Goal: Task Accomplishment & Management: Manage account settings

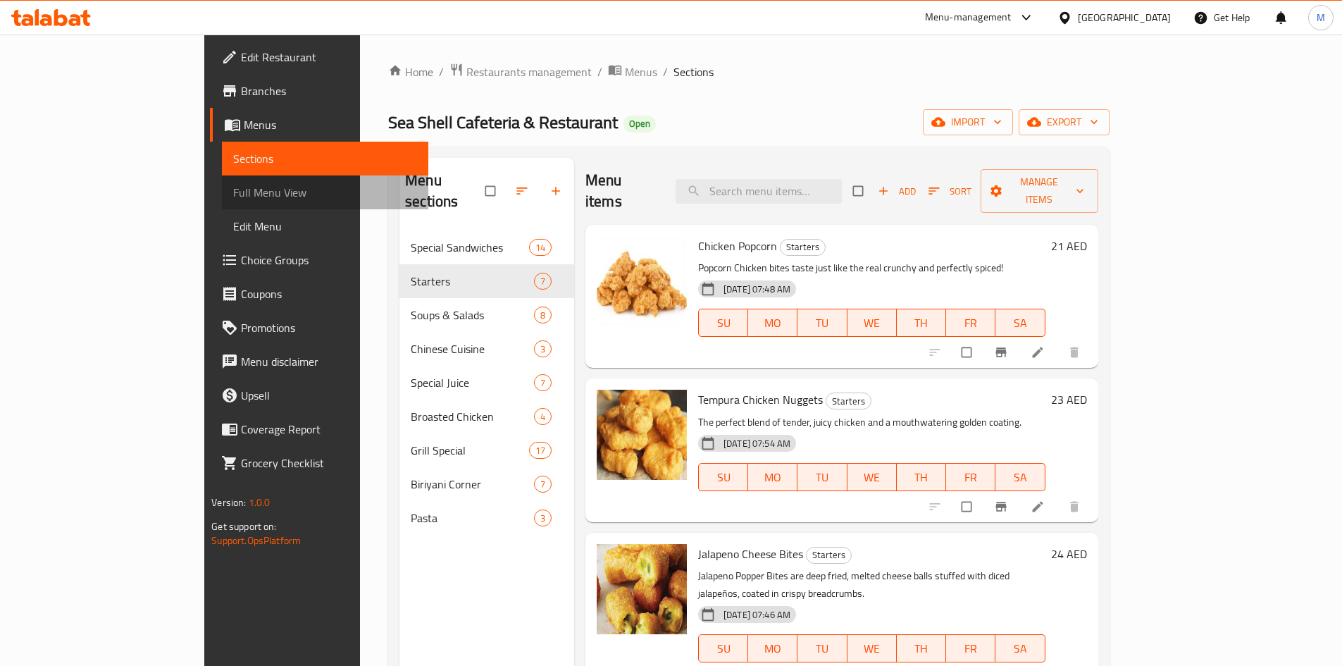
click at [233, 196] on span "Full Menu View" at bounding box center [325, 192] width 184 height 17
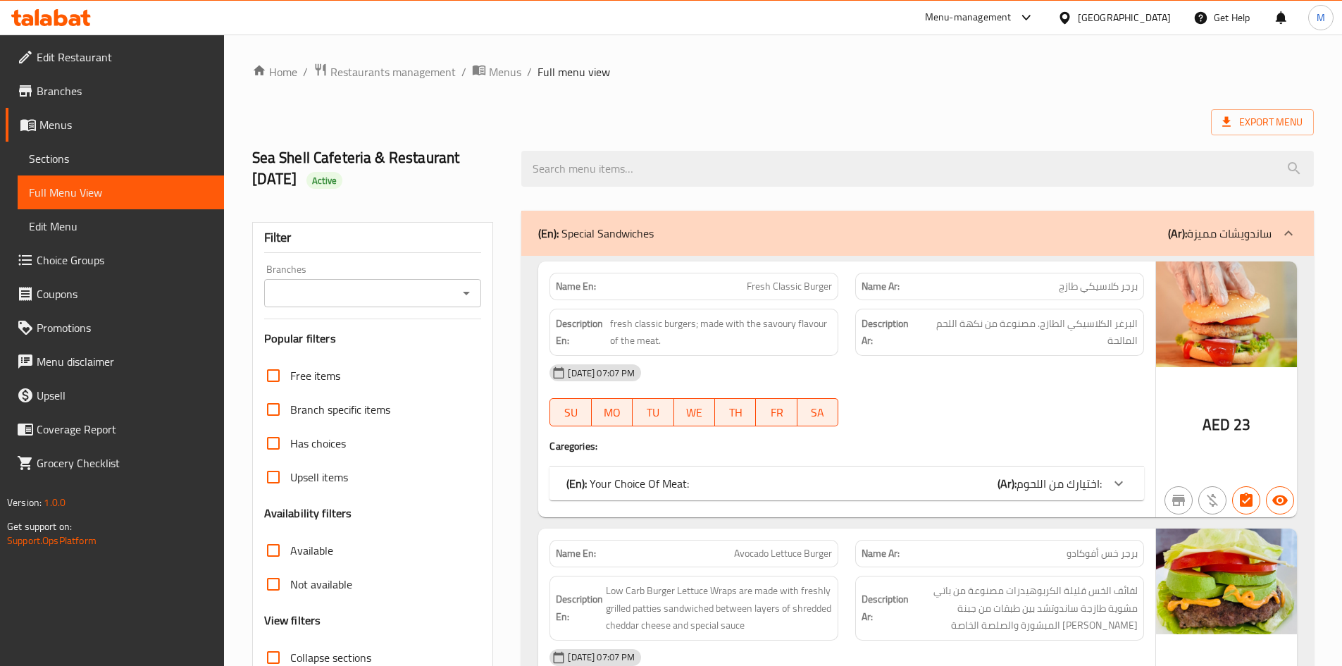
click at [538, 70] on span "Full menu view" at bounding box center [574, 71] width 73 height 17
drag, startPoint x: 536, startPoint y: 70, endPoint x: 615, endPoint y: 64, distance: 79.9
click at [615, 64] on ol "Home / Restaurants management / Menus / Full menu view" at bounding box center [783, 72] width 1062 height 18
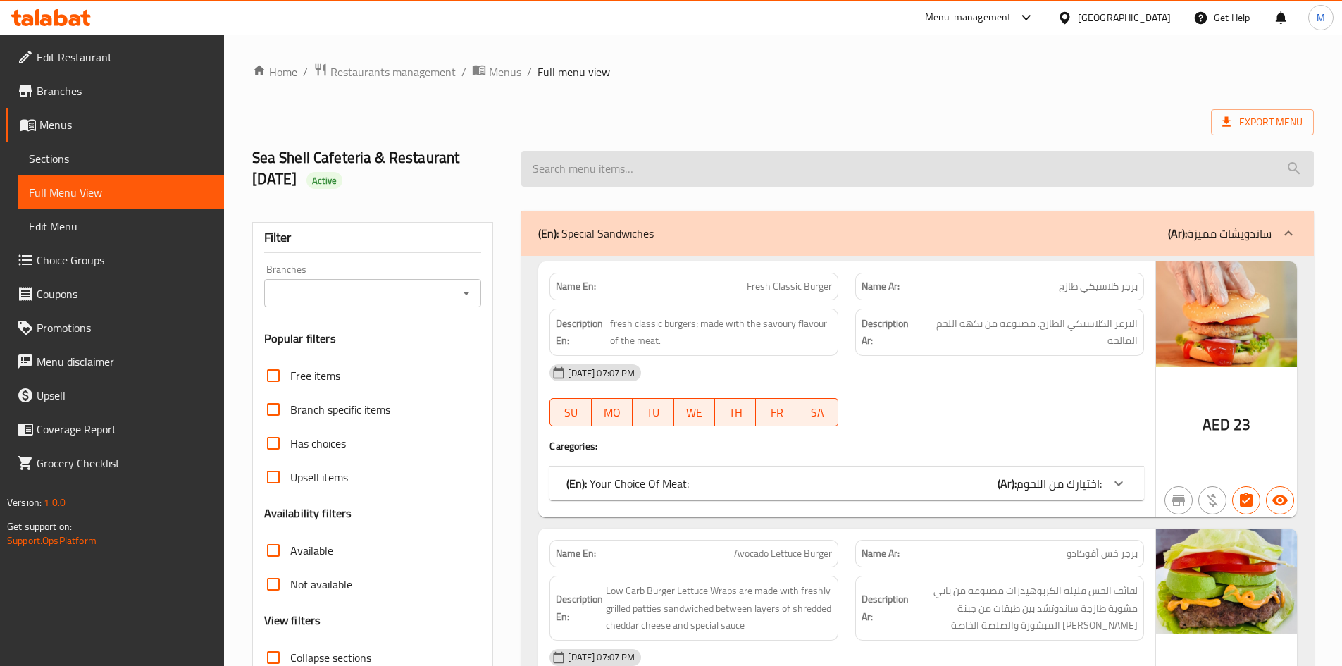
click at [762, 164] on input "search" at bounding box center [917, 169] width 793 height 36
paste input "Sweet corn soup (chicken /veg)"
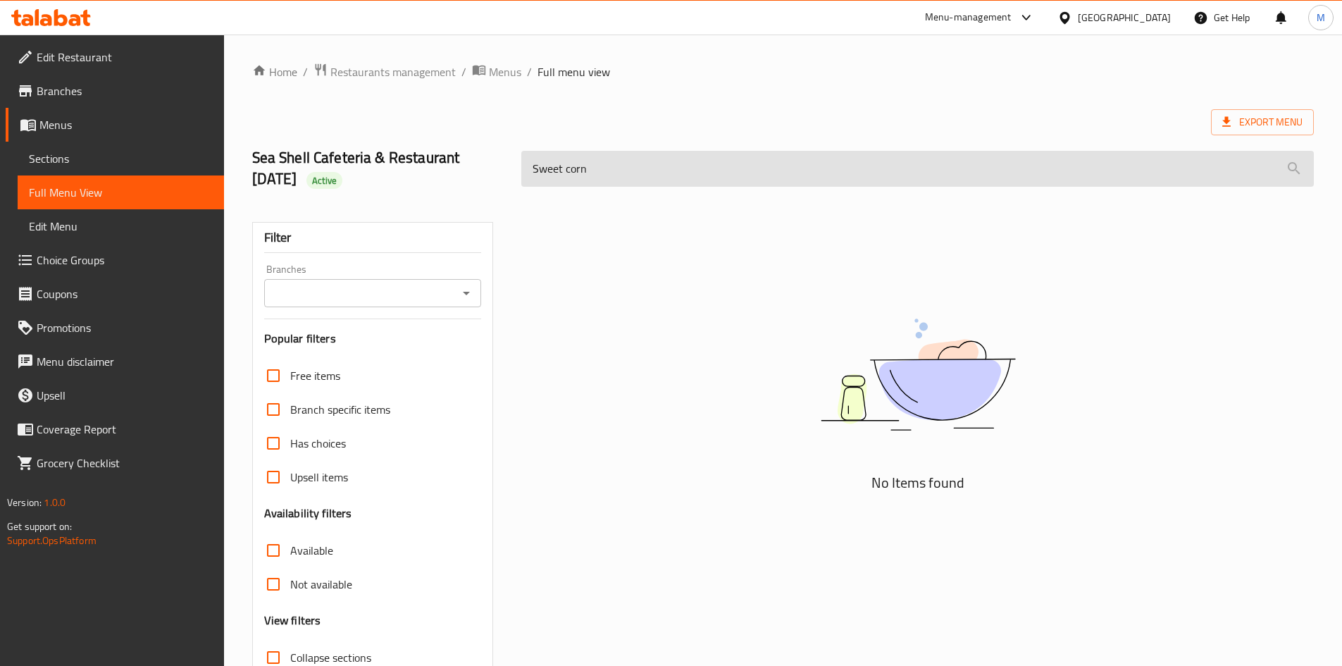
click at [546, 163] on input "Sweet corn" at bounding box center [917, 169] width 793 height 36
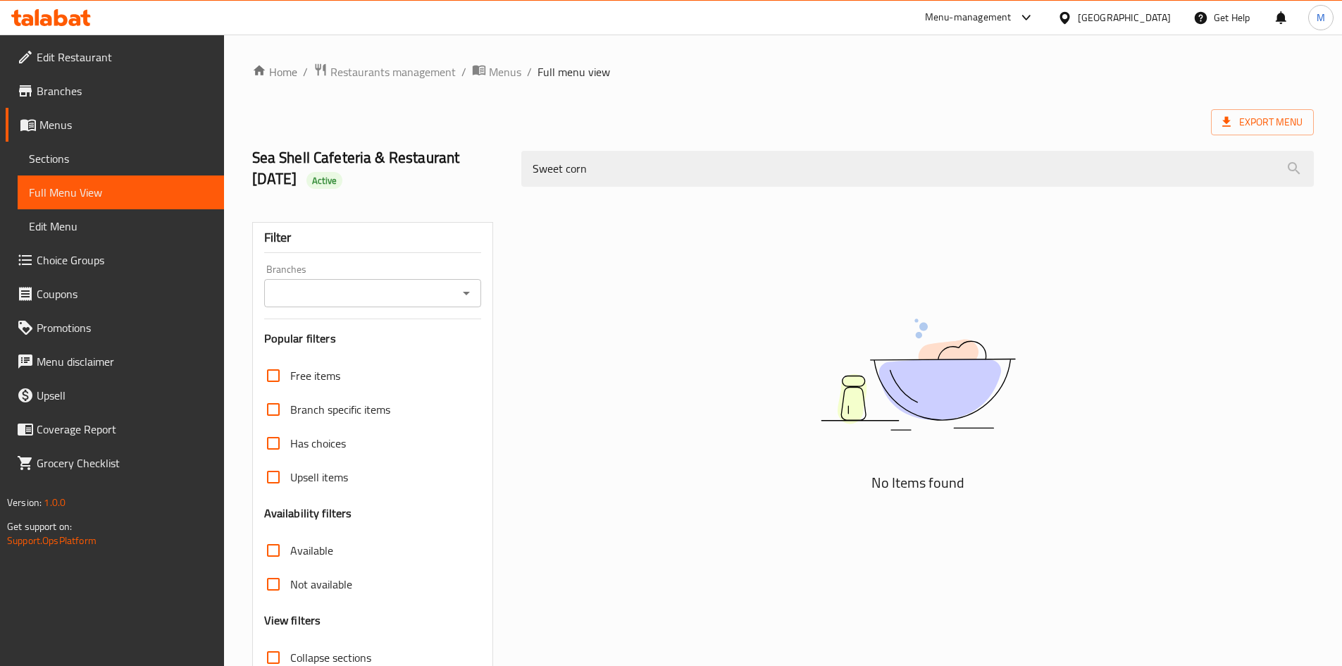
type input "corn"
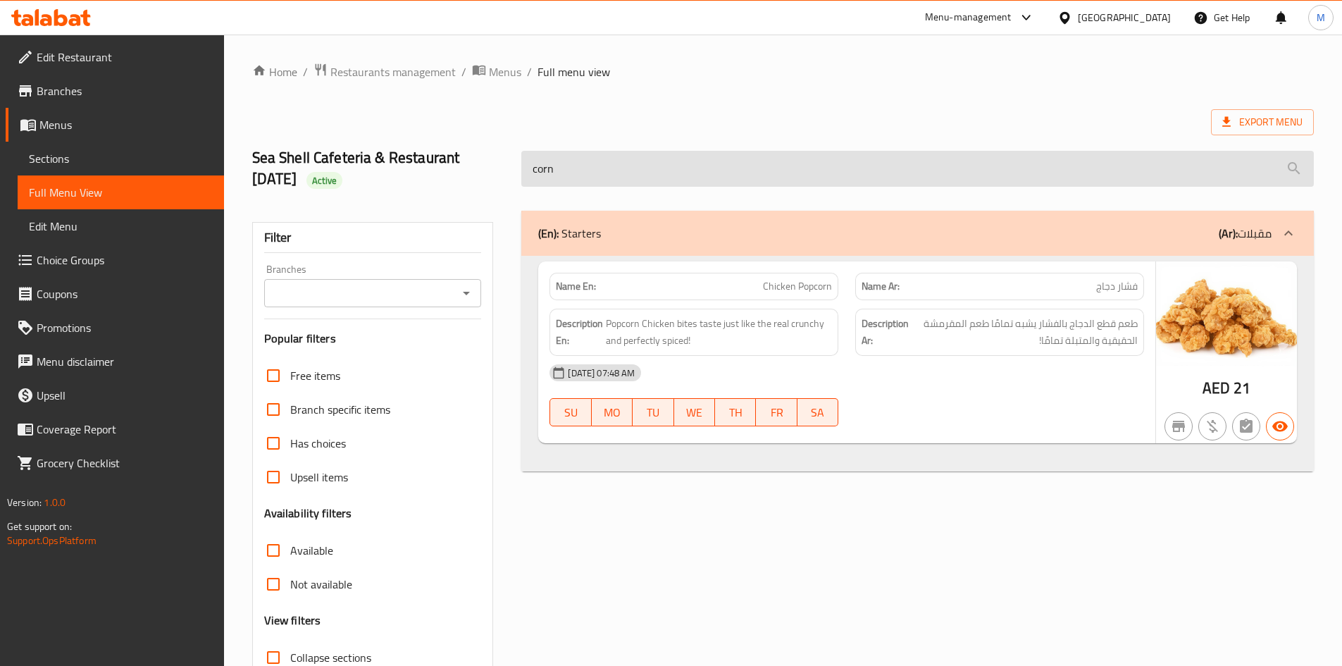
click at [675, 162] on input "corn" at bounding box center [917, 169] width 793 height 36
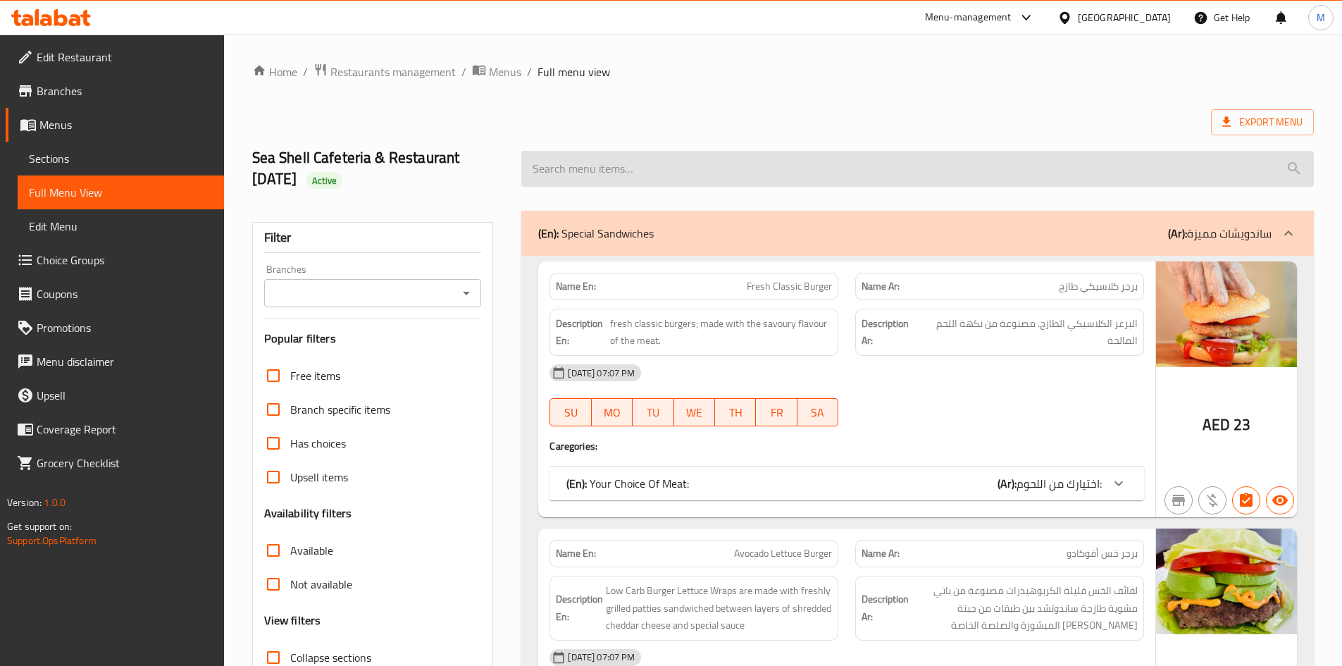
click at [785, 172] on input "search" at bounding box center [917, 169] width 793 height 36
paste input "Mushroom soup"
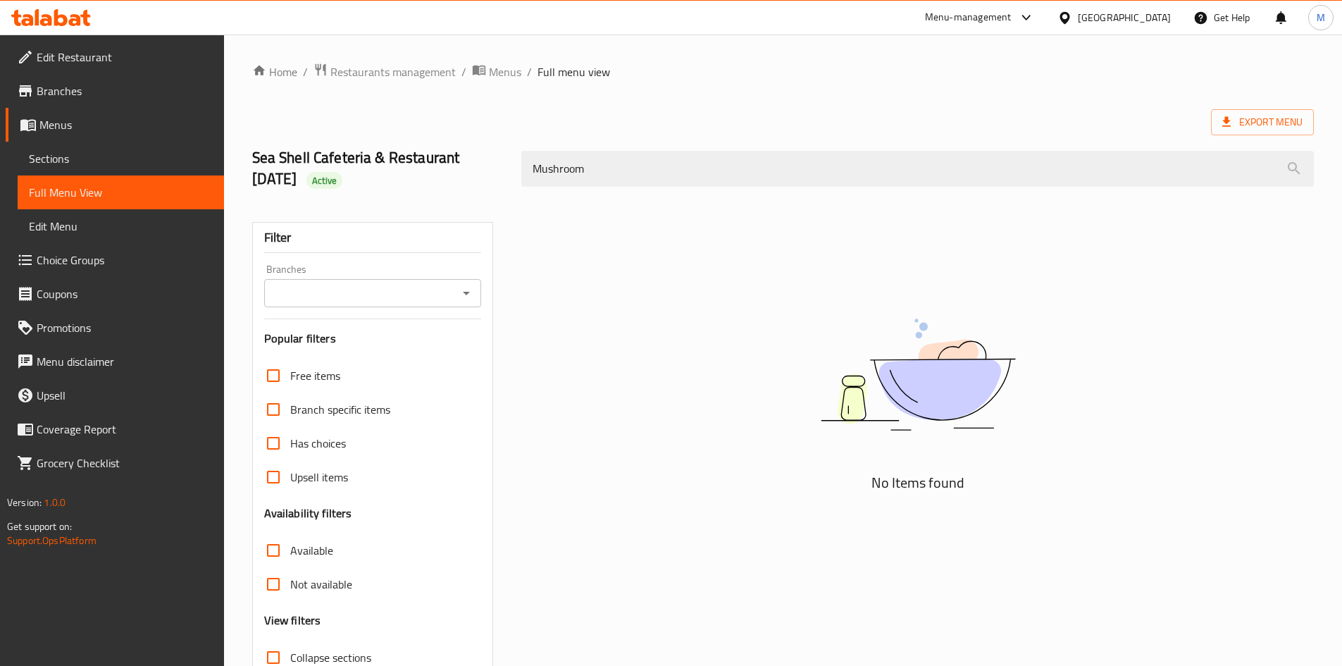
type input "Mushroom"
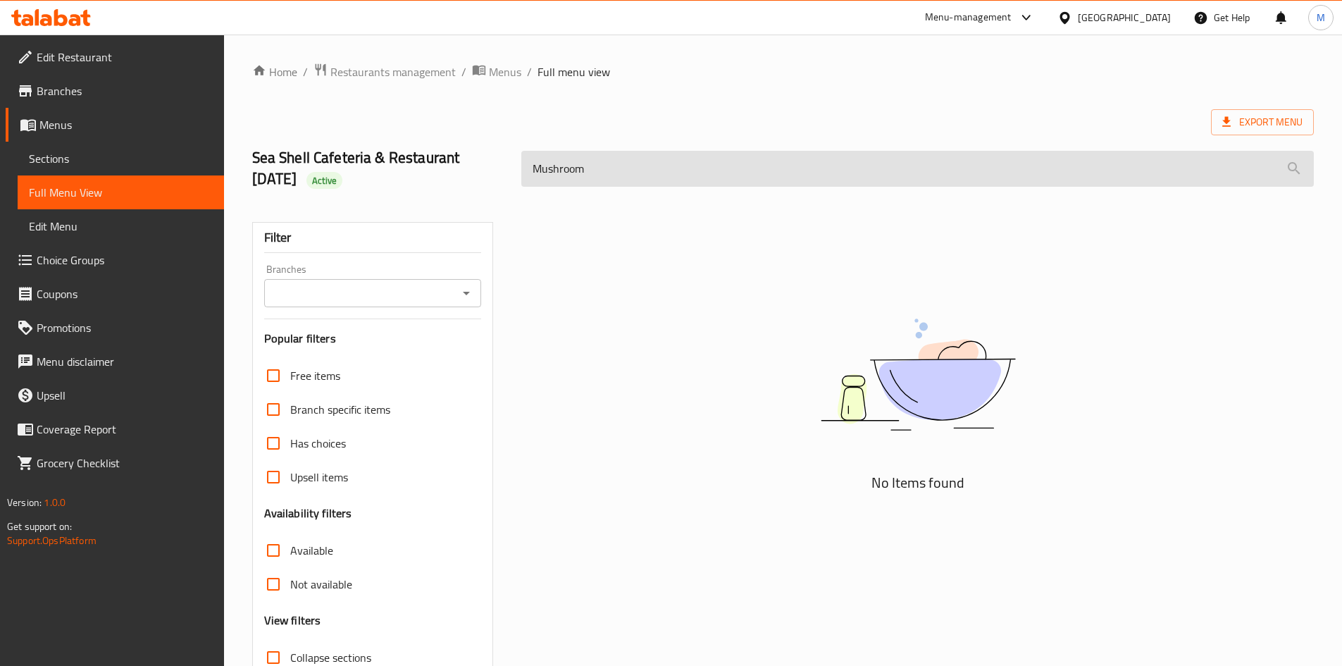
click at [645, 179] on input "Mushroom" at bounding box center [917, 169] width 793 height 36
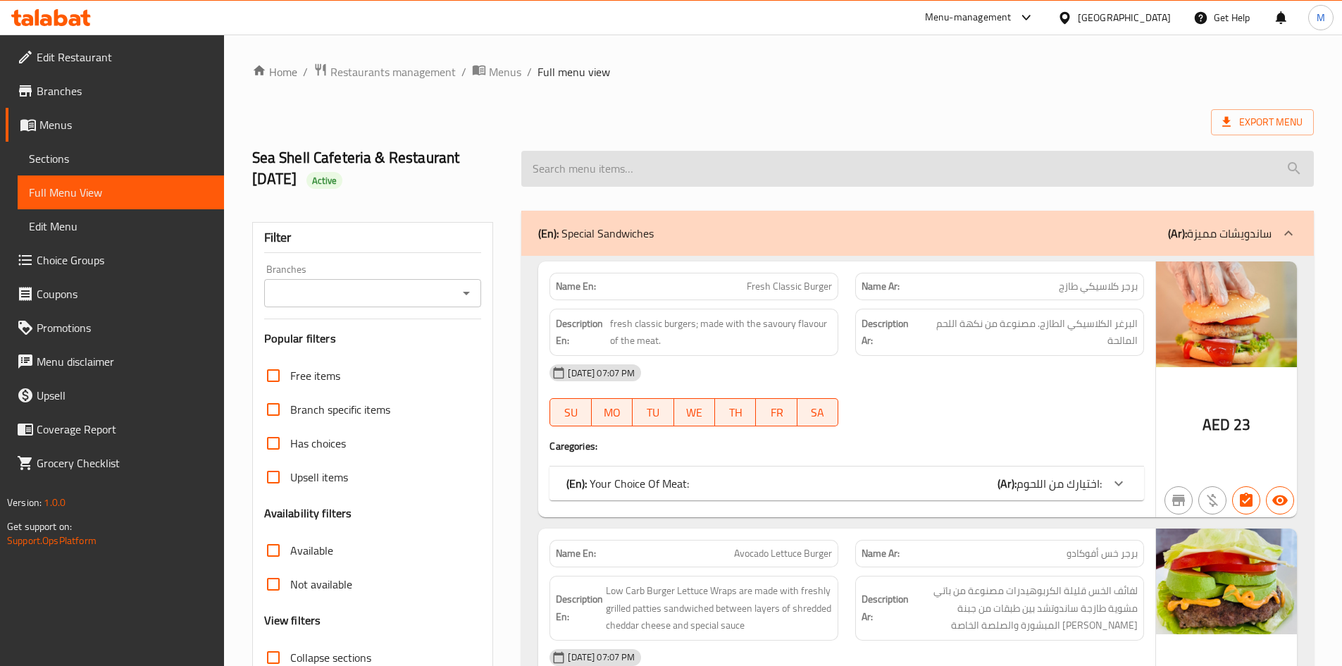
click at [805, 177] on input "search" at bounding box center [917, 169] width 793 height 36
paste input "[PERSON_NAME] Soup"
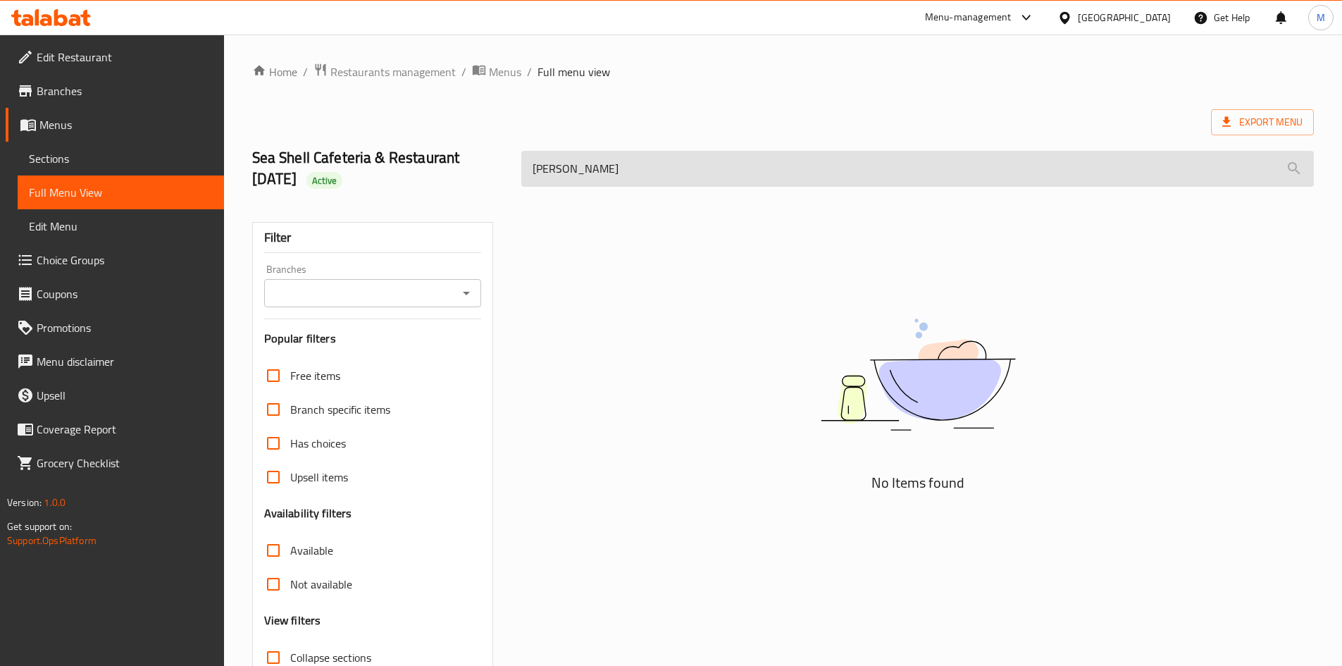
click at [805, 180] on input "Tom" at bounding box center [917, 169] width 793 height 36
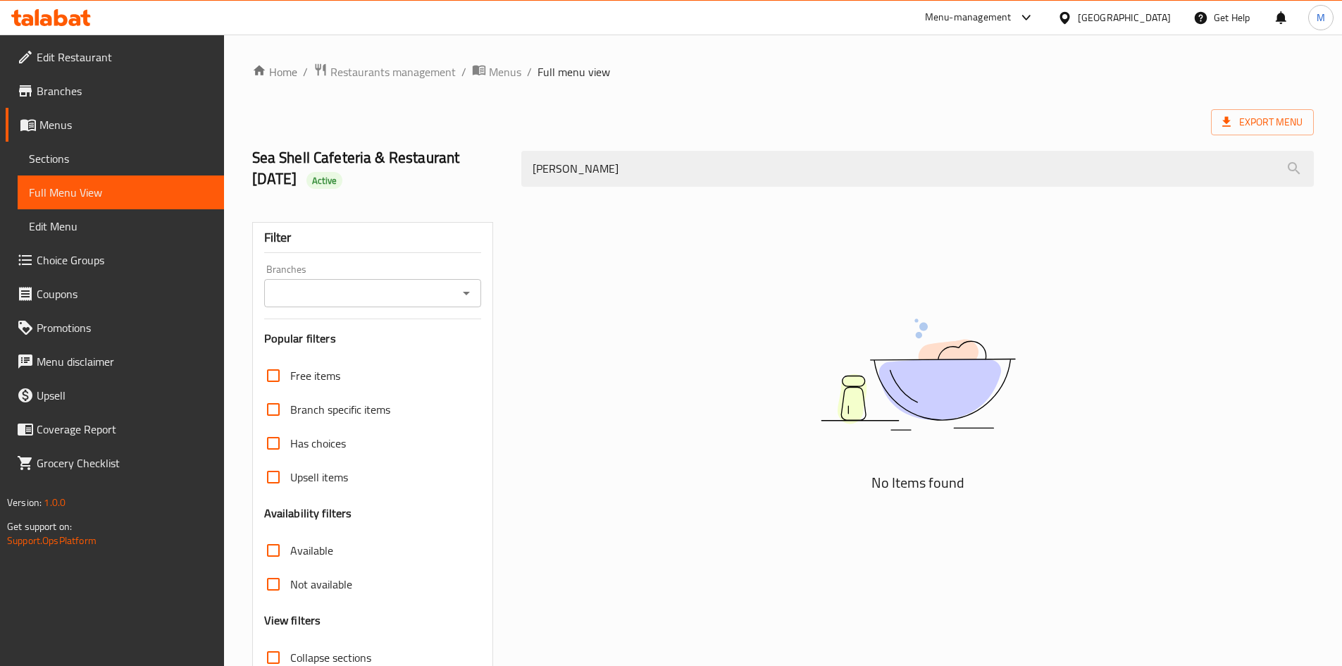
type input "Tom"
click at [405, 296] on input "Branches" at bounding box center [361, 293] width 186 height 20
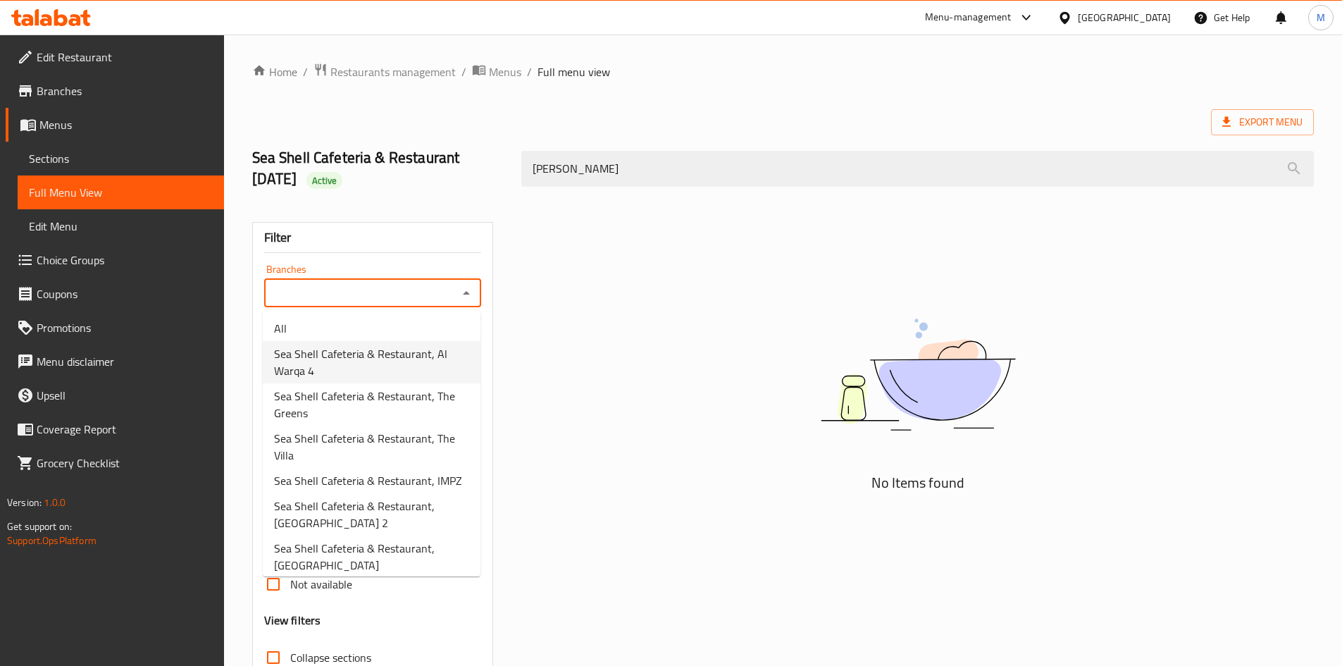
click at [399, 365] on span "Sea Shell Cafeteria & Restaurant, Al Warqa 4" at bounding box center [371, 362] width 195 height 34
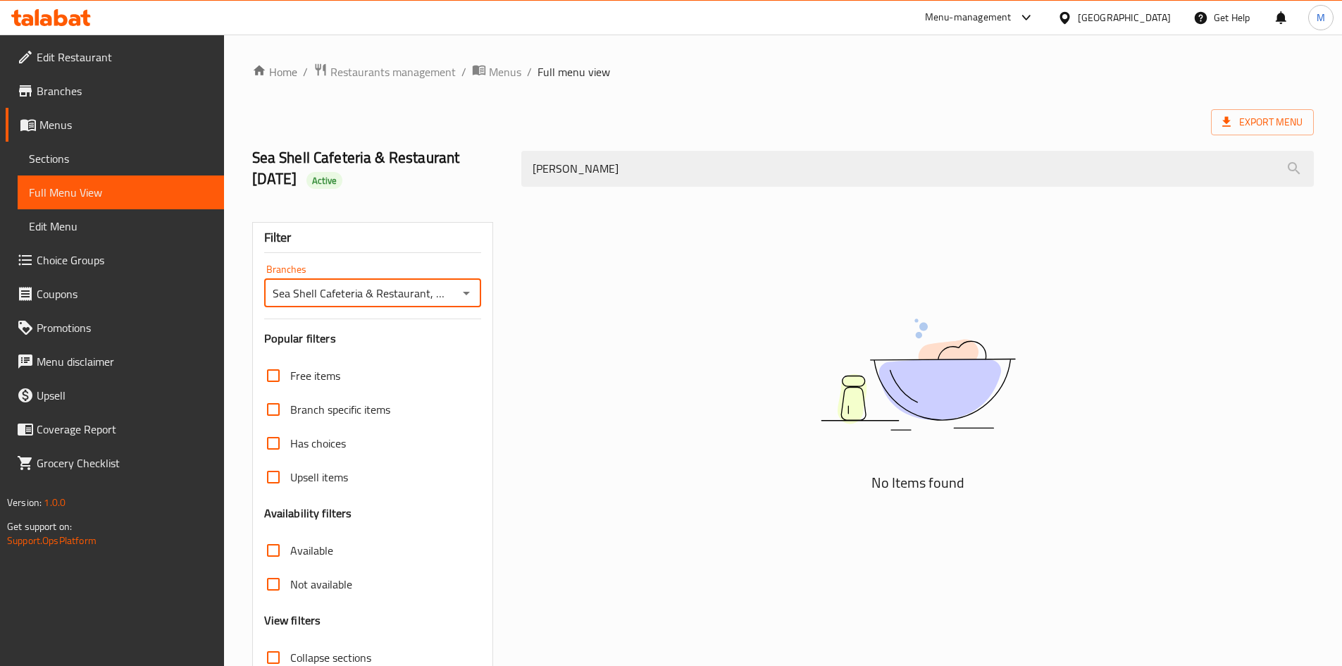
click at [414, 292] on input "Sea Shell Cafeteria & Restaurant, Al Warqa 4" at bounding box center [361, 293] width 186 height 20
click at [466, 295] on icon "Open" at bounding box center [466, 293] width 17 height 17
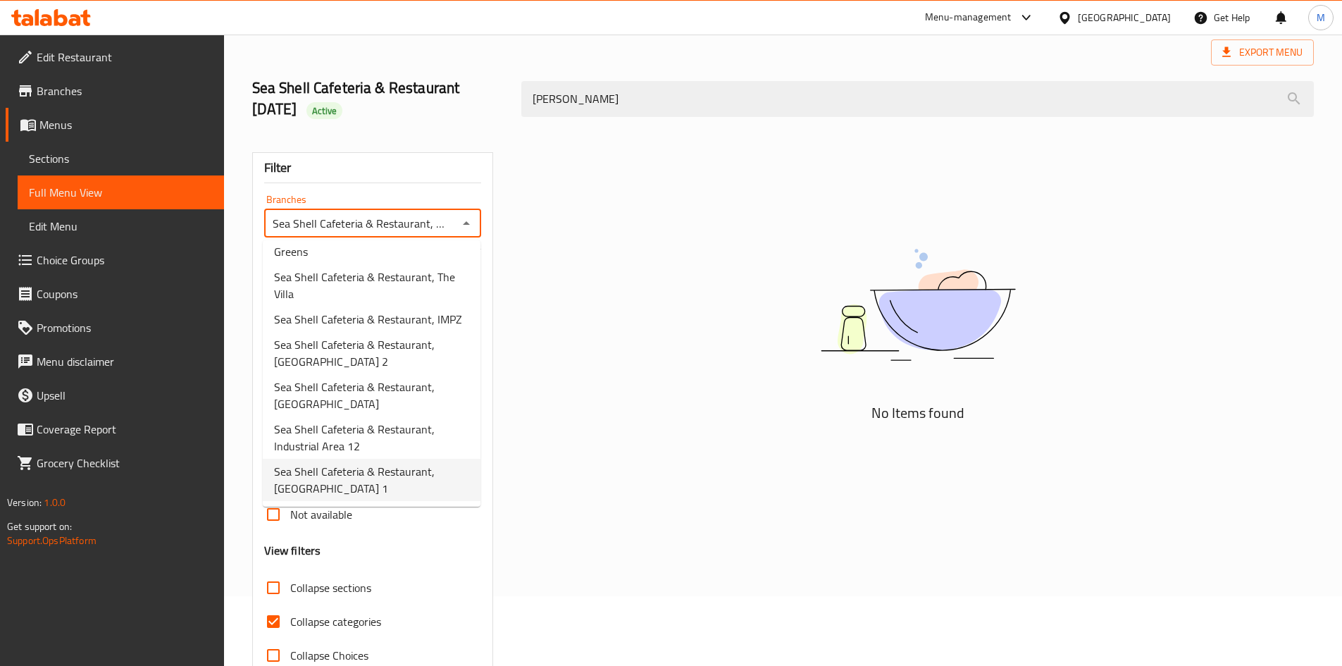
scroll to position [70, 0]
click at [384, 402] on span "Sea Shell Cafeteria & Restaurant, [GEOGRAPHIC_DATA]" at bounding box center [371, 395] width 195 height 34
type input "Sea Shell Cafeteria & Restaurant, [GEOGRAPHIC_DATA]"
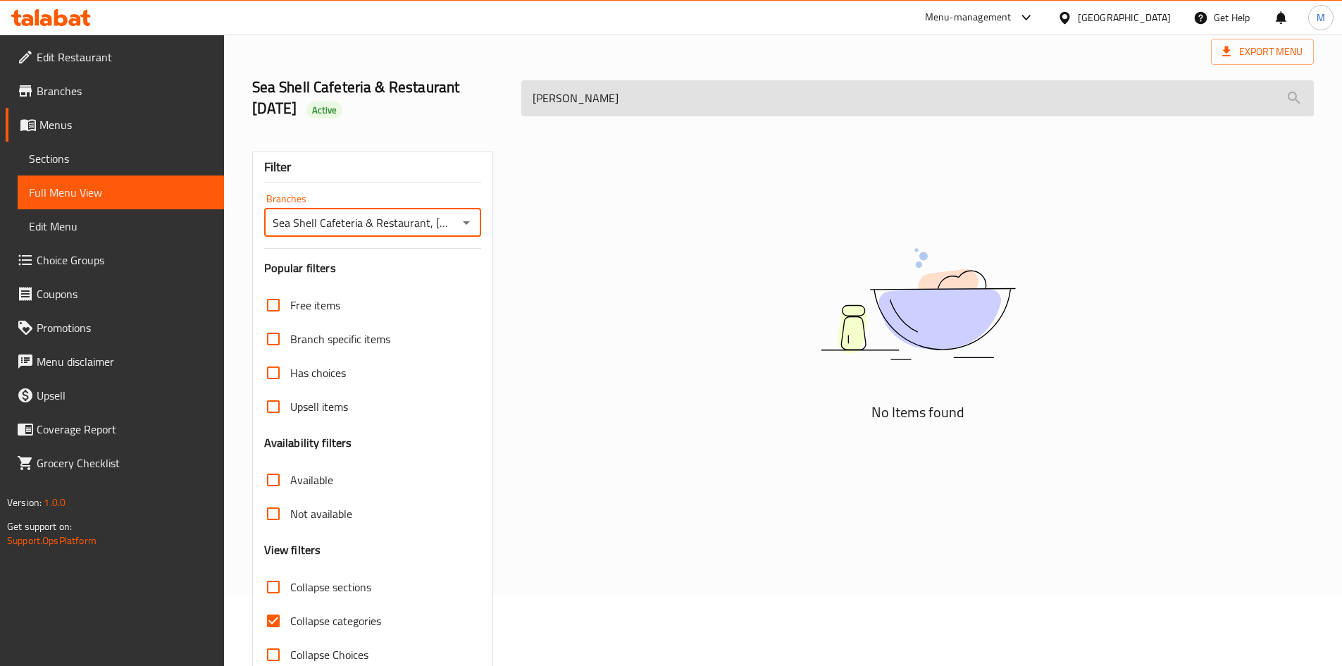
click at [607, 99] on input "Tom" at bounding box center [917, 98] width 793 height 36
click at [606, 99] on input "Tom" at bounding box center [917, 98] width 793 height 36
paste input "Yum Soup"
type input "Tom"
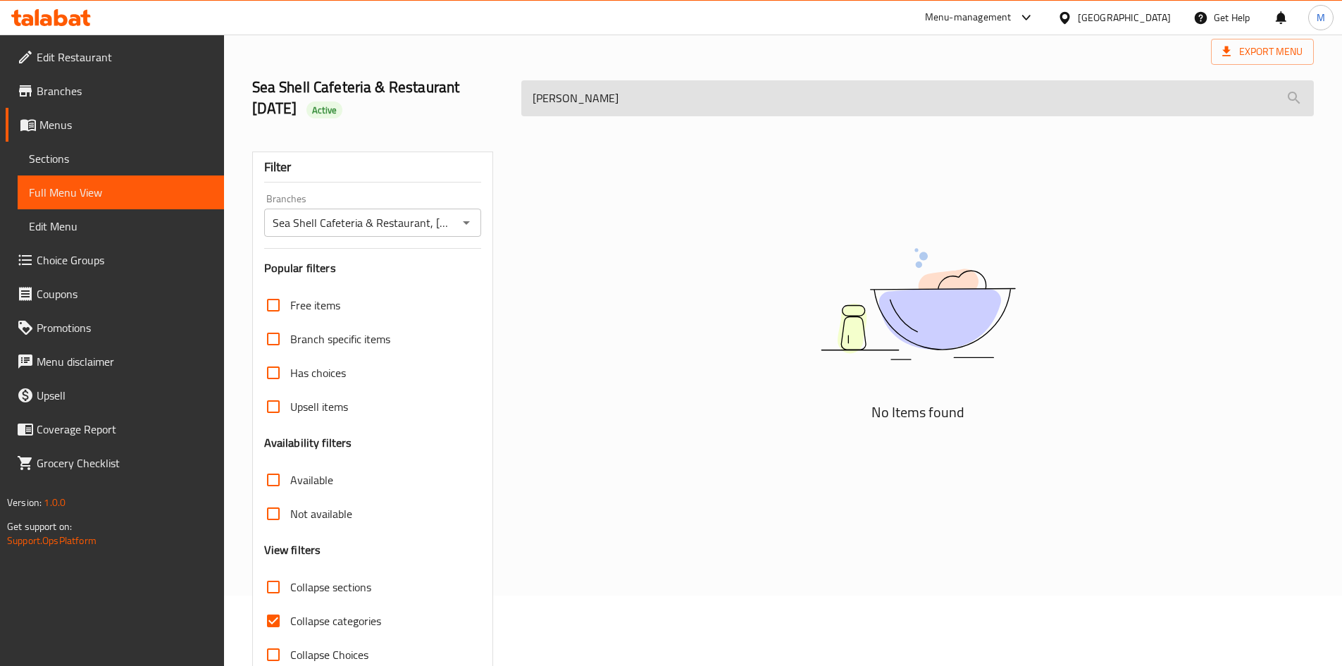
click at [630, 105] on input "Tom" at bounding box center [917, 98] width 793 height 36
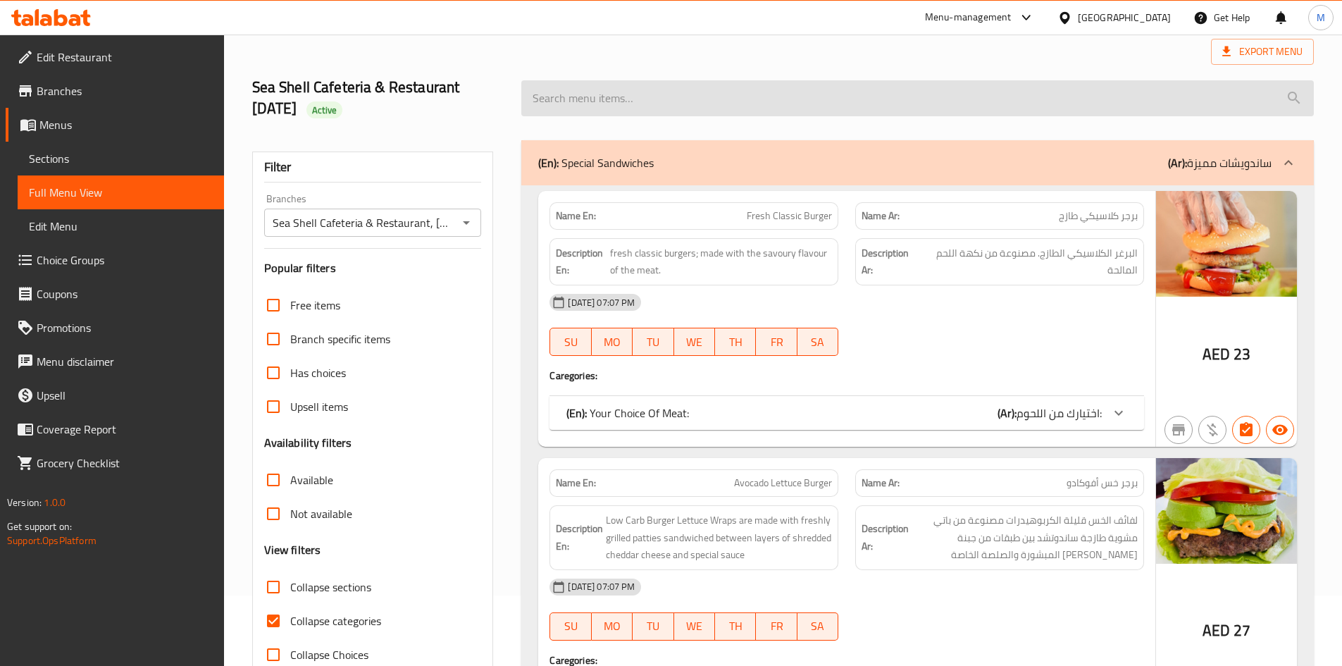
click at [738, 82] on input "search" at bounding box center [917, 98] width 793 height 36
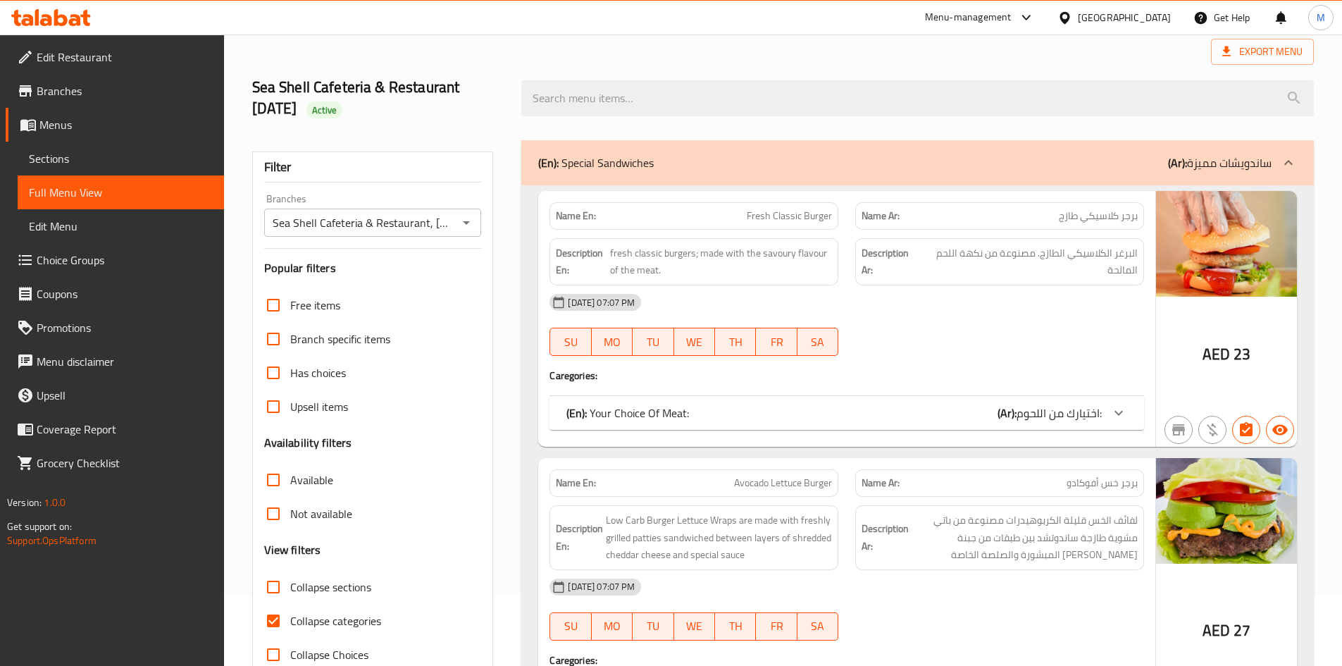
paste input "Cream of Seafood soup"
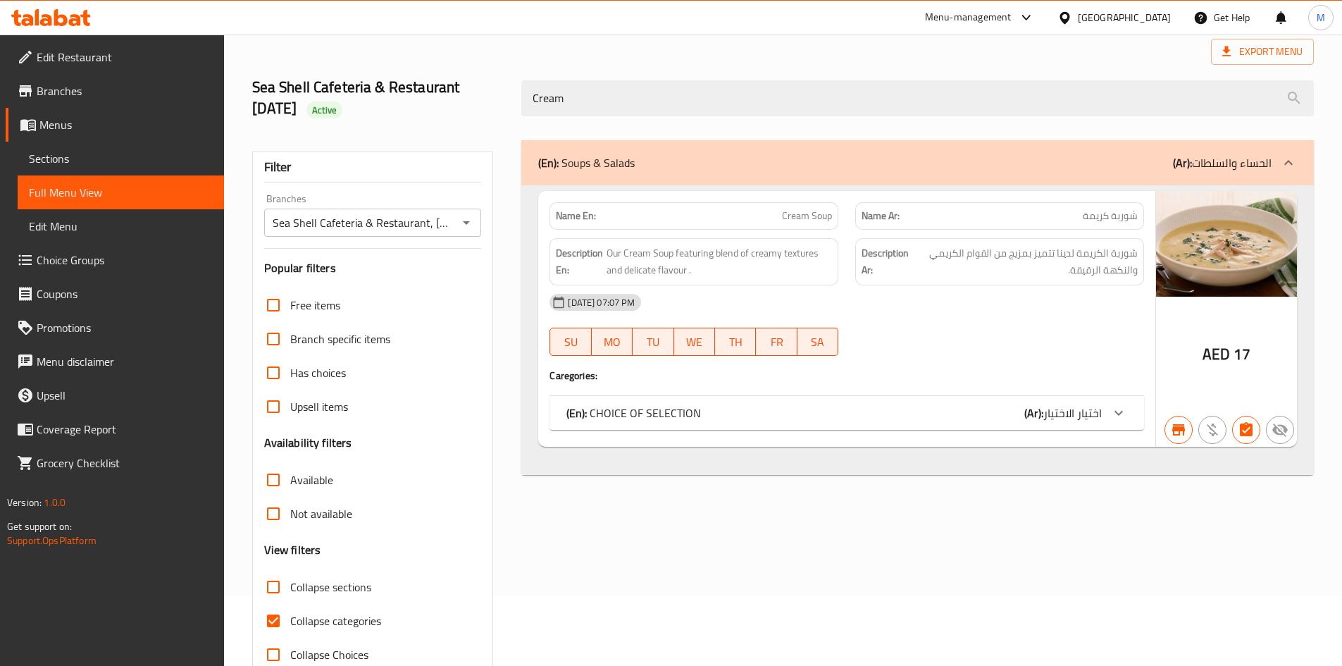
type input "Cream"
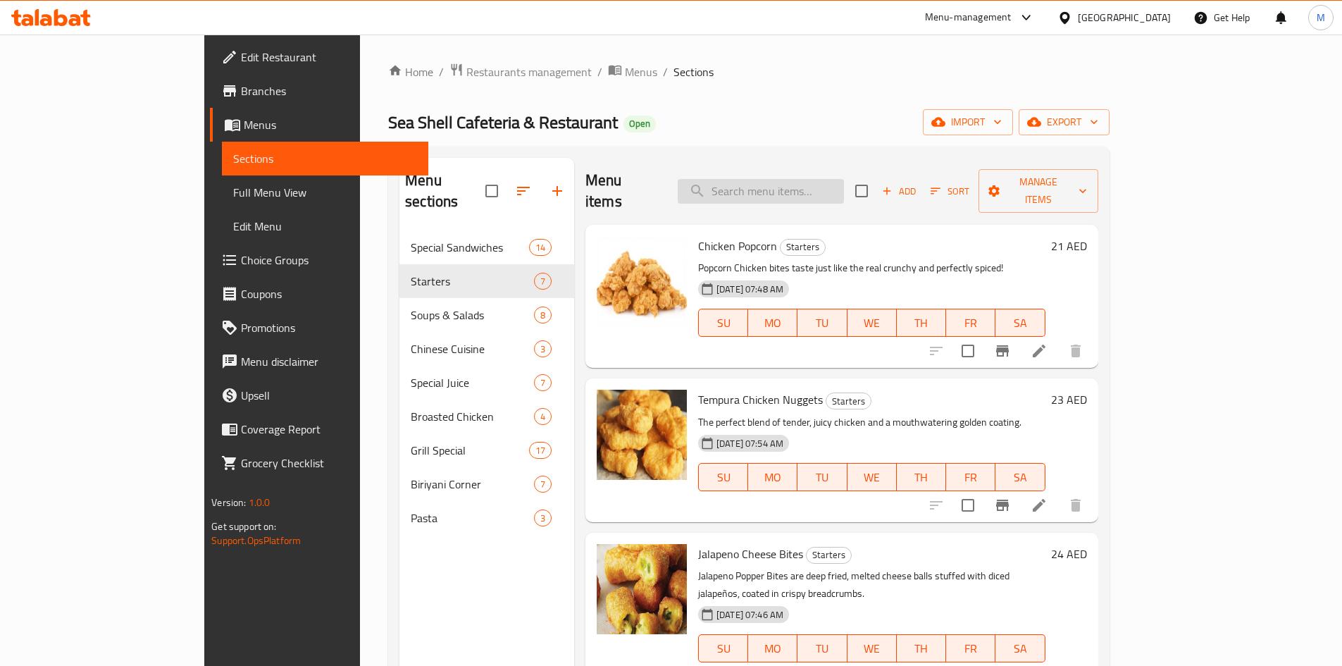
click at [844, 192] on input "search" at bounding box center [761, 191] width 166 height 25
paste input "Sweet corn soup (chicken /veg)"
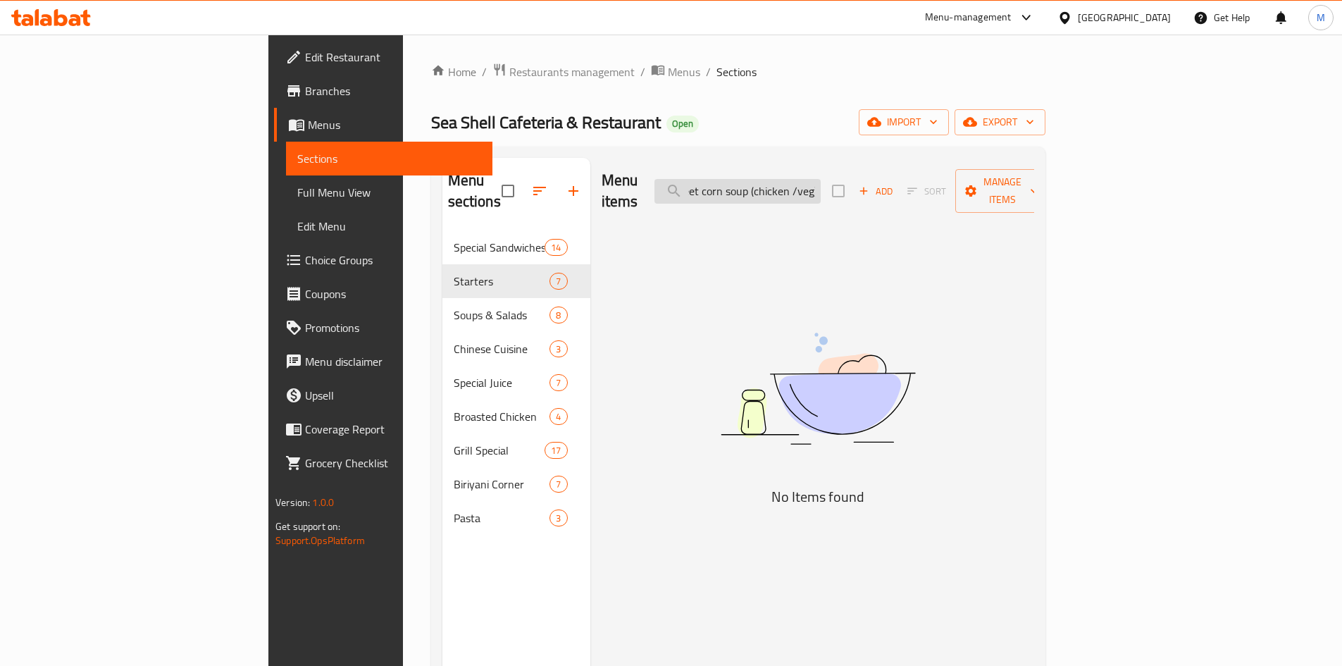
click at [821, 179] on input "Sweet corn soup (chicken /veg)" at bounding box center [738, 191] width 166 height 25
click at [821, 180] on input "Sweet corn soup (chicken /veg)" at bounding box center [738, 191] width 166 height 25
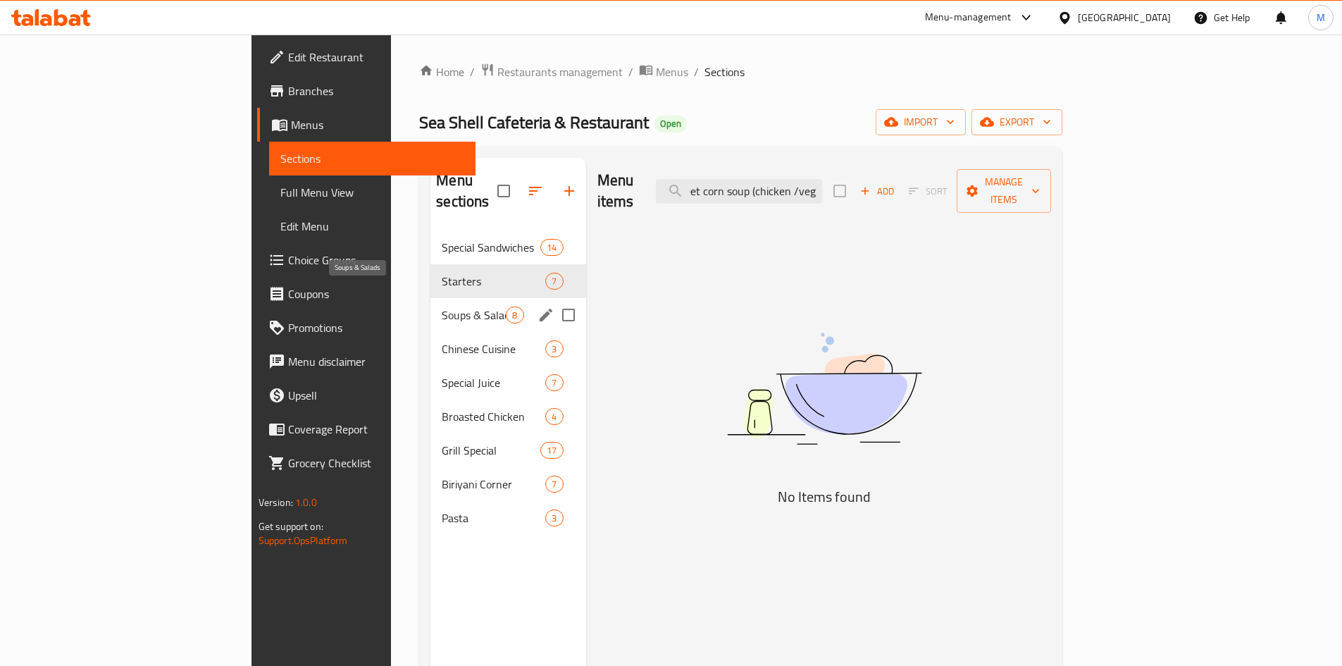
type input "Sweet corn soup (chicken /veg)"
click at [442, 307] on span "Soups & Salads" at bounding box center [474, 315] width 64 height 17
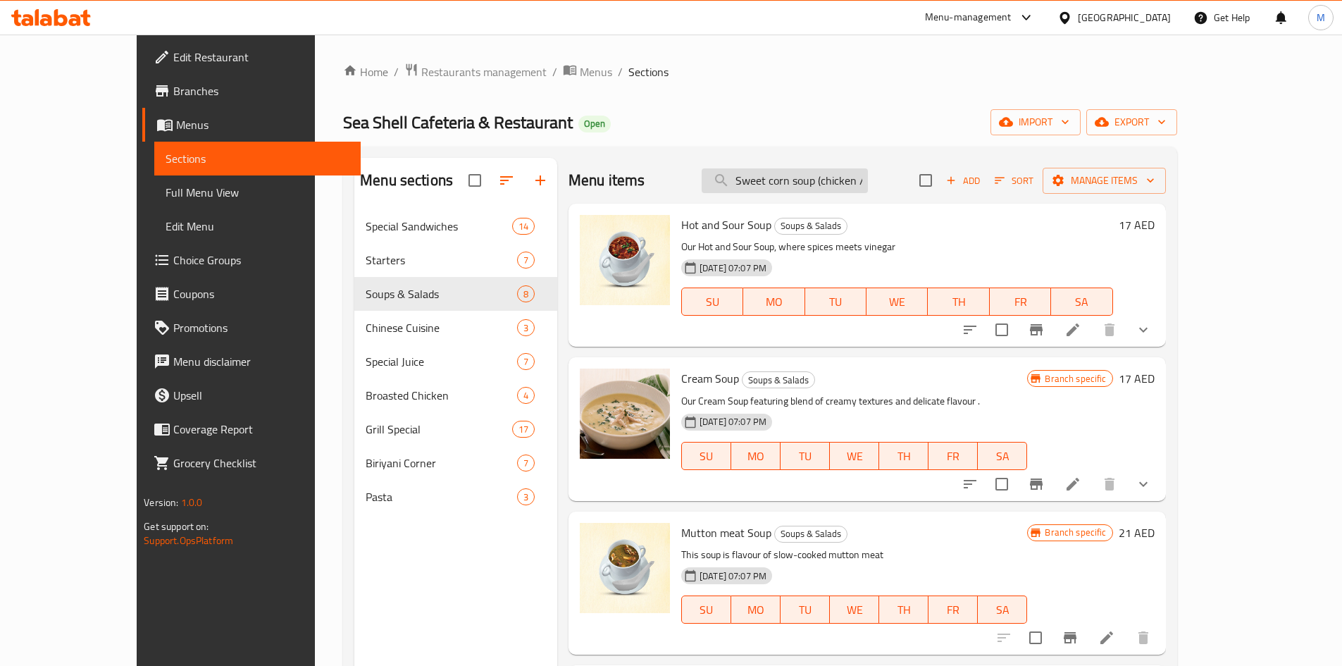
click at [853, 175] on input "Sweet corn soup (chicken /veg)" at bounding box center [785, 180] width 166 height 25
click at [982, 175] on span "Add" at bounding box center [963, 181] width 38 height 16
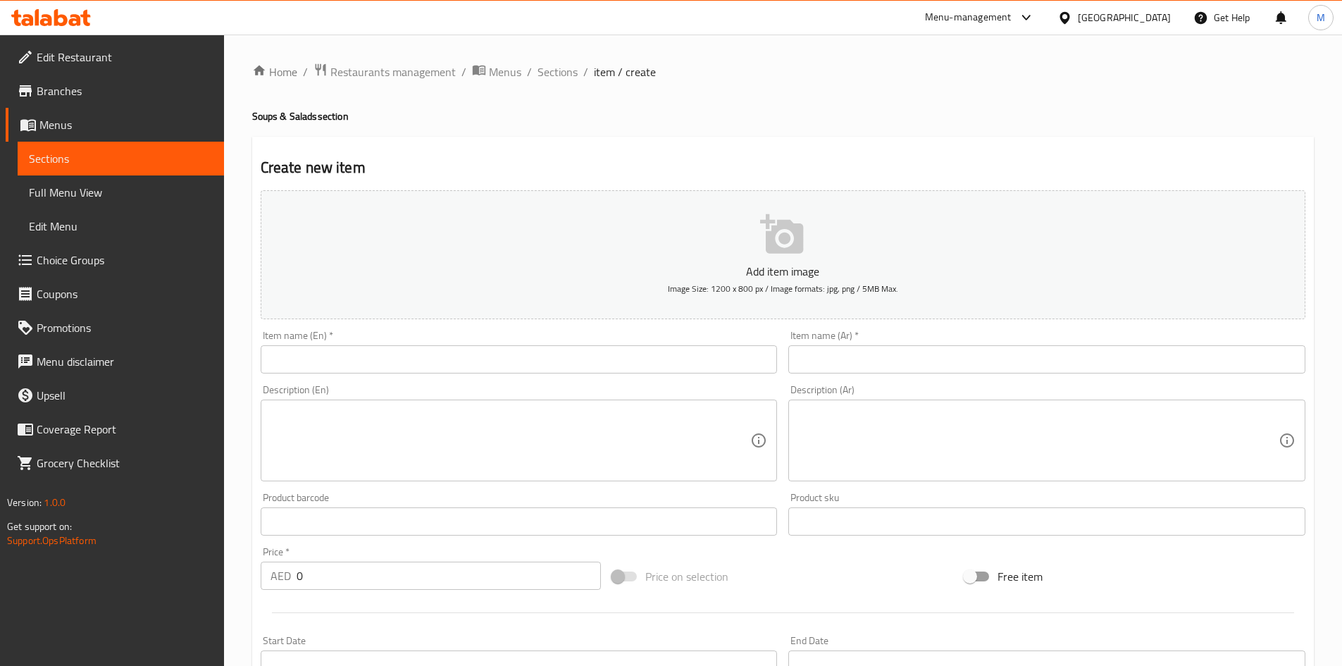
click at [413, 357] on input "text" at bounding box center [519, 359] width 517 height 28
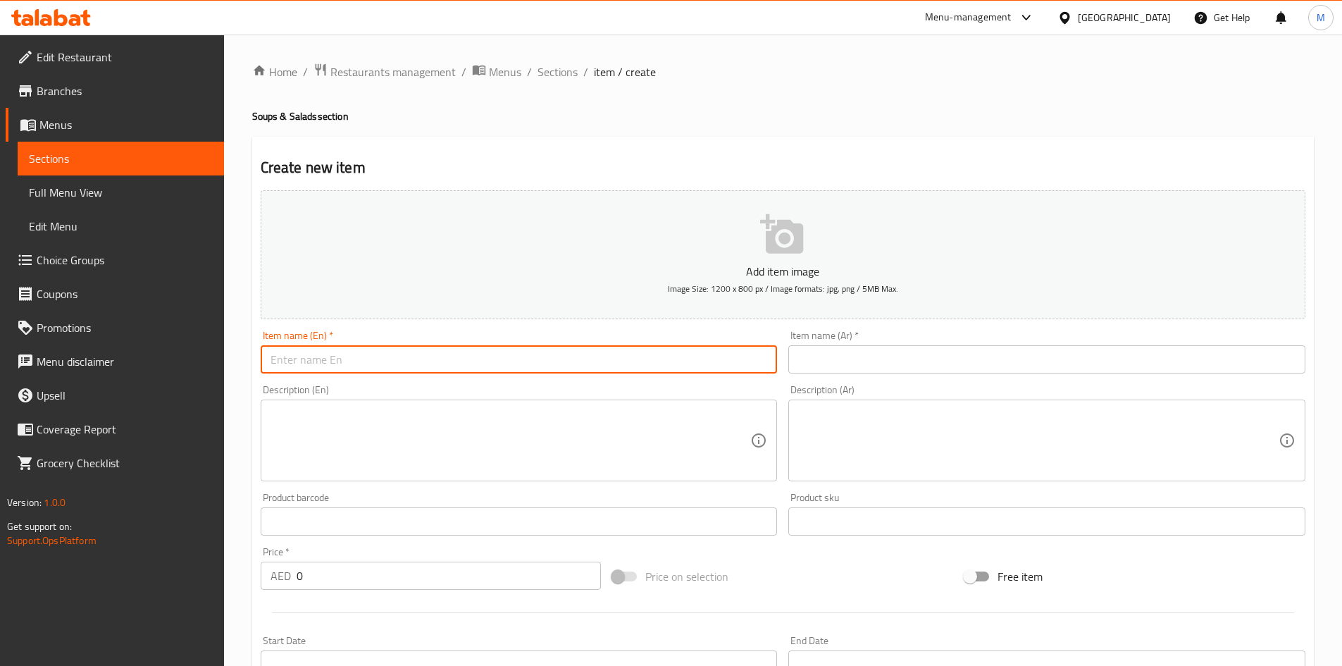
paste input "Sweet corn soup (chicken /veg)"
click at [330, 355] on input "Sweet corn soup" at bounding box center [519, 359] width 517 height 28
type input "Sweet corn soup"
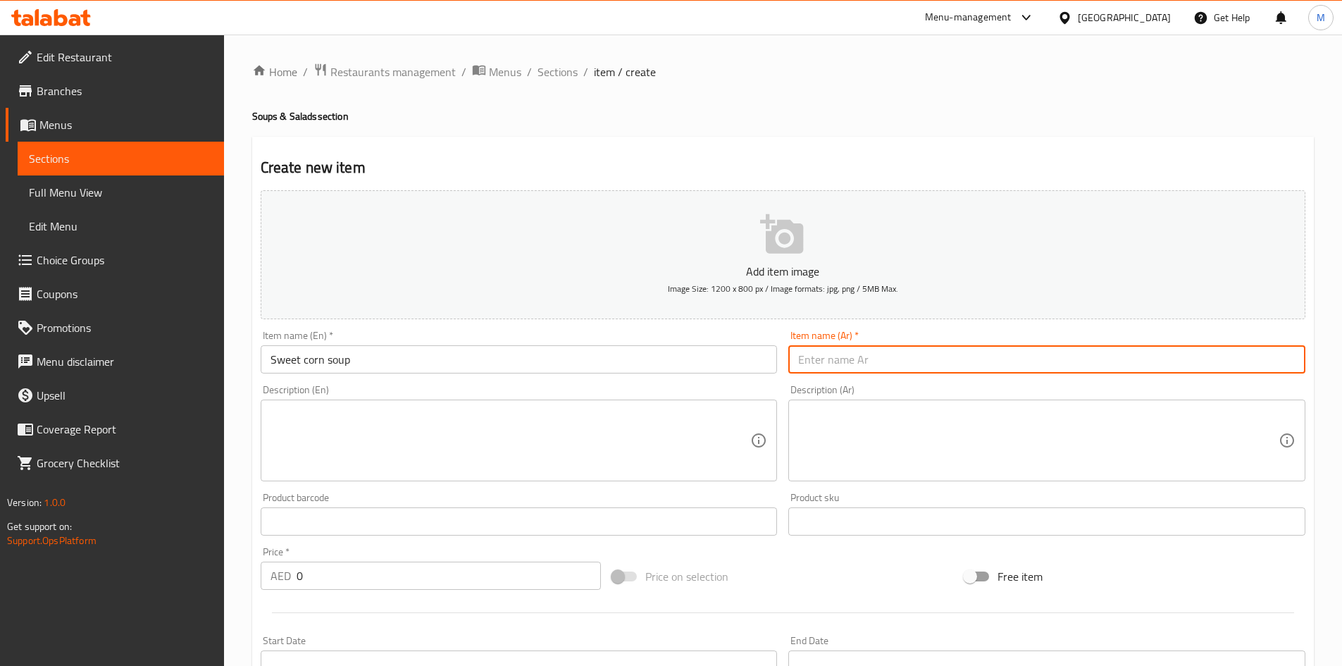
click at [979, 358] on input "text" at bounding box center [1046, 359] width 517 height 28
paste input "شوربة الذرة الحلوة"
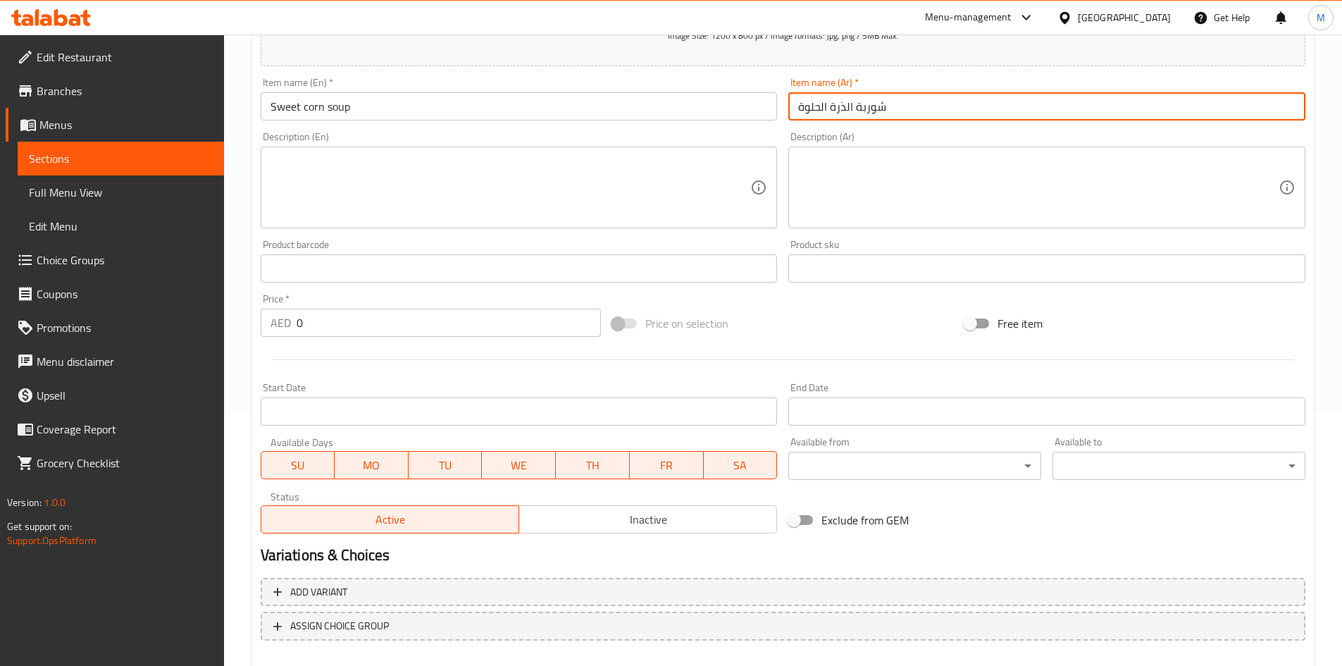
scroll to position [330, 0]
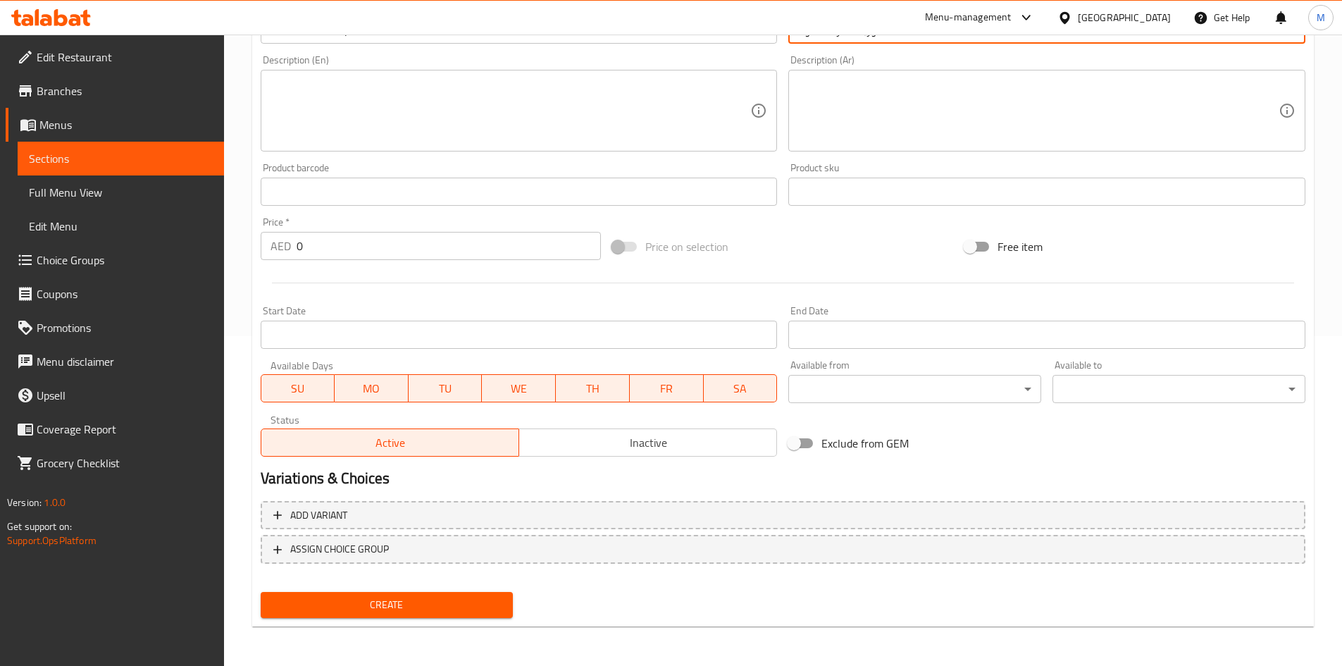
type input "شوربة الذرة الحلوة"
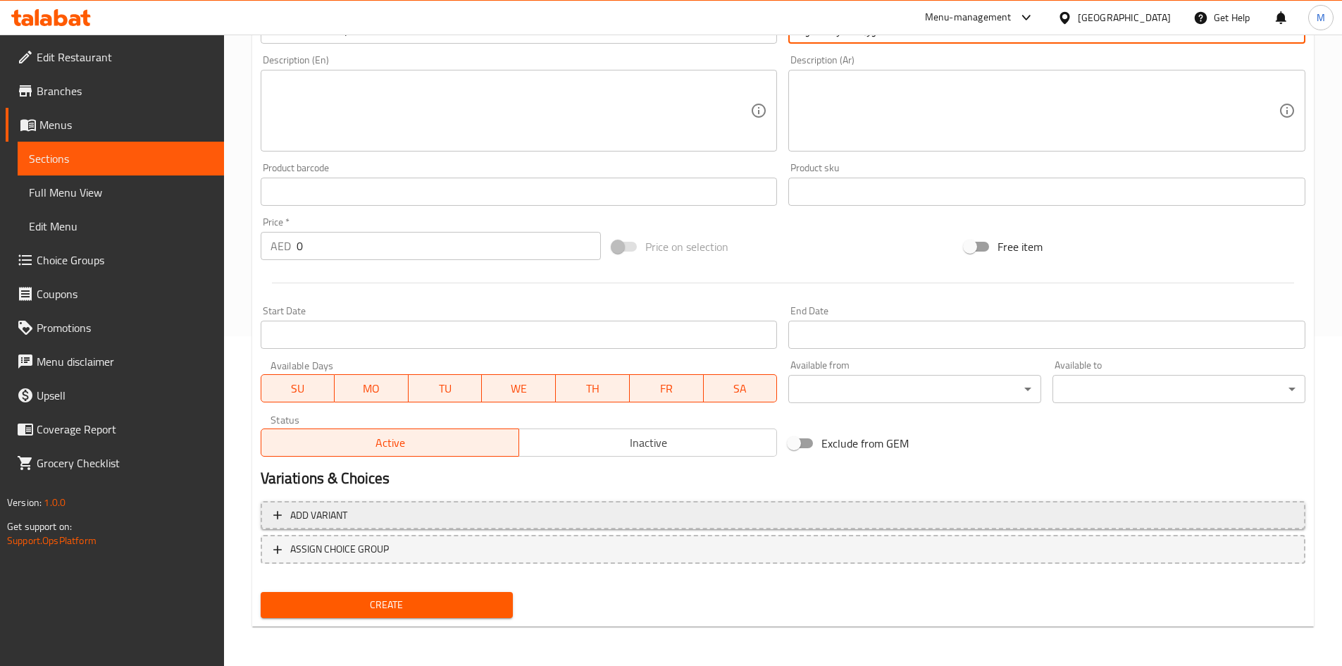
click at [600, 514] on span "Add variant" at bounding box center [783, 516] width 1020 height 18
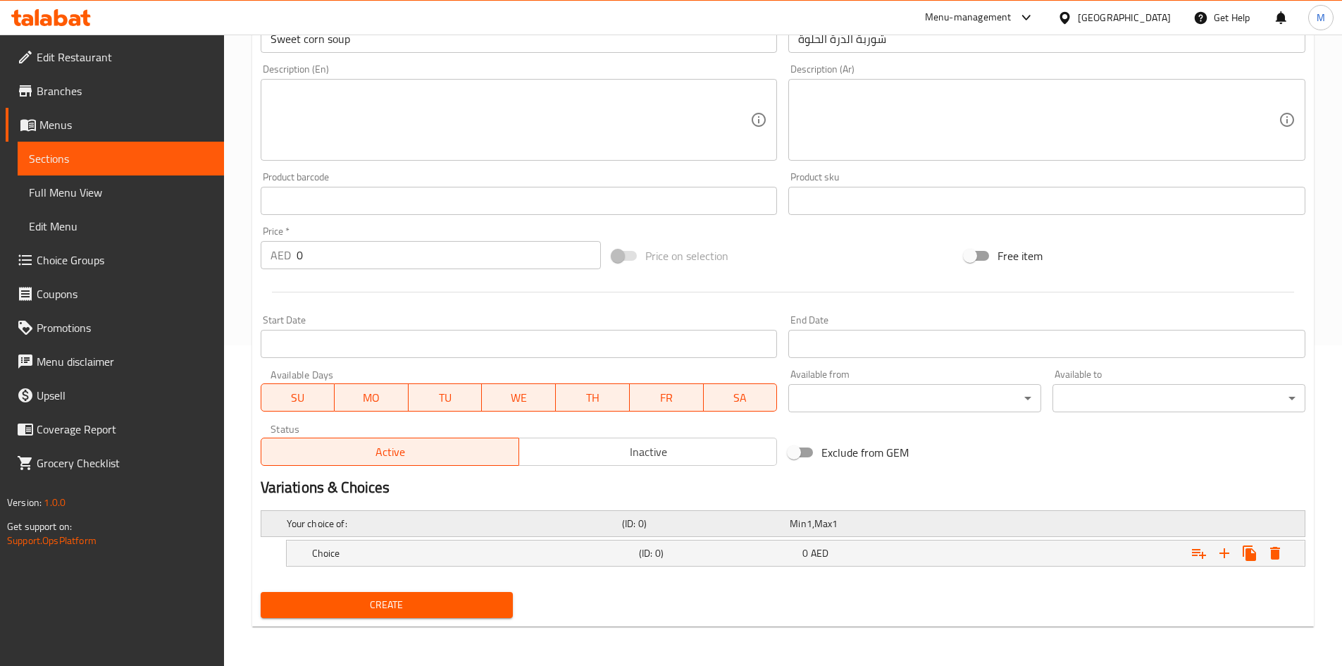
scroll to position [321, 0]
click at [1220, 551] on icon "Expand" at bounding box center [1224, 553] width 17 height 17
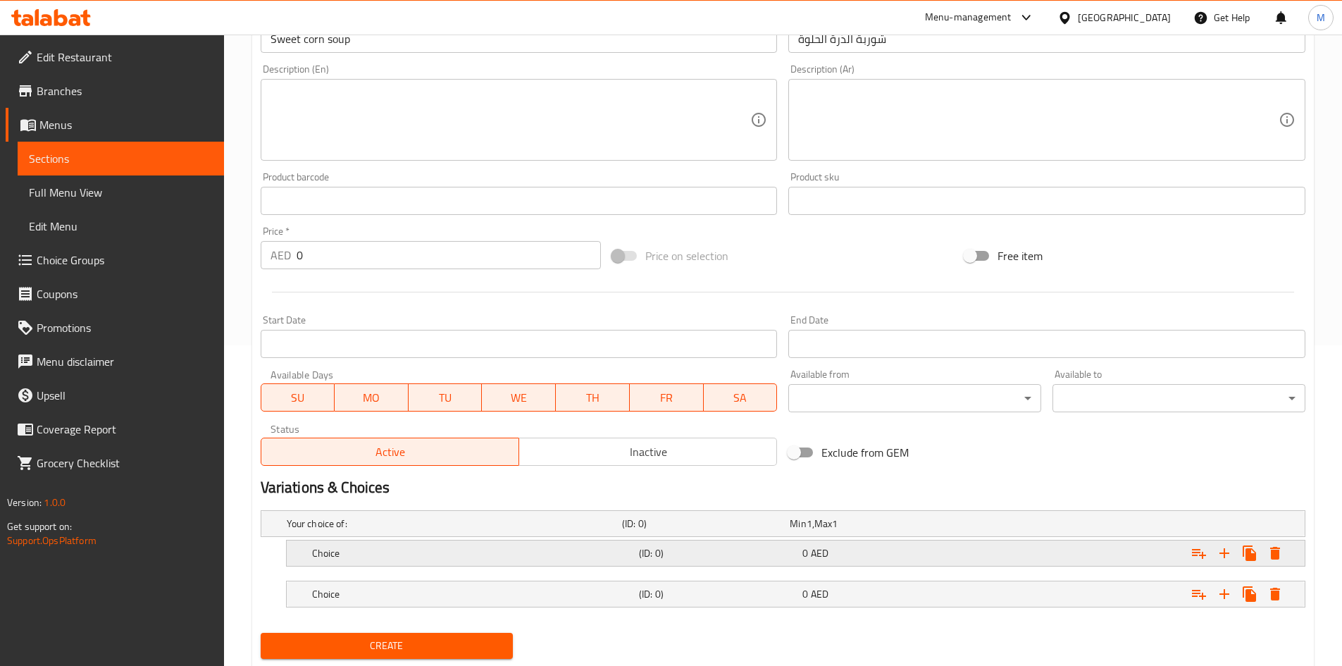
click at [485, 559] on h5 "Choice" at bounding box center [472, 553] width 321 height 14
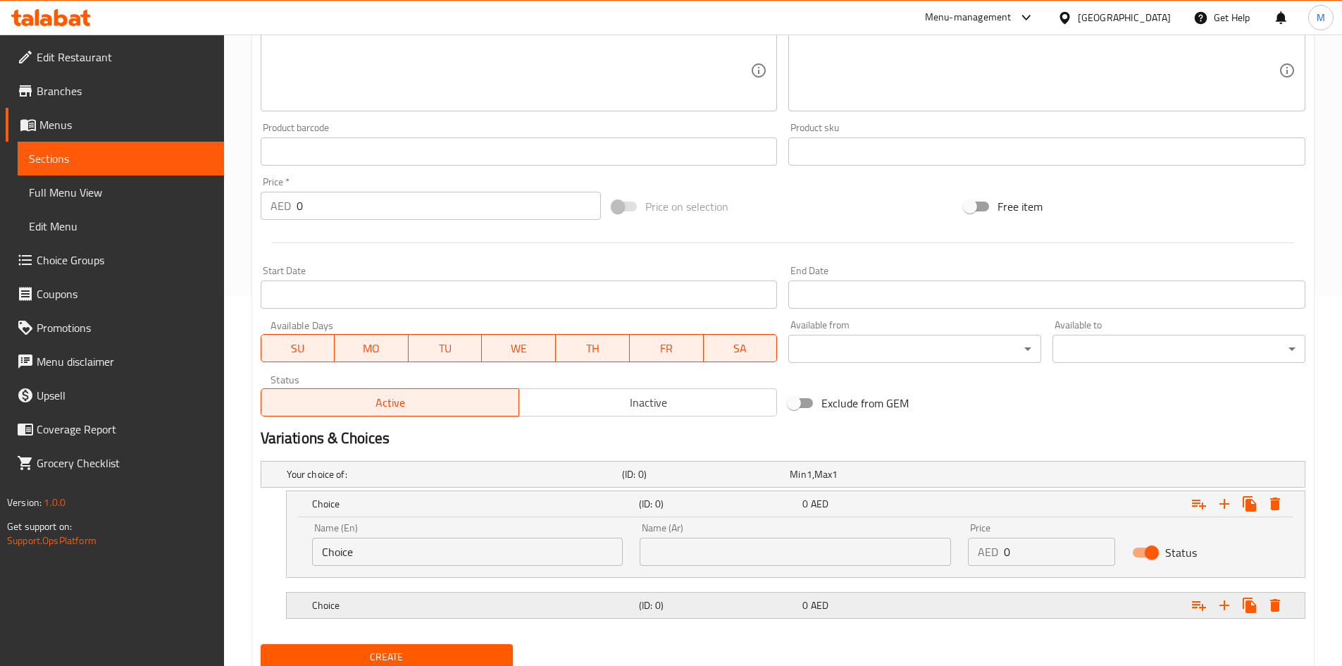
scroll to position [421, 0]
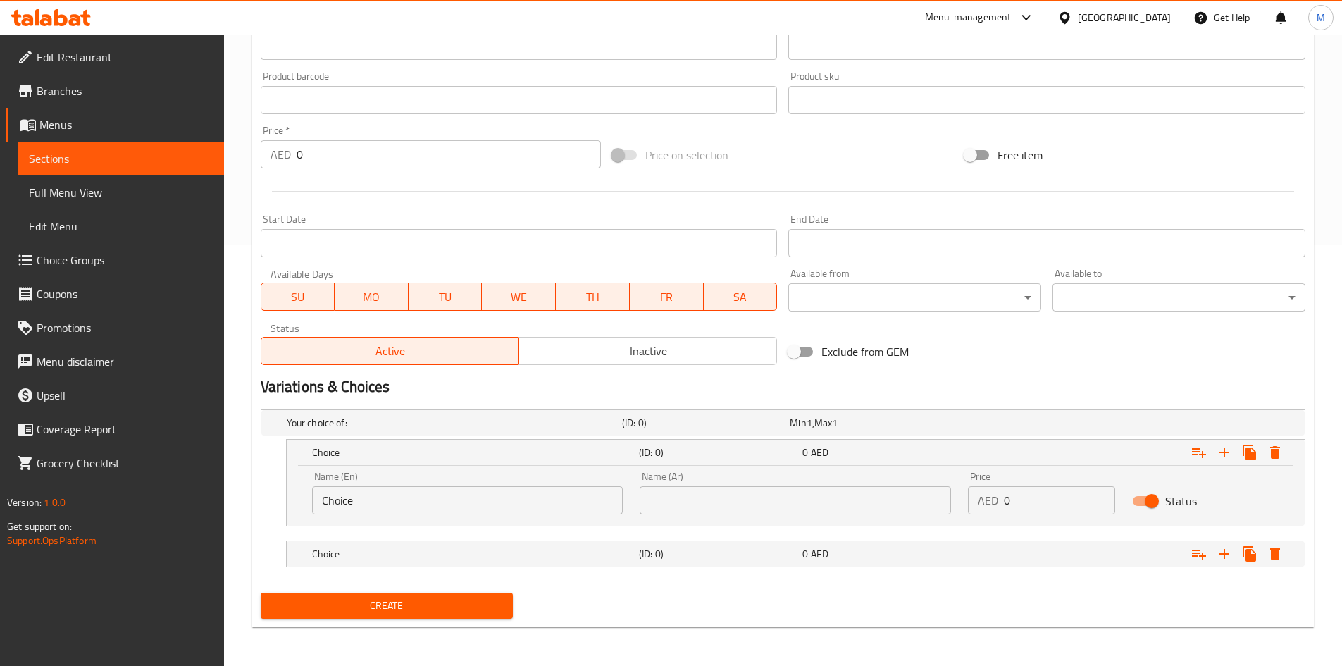
click at [421, 490] on input "Choice" at bounding box center [467, 500] width 311 height 28
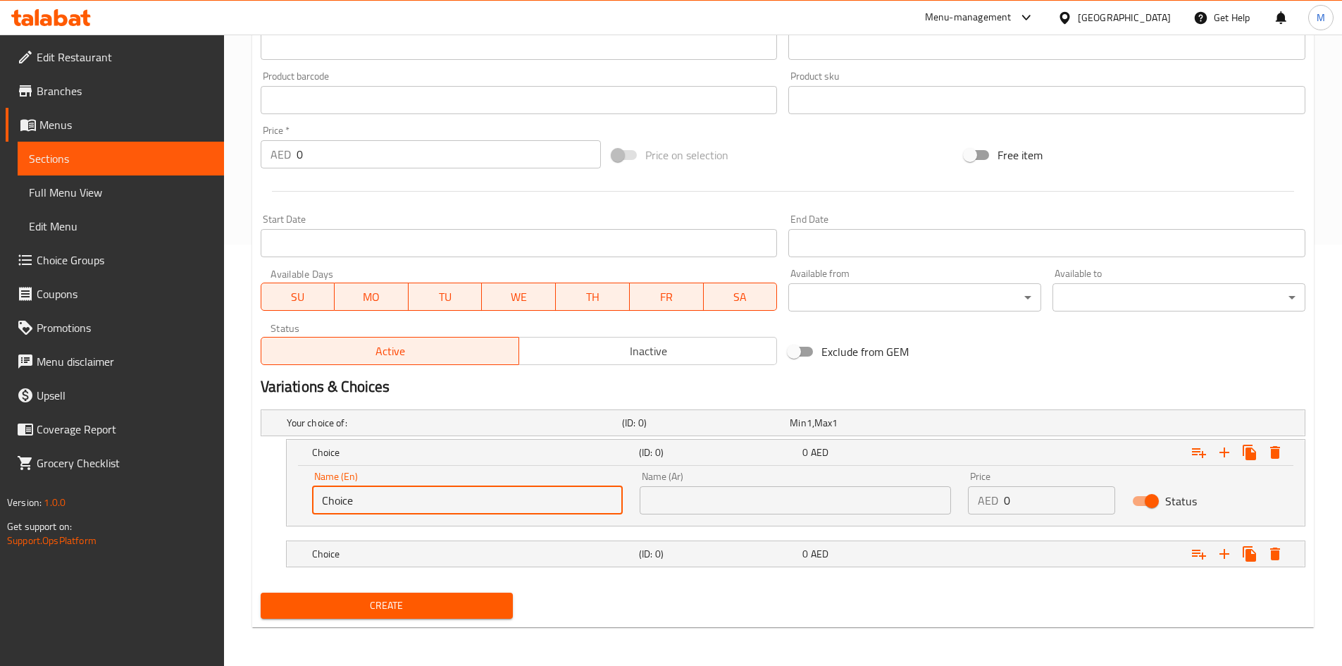
click at [420, 494] on input "Choice" at bounding box center [467, 500] width 311 height 28
paste input "chicken"
click at [414, 497] on input "chicken" at bounding box center [467, 500] width 311 height 28
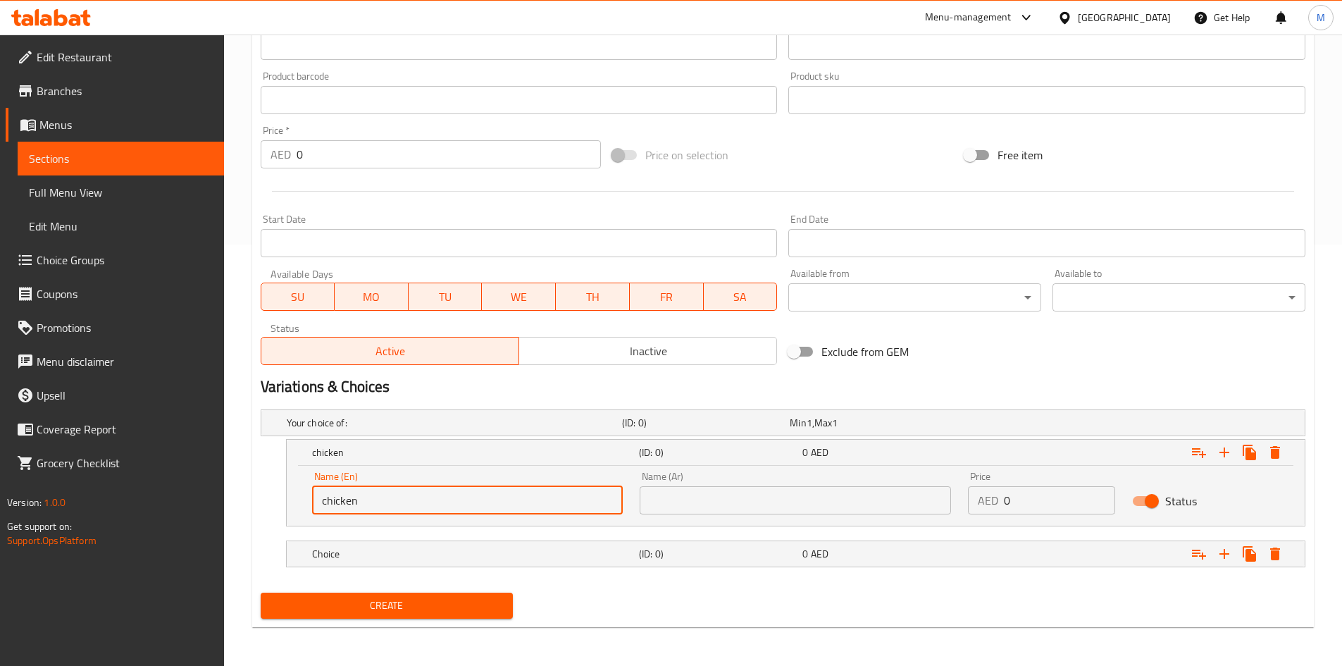
click at [414, 497] on input "chicken" at bounding box center [467, 500] width 311 height 28
type input "Chicken"
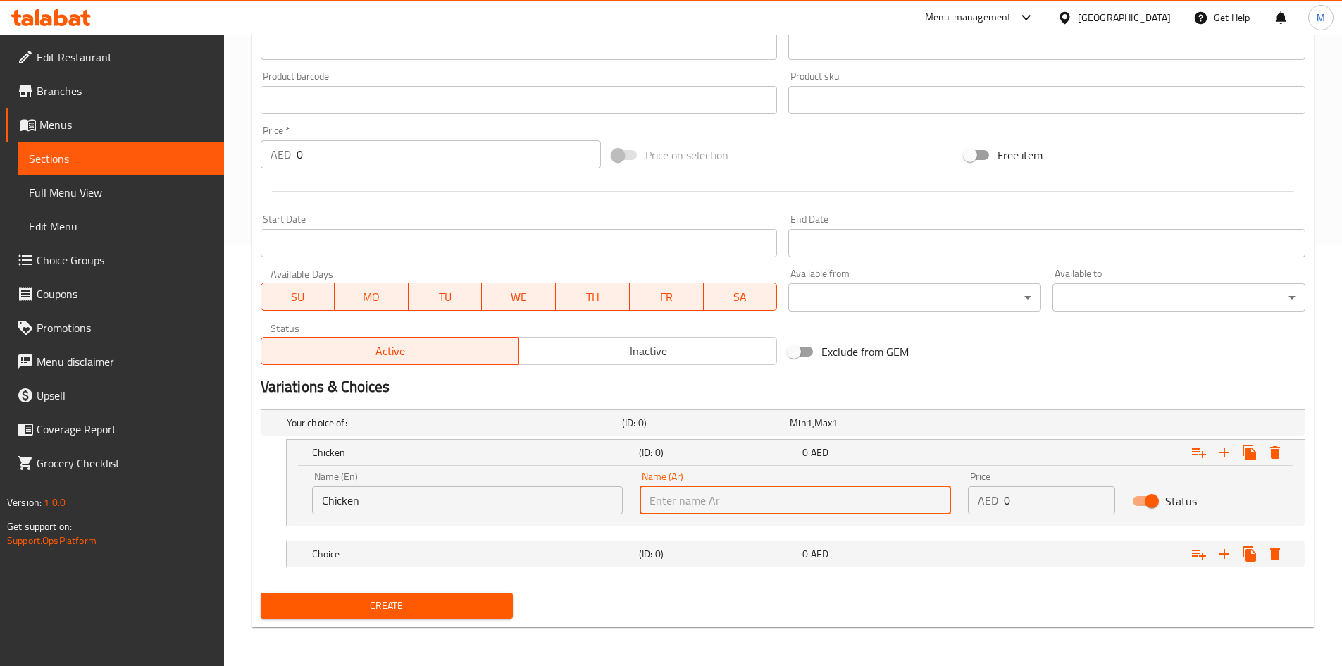
click at [765, 512] on input "text" at bounding box center [795, 500] width 311 height 28
type input "دجاج"
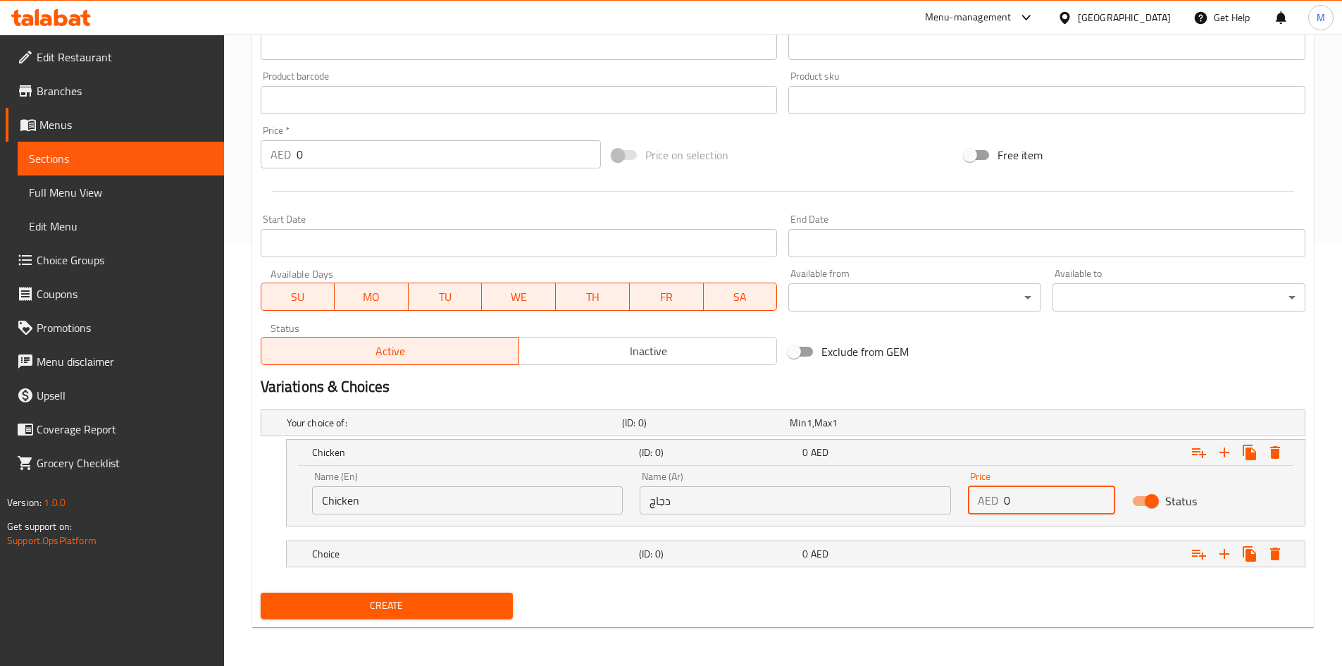
click at [1027, 493] on input "0" at bounding box center [1059, 500] width 111 height 28
type input "18"
click at [567, 554] on h5 "Choice" at bounding box center [472, 554] width 321 height 14
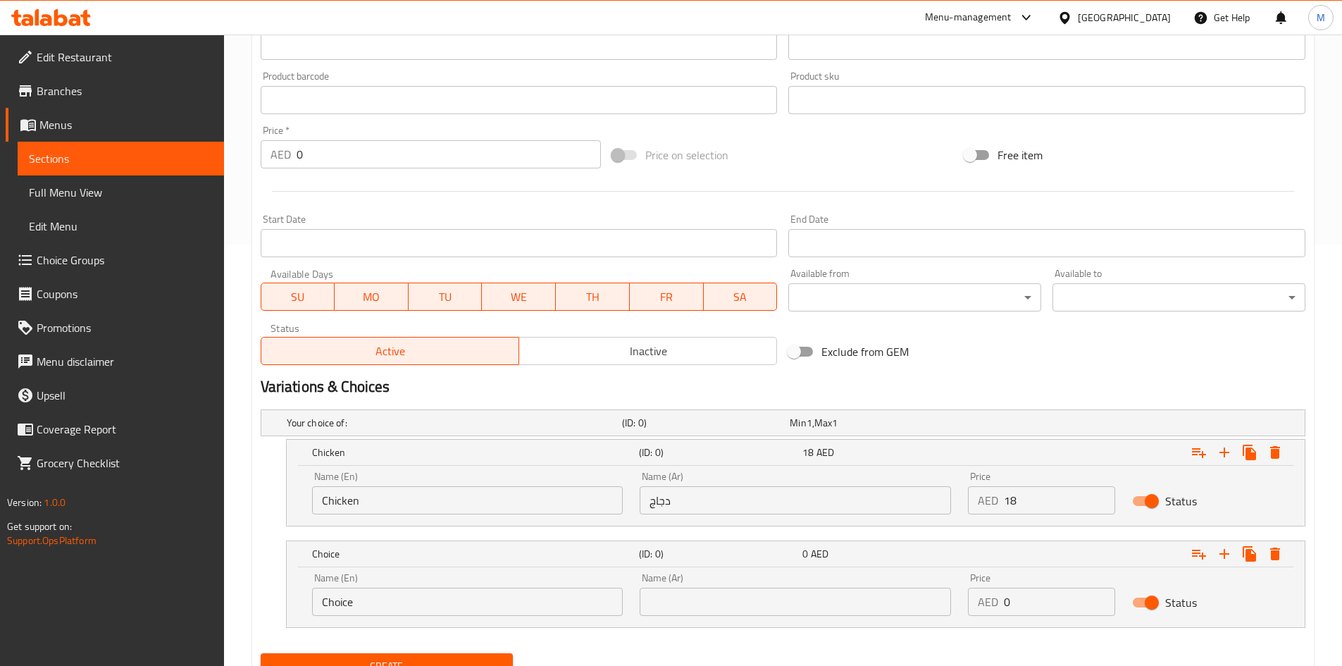
click at [421, 598] on input "Choice" at bounding box center [467, 602] width 311 height 28
click at [421, 598] on input "text" at bounding box center [467, 602] width 311 height 28
type input "Veg"
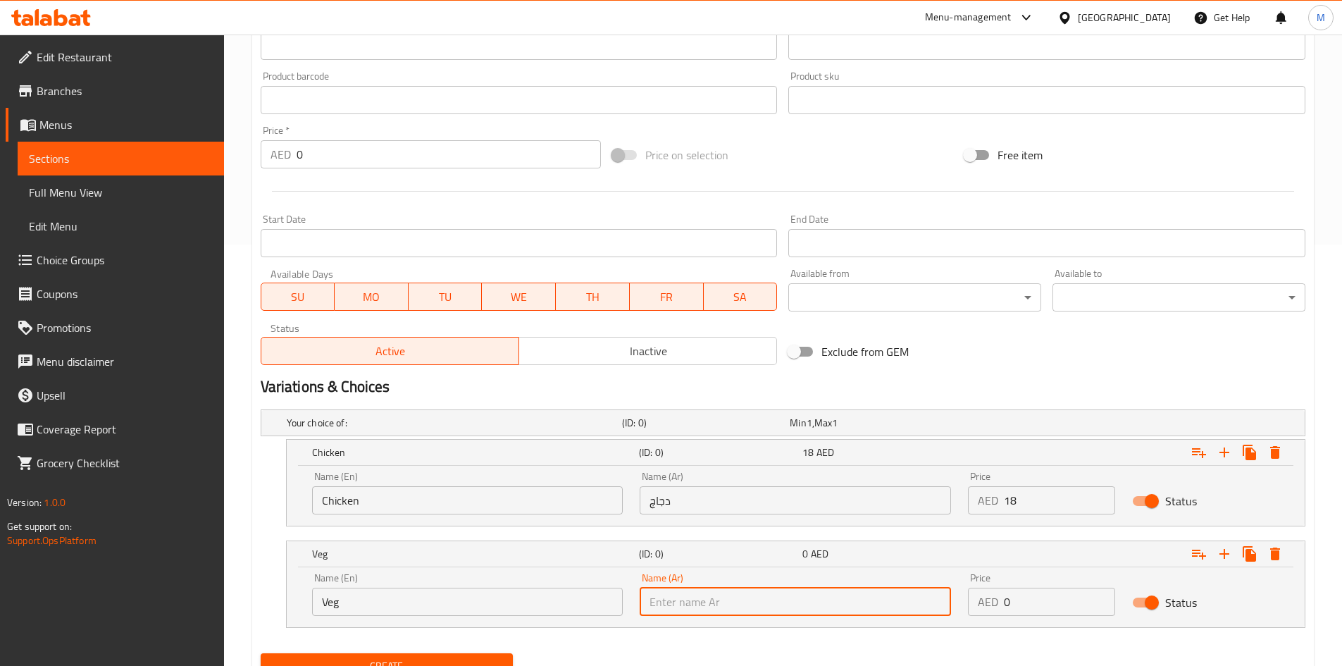
click at [743, 597] on input "text" at bounding box center [795, 602] width 311 height 28
type input "نباتي"
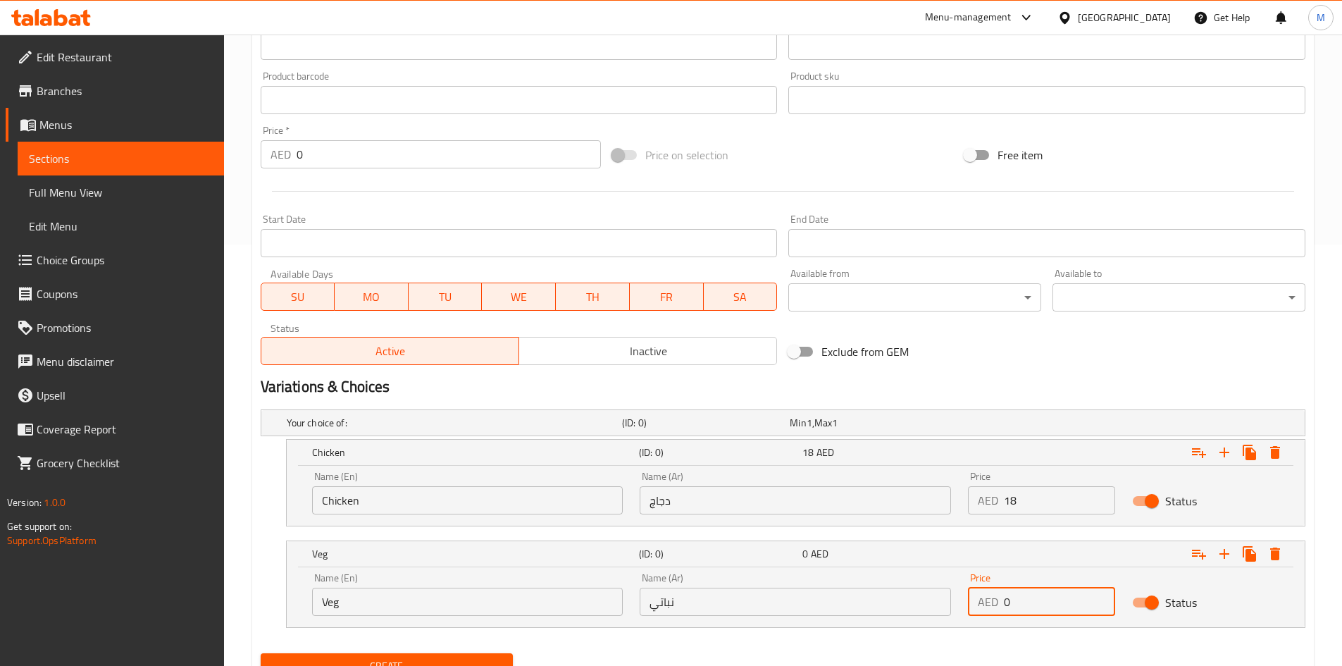
click at [1044, 600] on input "0" at bounding box center [1059, 602] width 111 height 28
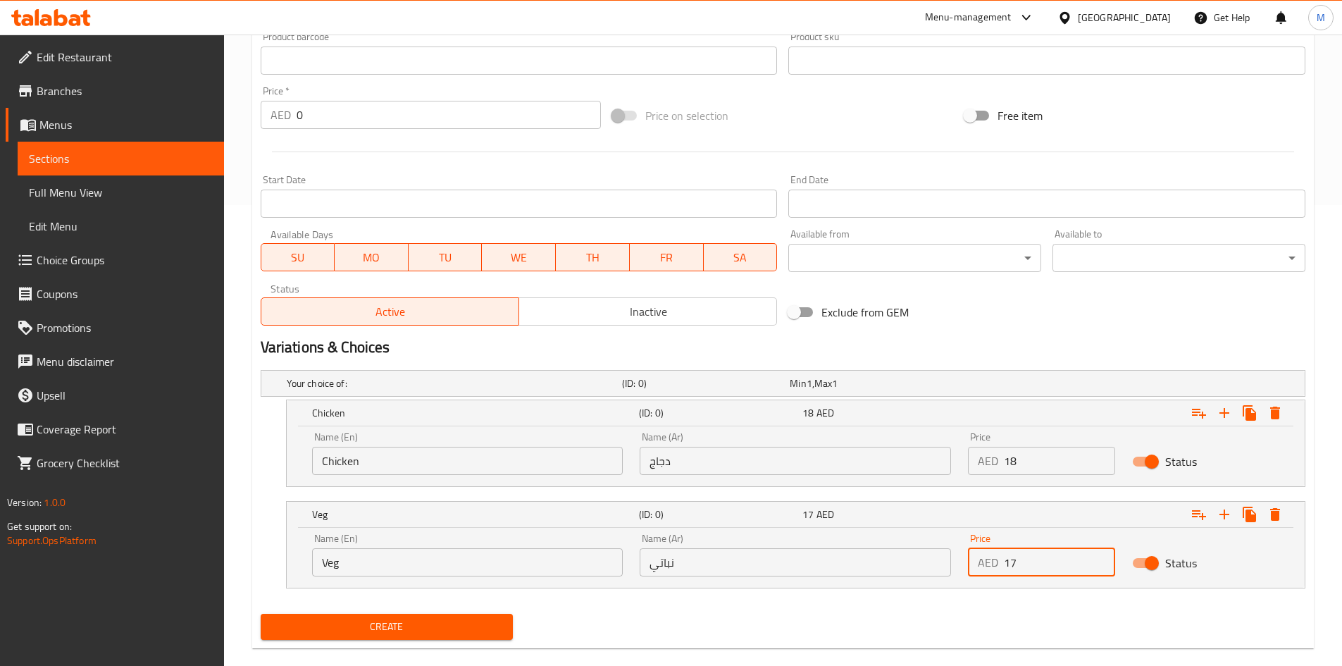
scroll to position [483, 0]
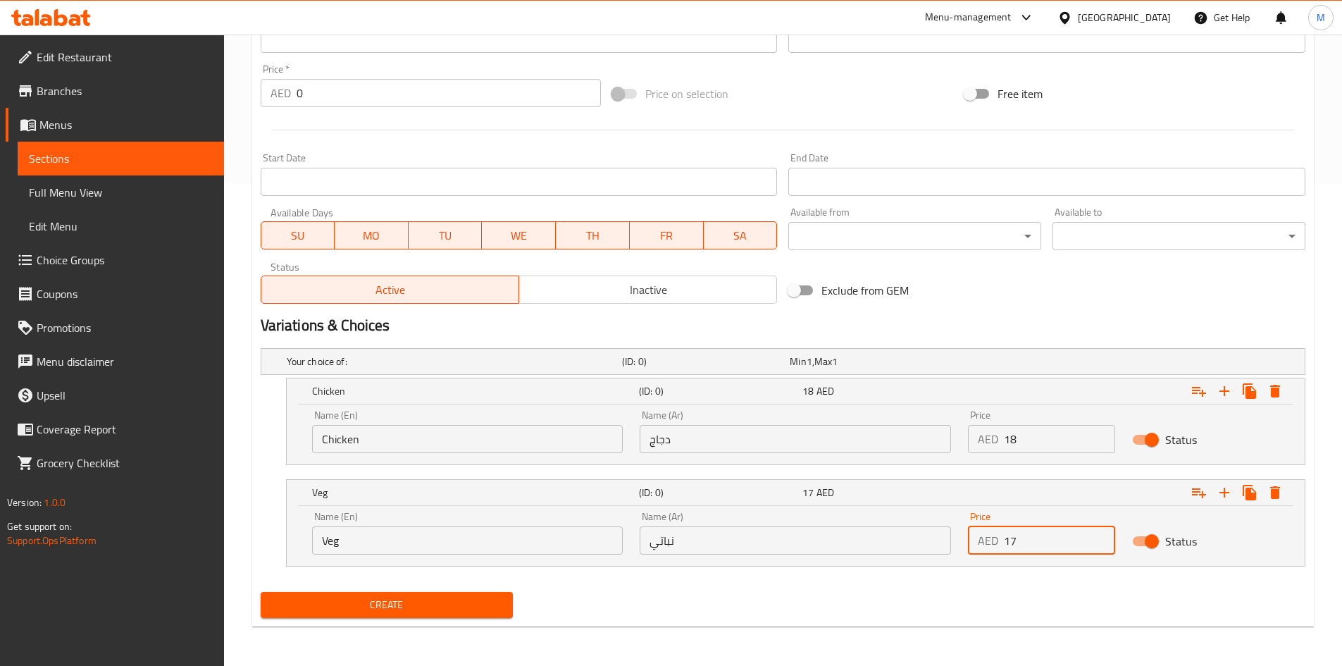
type input "17"
click at [454, 590] on div "Create" at bounding box center [387, 604] width 264 height 37
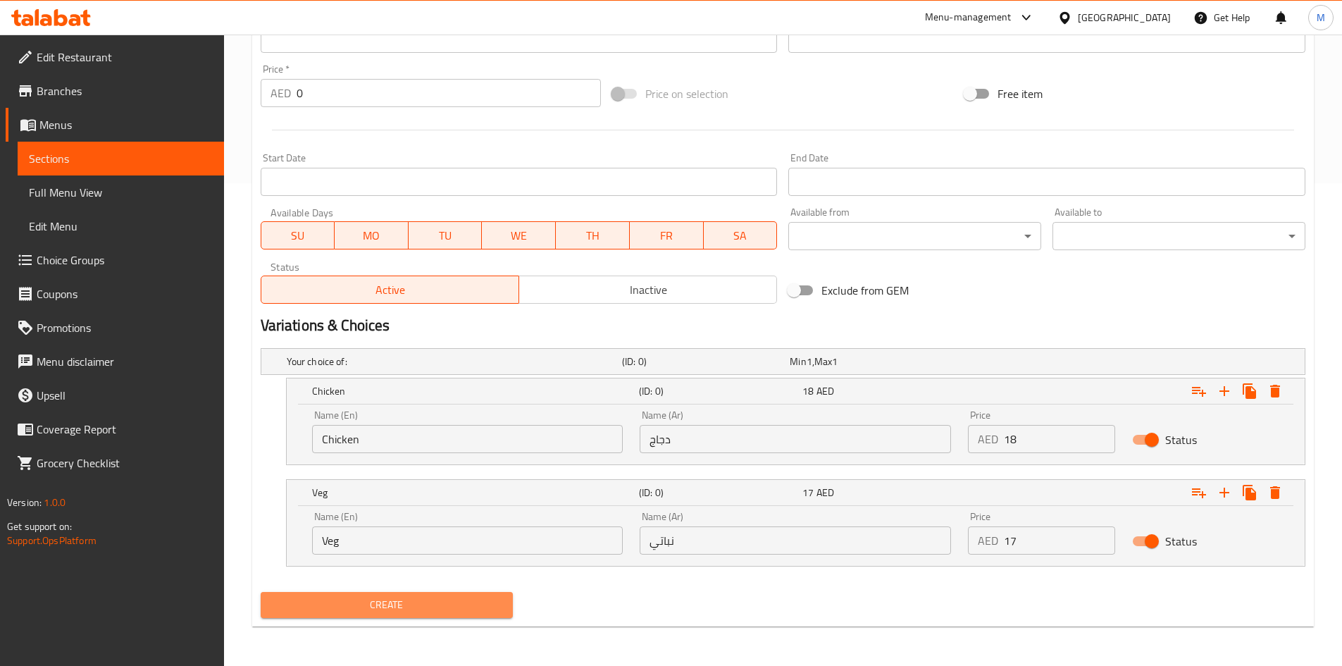
click at [455, 592] on button "Create" at bounding box center [387, 605] width 253 height 26
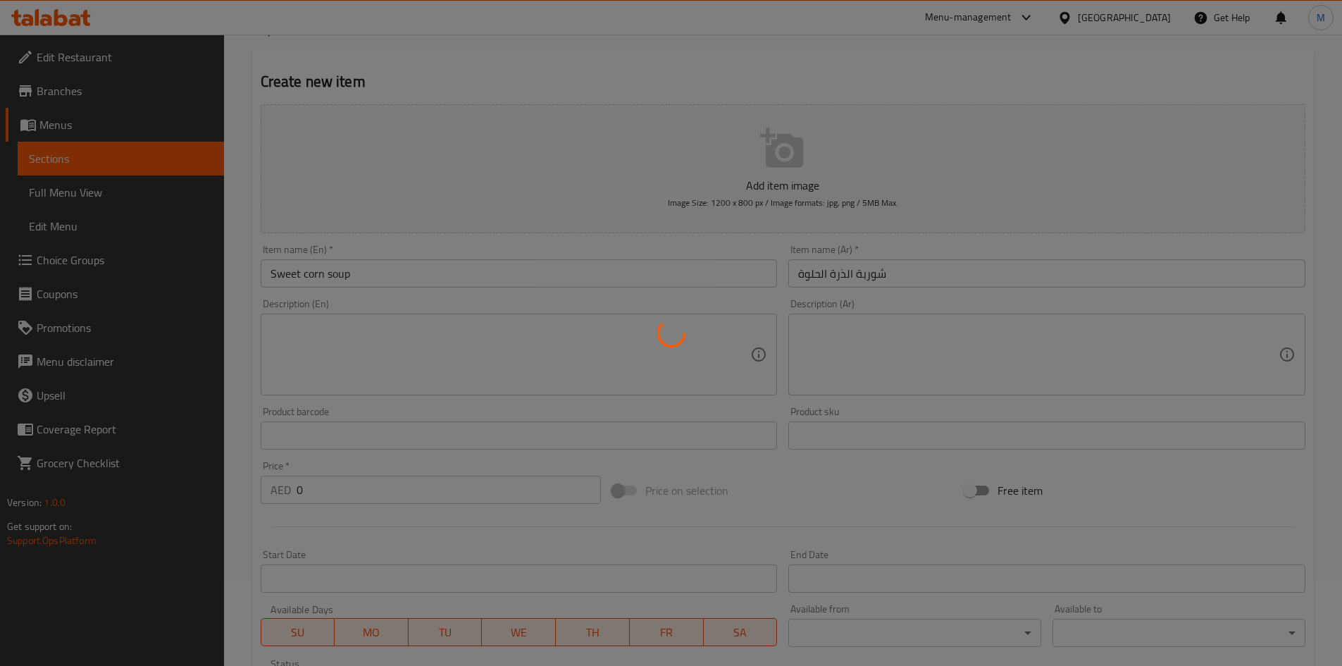
scroll to position [0, 0]
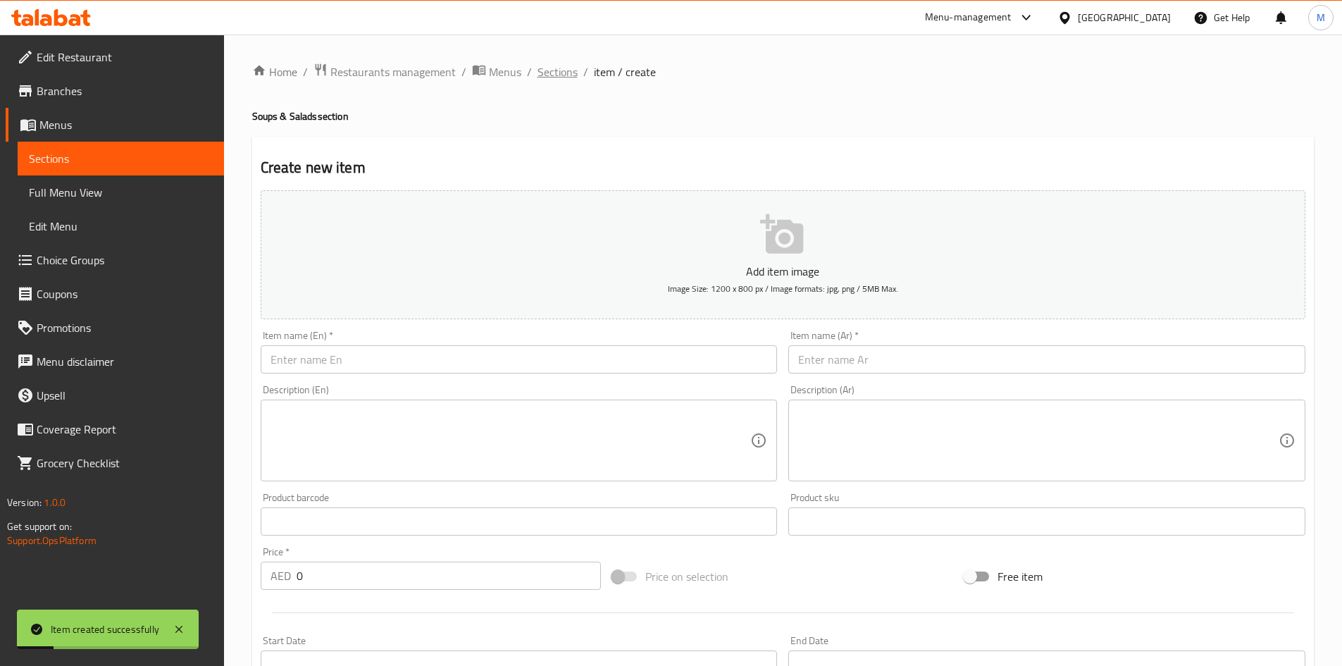
click at [553, 75] on span "Sections" at bounding box center [558, 71] width 40 height 17
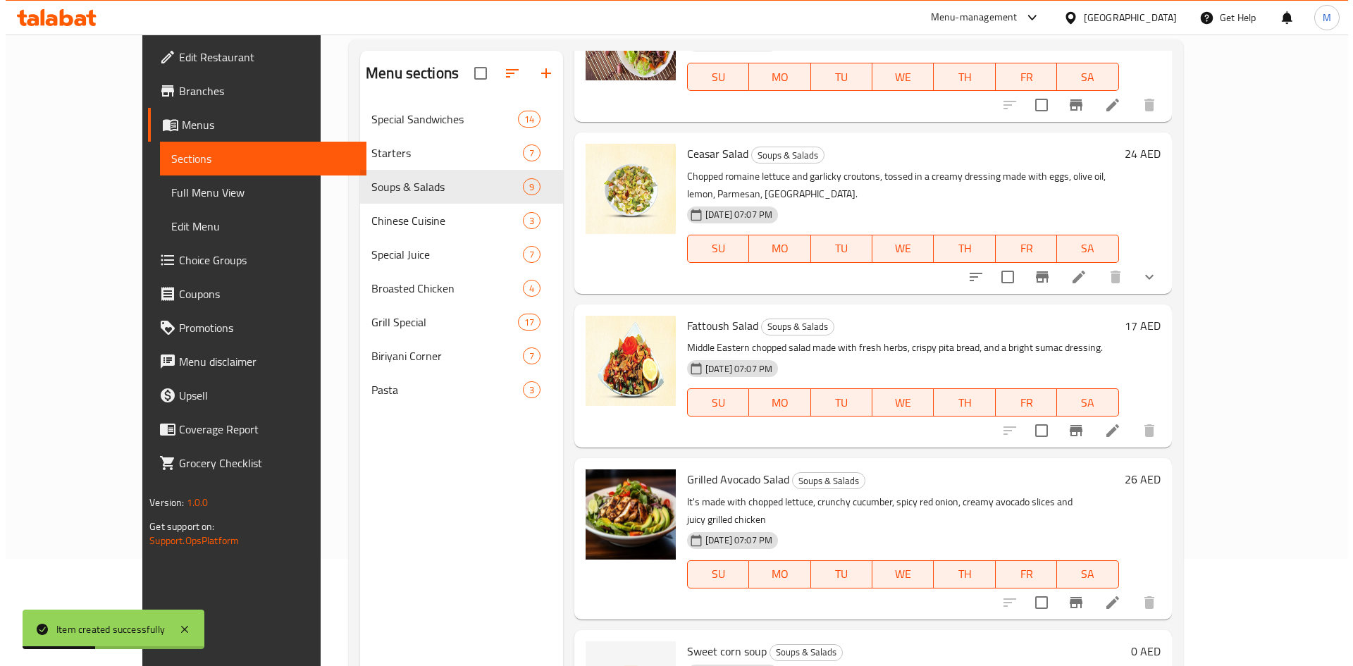
scroll to position [197, 0]
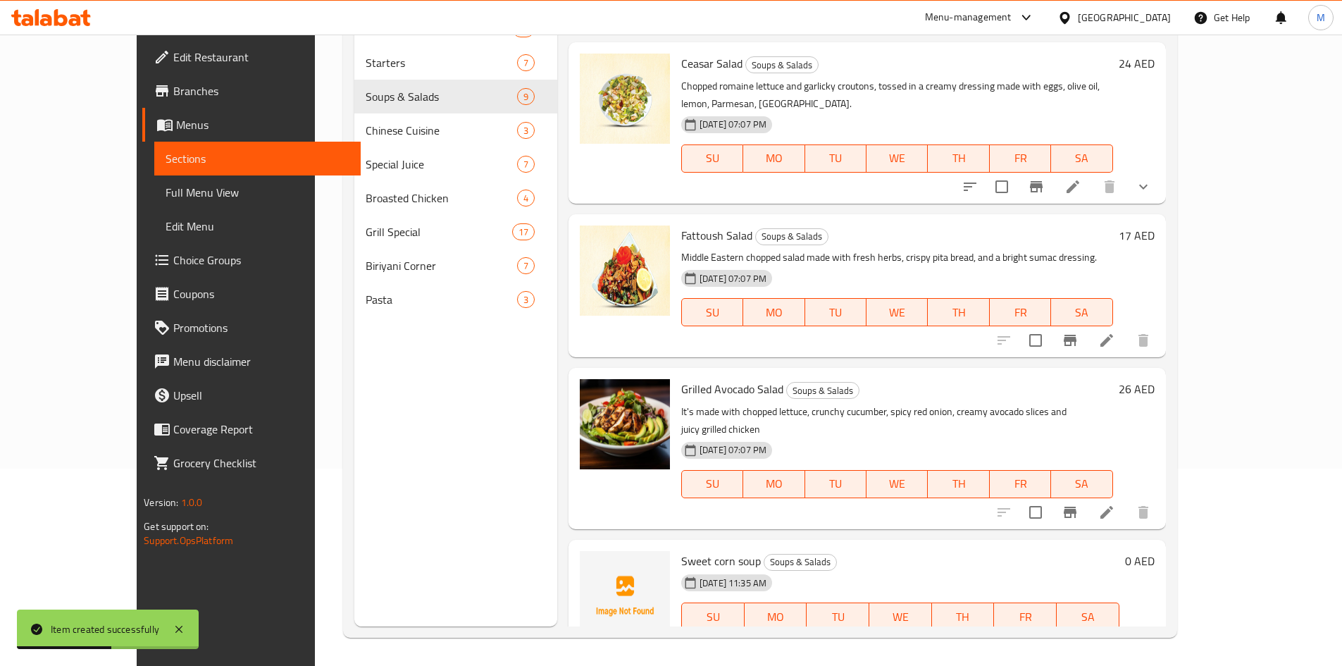
click at [1043, 639] on icon "Branch-specific-item" at bounding box center [1036, 644] width 13 height 11
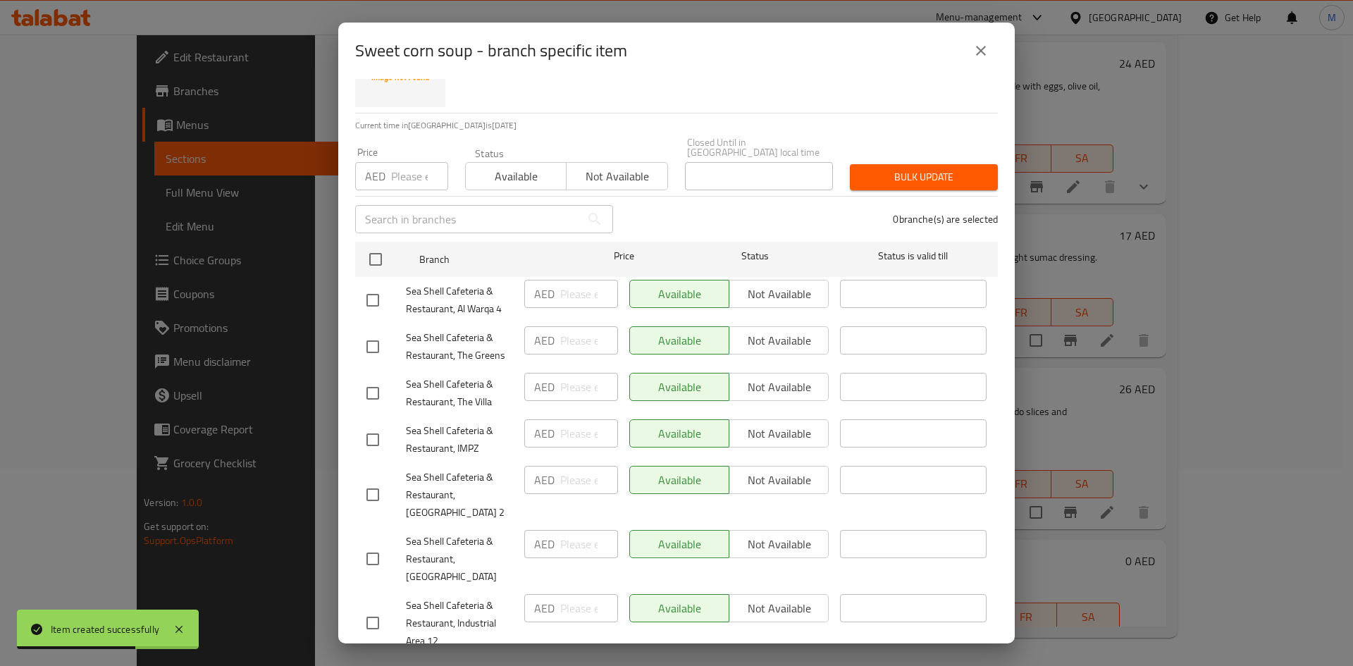
scroll to position [146, 0]
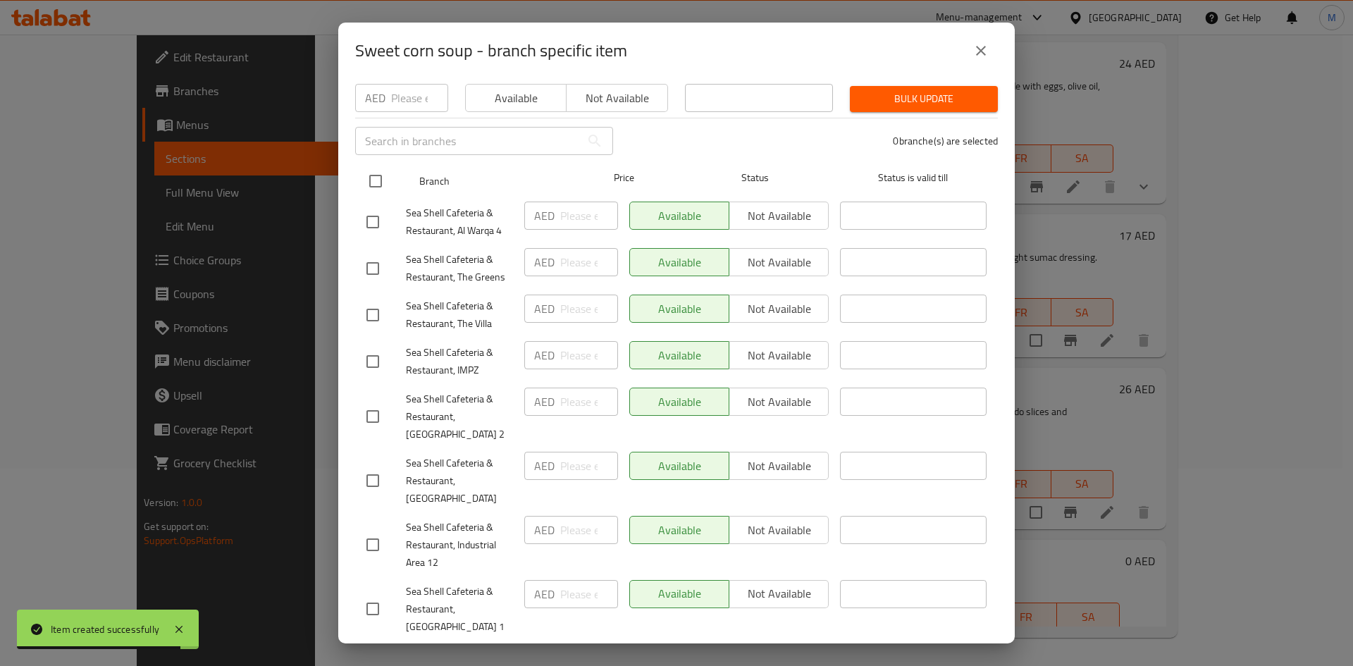
click at [374, 176] on input "checkbox" at bounding box center [376, 181] width 30 height 30
checkbox input "true"
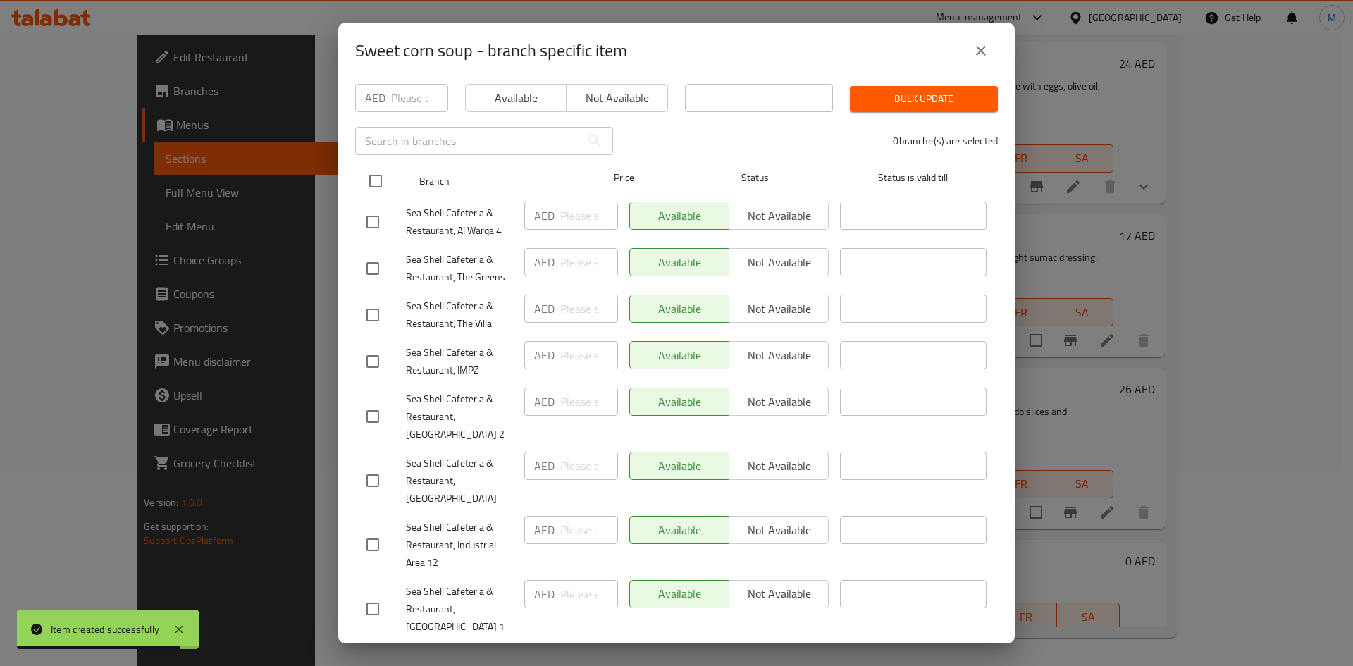
checkbox input "true"
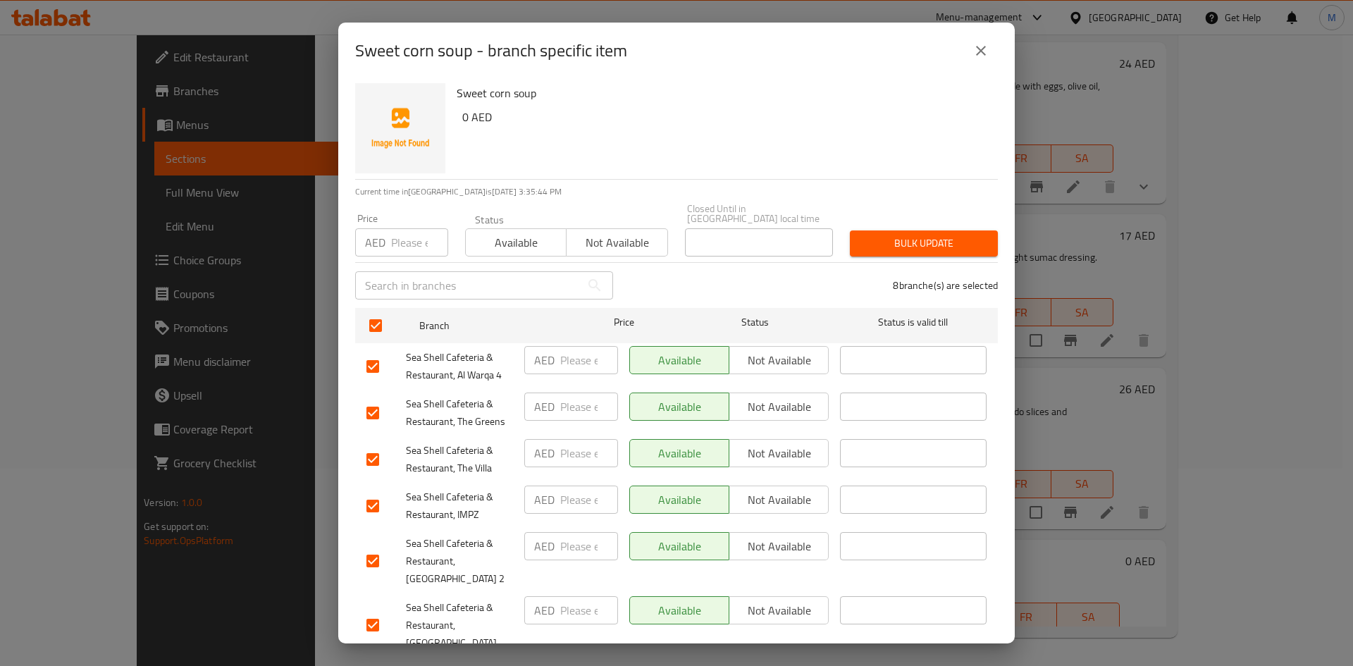
scroll to position [0, 0]
click at [782, 352] on span "Not available" at bounding box center [779, 362] width 88 height 20
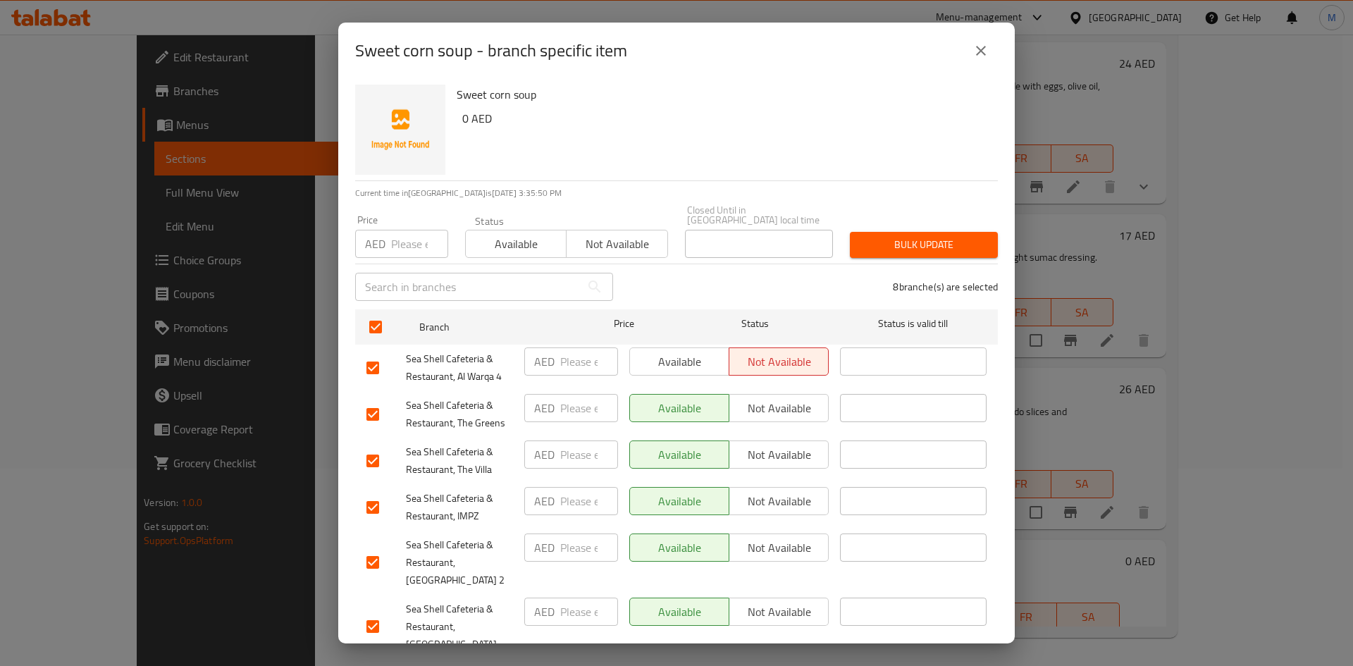
click at [674, 367] on span "Available" at bounding box center [680, 362] width 88 height 20
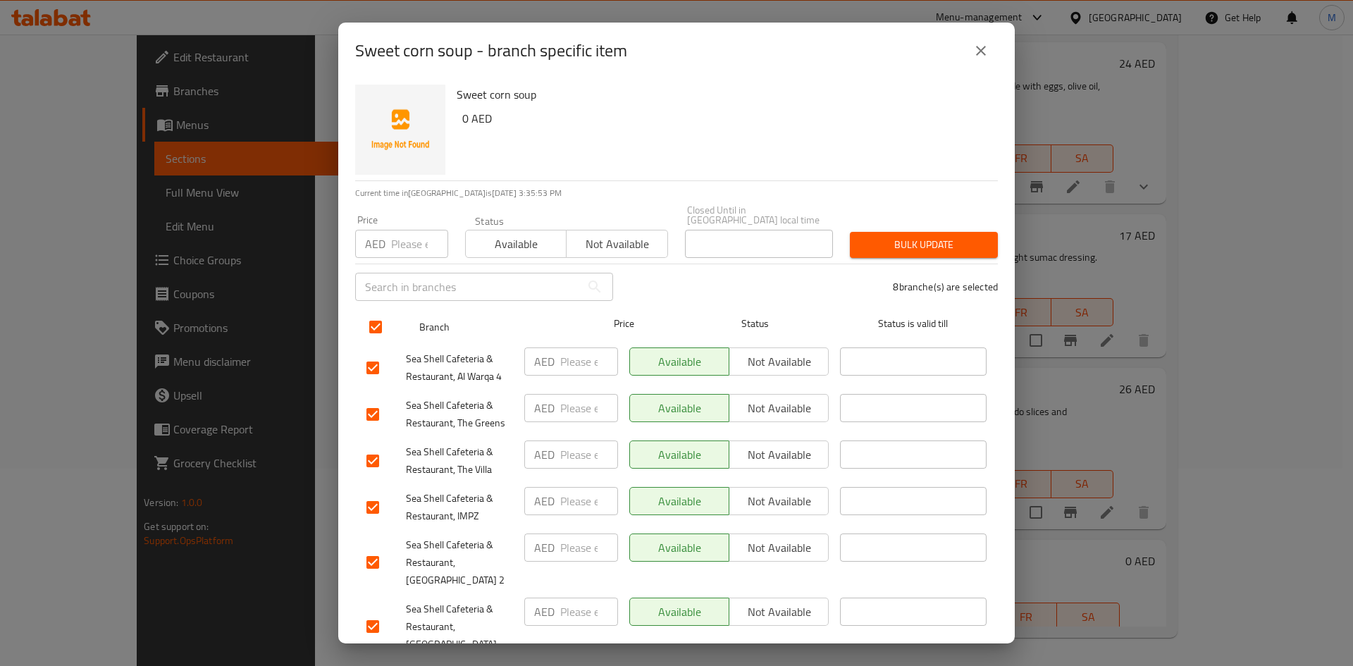
click at [381, 327] on input "checkbox" at bounding box center [376, 327] width 30 height 30
checkbox input "false"
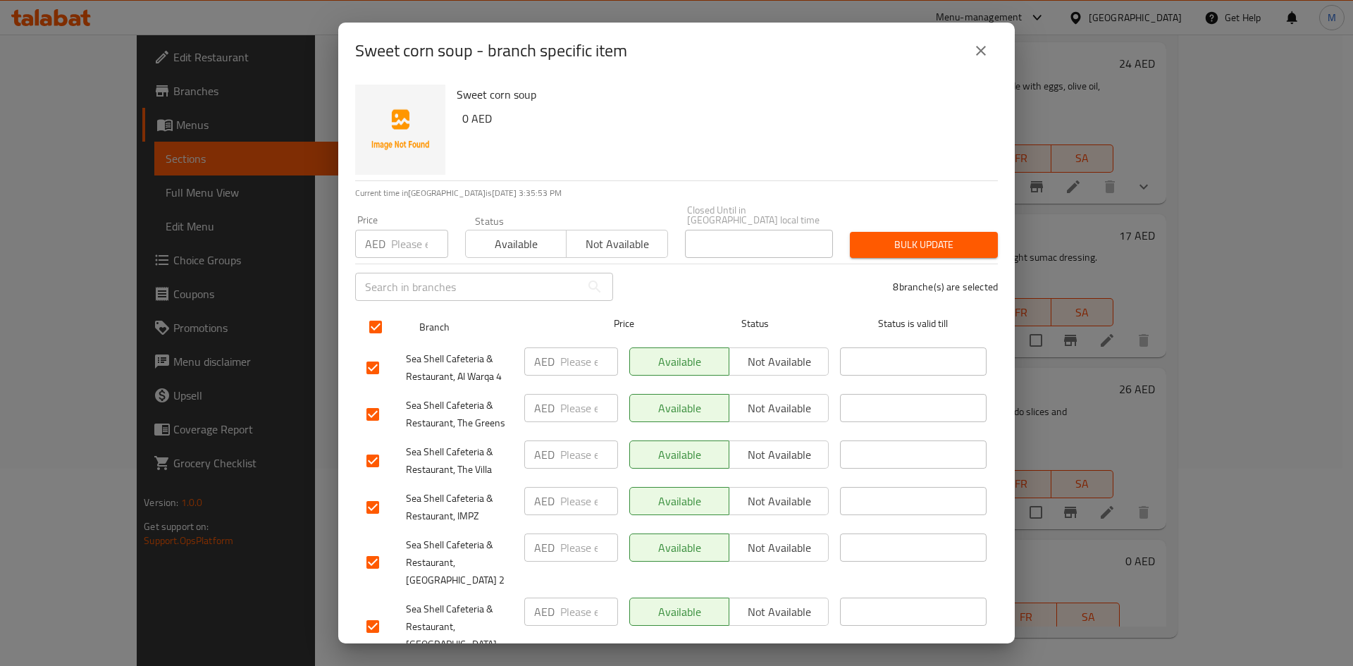
checkbox input "false"
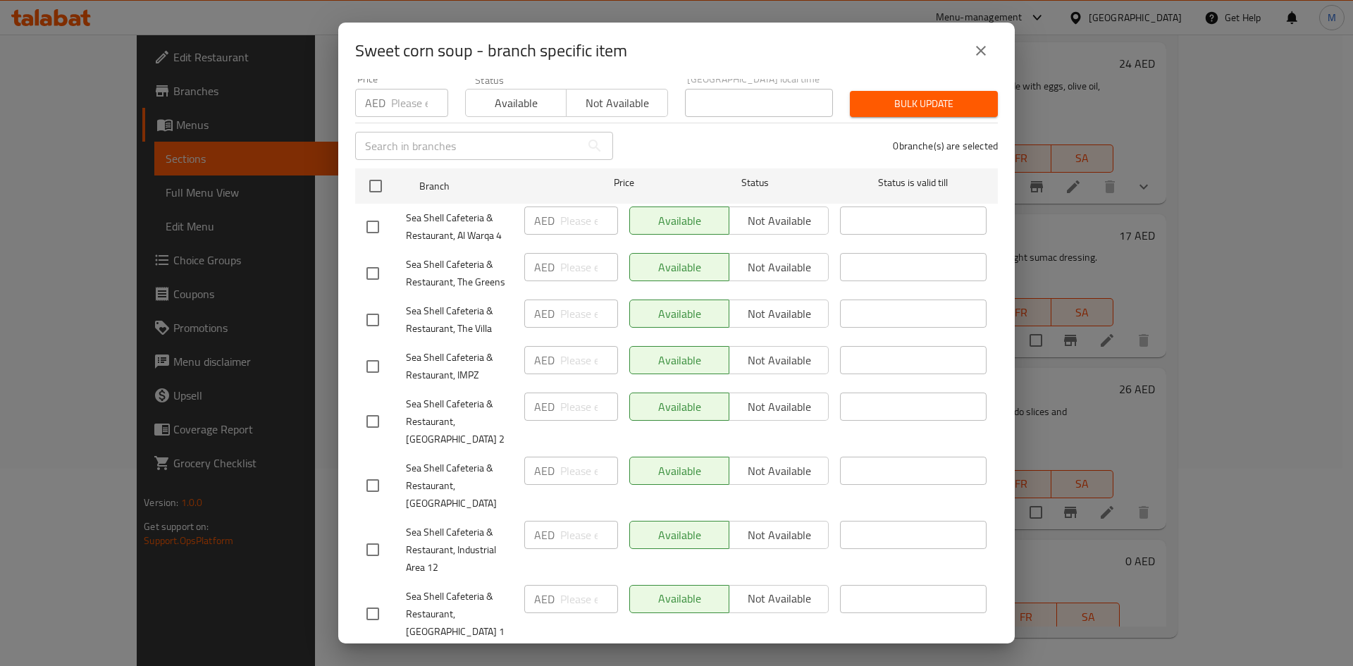
scroll to position [146, 0]
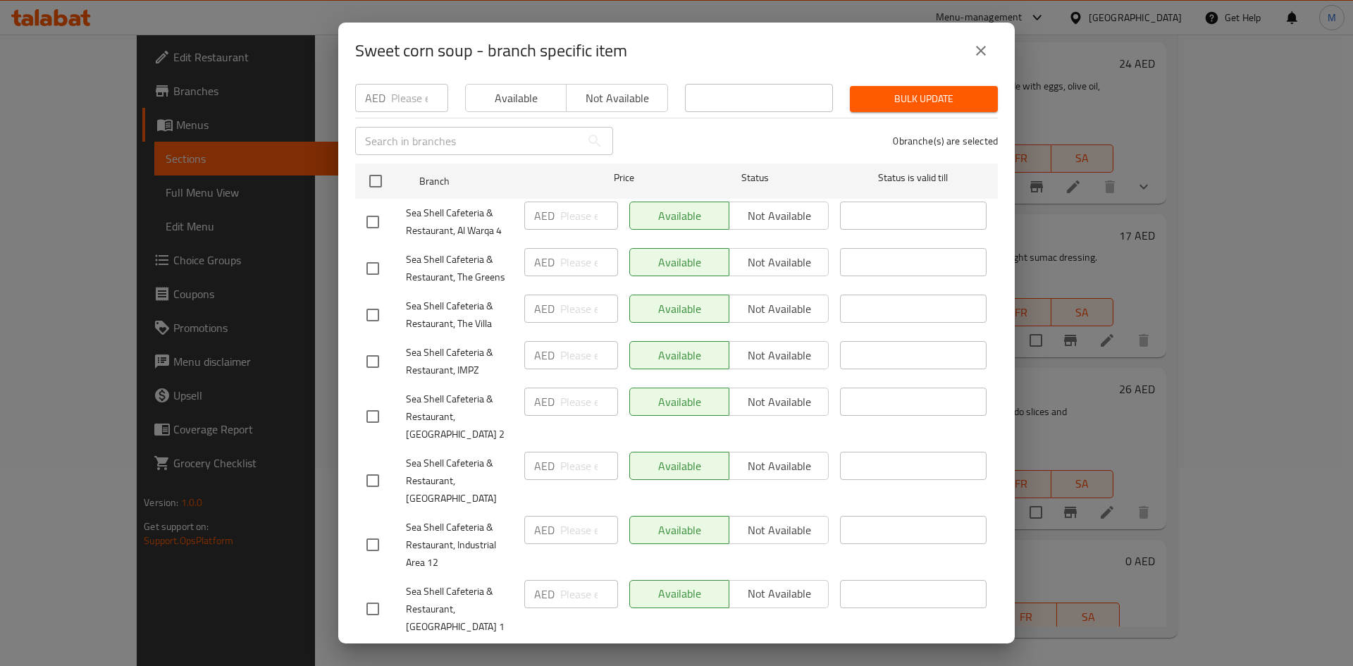
click at [373, 469] on input "checkbox" at bounding box center [373, 481] width 30 height 30
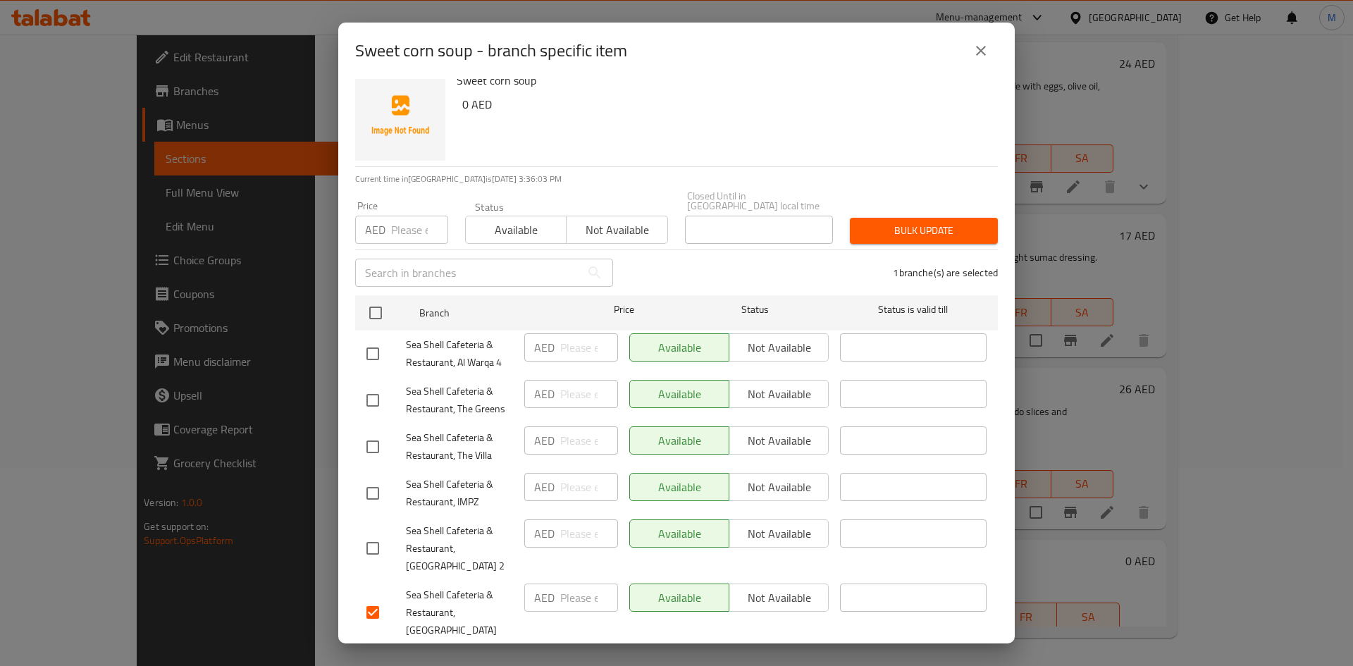
scroll to position [0, 0]
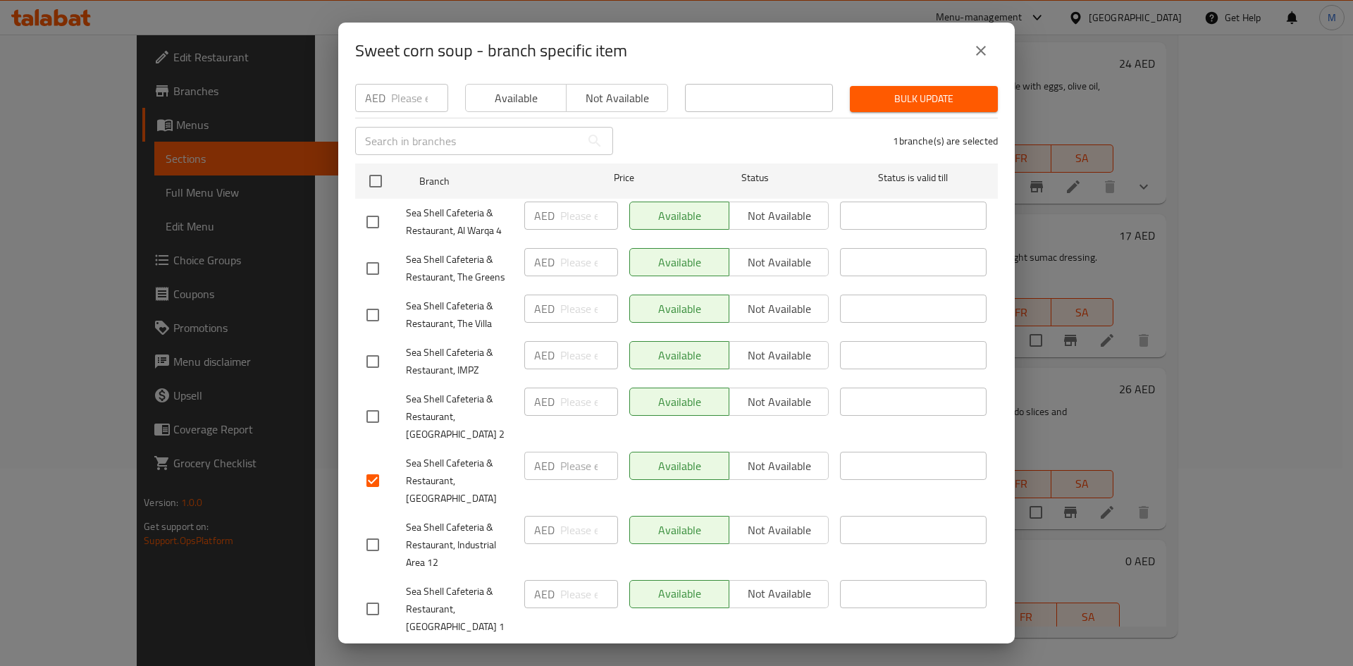
click at [377, 471] on input "checkbox" at bounding box center [373, 481] width 30 height 30
checkbox input "false"
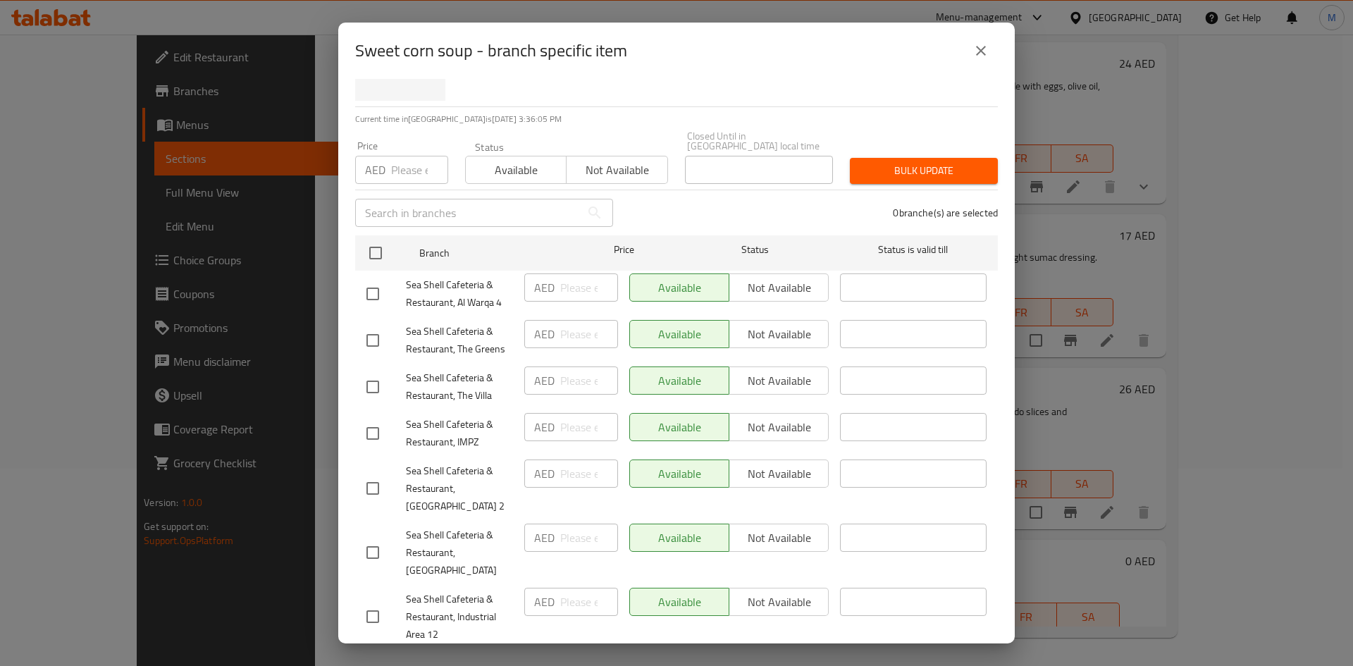
scroll to position [5, 0]
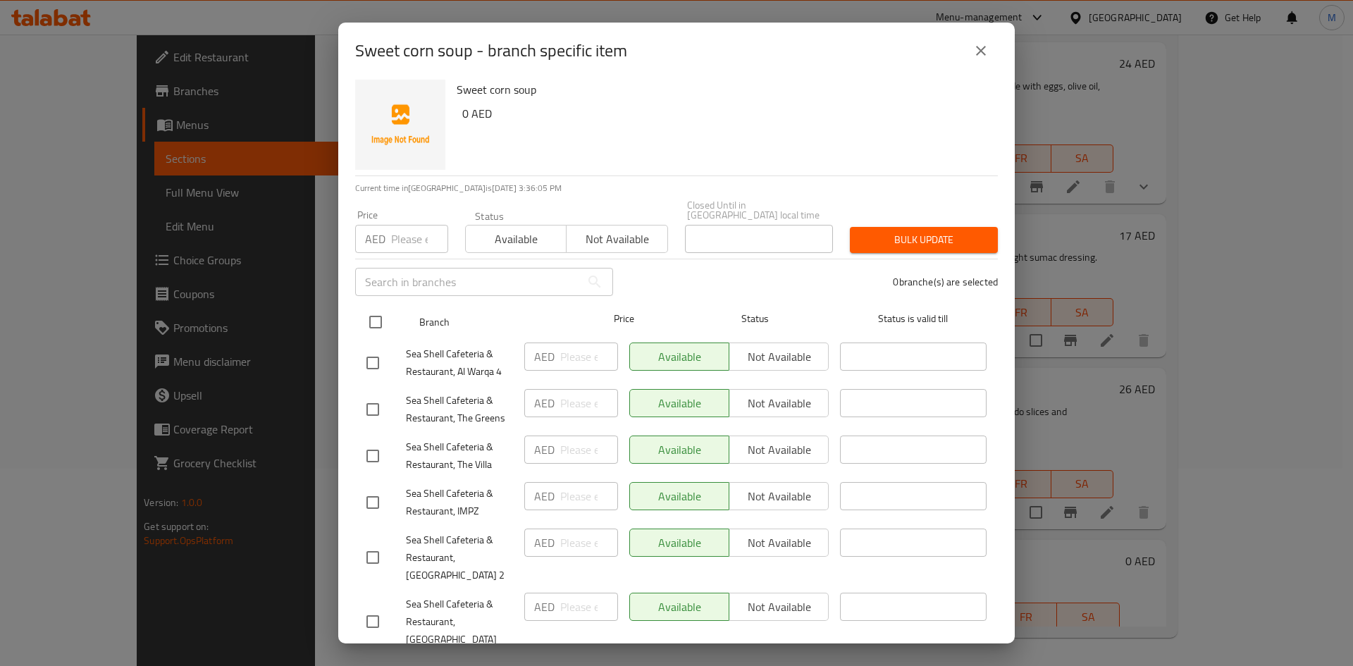
click at [371, 321] on input "checkbox" at bounding box center [376, 322] width 30 height 30
checkbox input "true"
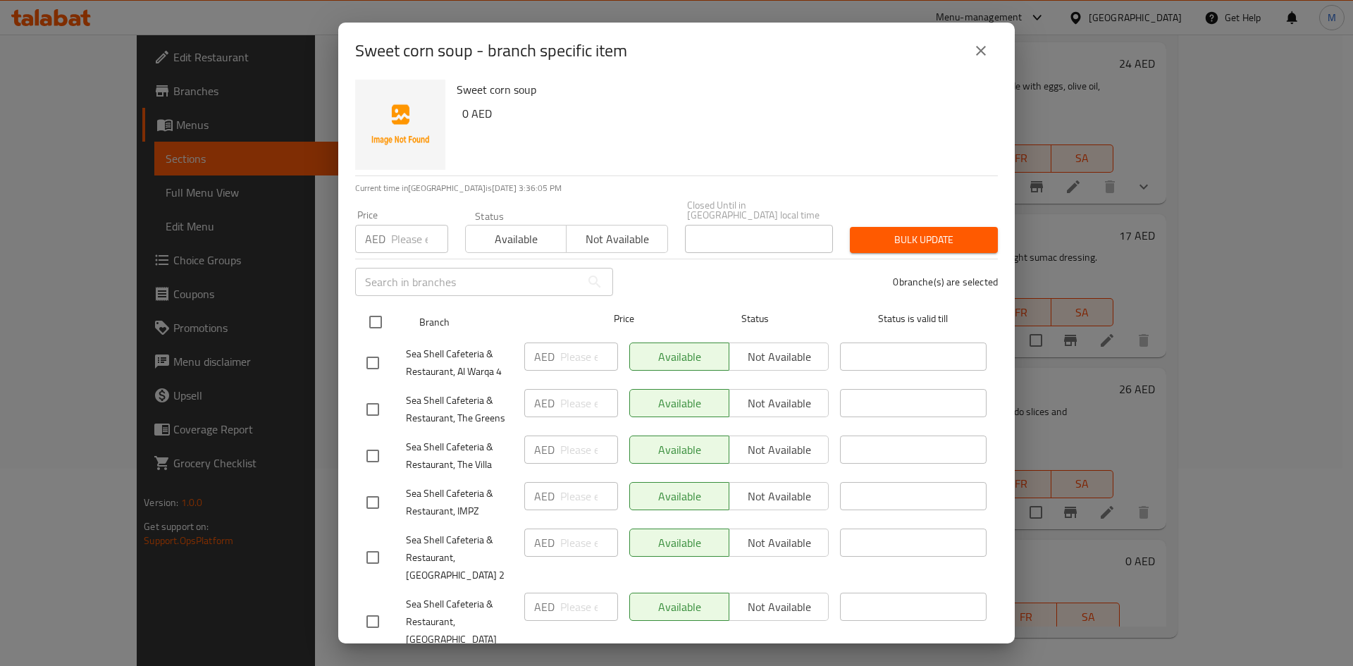
checkbox input "true"
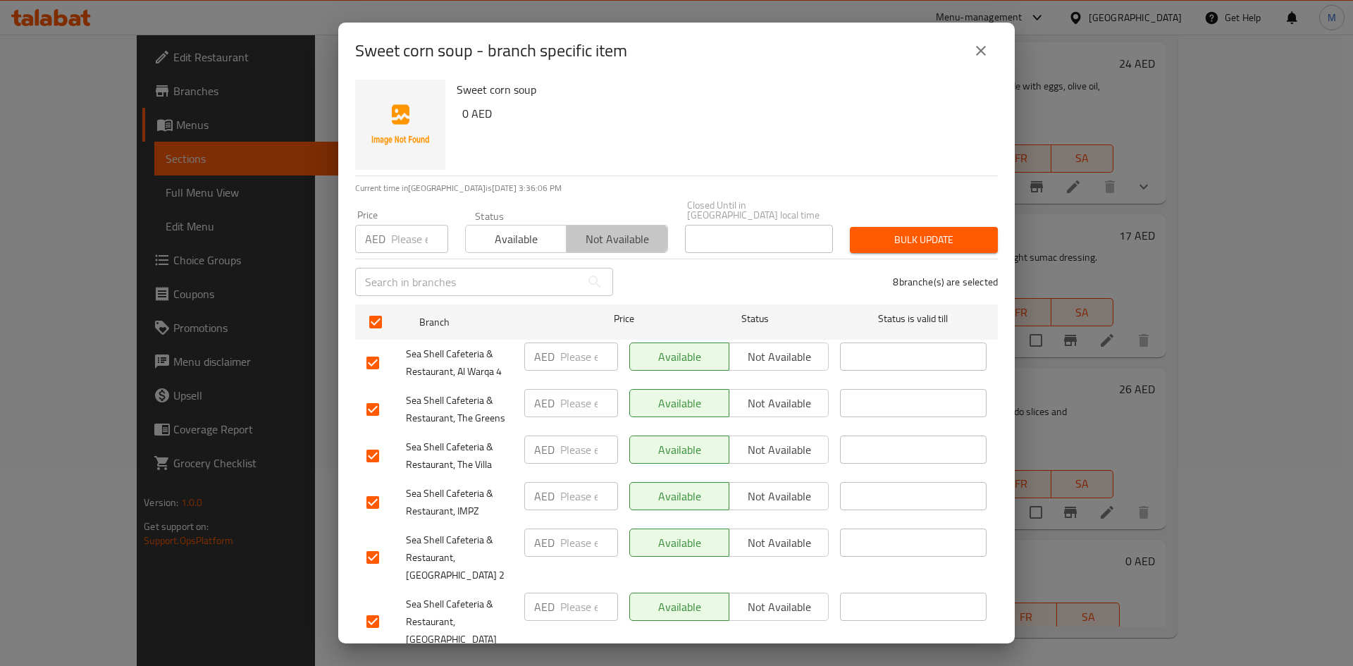
click at [581, 236] on span "Not available" at bounding box center [616, 239] width 89 height 20
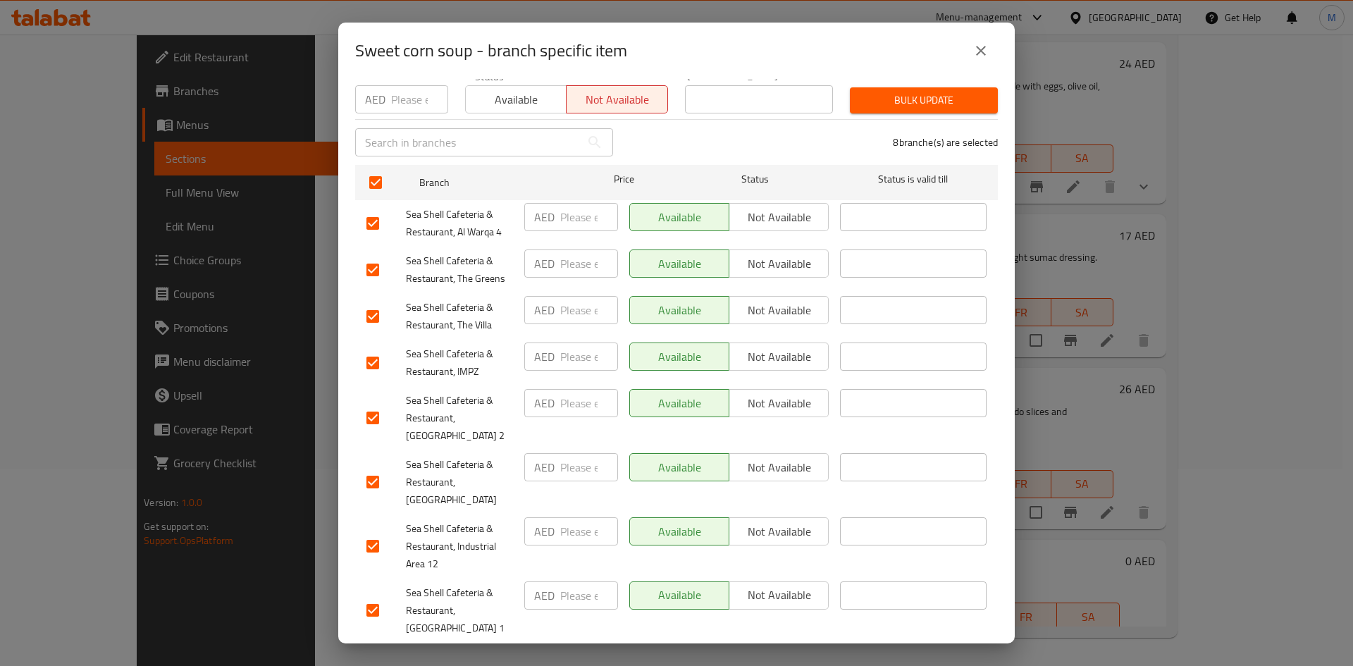
scroll to position [146, 0]
click at [370, 473] on input "checkbox" at bounding box center [373, 481] width 30 height 30
checkbox input "false"
click at [946, 83] on div "Bulk update" at bounding box center [923, 99] width 165 height 43
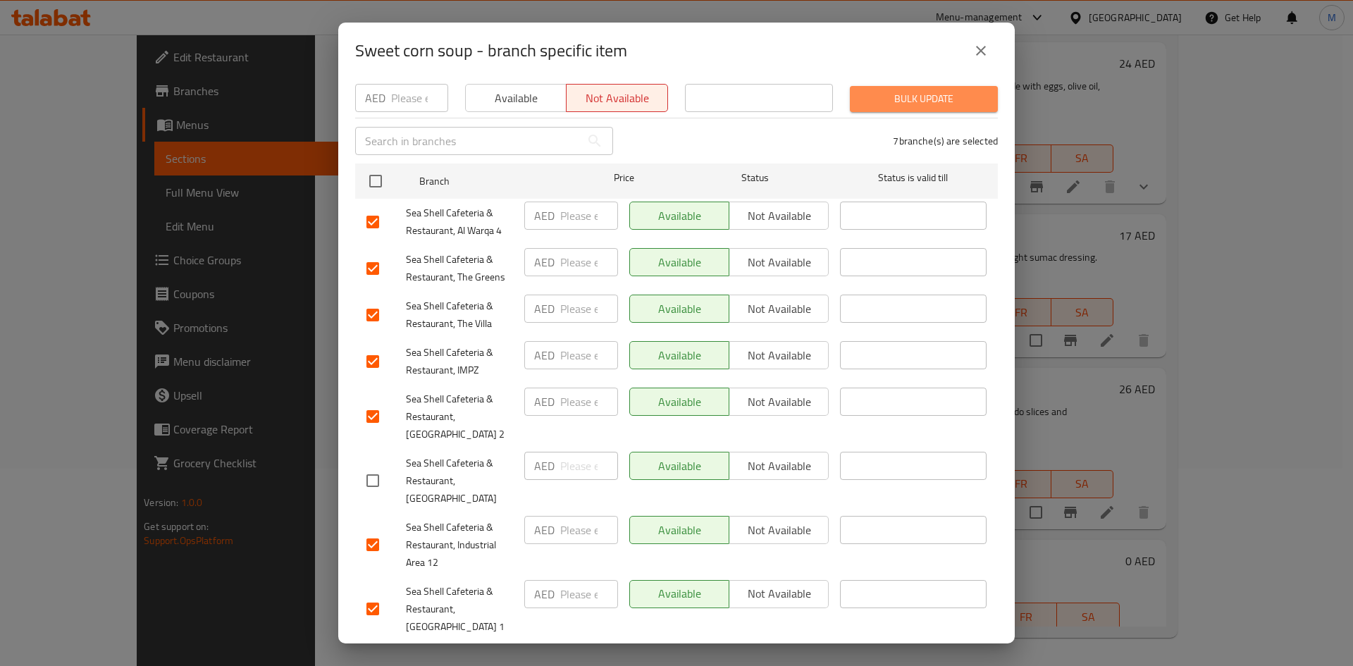
click at [947, 103] on span "Bulk update" at bounding box center [923, 99] width 125 height 18
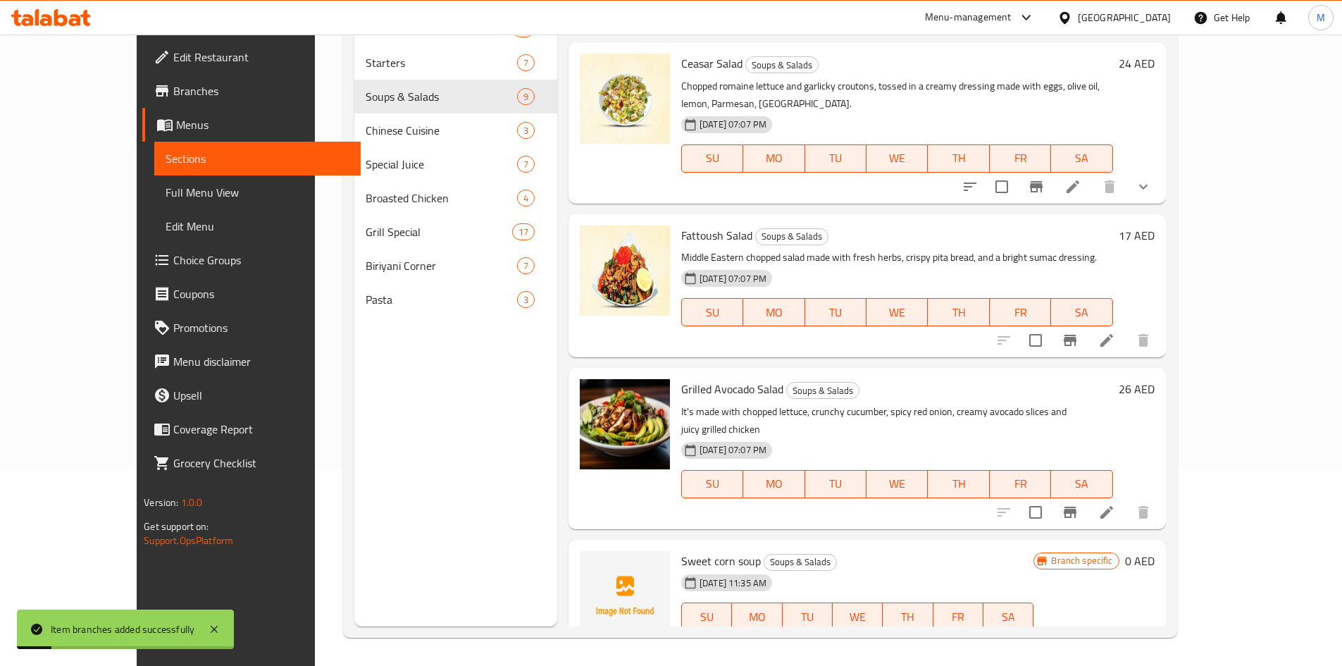
click at [1043, 639] on icon "Branch-specific-item" at bounding box center [1036, 644] width 13 height 11
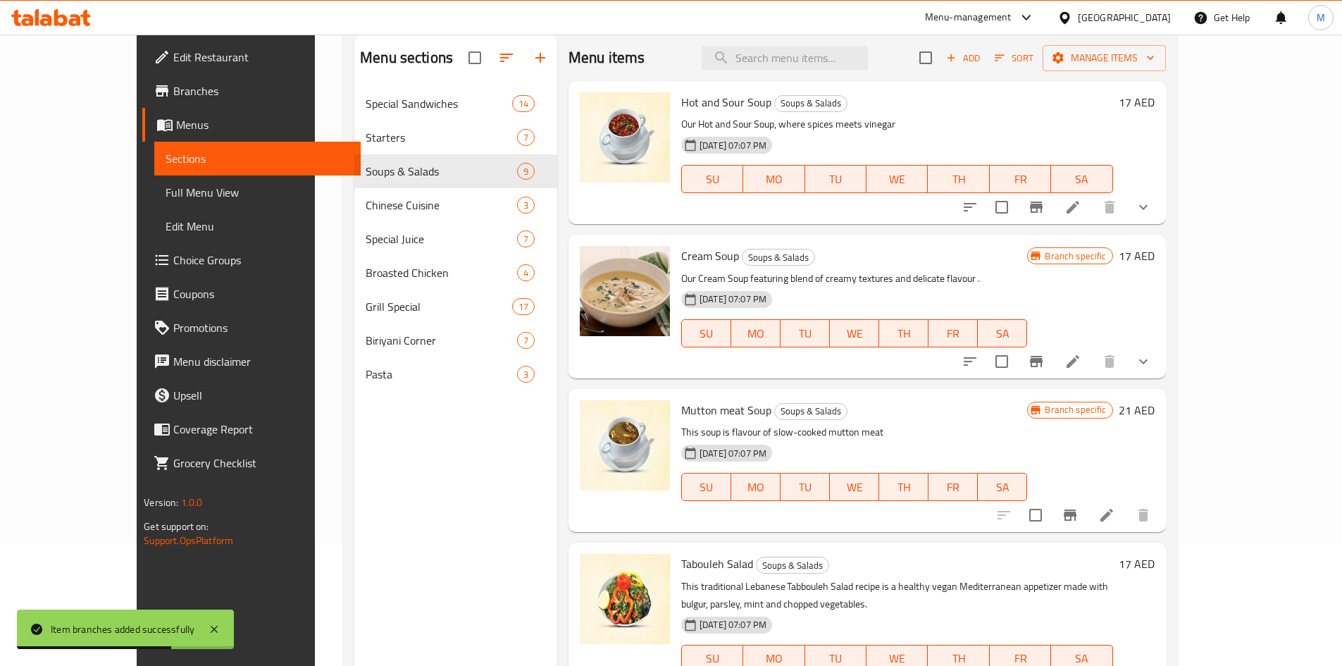
scroll to position [0, 0]
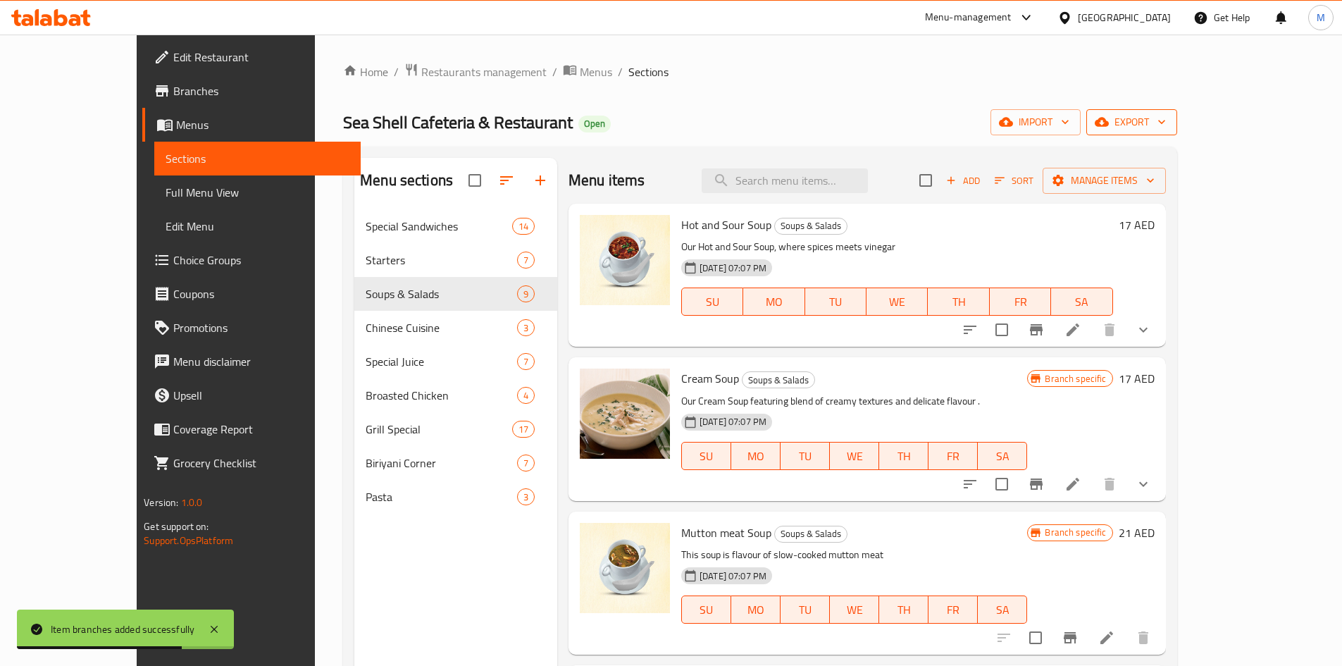
click at [1109, 116] on icon "button" at bounding box center [1102, 122] width 14 height 14
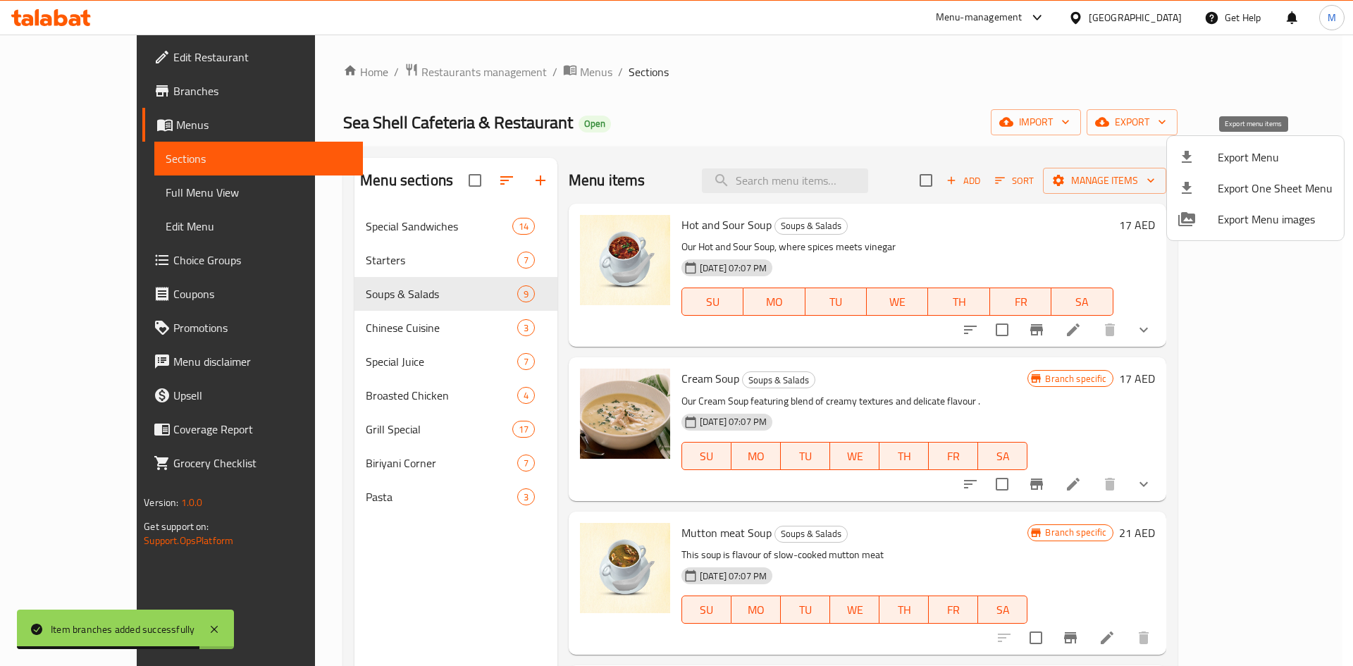
click at [1230, 160] on span "Export Menu" at bounding box center [1275, 157] width 115 height 17
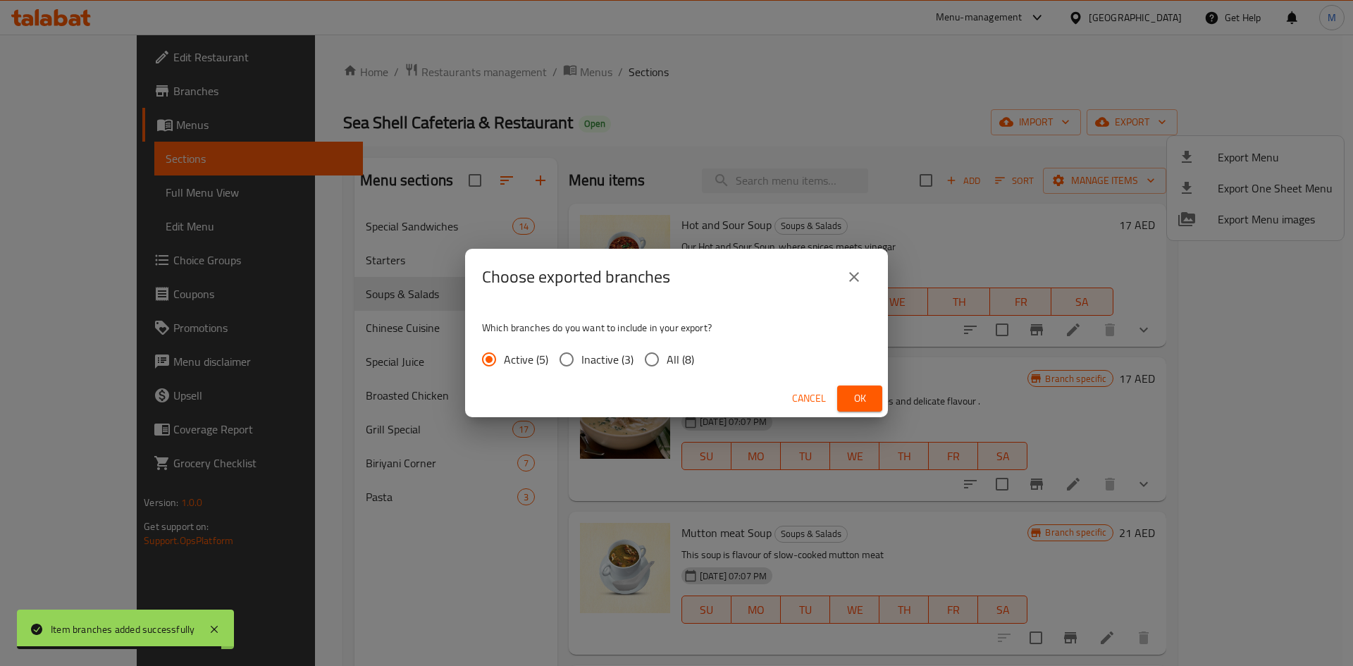
click at [656, 358] on input "All (8)" at bounding box center [652, 360] width 30 height 30
radio input "true"
click at [866, 399] on span "Ok" at bounding box center [859, 399] width 23 height 18
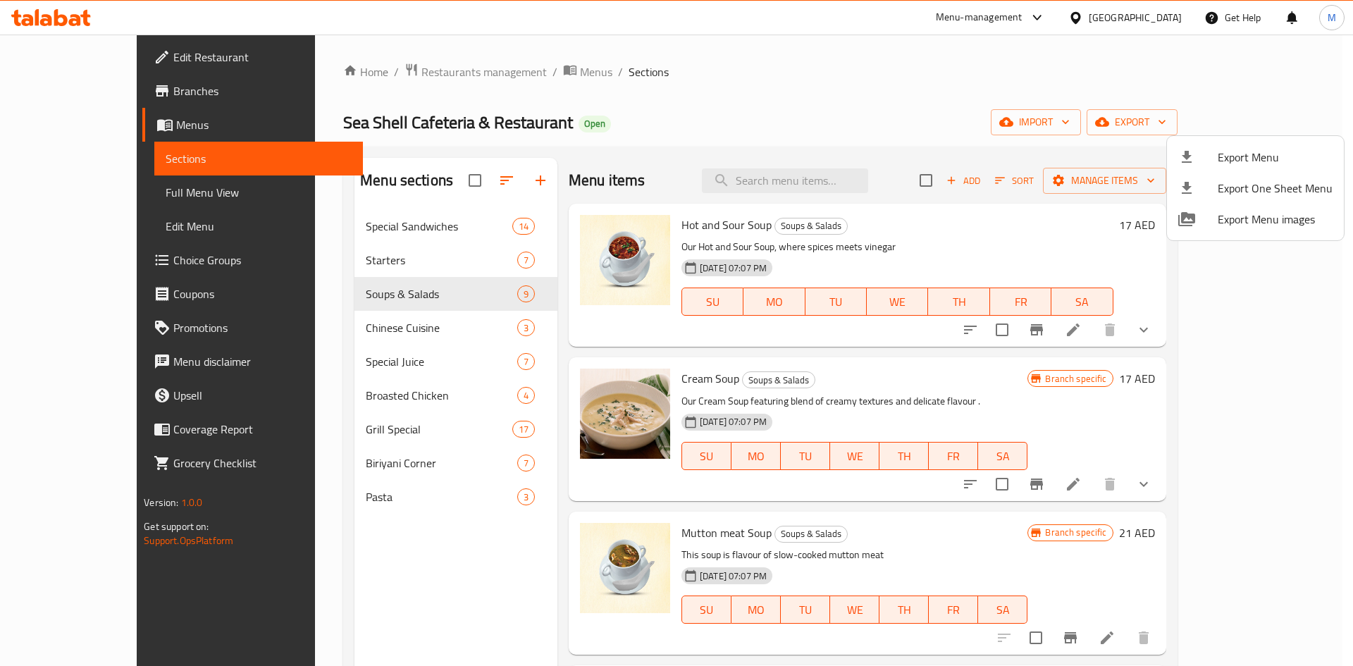
click at [994, 179] on div at bounding box center [676, 333] width 1353 height 666
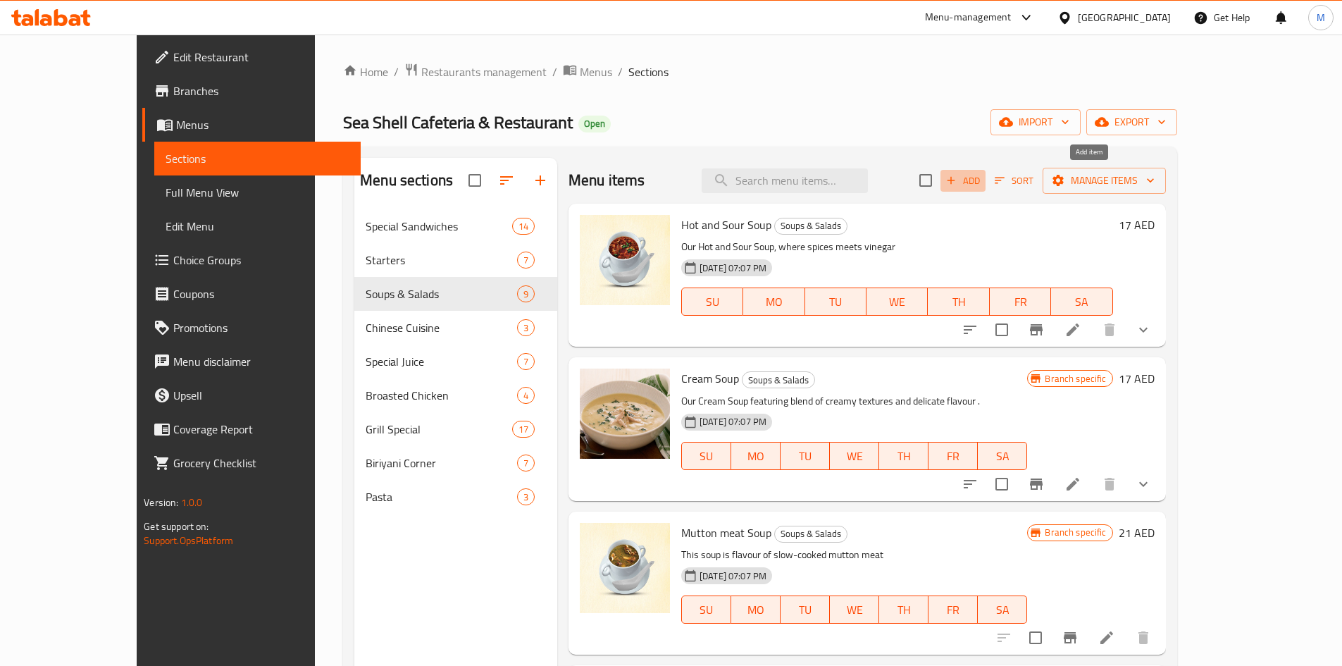
click at [982, 176] on span "Add" at bounding box center [963, 181] width 38 height 16
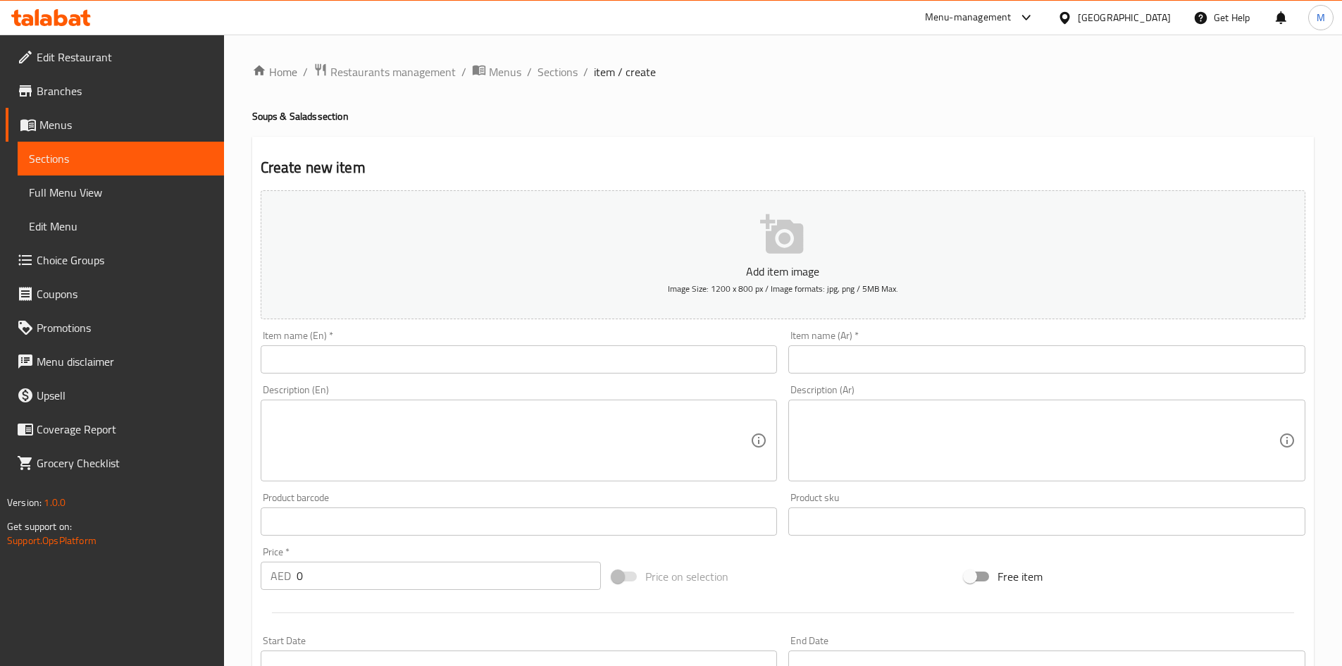
click at [643, 342] on div "Item name (En)   * Item name (En) *" at bounding box center [519, 351] width 517 height 43
paste input "Mushroom soup"
click at [639, 352] on input "text" at bounding box center [519, 359] width 517 height 28
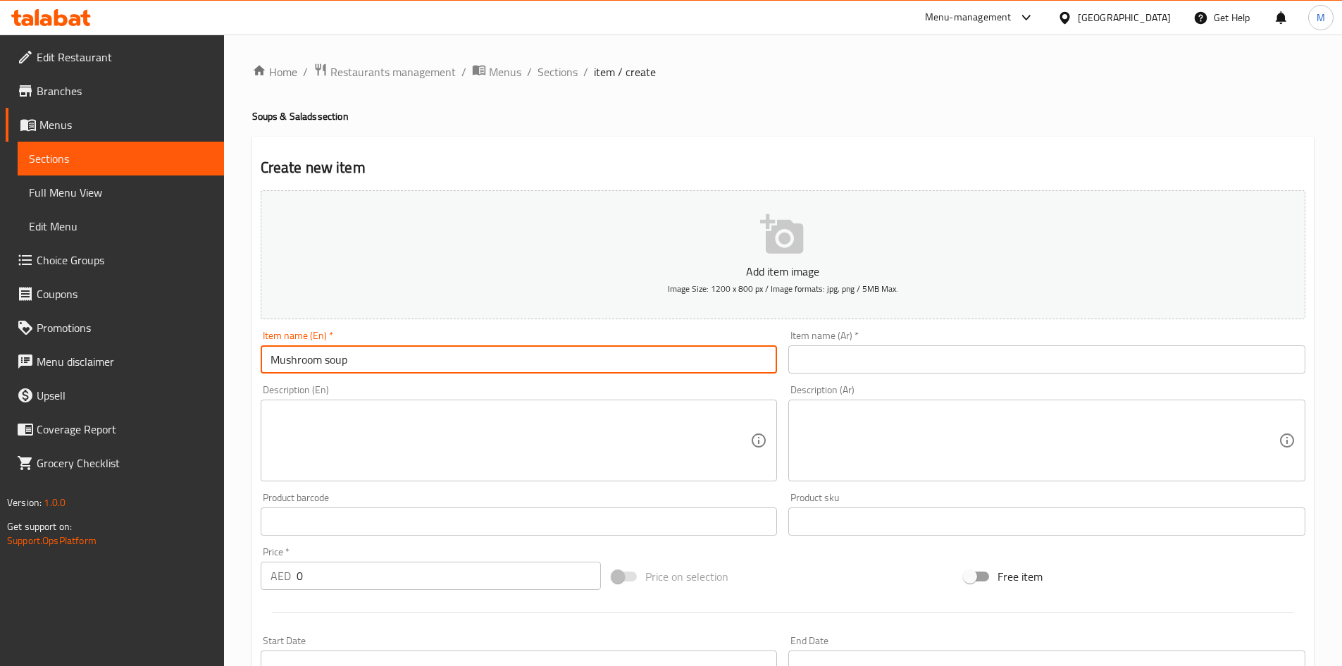
click at [456, 359] on input "Mushroom soup" at bounding box center [519, 359] width 517 height 28
click at [456, 359] on input "Mushroom Soup" at bounding box center [519, 359] width 517 height 28
type input "Mushroom Soup"
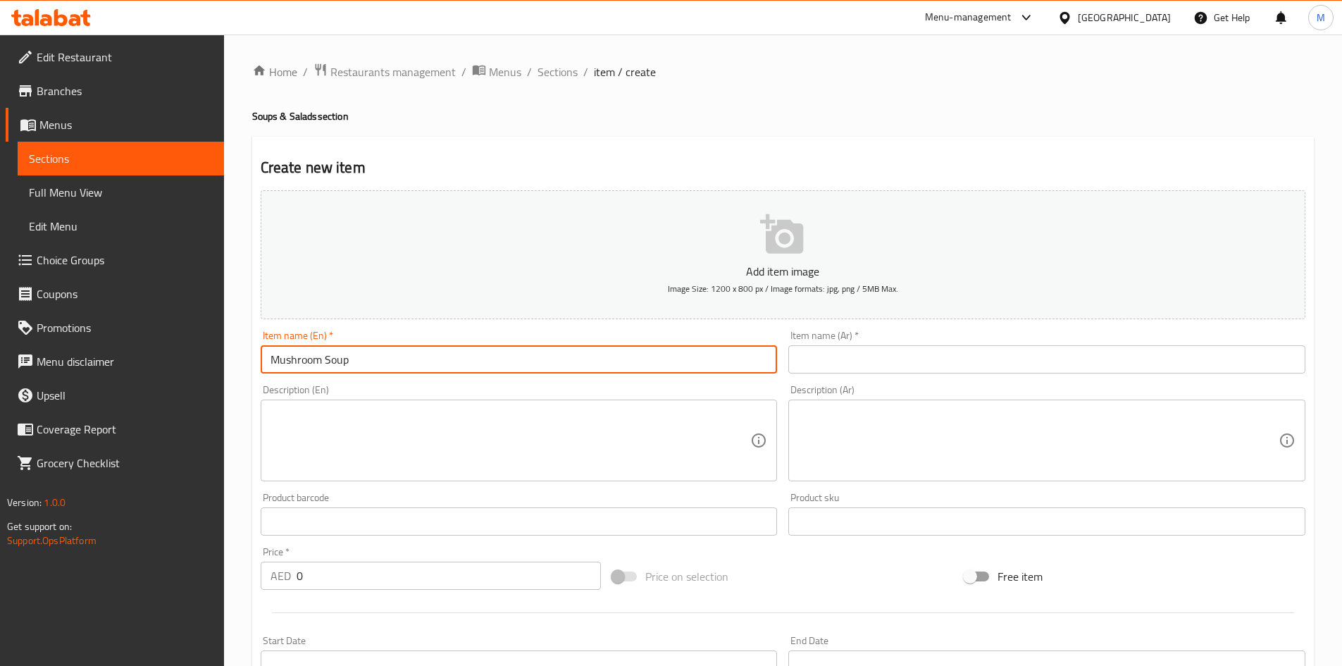
click at [936, 366] on input "text" at bounding box center [1046, 359] width 517 height 28
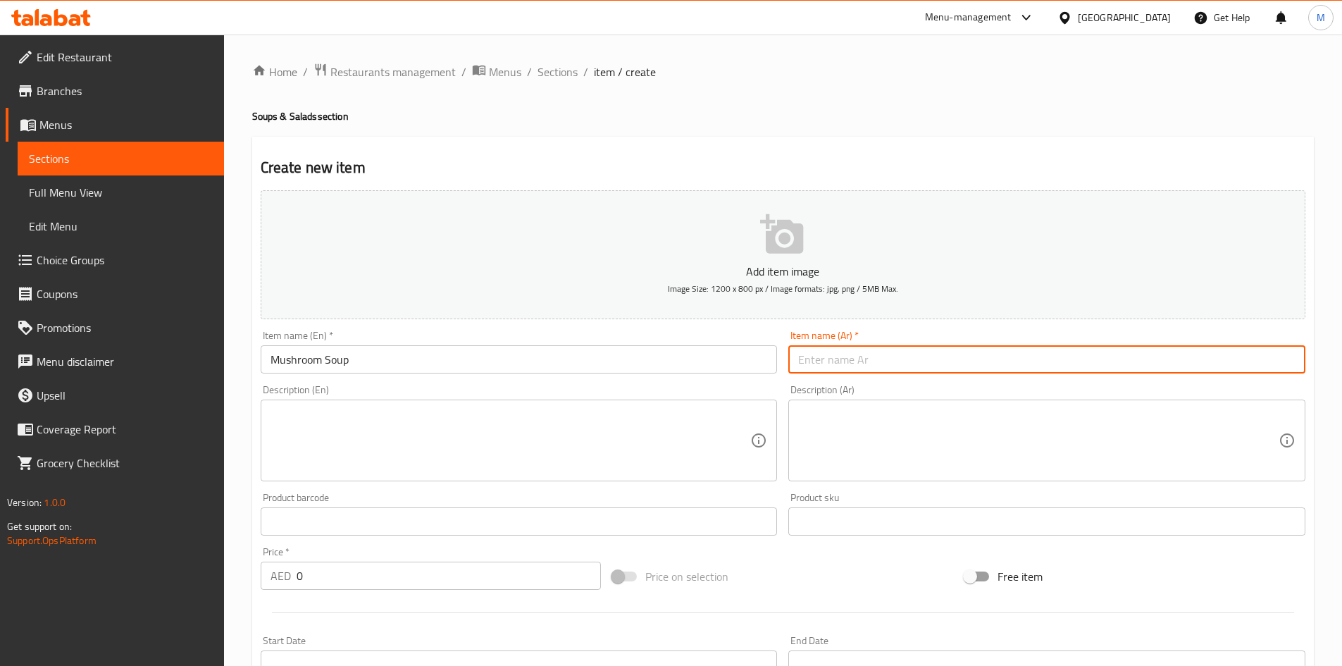
paste input "حساء الفطر"
type input "حساء الفطر"
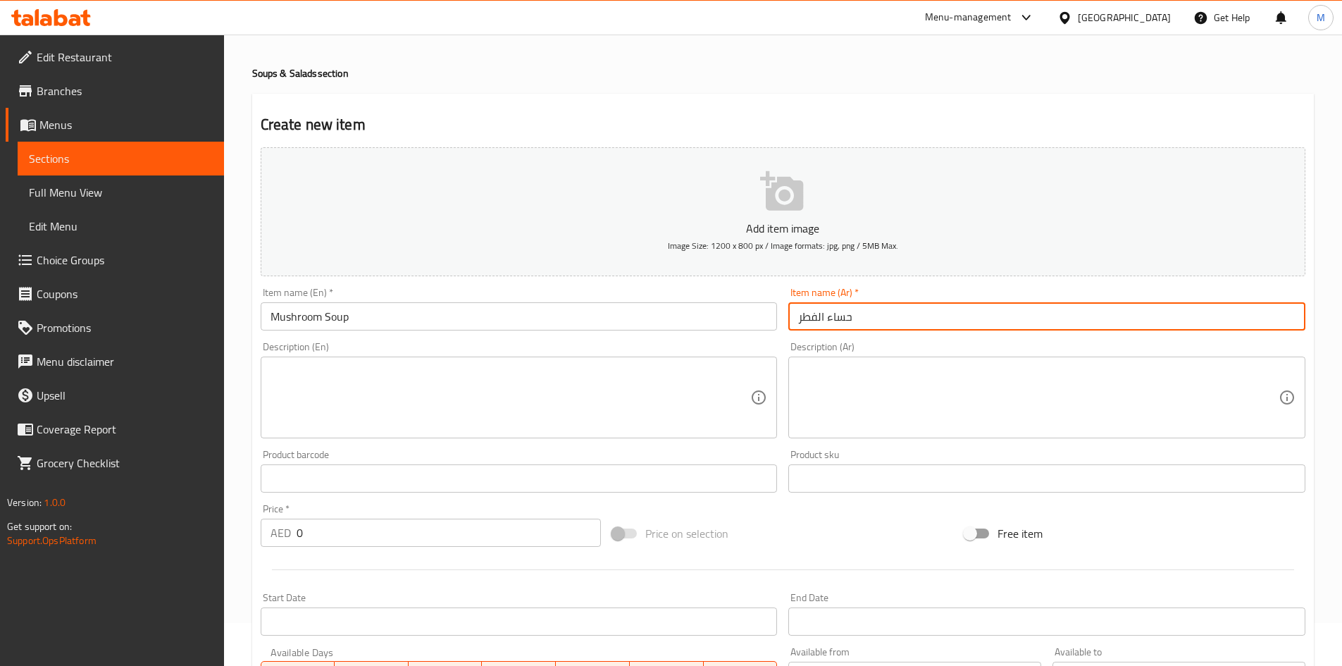
scroll to position [141, 0]
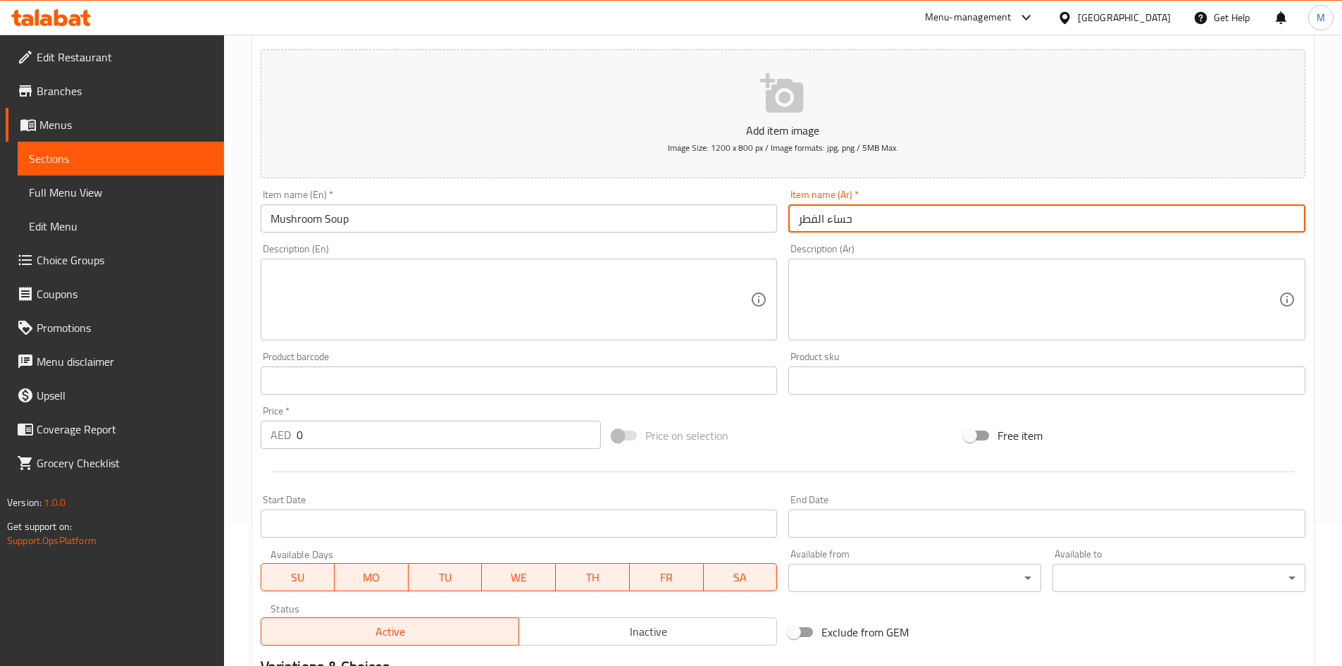
click at [445, 441] on input "0" at bounding box center [449, 435] width 305 height 28
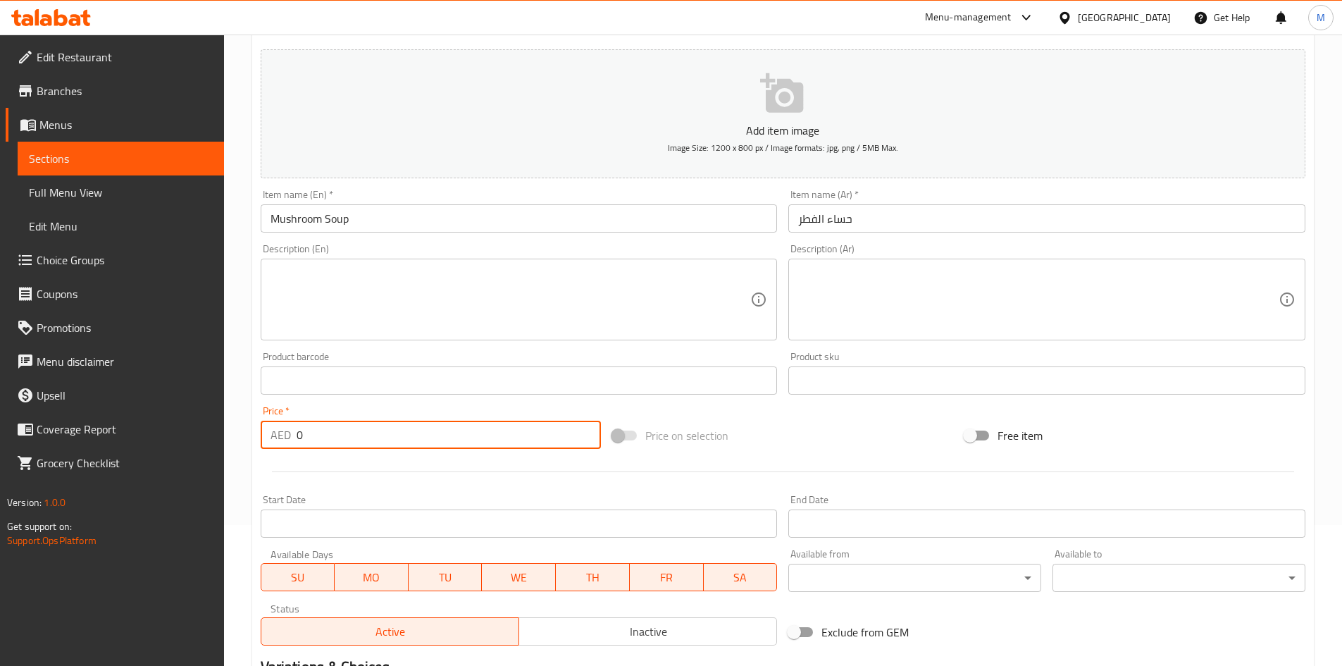
click at [445, 441] on input "0" at bounding box center [449, 435] width 305 height 28
paste input "17"
type input "17"
click at [480, 290] on textarea at bounding box center [511, 299] width 481 height 67
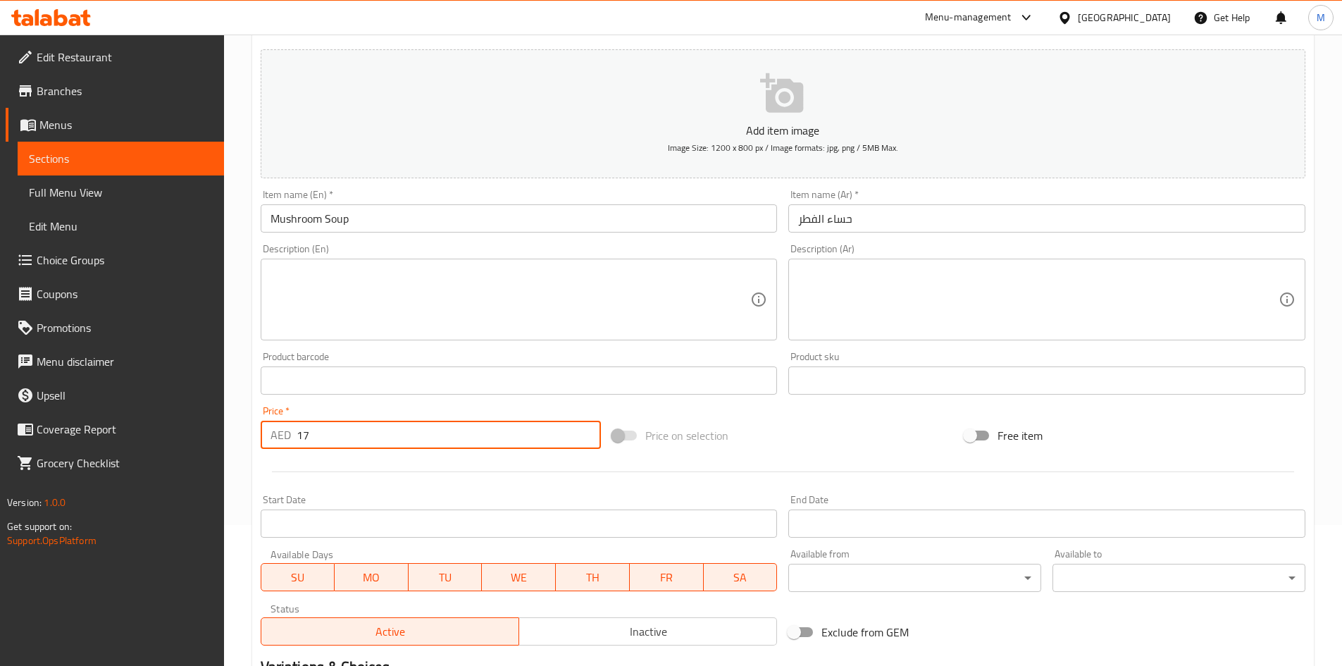
paste textarea "creamy, comforting, and delicious! It has a rich, savory mushroom flavor."
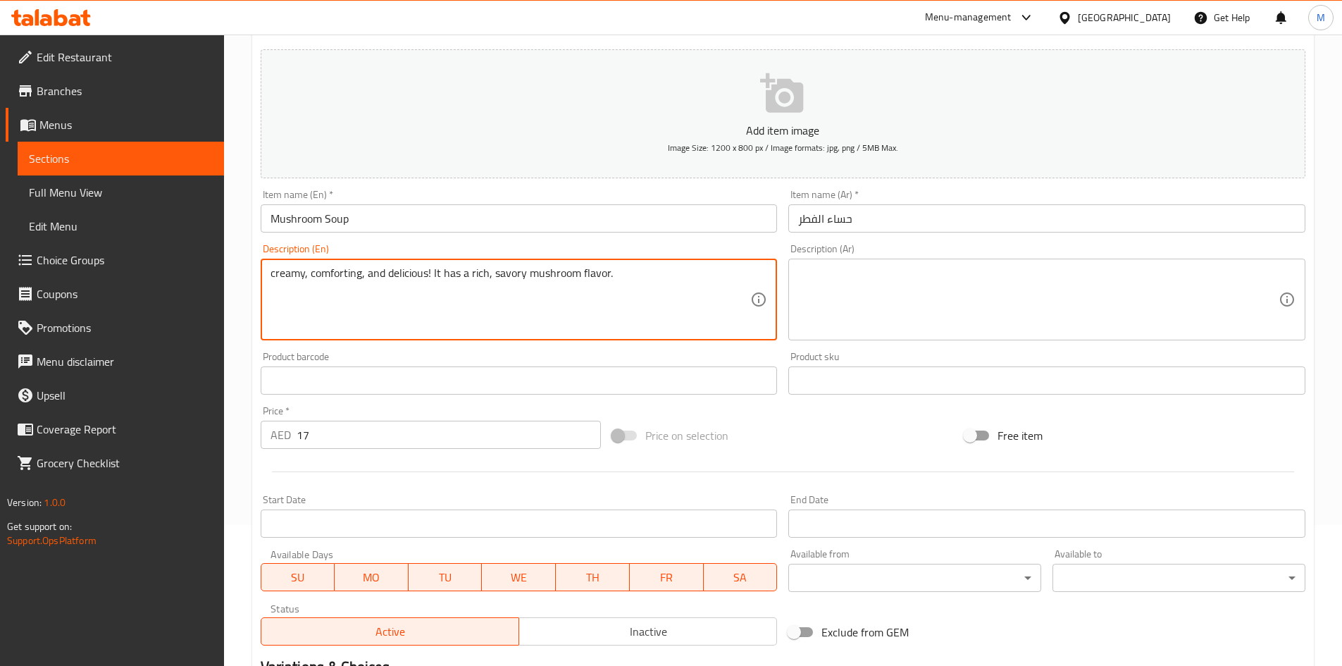
type textarea "creamy, comforting, and delicious! It has a rich, savory mushroom flavor."
click at [880, 325] on textarea at bounding box center [1038, 299] width 481 height 67
paste textarea "[PERSON_NAME]، مُريح، ولذيذ! يتميز بنكهة فطر غنية ولذيذة."
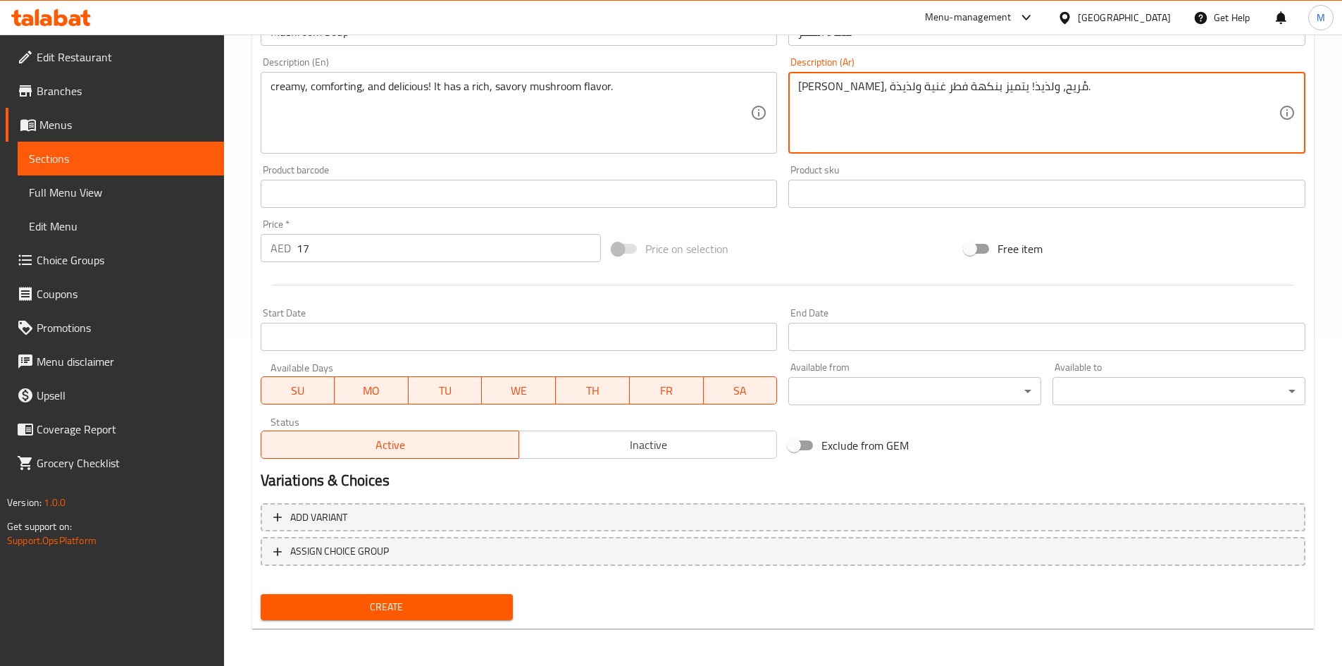
scroll to position [330, 0]
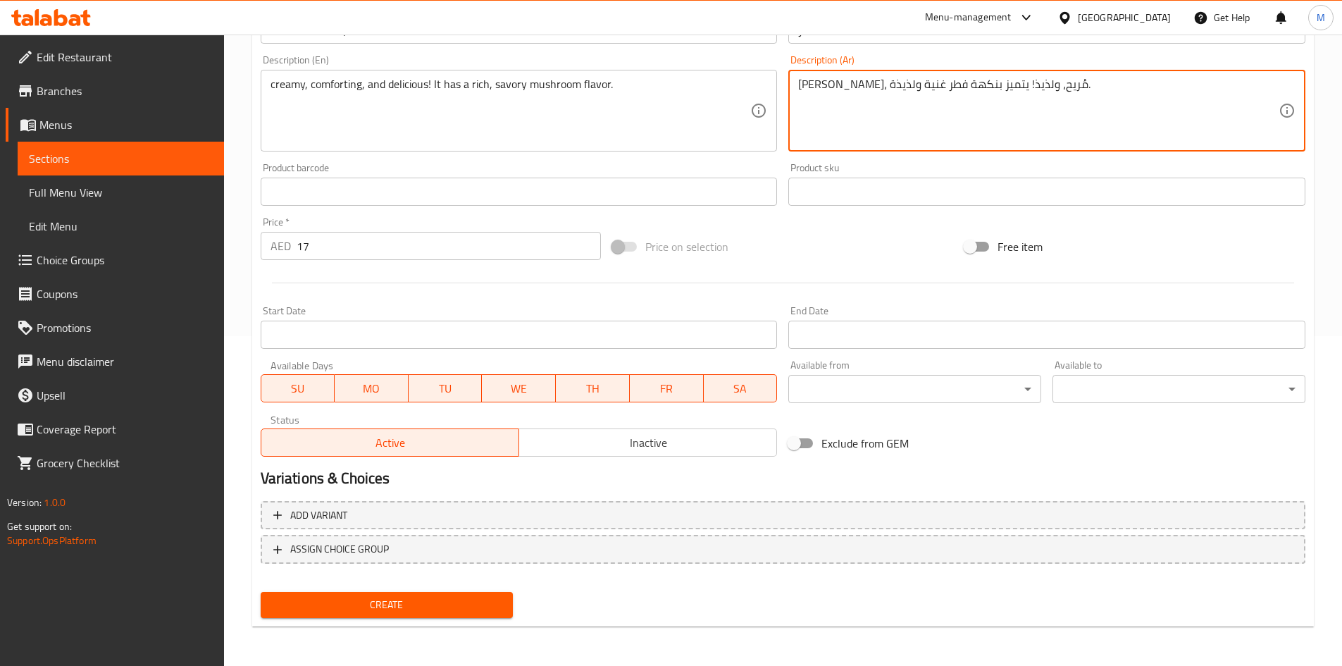
type textarea "[PERSON_NAME]، مُريح، ولذيذ! يتميز بنكهة فطر غنية ولذيذة."
click at [471, 602] on span "Create" at bounding box center [387, 605] width 230 height 18
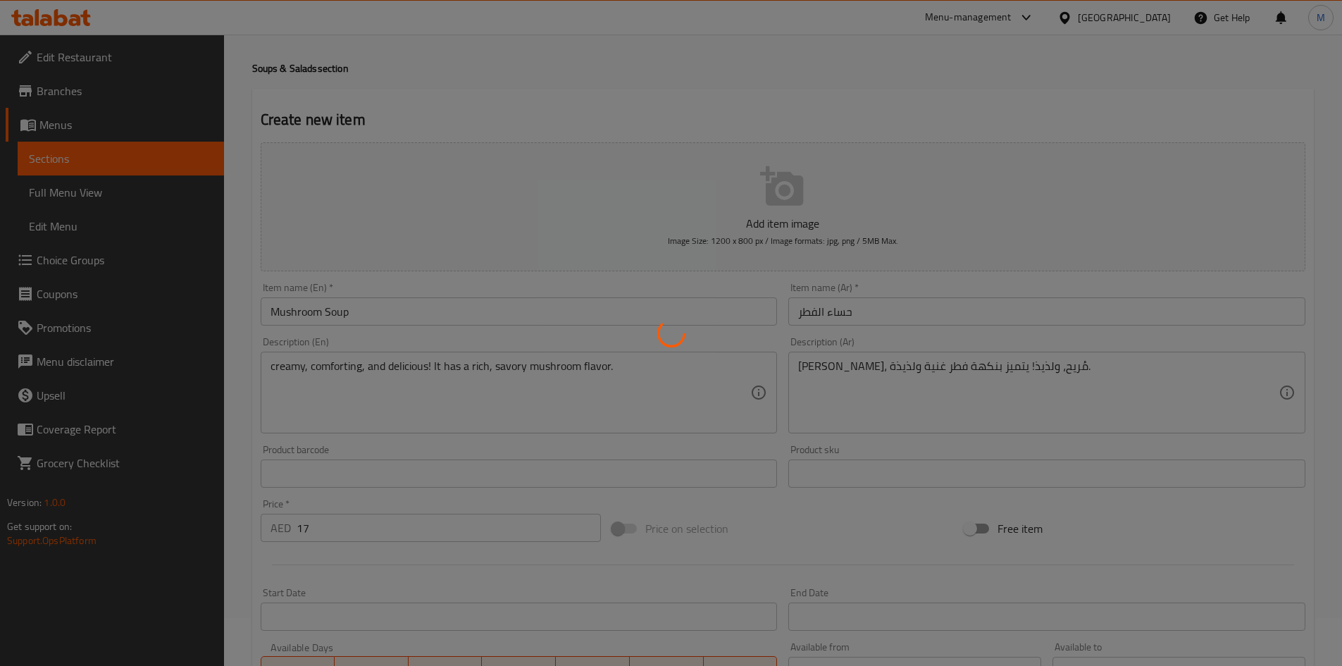
type input "0"
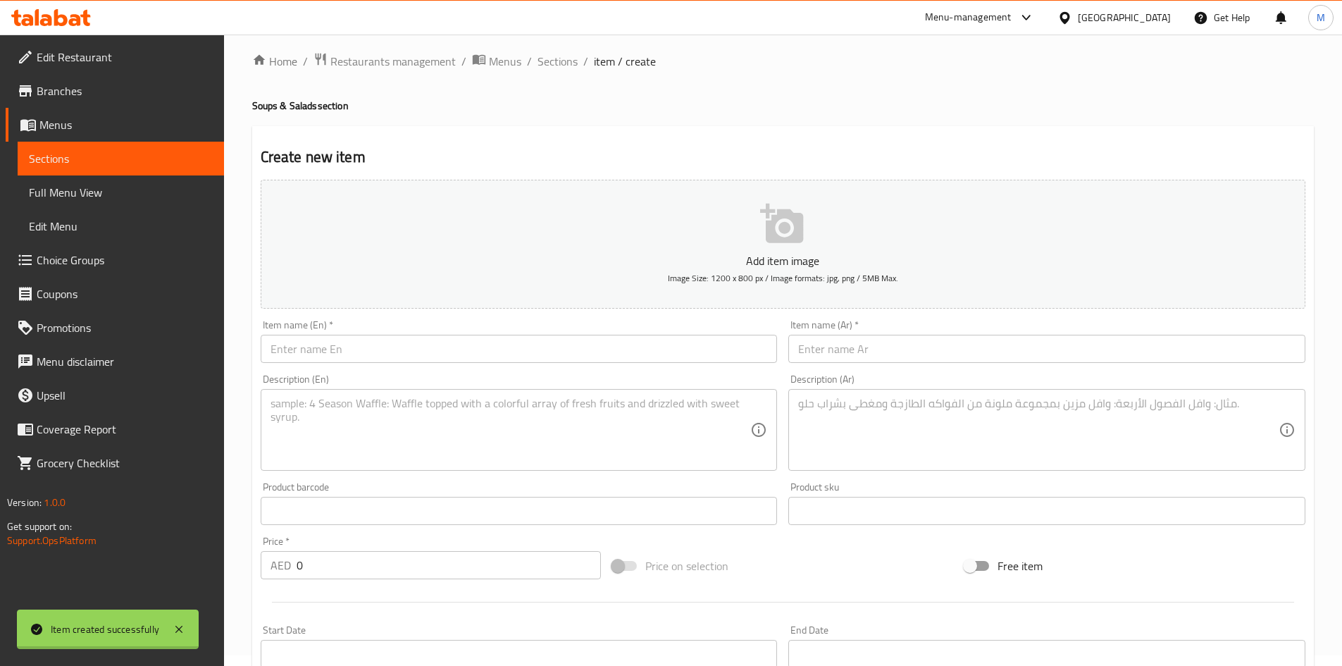
scroll to position [0, 0]
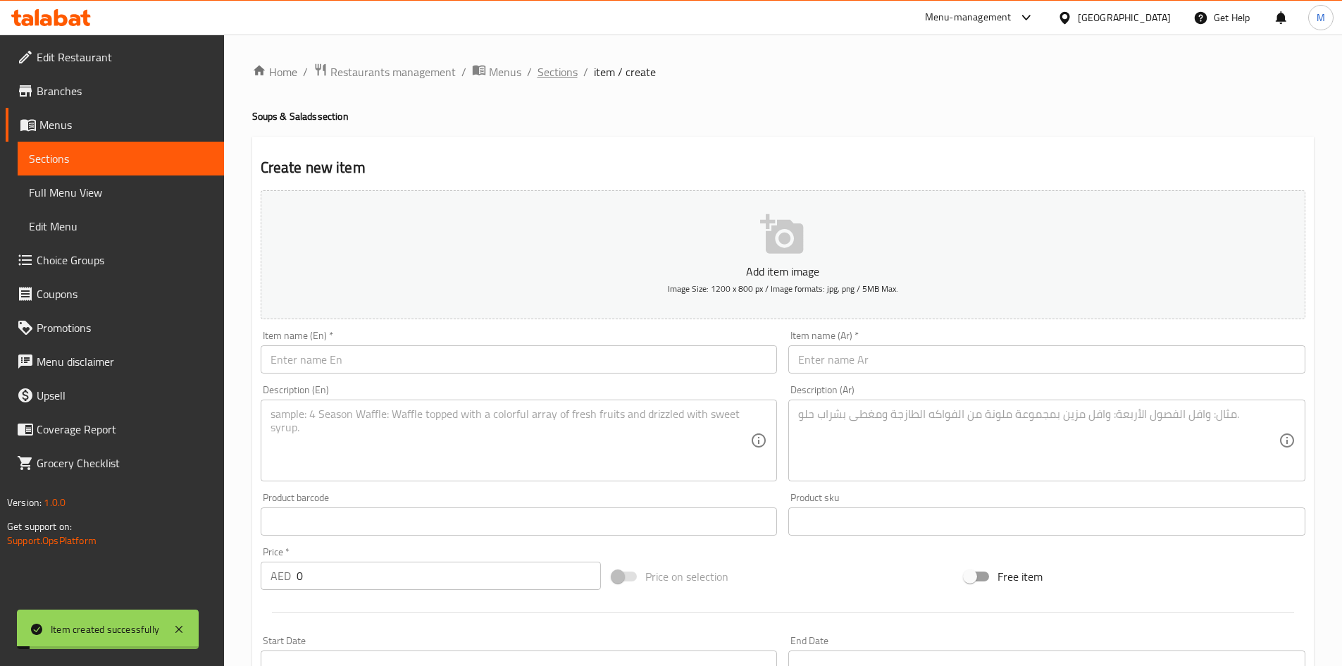
click at [559, 68] on span "Sections" at bounding box center [558, 71] width 40 height 17
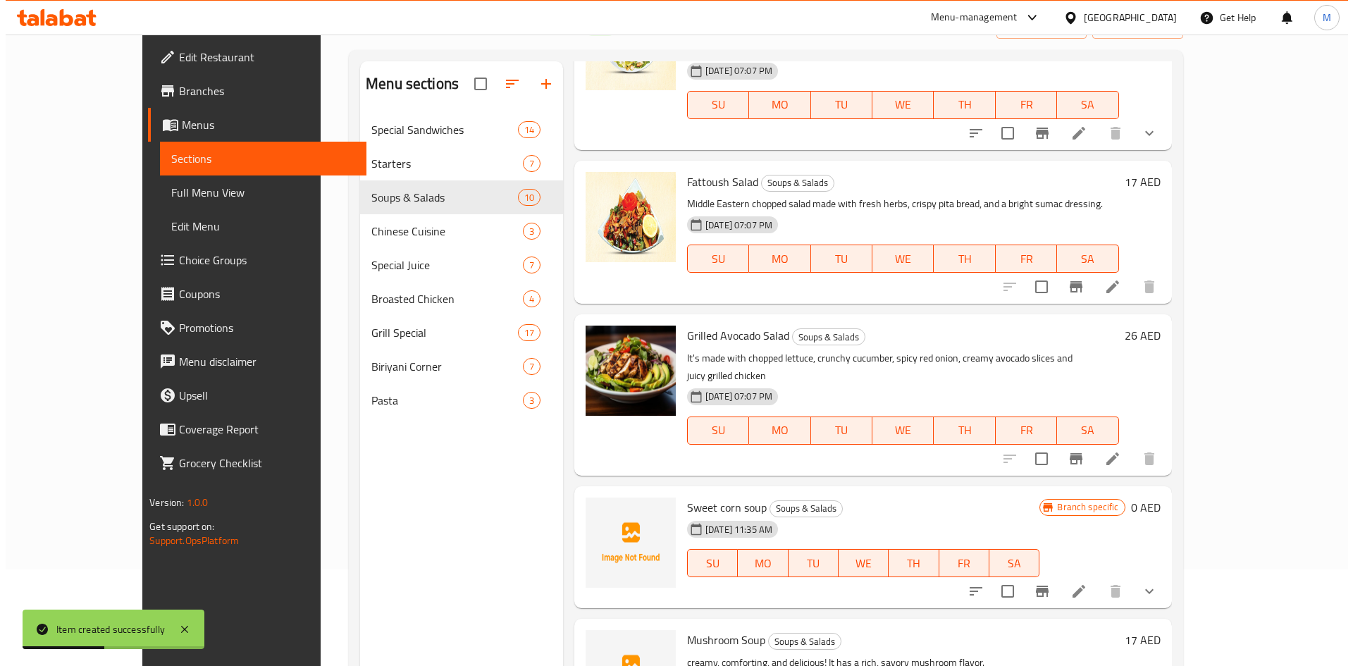
scroll to position [197, 0]
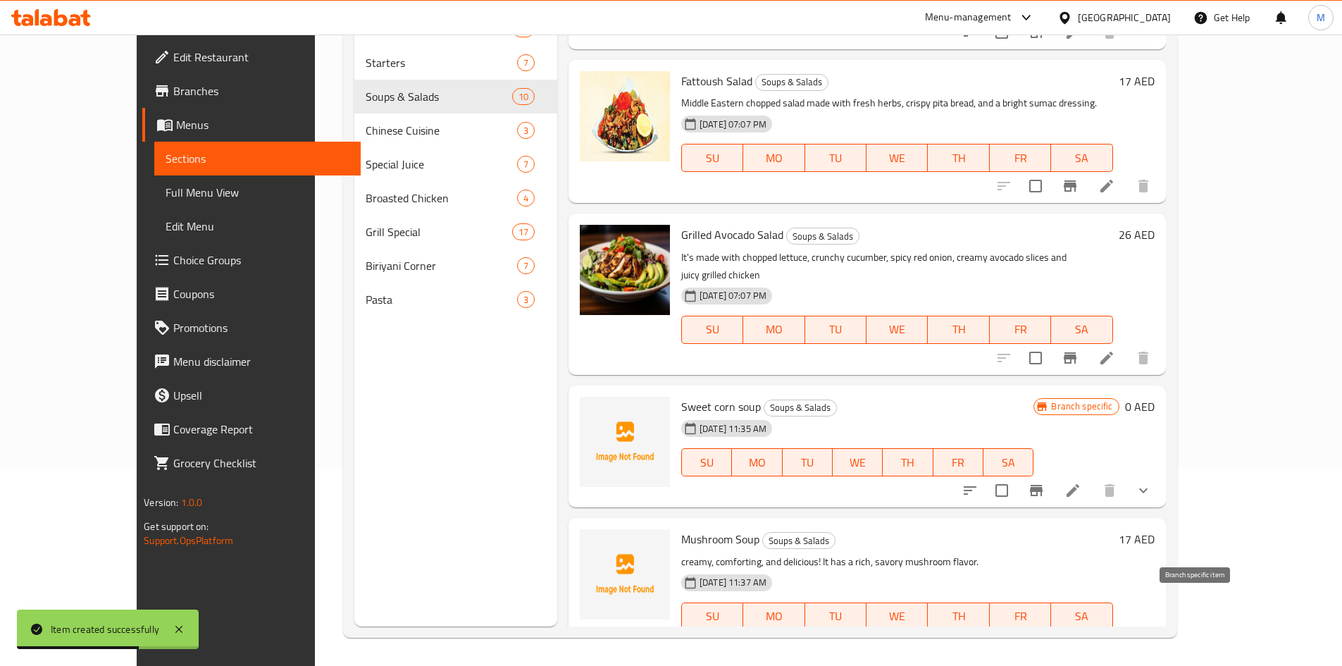
click at [1077, 639] on icon "Branch-specific-item" at bounding box center [1070, 644] width 13 height 11
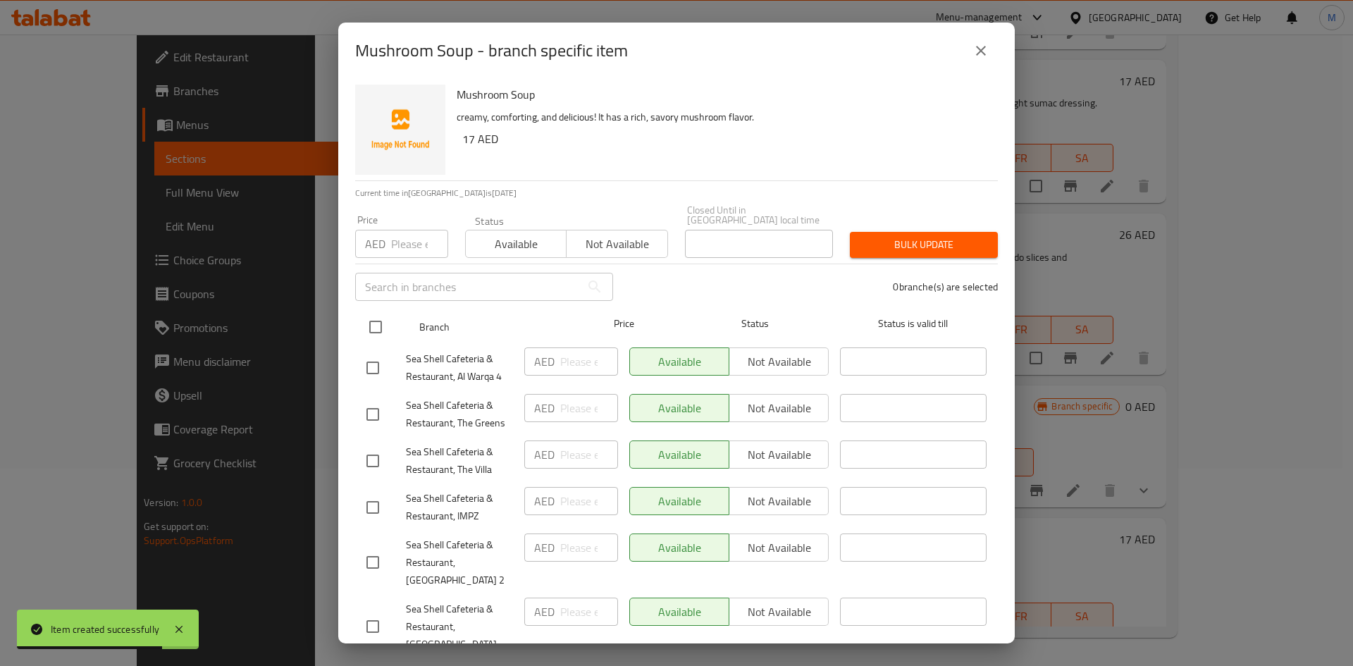
click at [374, 325] on input "checkbox" at bounding box center [376, 327] width 30 height 30
checkbox input "true"
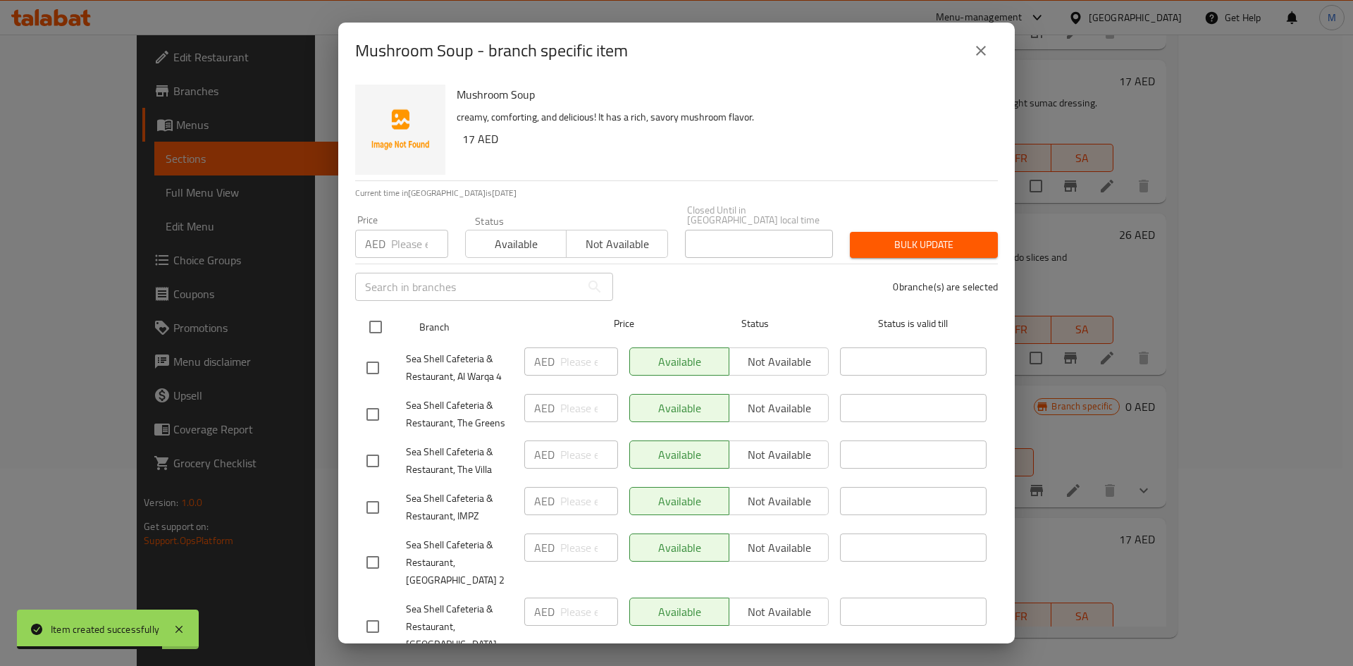
checkbox input "true"
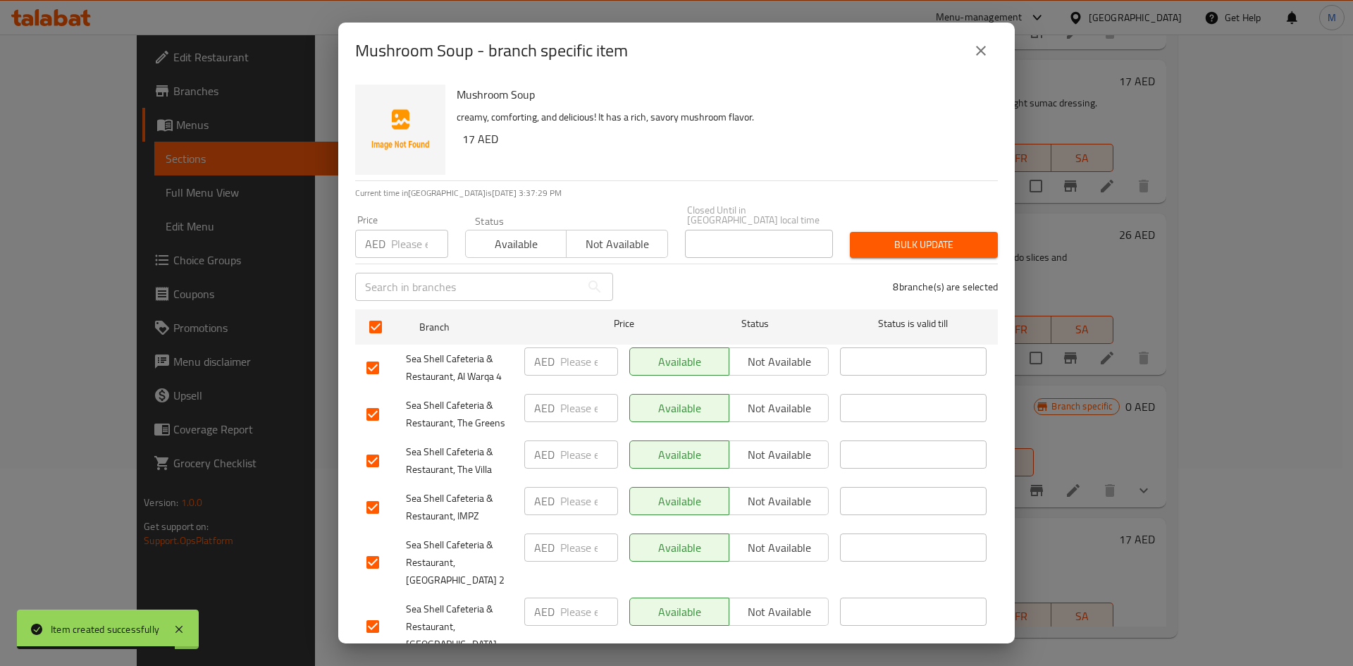
click at [586, 247] on span "Not available" at bounding box center [616, 244] width 89 height 20
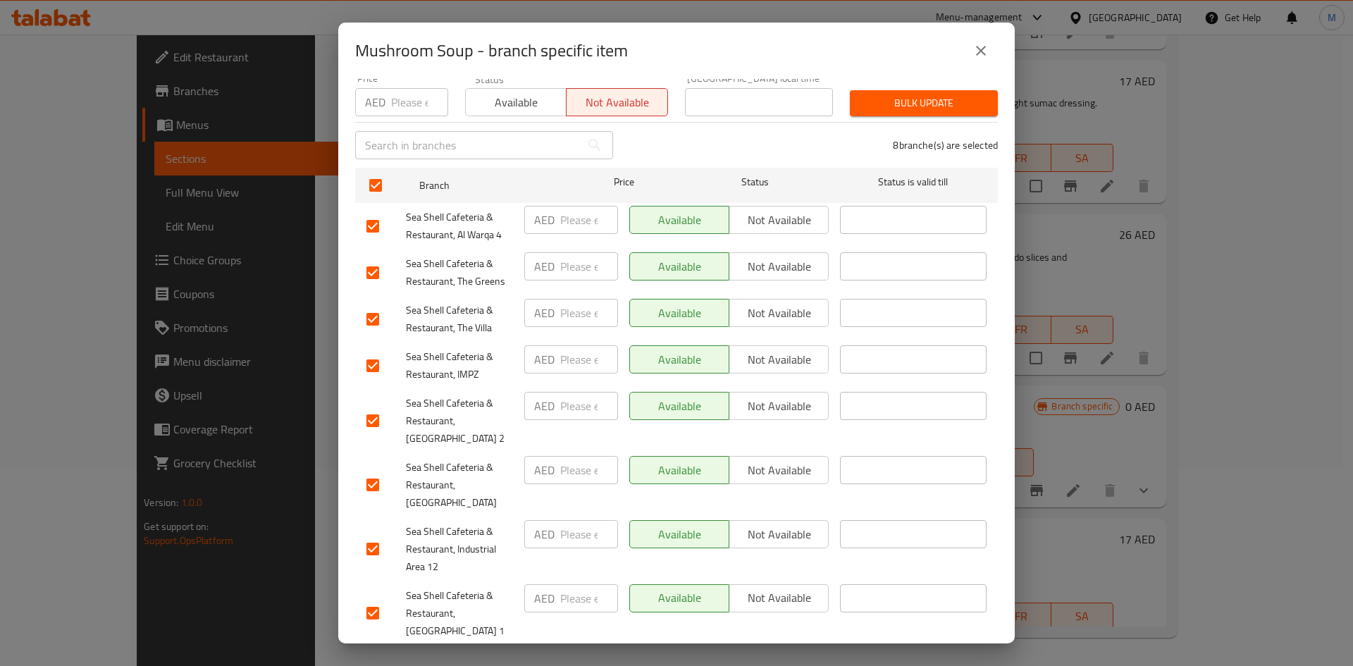
scroll to position [146, 0]
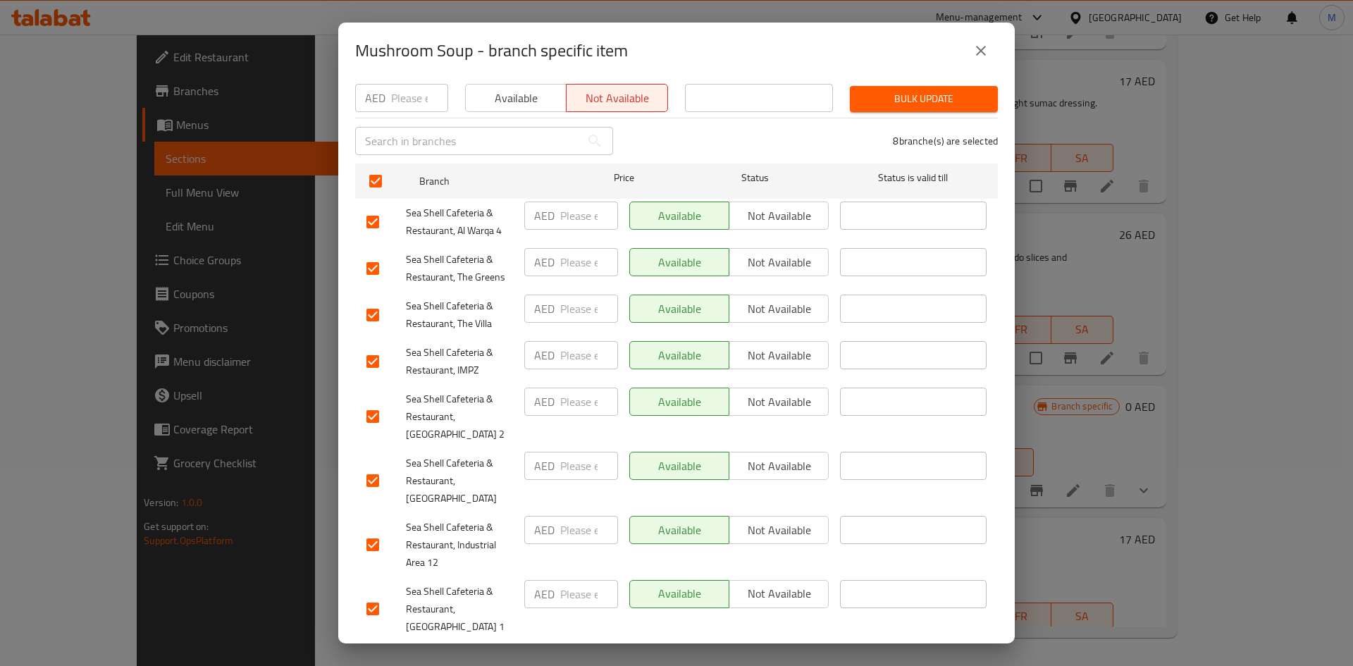
click at [378, 466] on input "checkbox" at bounding box center [373, 481] width 30 height 30
checkbox input "false"
click at [946, 99] on span "Bulk update" at bounding box center [923, 99] width 125 height 18
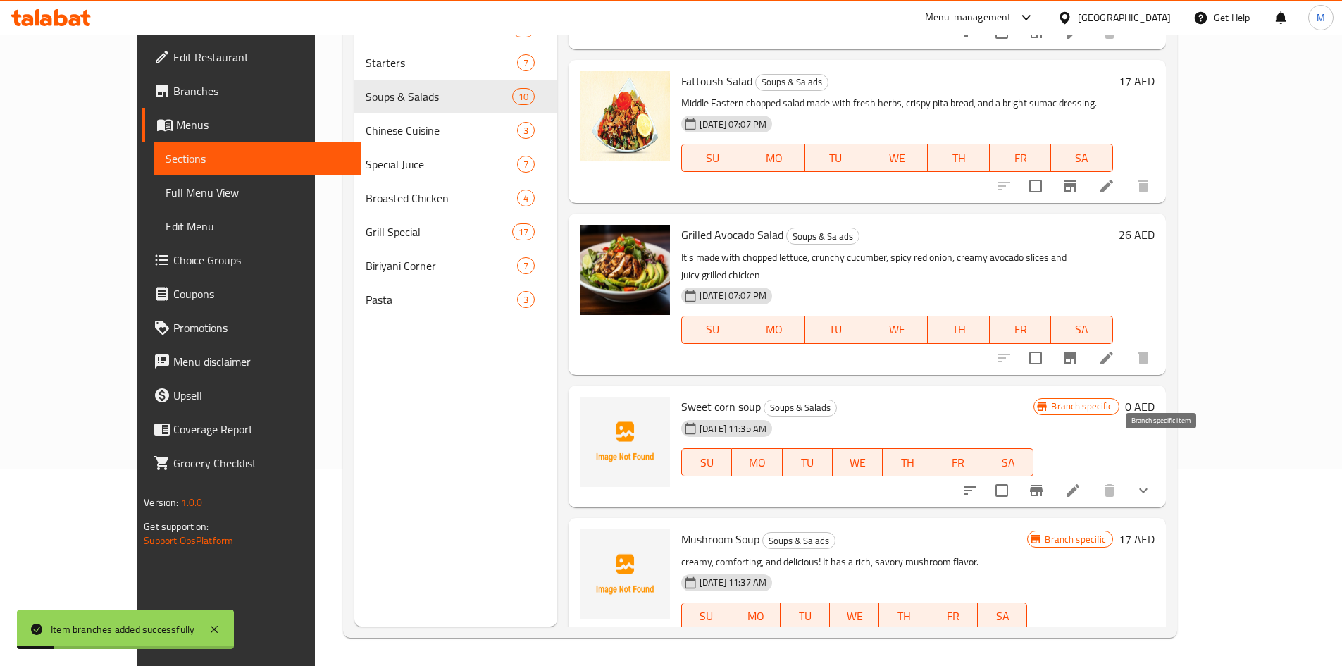
click at [1043, 485] on icon "Branch-specific-item" at bounding box center [1036, 490] width 13 height 11
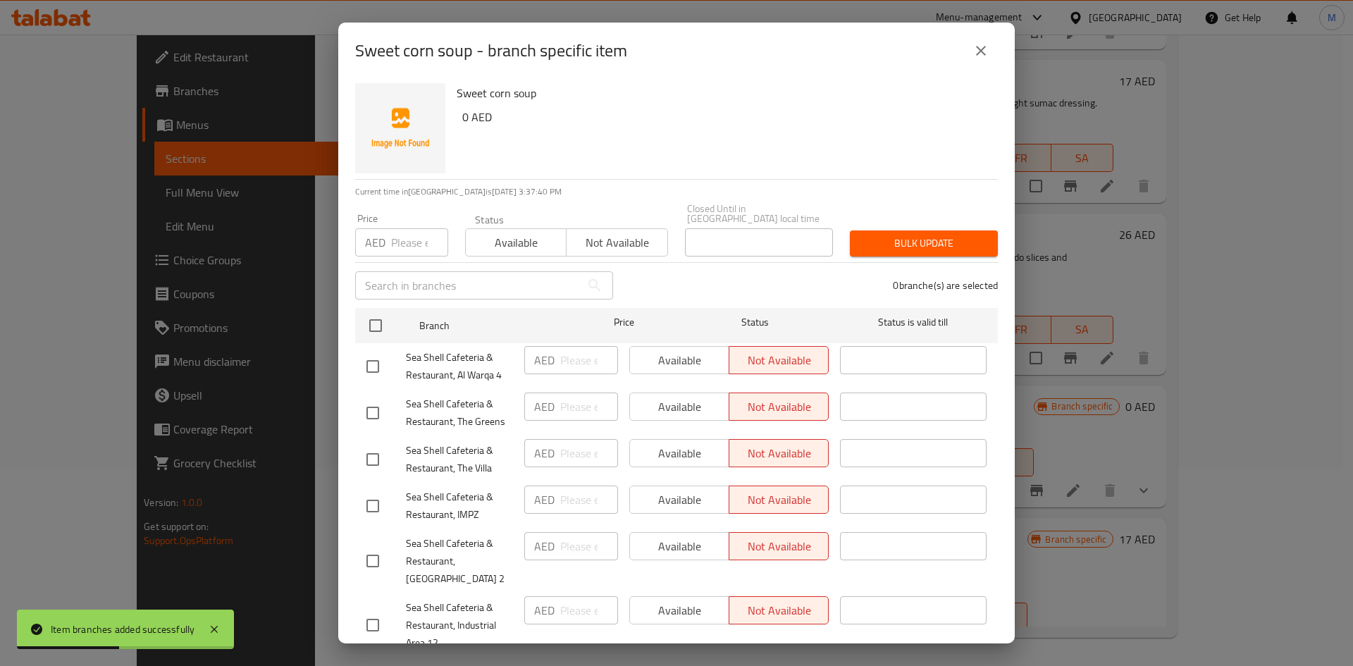
scroll to position [0, 0]
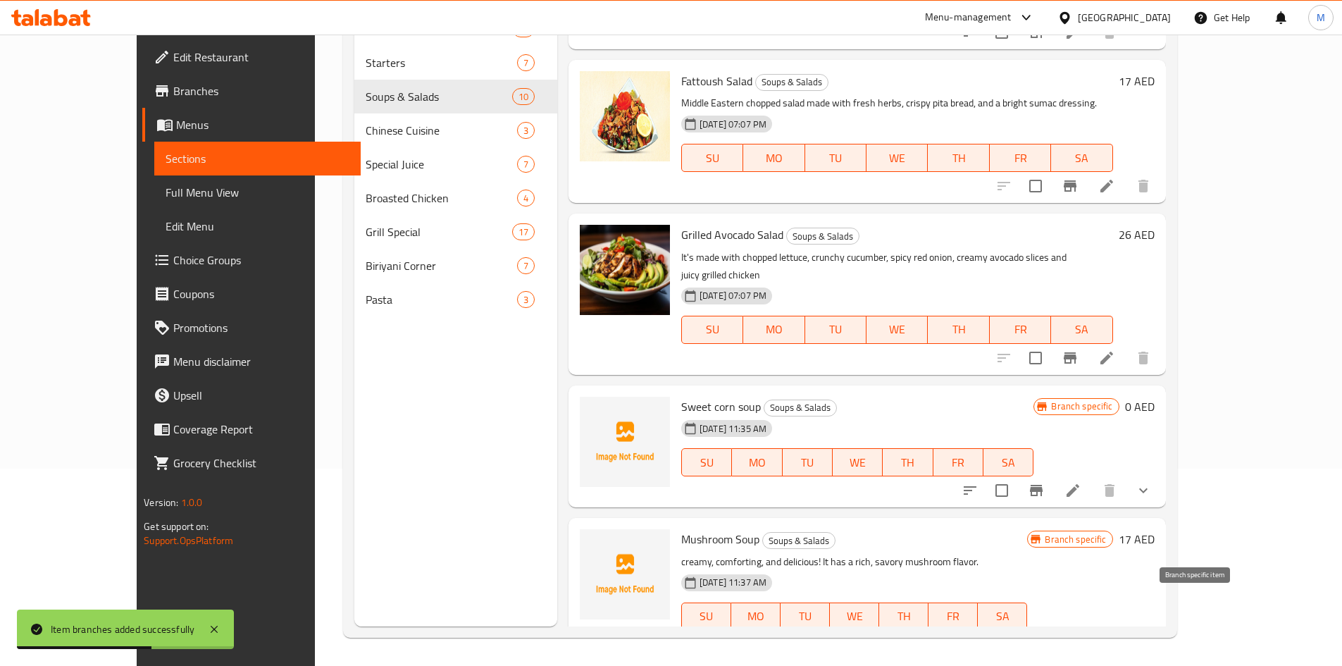
click at [1079, 636] on icon "Branch-specific-item" at bounding box center [1070, 644] width 17 height 17
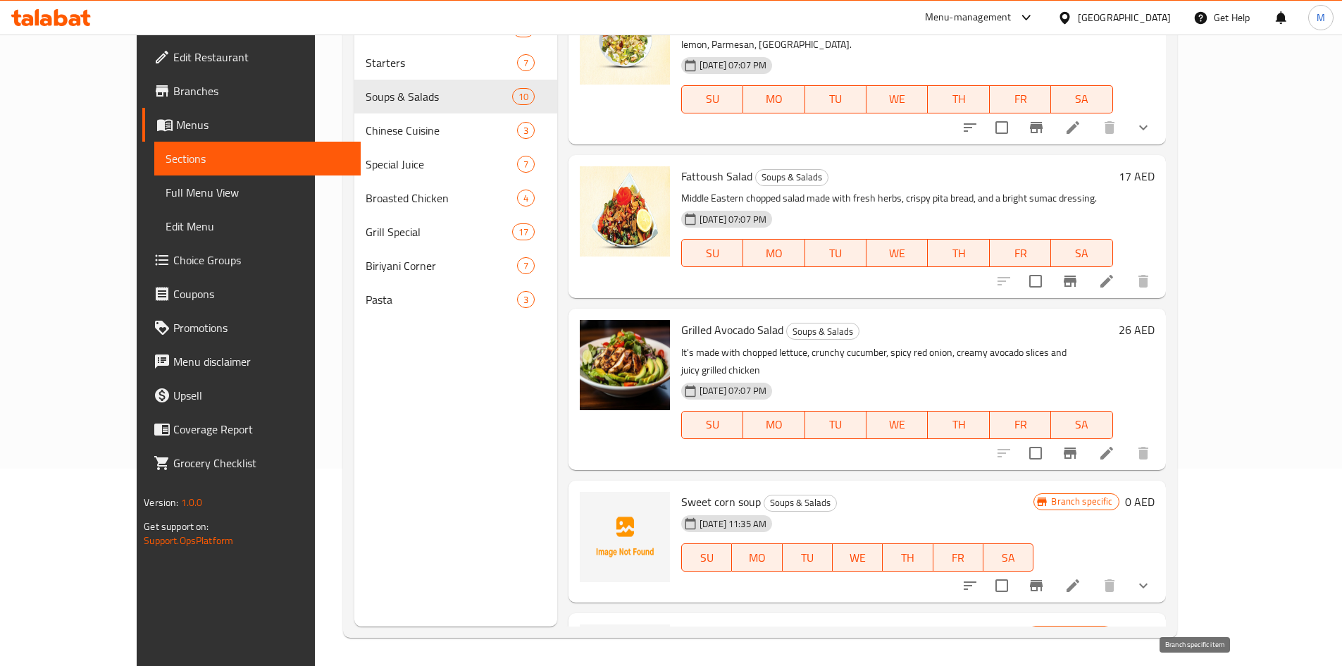
scroll to position [905, 0]
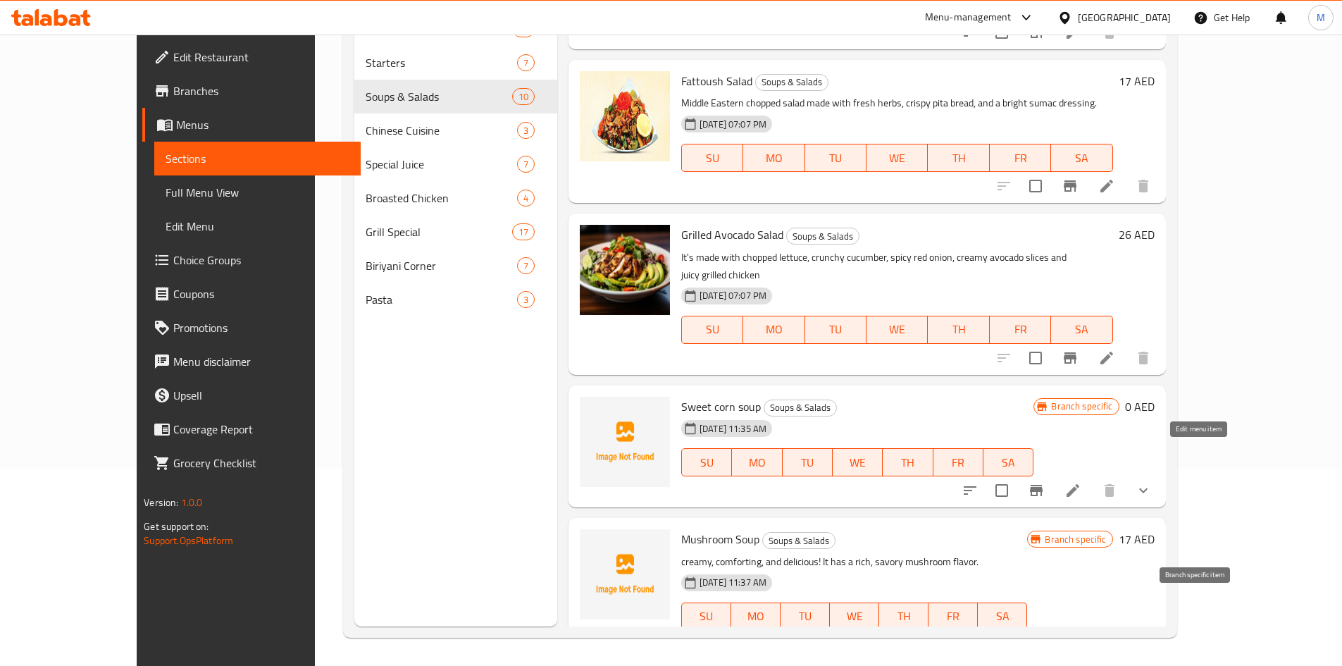
click at [1082, 482] on icon at bounding box center [1073, 490] width 17 height 17
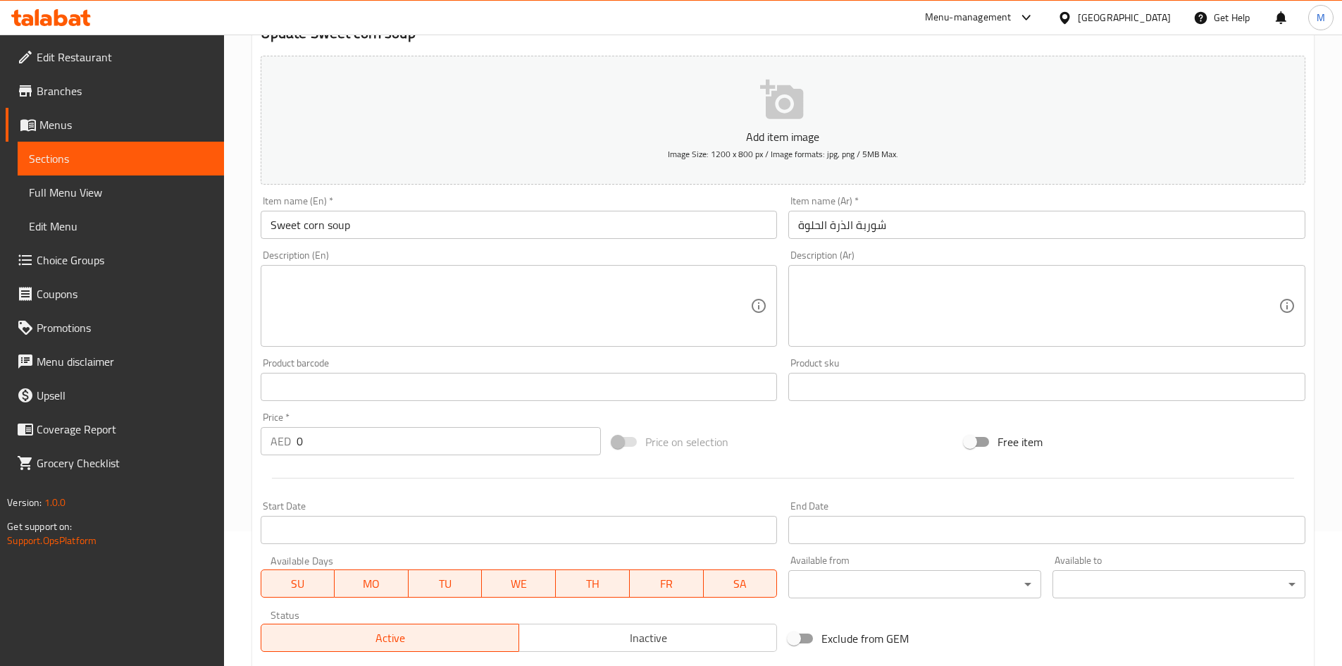
scroll to position [211, 0]
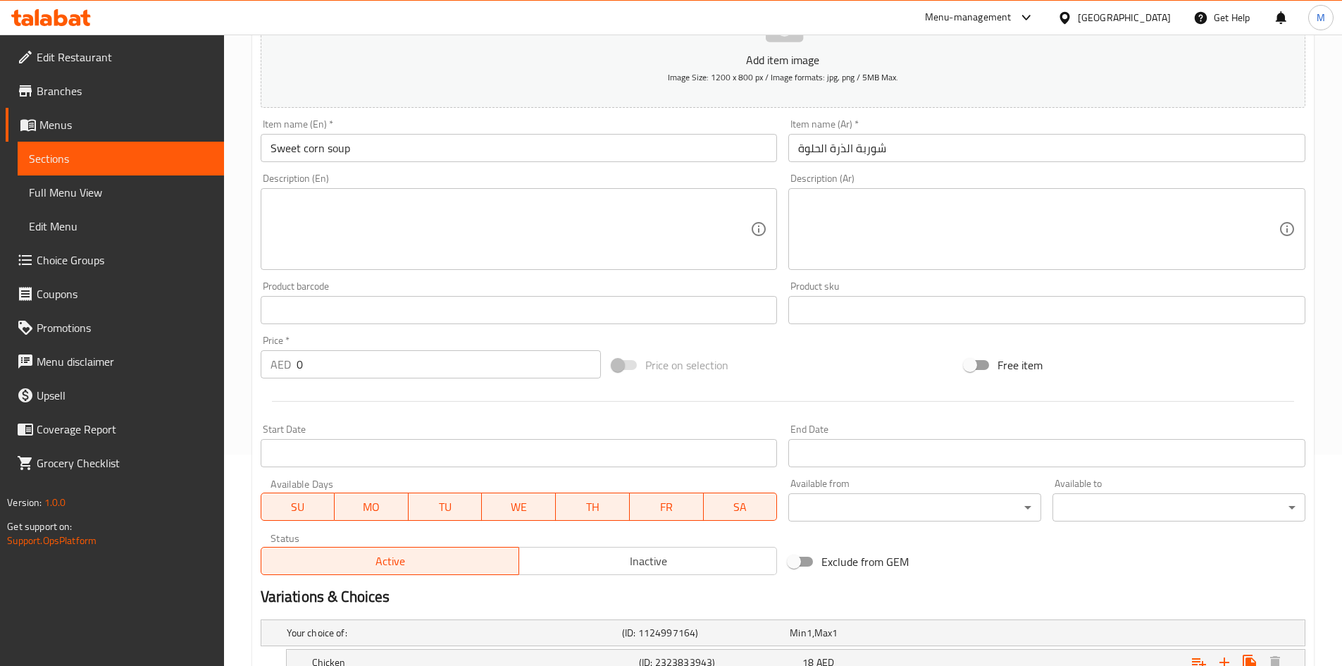
click at [403, 229] on textarea at bounding box center [511, 229] width 481 height 67
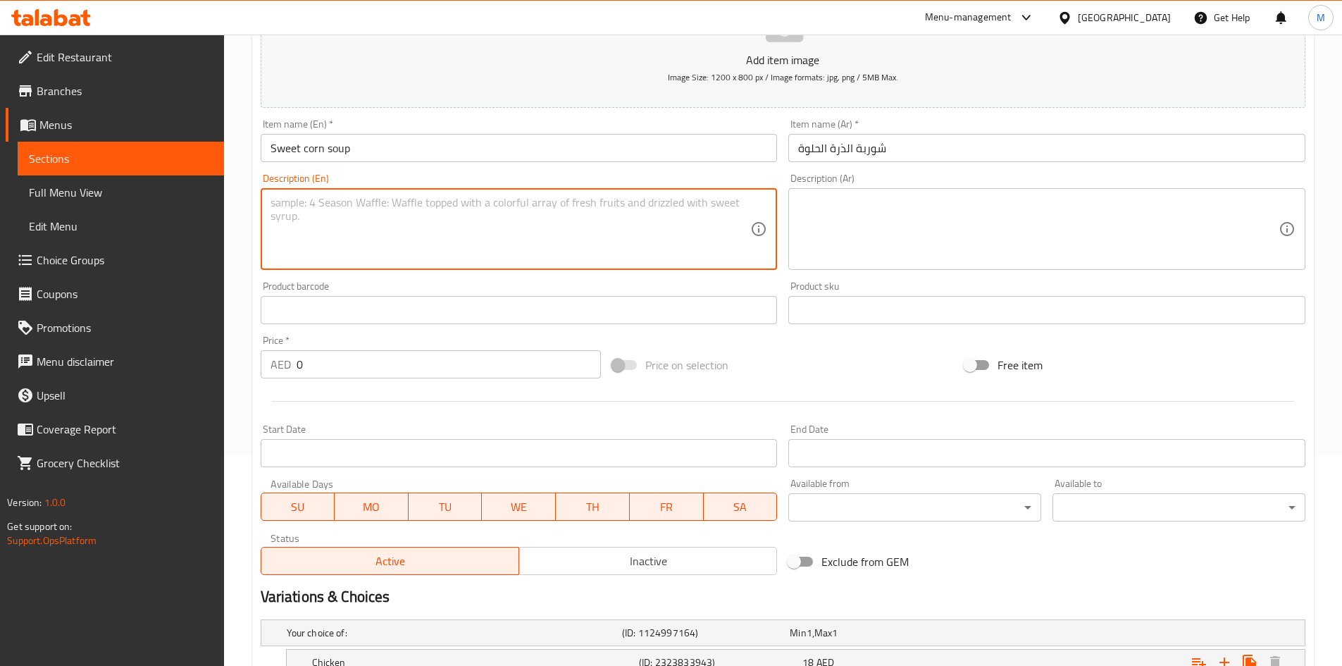
paste textarea "Sweet corn soup made with tender corn kernels, spices and herbs"
type textarea "Sweet corn soup made with tender corn kernels, spices and herbs"
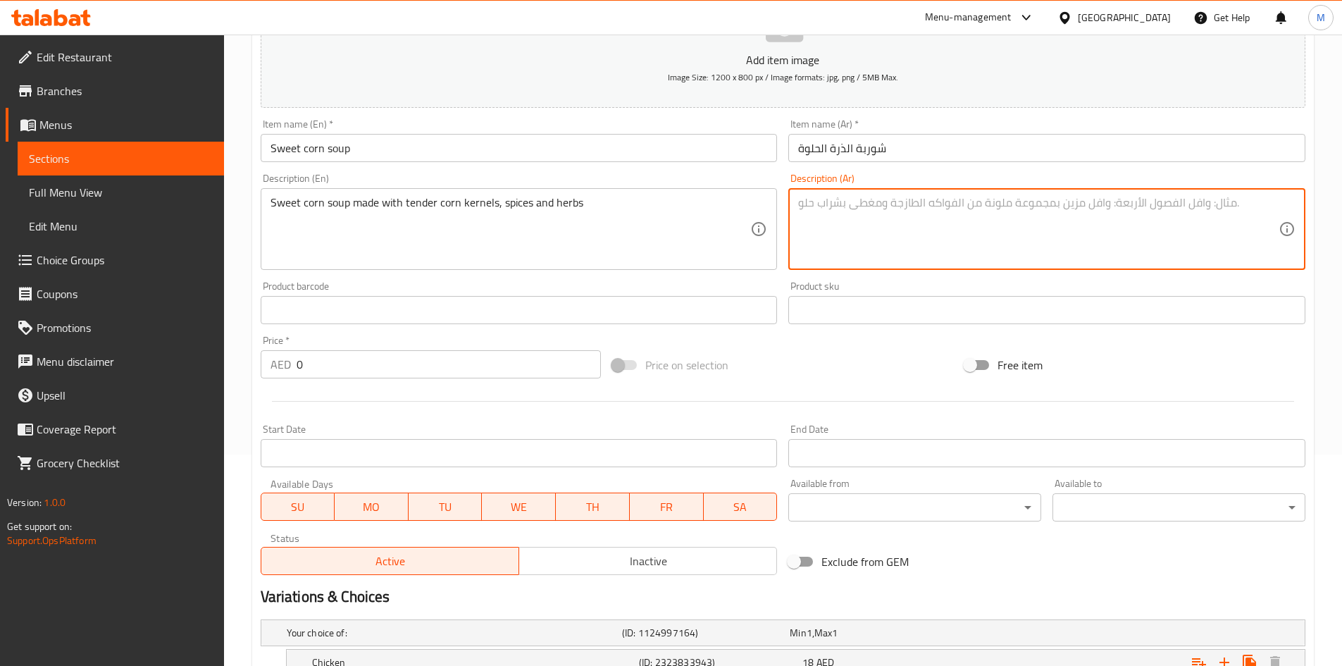
click at [862, 212] on textarea at bounding box center [1038, 229] width 481 height 67
paste textarea "شوربة الذرة الحلوة المصنوعة من حبات الذرة الطرية والتوابل والأعشاب"
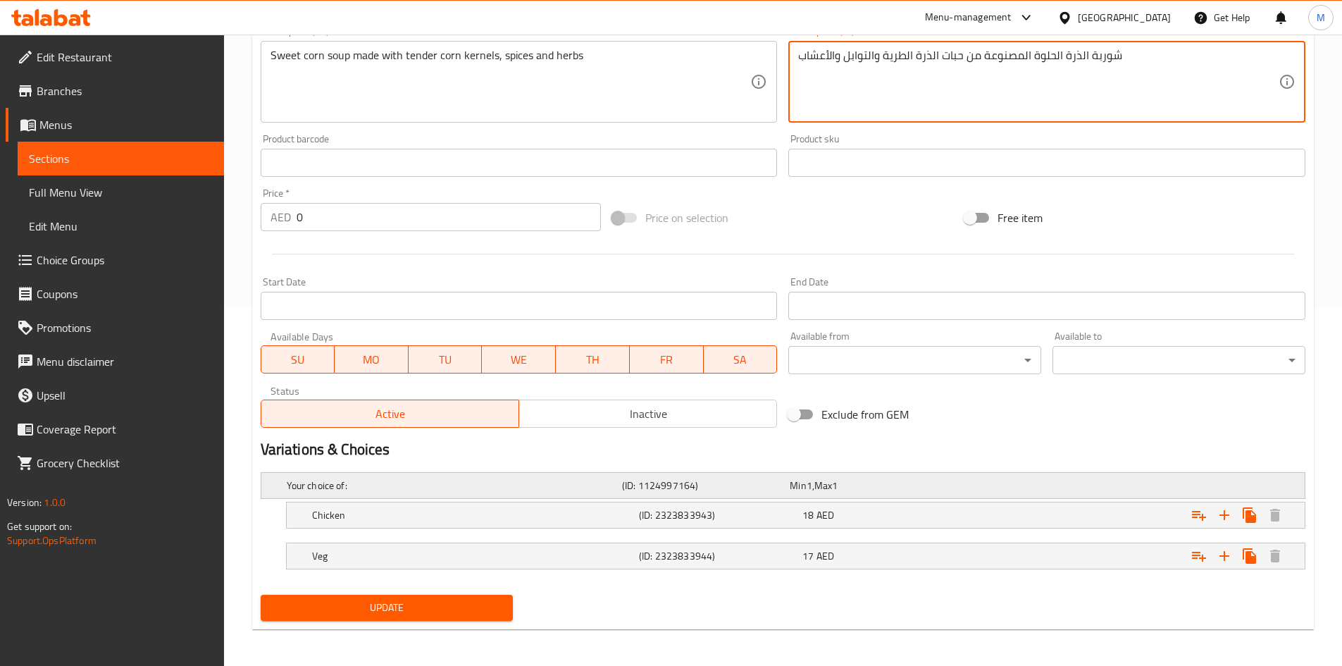
scroll to position [361, 0]
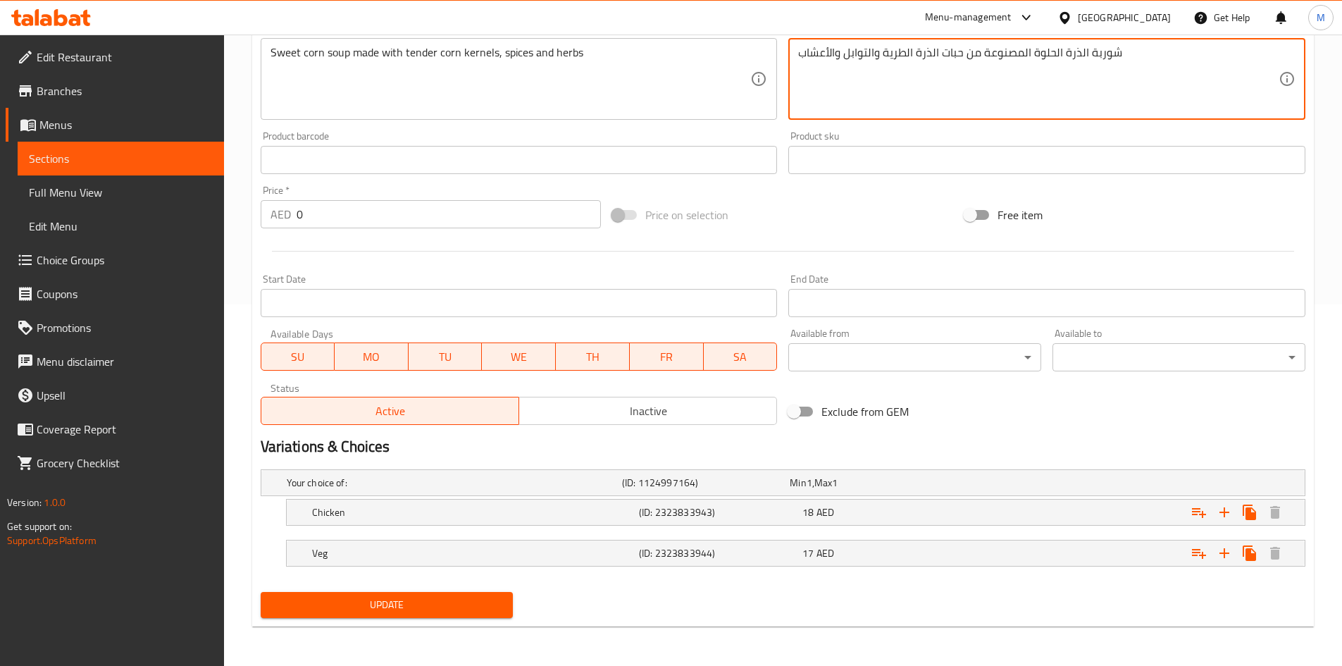
type textarea "شوربة الذرة الحلوة المصنوعة من حبات الذرة الطرية والتوابل والأعشاب"
click at [471, 591] on div "Update" at bounding box center [387, 604] width 264 height 37
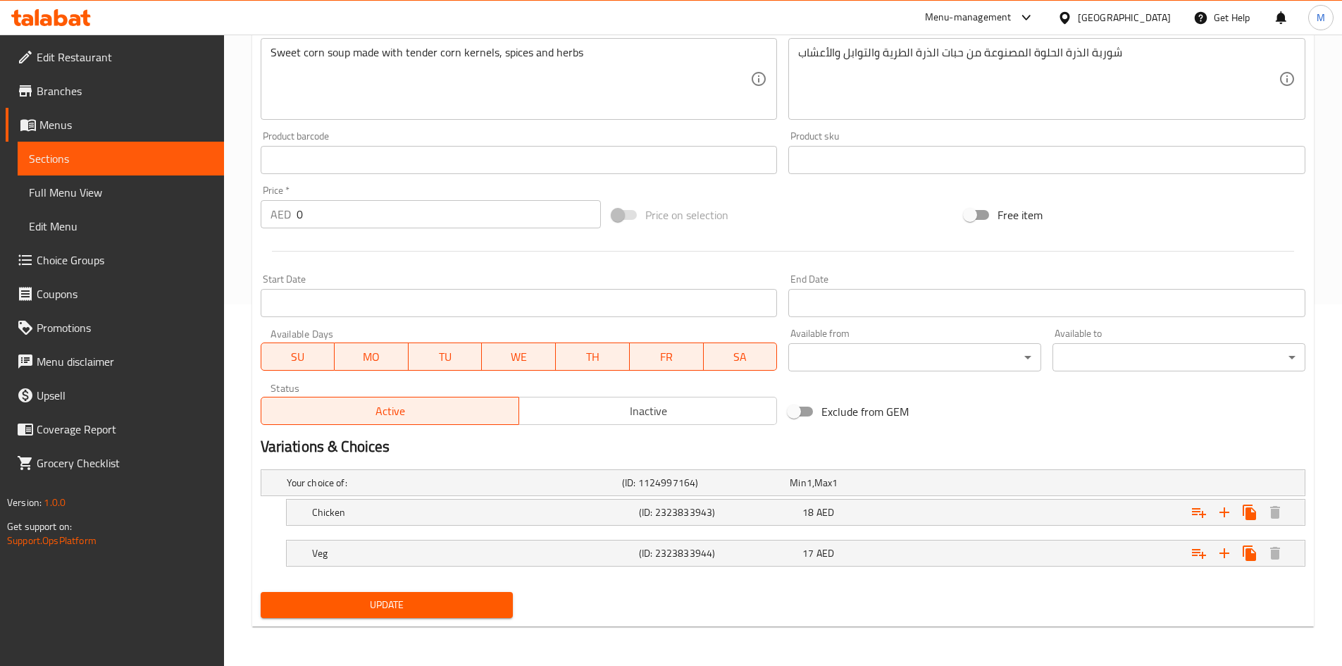
click at [471, 594] on button "Update" at bounding box center [387, 605] width 253 height 26
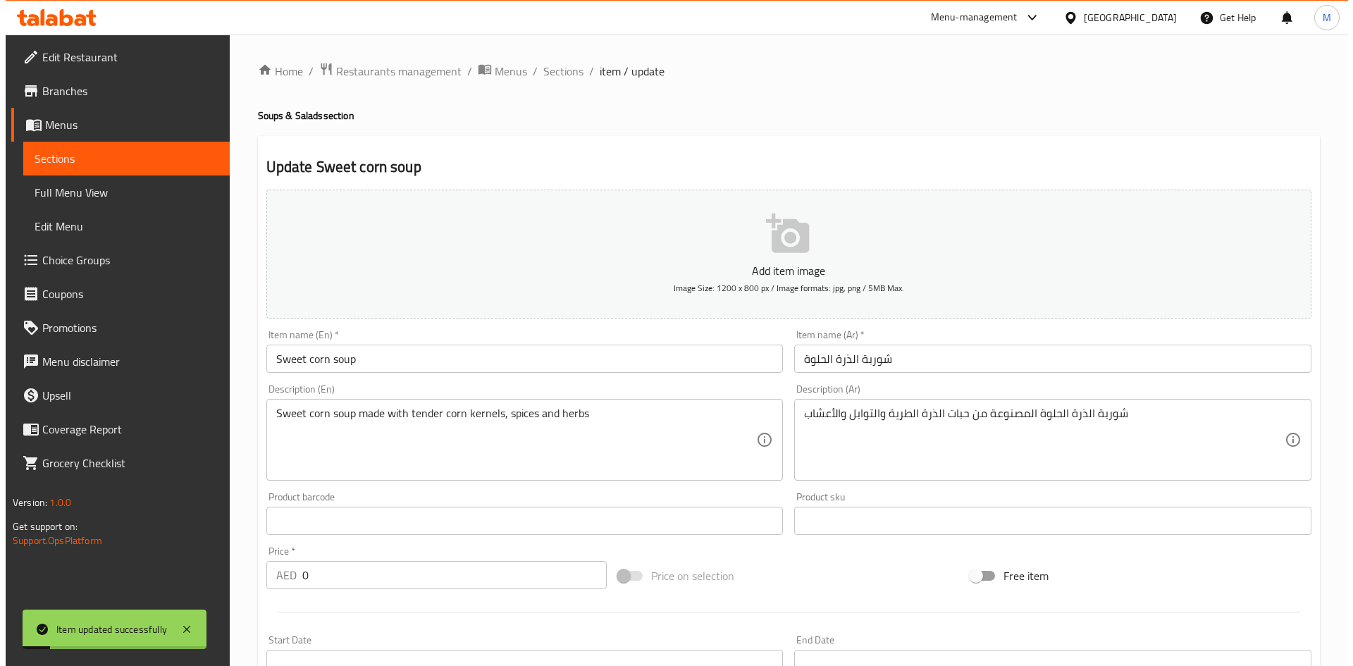
scroll to position [0, 0]
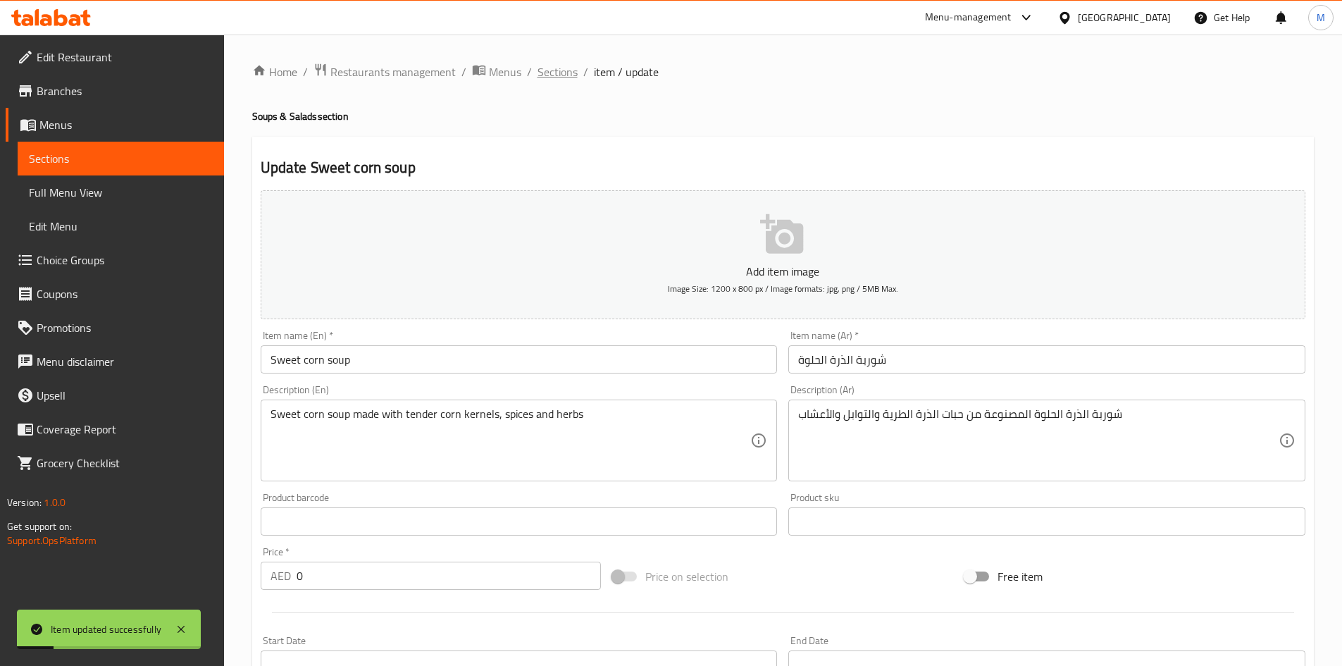
click at [559, 66] on span "Sections" at bounding box center [558, 71] width 40 height 17
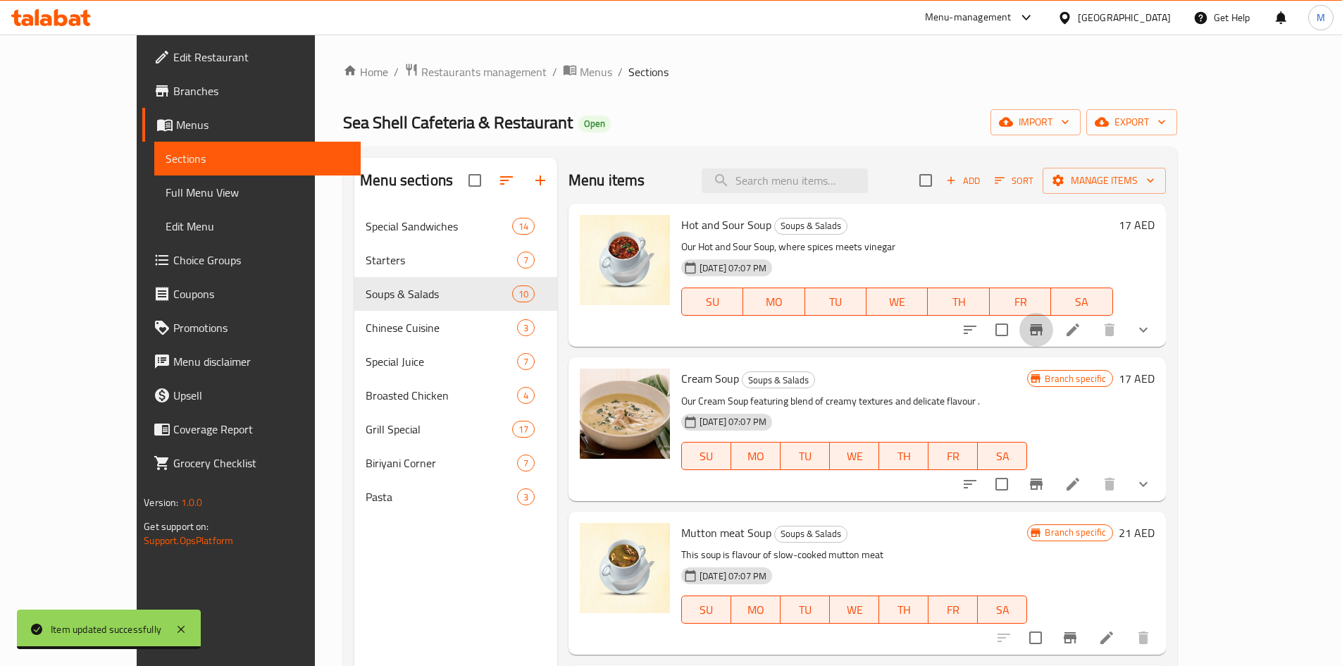
click at [1045, 334] on icon "Branch-specific-item" at bounding box center [1036, 329] width 17 height 17
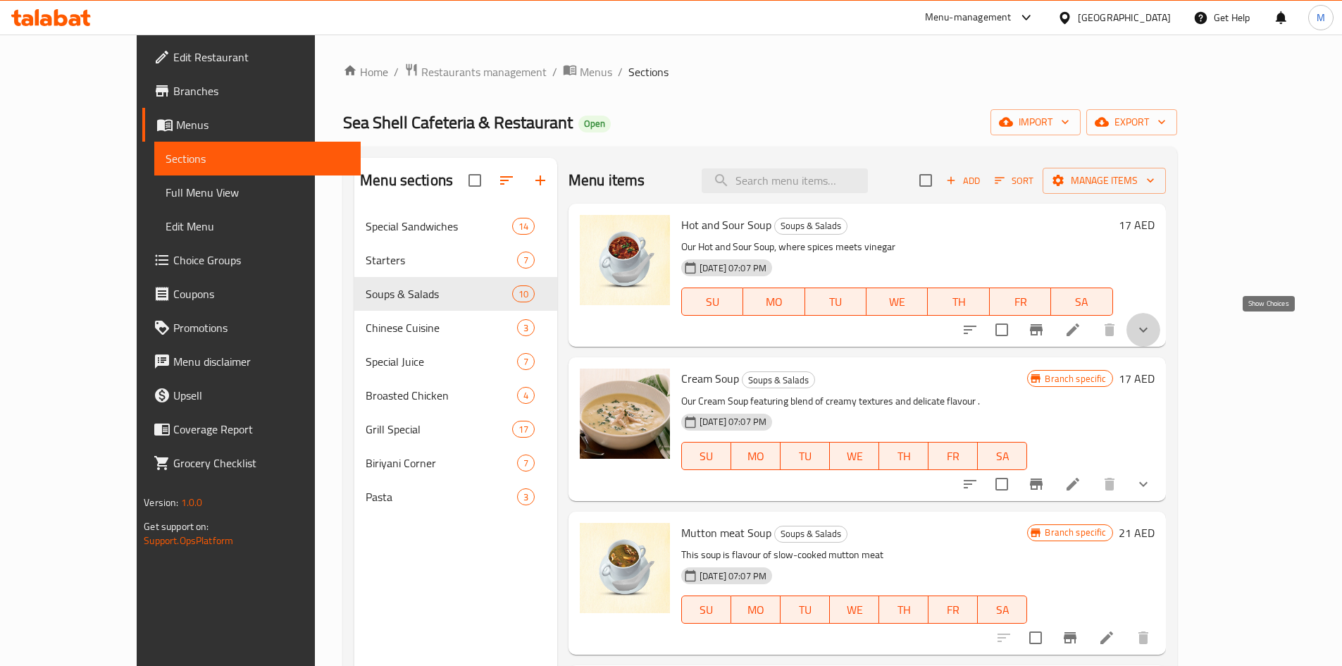
click at [1152, 324] on icon "show more" at bounding box center [1143, 329] width 17 height 17
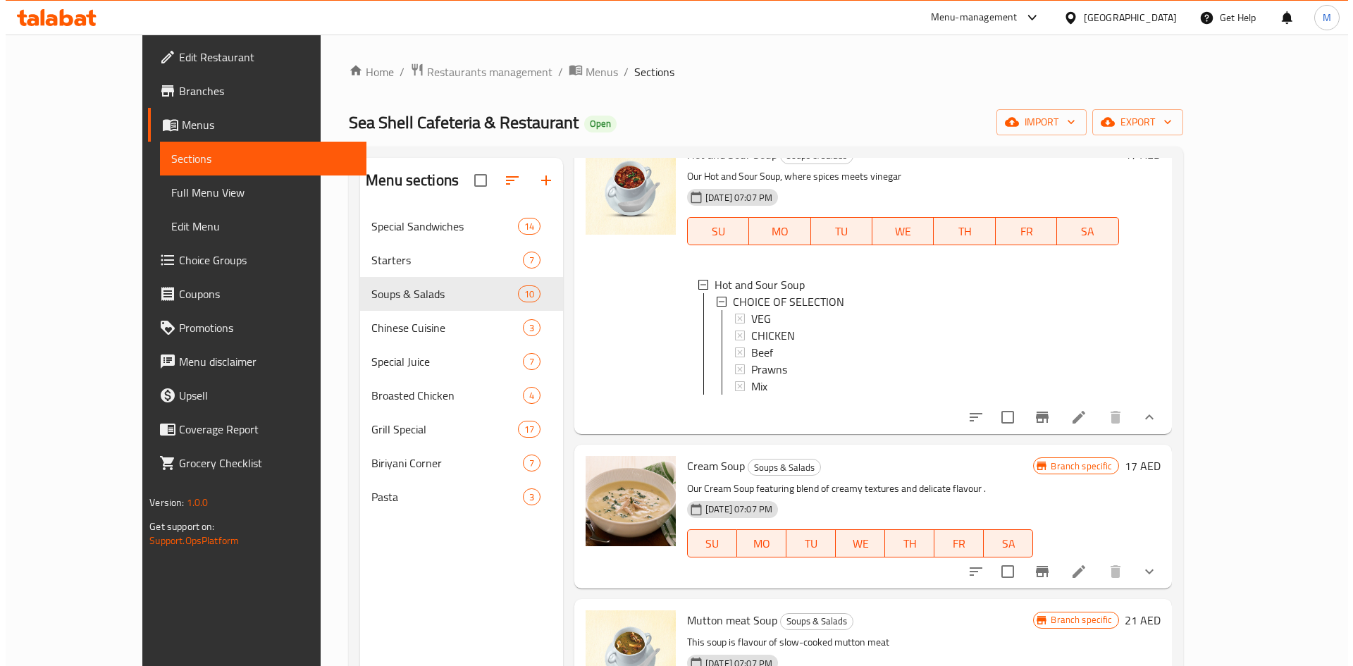
scroll to position [2, 0]
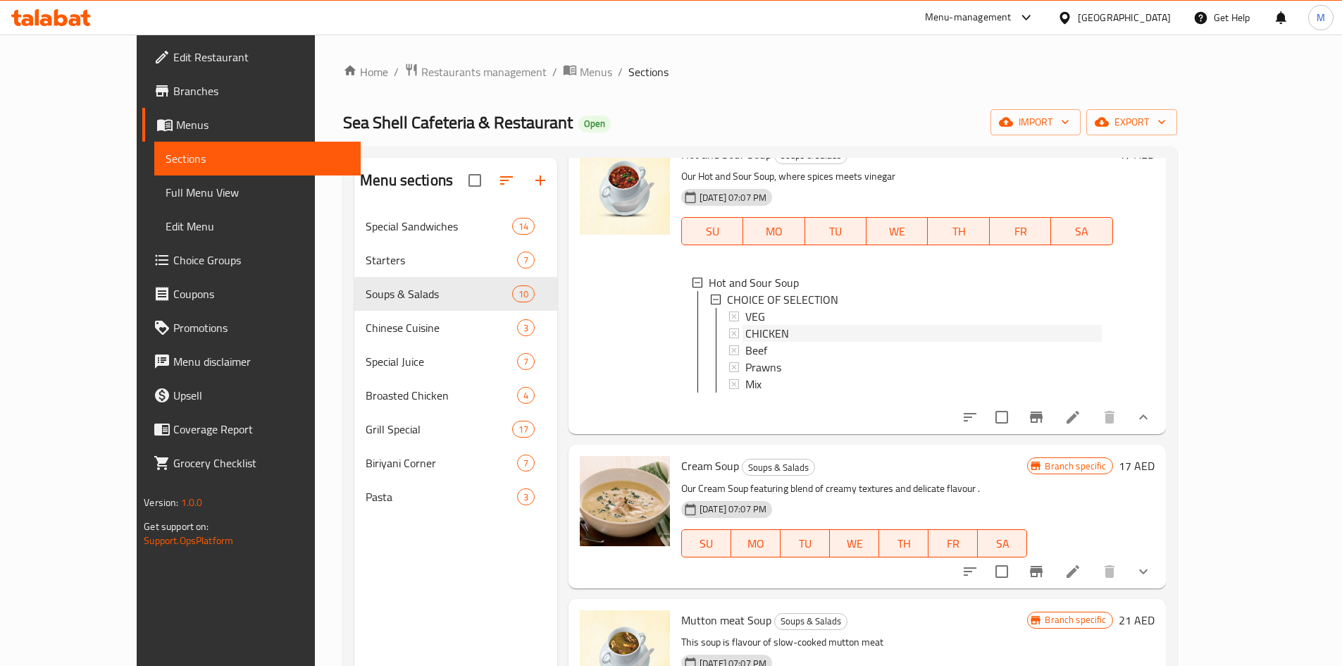
click at [748, 335] on span "CHICKEN" at bounding box center [768, 333] width 44 height 17
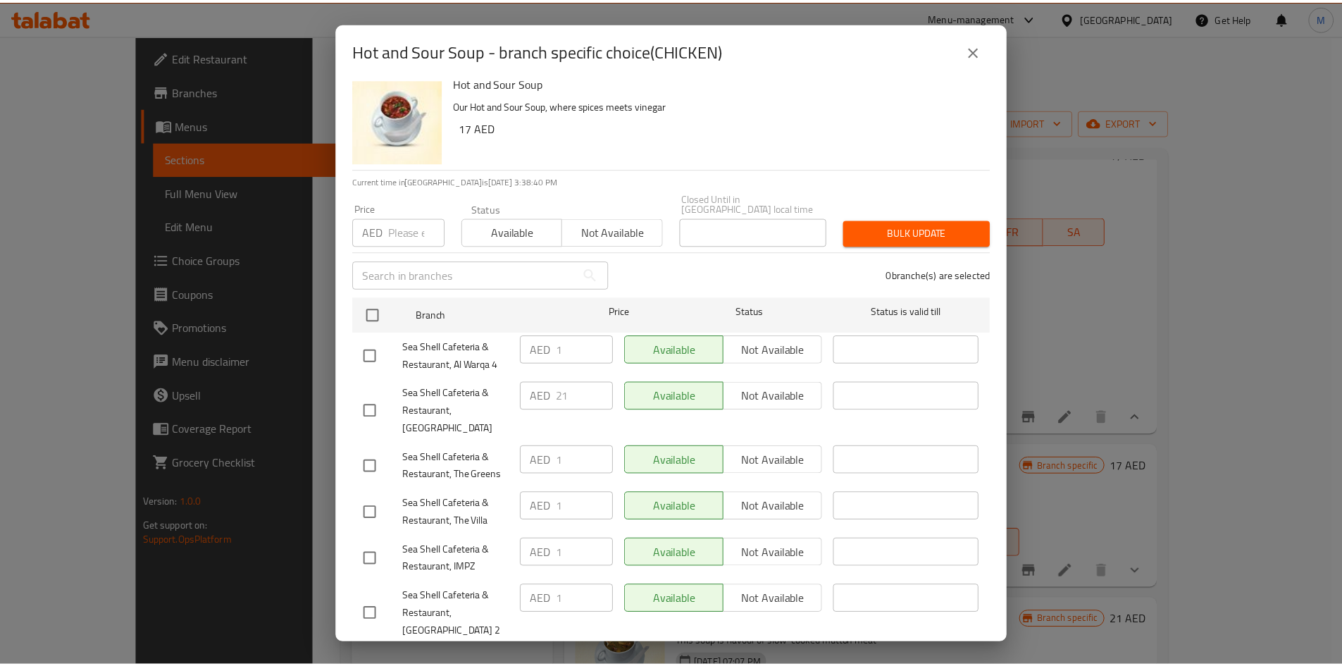
scroll to position [0, 0]
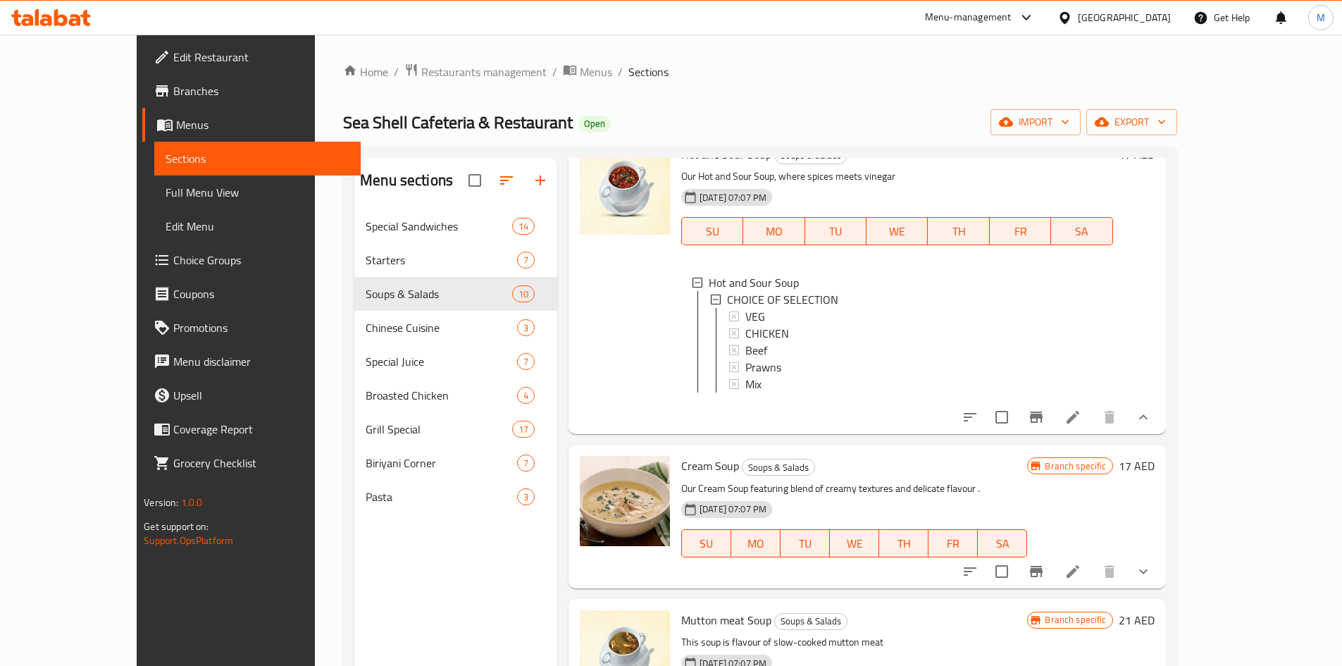
click at [1082, 426] on icon at bounding box center [1073, 417] width 17 height 17
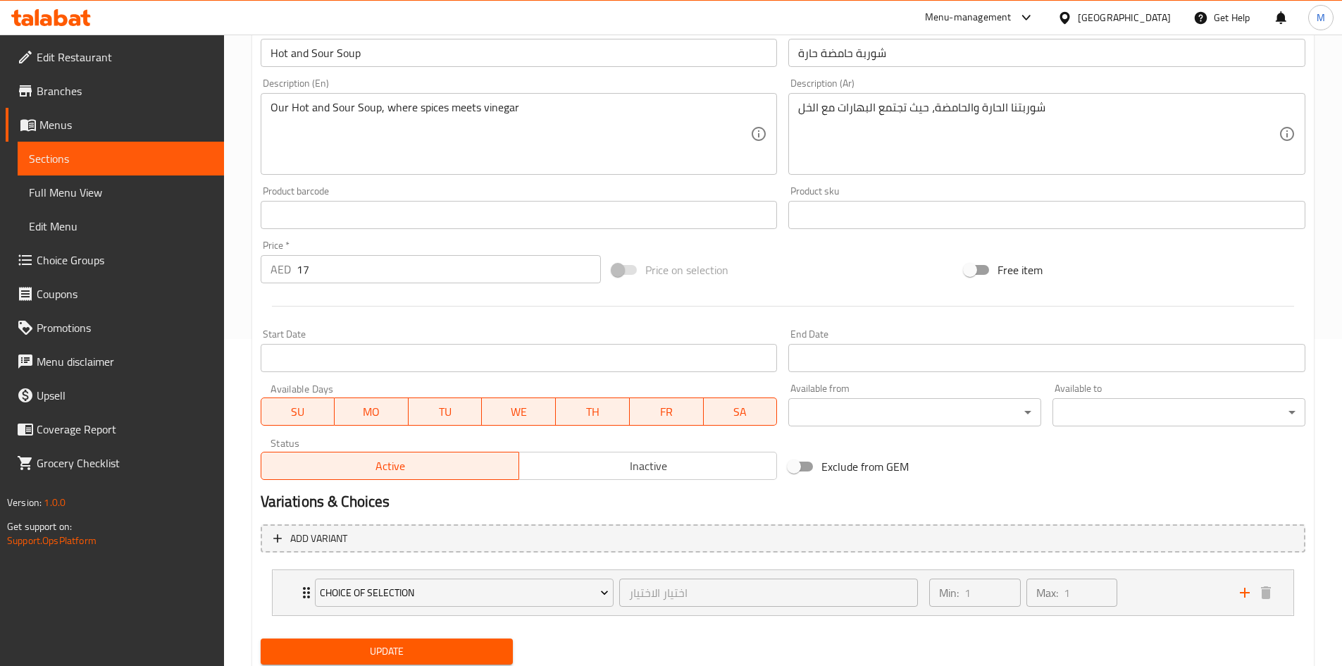
scroll to position [373, 0]
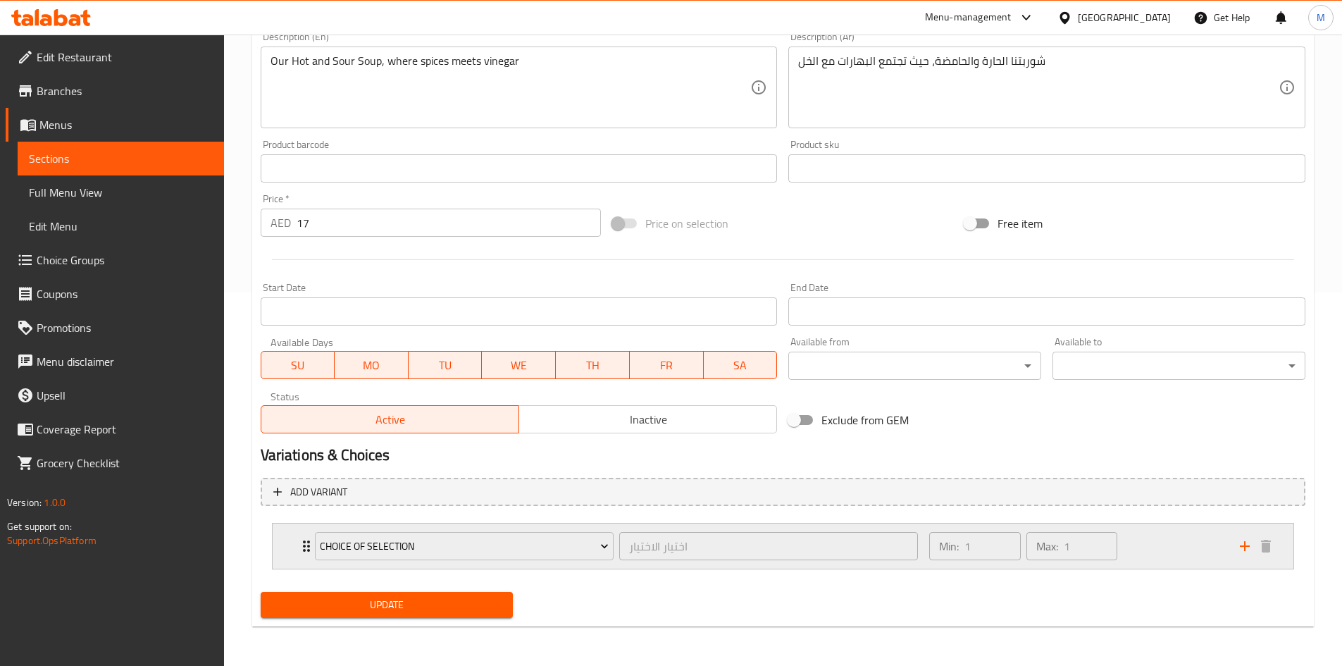
click at [307, 544] on div "CHOICE OF SELECTION اختيار الاختيار ​" at bounding box center [617, 546] width 621 height 45
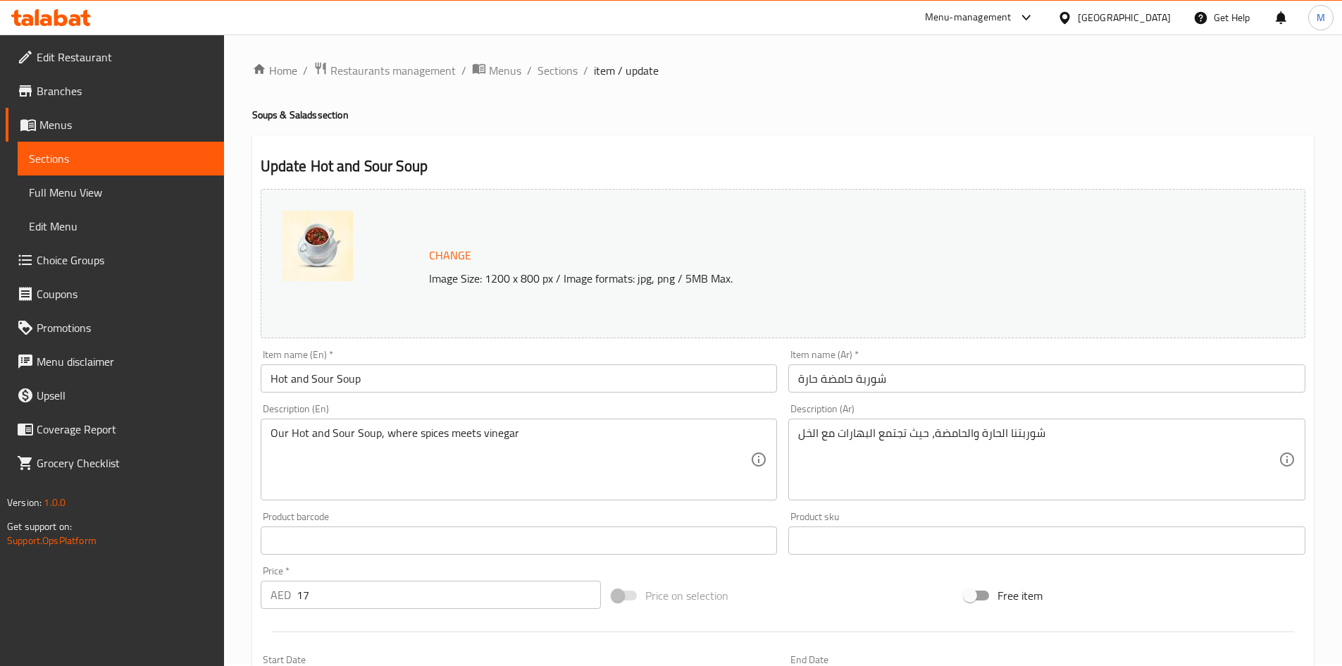
scroll to position [0, 0]
click at [558, 66] on span "Sections" at bounding box center [558, 71] width 40 height 17
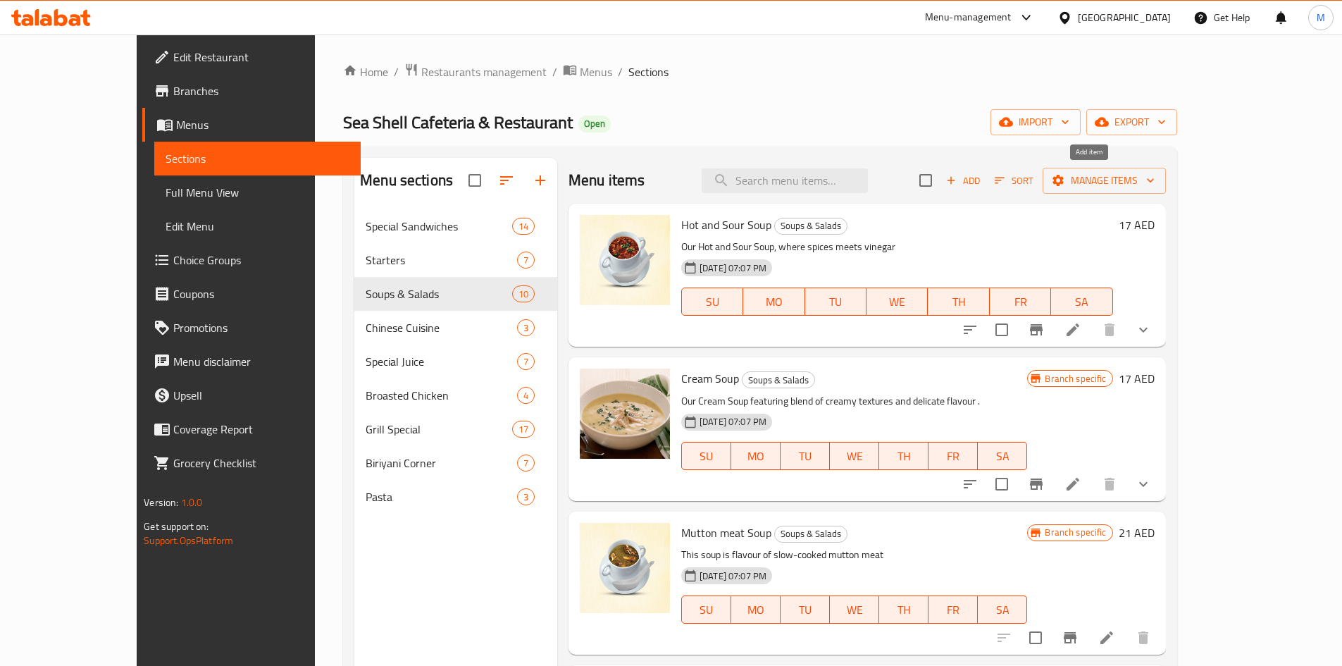
click at [982, 180] on span "Add" at bounding box center [963, 181] width 38 height 16
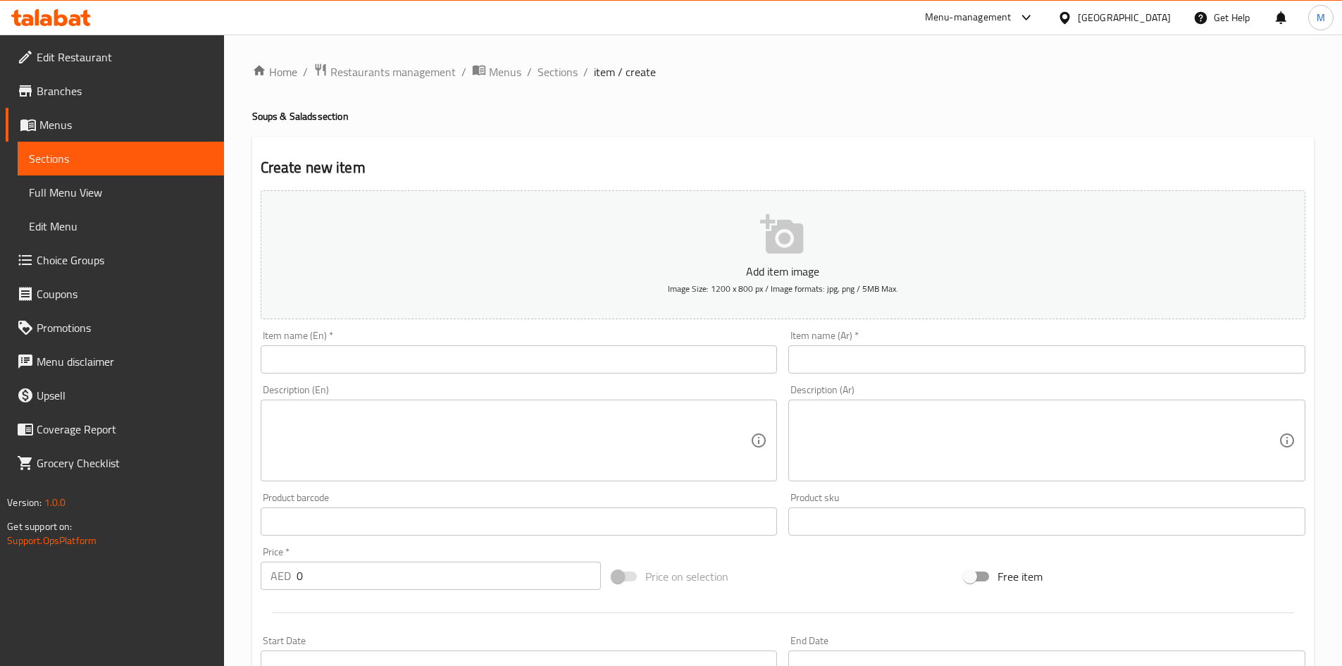
click at [474, 354] on input "text" at bounding box center [519, 359] width 517 height 28
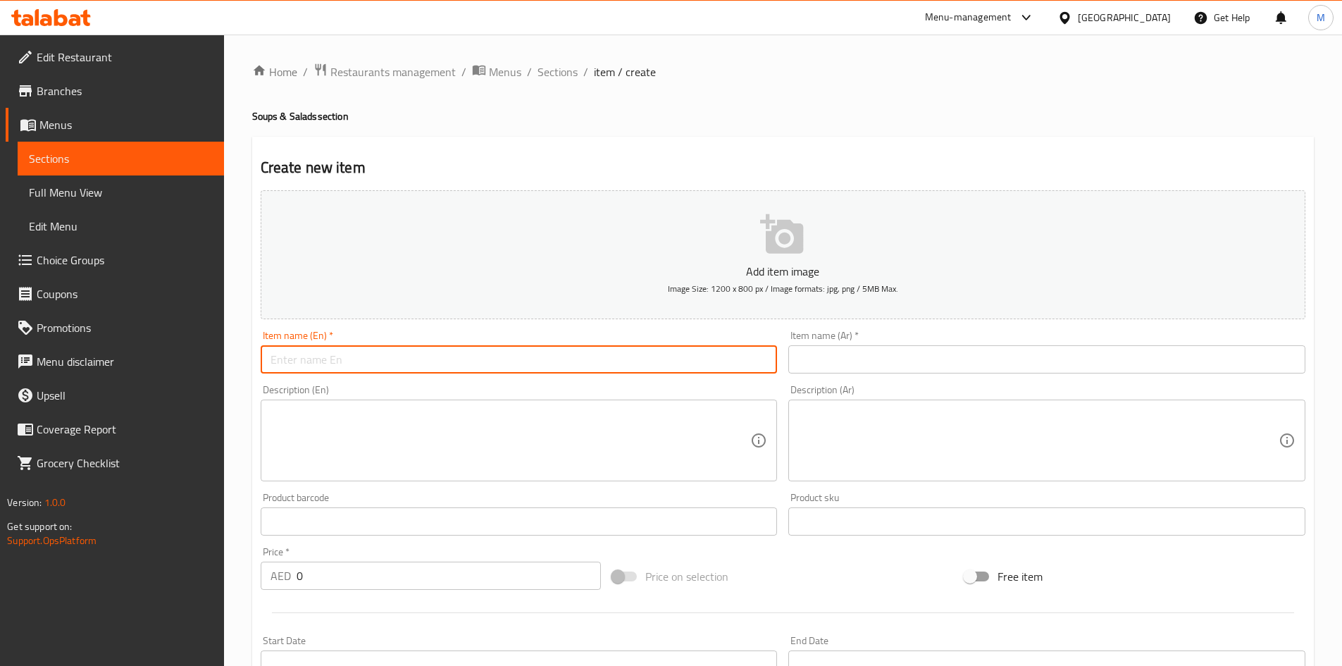
paste input "Hot n sour (chicken/veg)"
click at [480, 364] on input "Hot n sour" at bounding box center [519, 359] width 517 height 28
click at [484, 363] on input "Hot N Sour" at bounding box center [519, 359] width 517 height 28
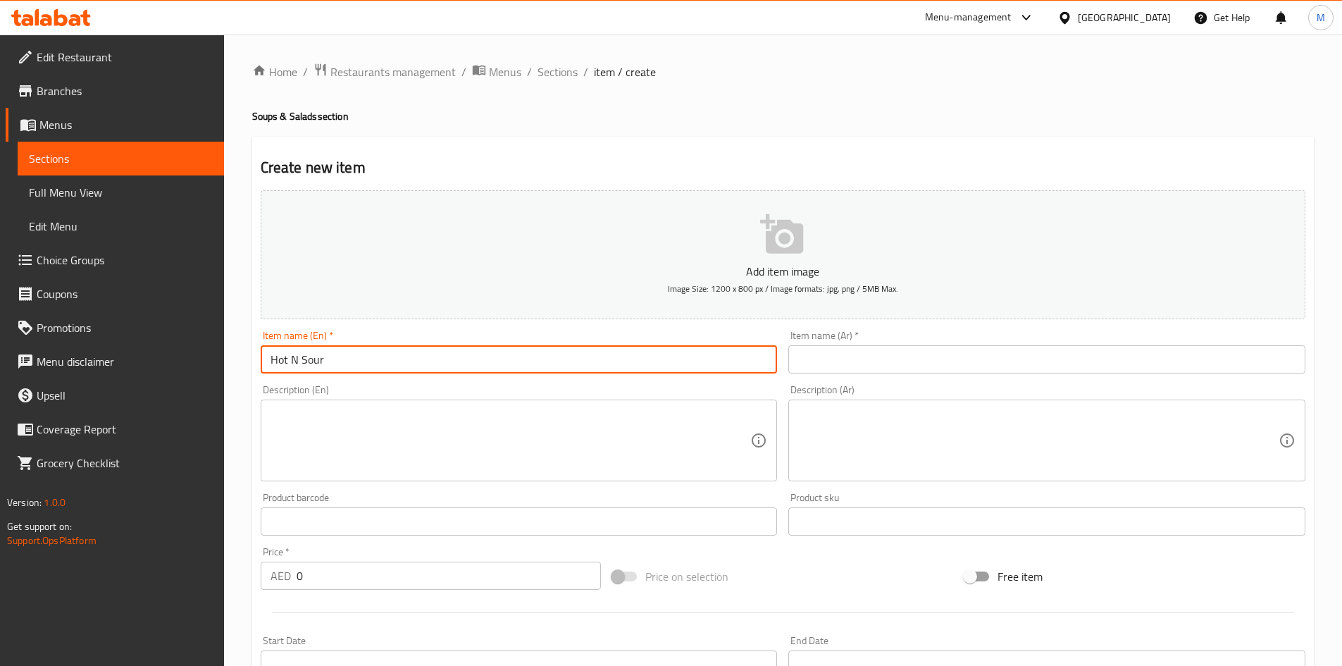
click at [484, 363] on input "Hot N Sour" at bounding box center [519, 359] width 517 height 28
type input "Hot N Sour"
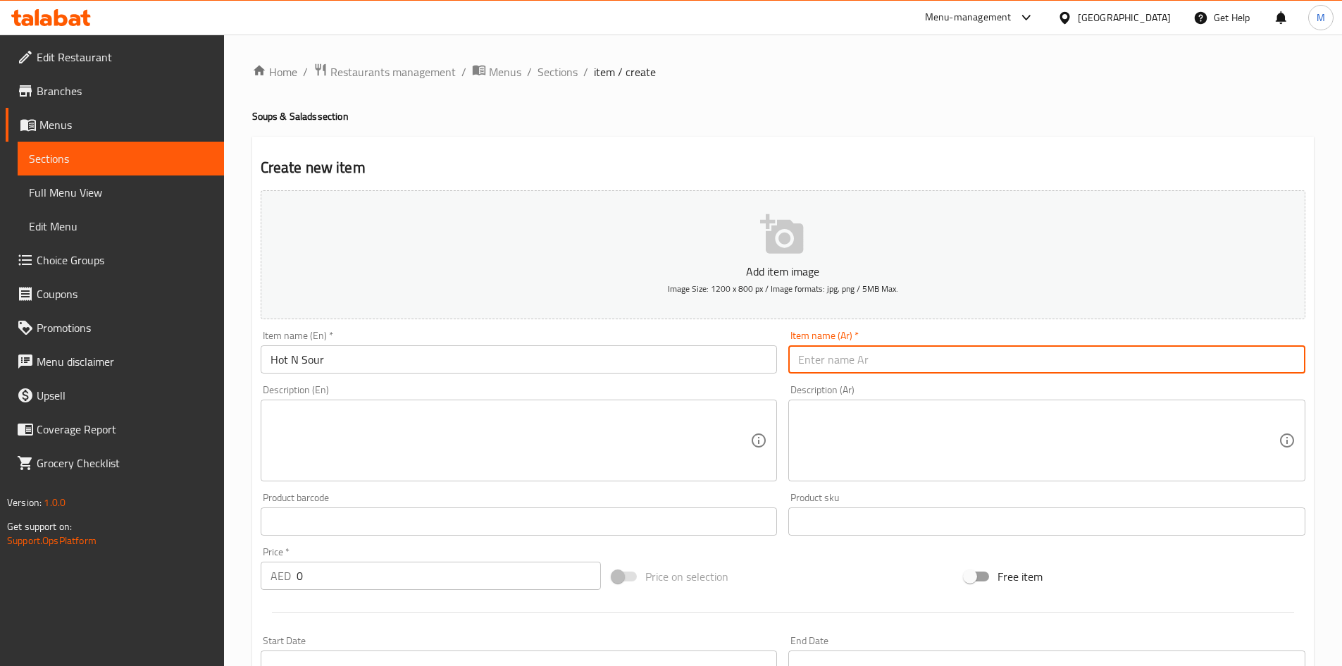
click at [915, 371] on input "text" at bounding box center [1046, 359] width 517 height 28
paste input "حار وحامض"
type input "حار وحامض"
click at [517, 416] on textarea at bounding box center [511, 440] width 481 height 67
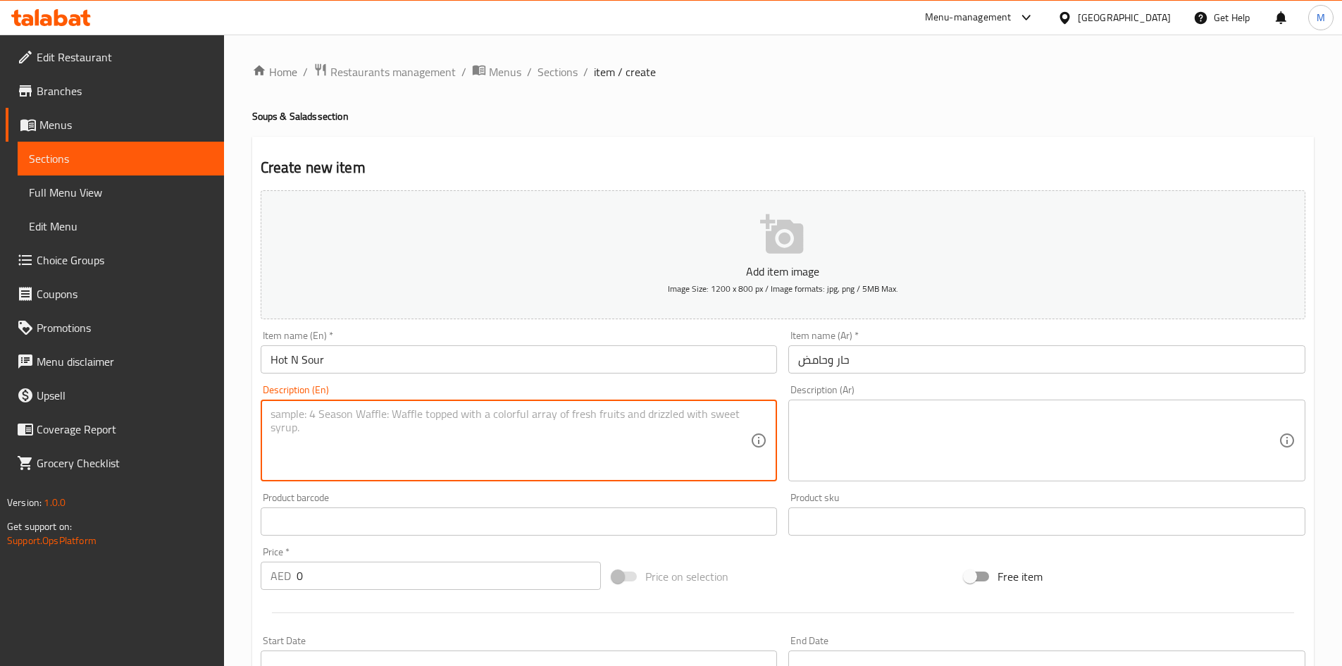
paste textarea "Chinese soup that's savoury, spicy and tangy"
type textarea "Chinese soup that's savoury, spicy and tangy"
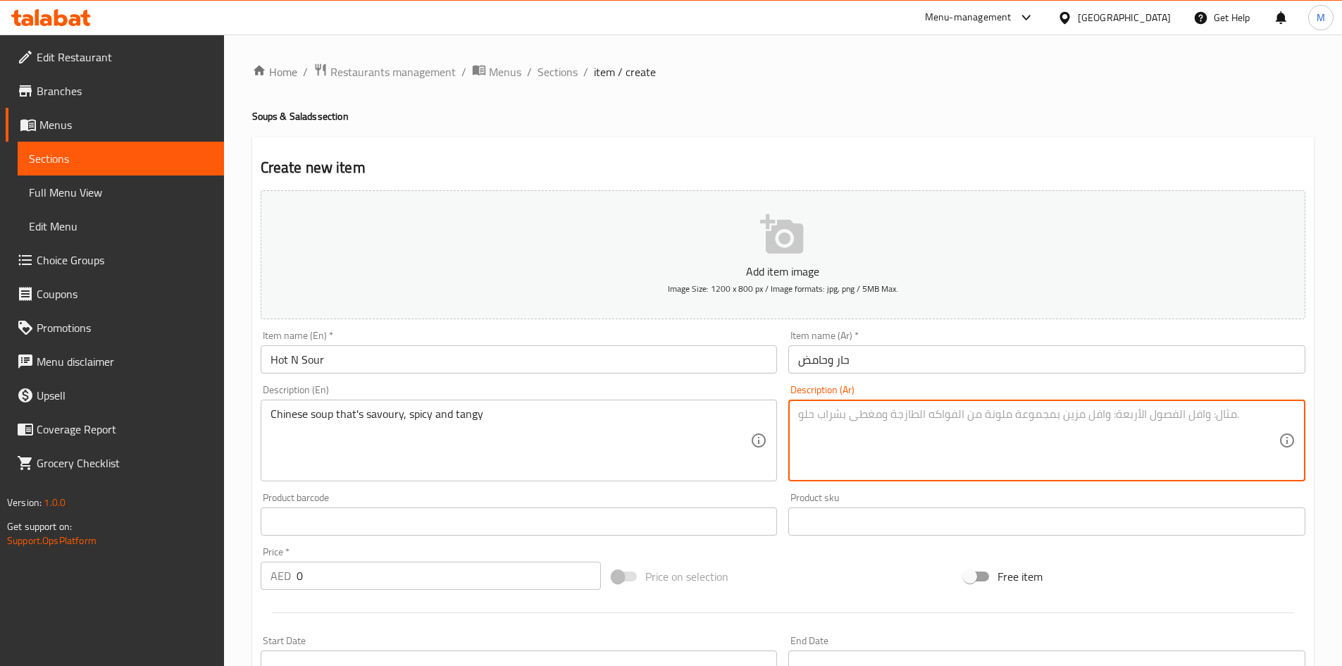
click at [877, 450] on textarea at bounding box center [1038, 440] width 481 height 67
paste textarea "حساء صيني لذيذ وحار وحامض"
type textarea "حساء صيني لذيذ وحار وحامض"
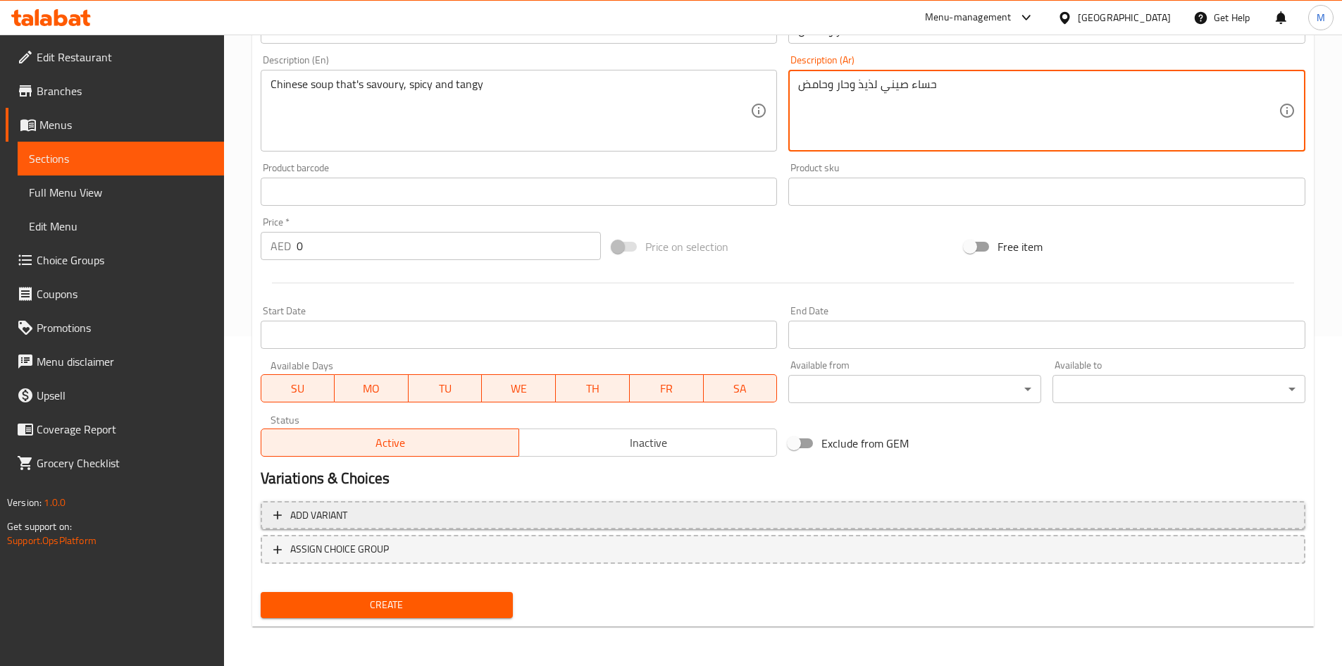
click at [559, 526] on button "Add variant" at bounding box center [783, 515] width 1045 height 29
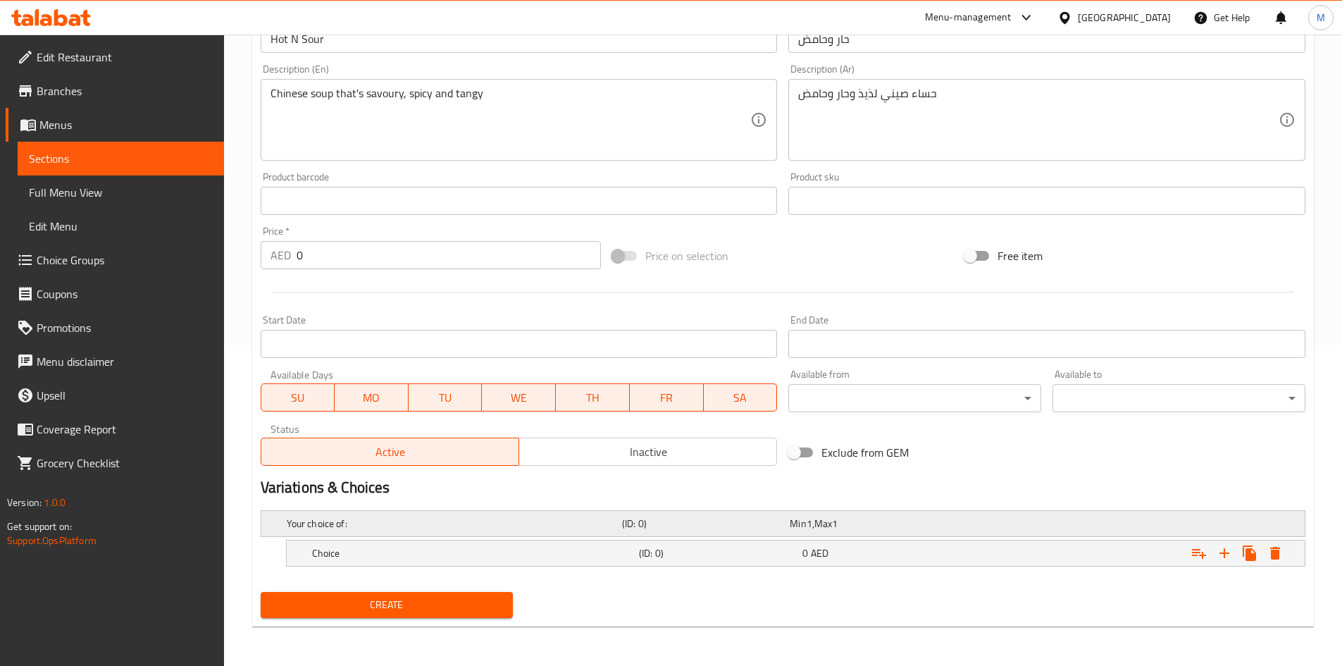
scroll to position [321, 0]
click at [1225, 557] on icon "Expand" at bounding box center [1225, 553] width 10 height 10
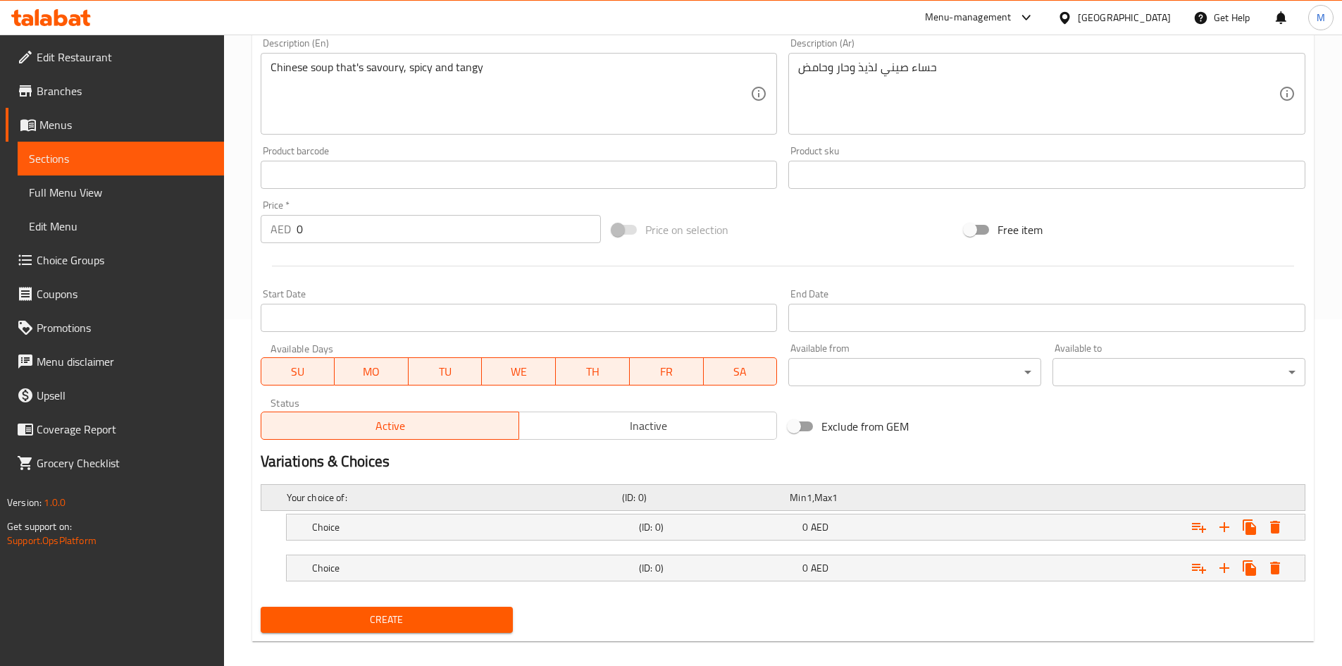
scroll to position [361, 0]
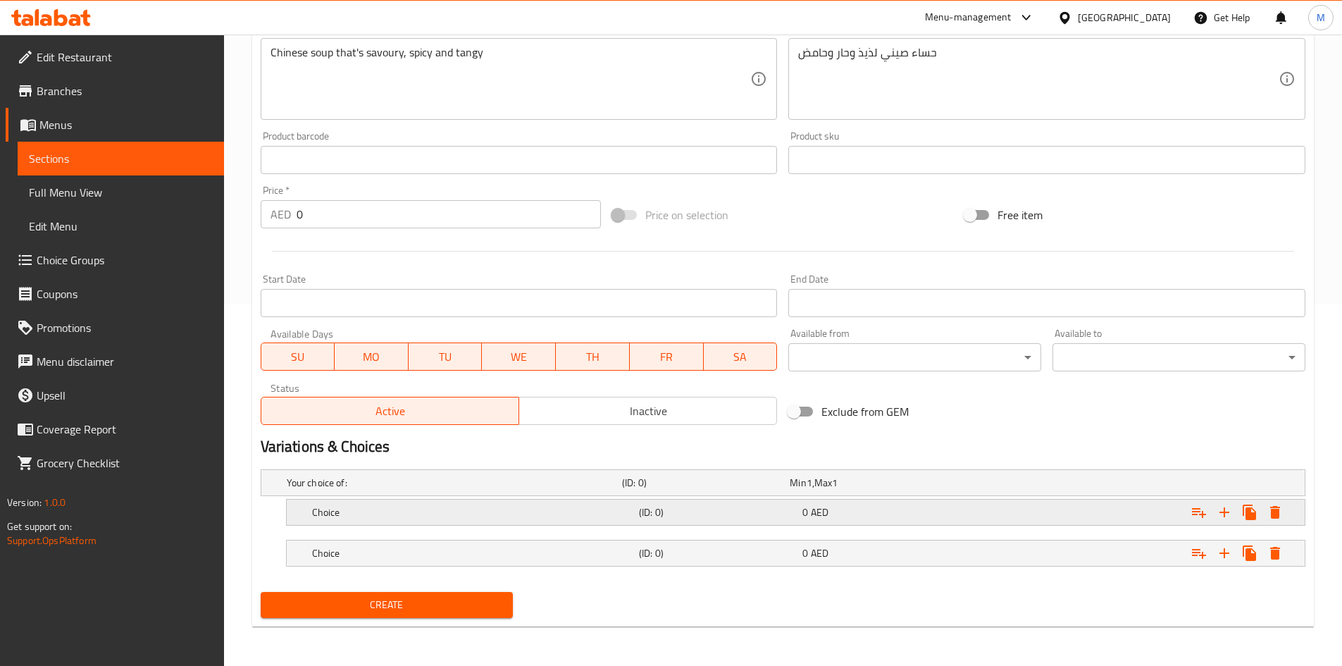
click at [366, 498] on div "Choice (ID: 0) 0 AED" at bounding box center [800, 512] width 982 height 31
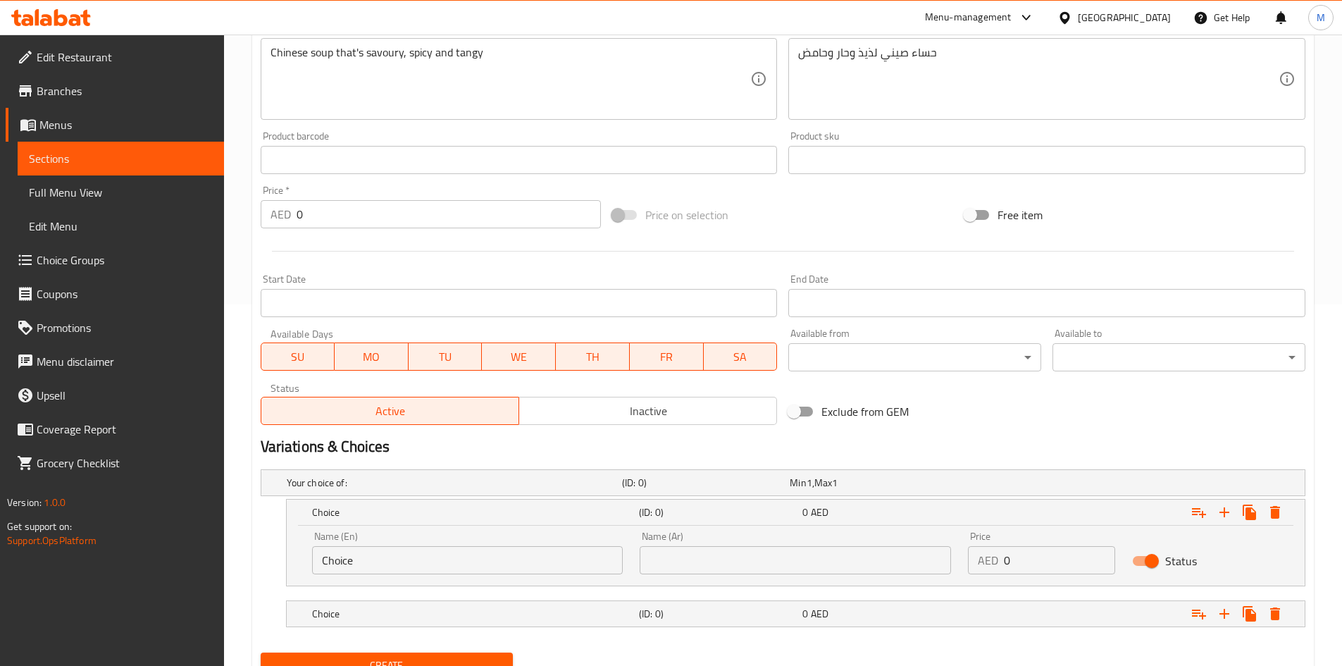
click at [376, 561] on input "Choice" at bounding box center [467, 560] width 311 height 28
click at [377, 561] on input "Choice" at bounding box center [467, 560] width 311 height 28
click at [376, 560] on input "text" at bounding box center [467, 560] width 311 height 28
type input "Chicken"
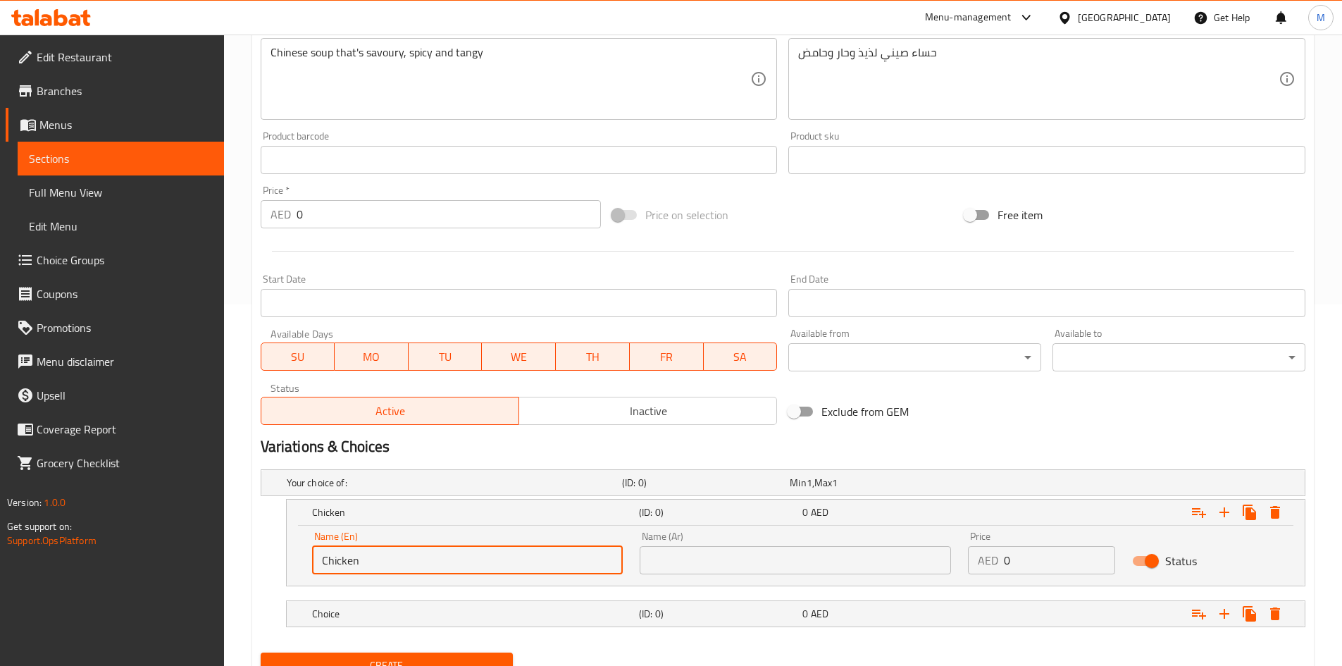
click at [734, 559] on input "text" at bounding box center [795, 560] width 311 height 28
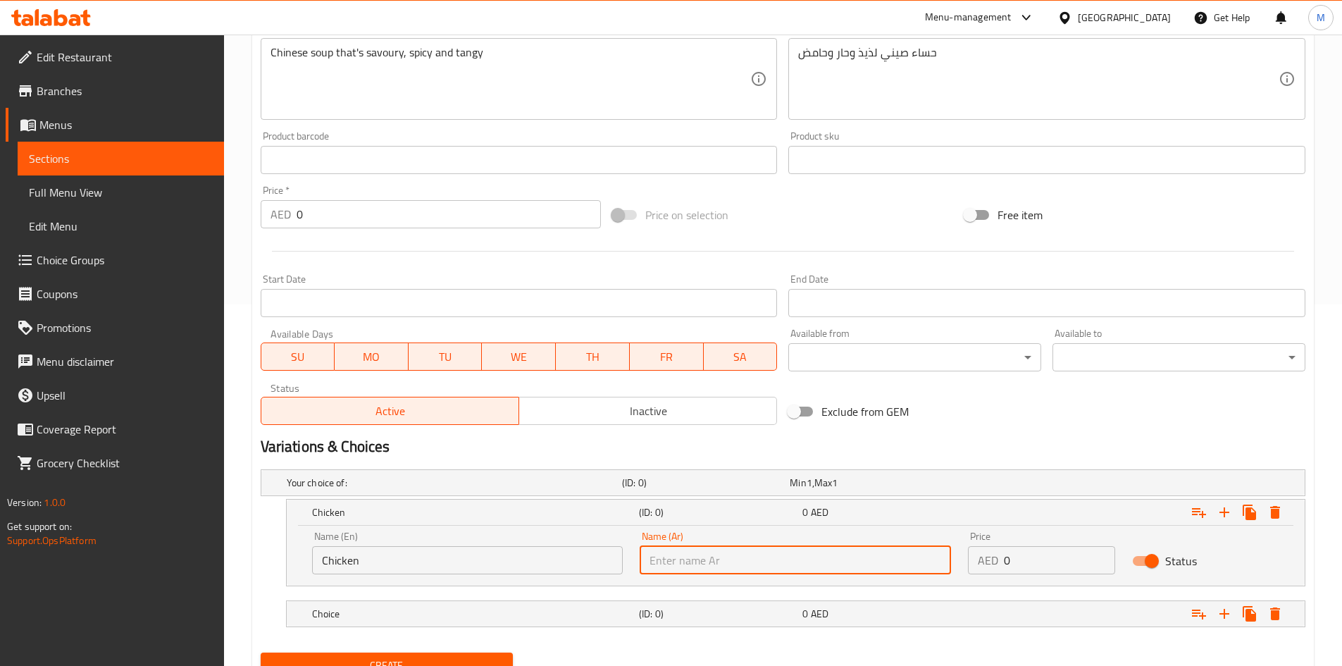
type input "دجاج"
click at [1041, 557] on input "0" at bounding box center [1059, 560] width 111 height 28
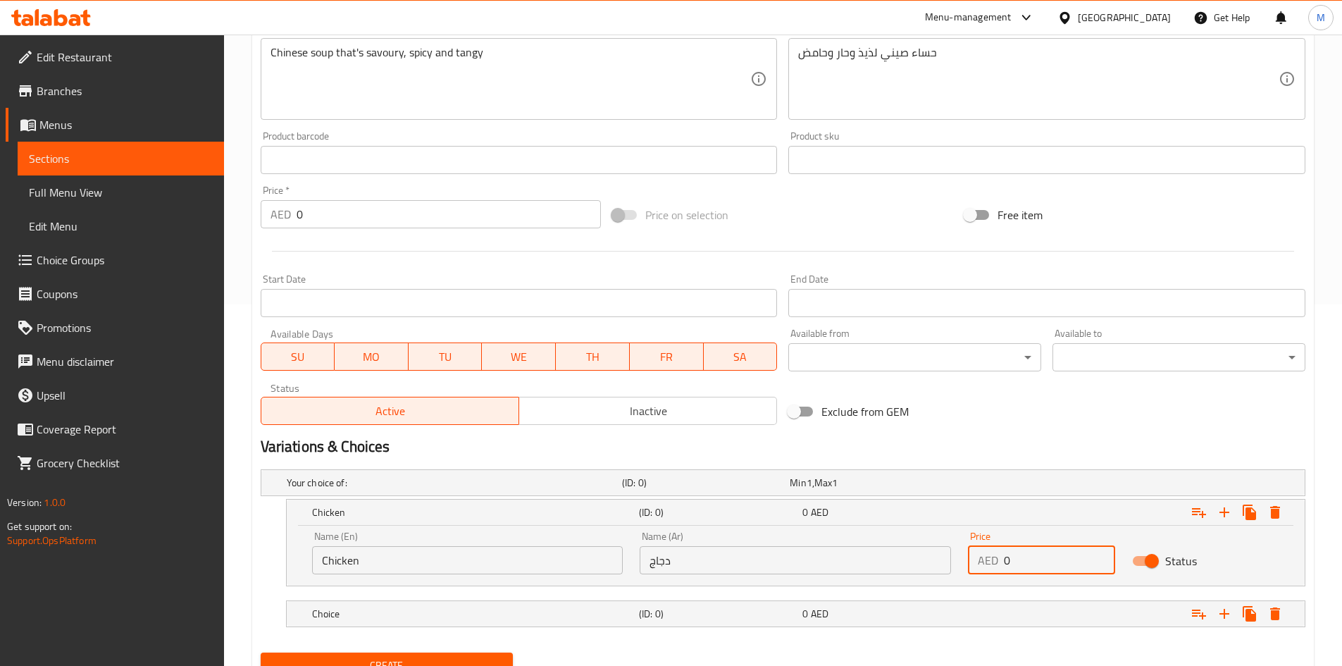
click at [1041, 557] on input "0" at bounding box center [1059, 560] width 111 height 28
type input "18"
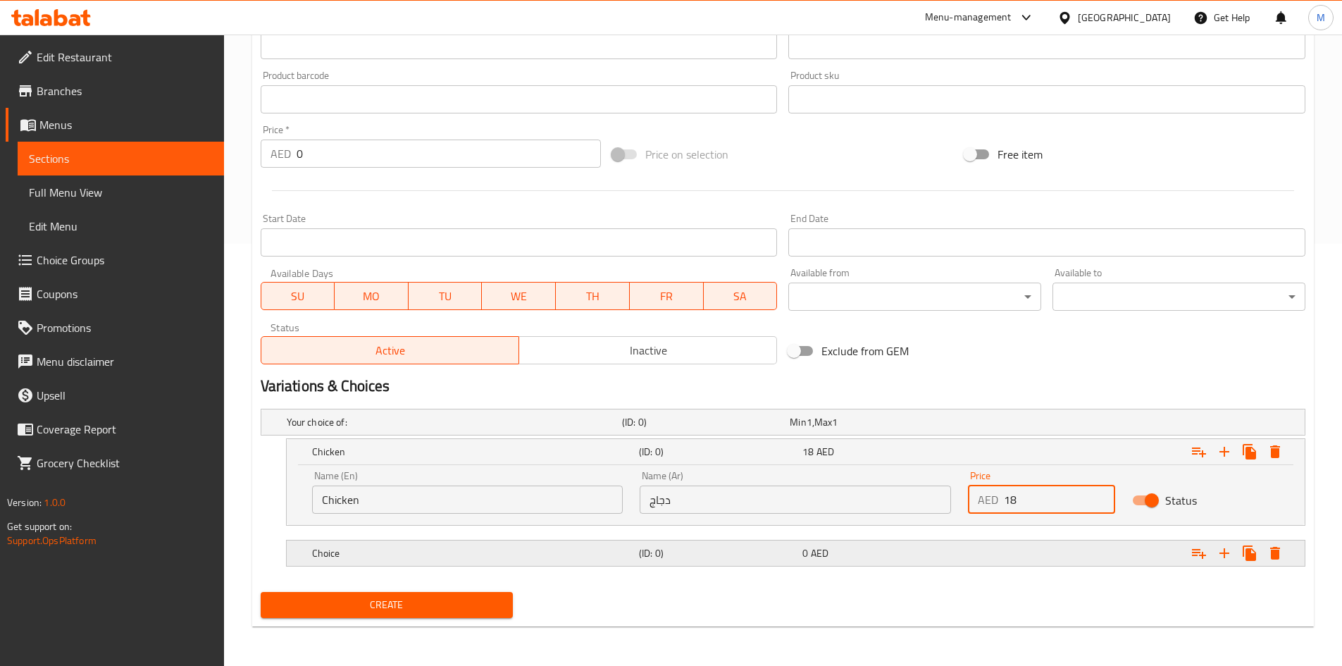
click at [401, 559] on h5 "Choice" at bounding box center [472, 553] width 321 height 14
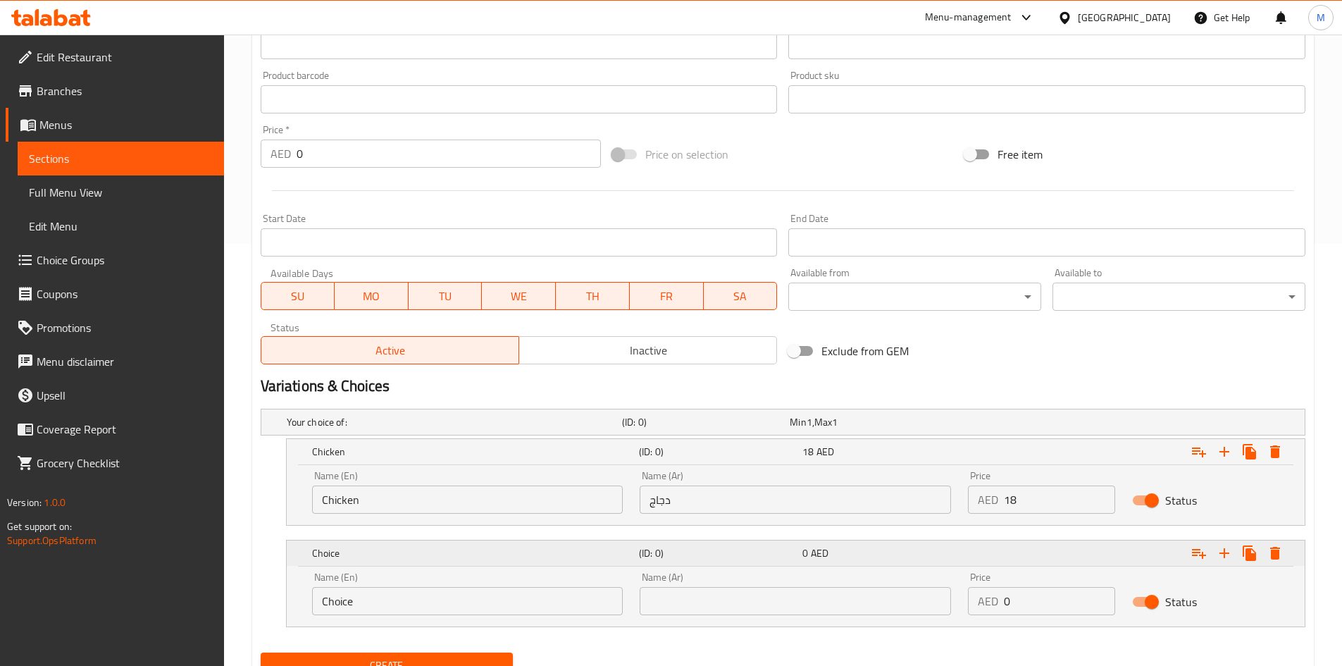
scroll to position [483, 0]
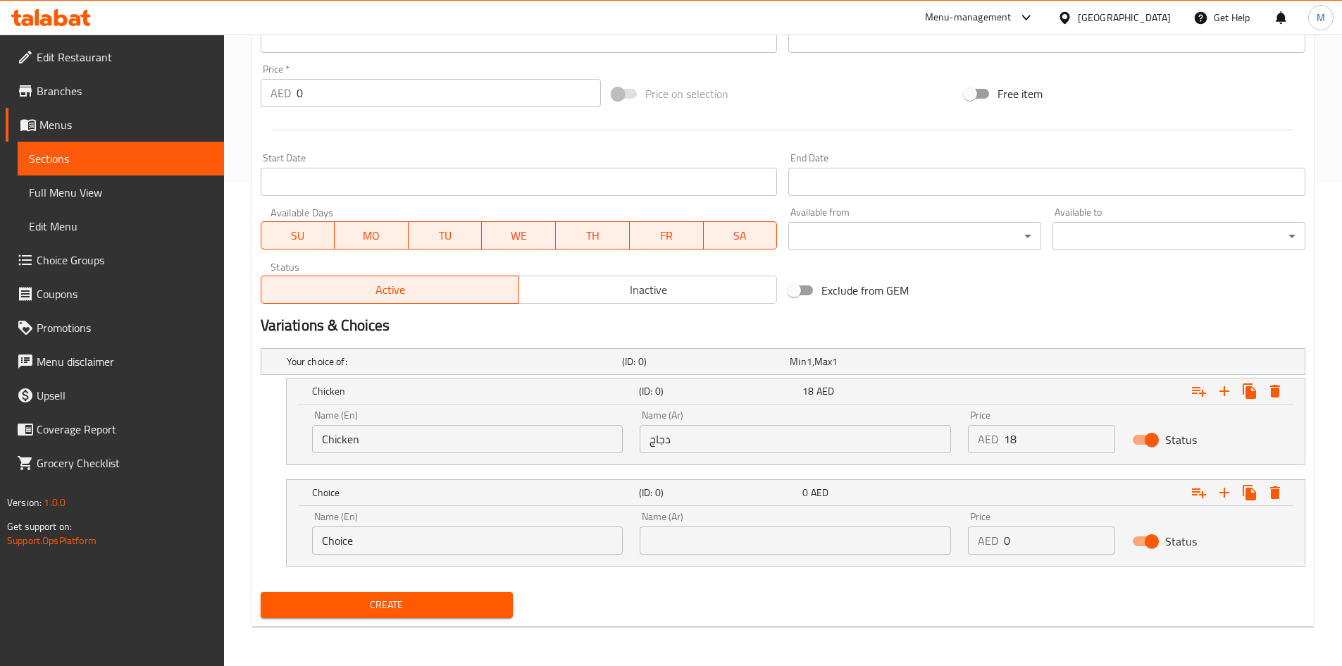
click at [400, 545] on input "Choice" at bounding box center [467, 540] width 311 height 28
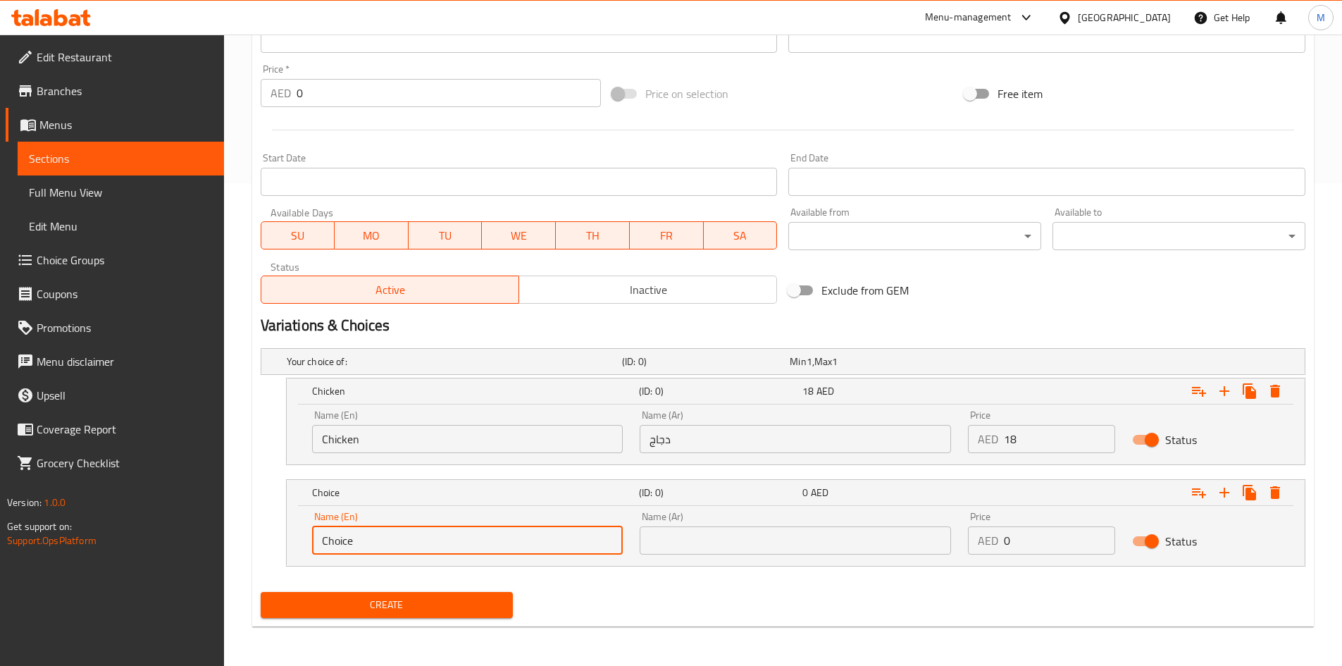
click at [400, 545] on input "Choice" at bounding box center [467, 540] width 311 height 28
type input "Veg"
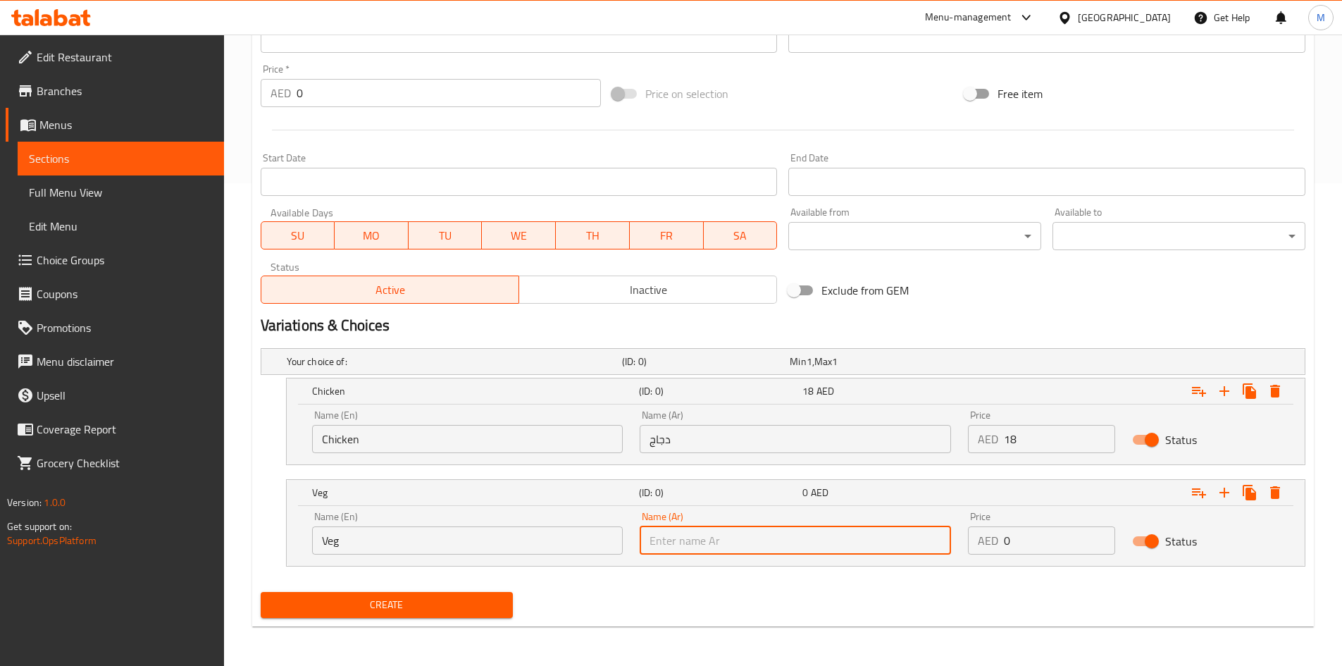
click at [732, 531] on input "text" at bounding box center [795, 540] width 311 height 28
type input "نباتي"
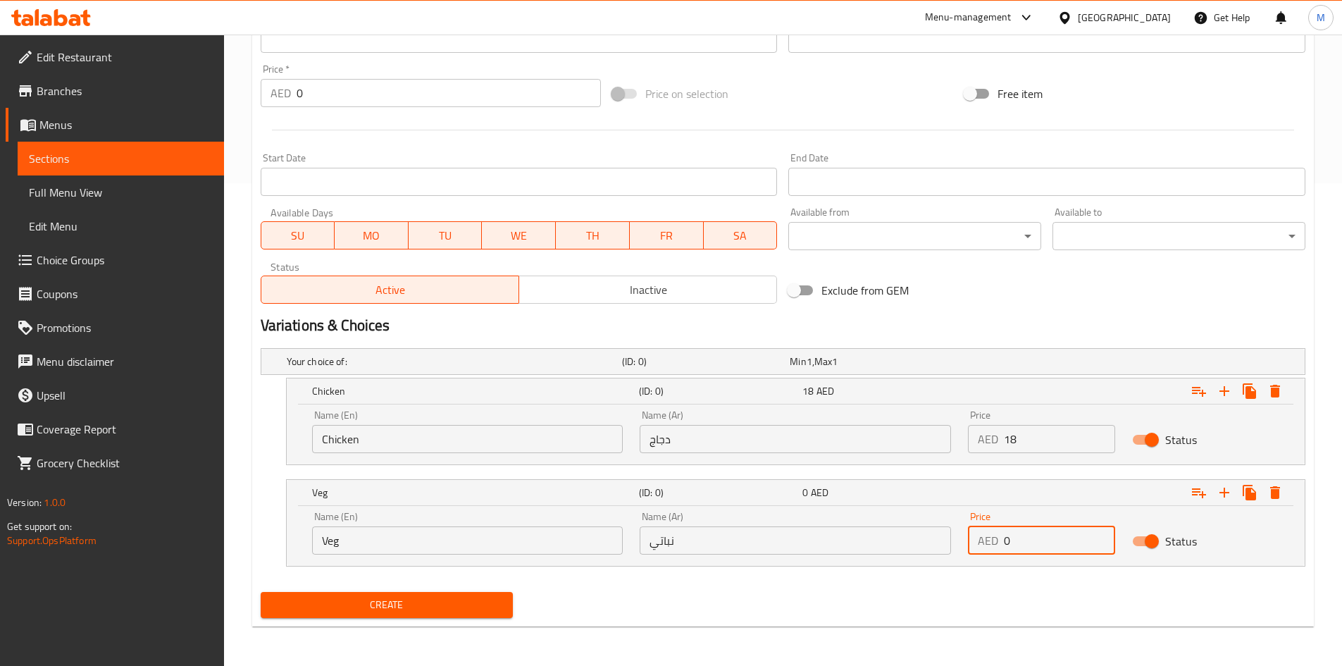
click at [1022, 540] on input "0" at bounding box center [1059, 540] width 111 height 28
type input "17"
click at [918, 565] on div "Name (En) Veg Name (En) Name (Ar) نباتي Name (Ar) Price AED 17 Price Status" at bounding box center [796, 536] width 1018 height 60
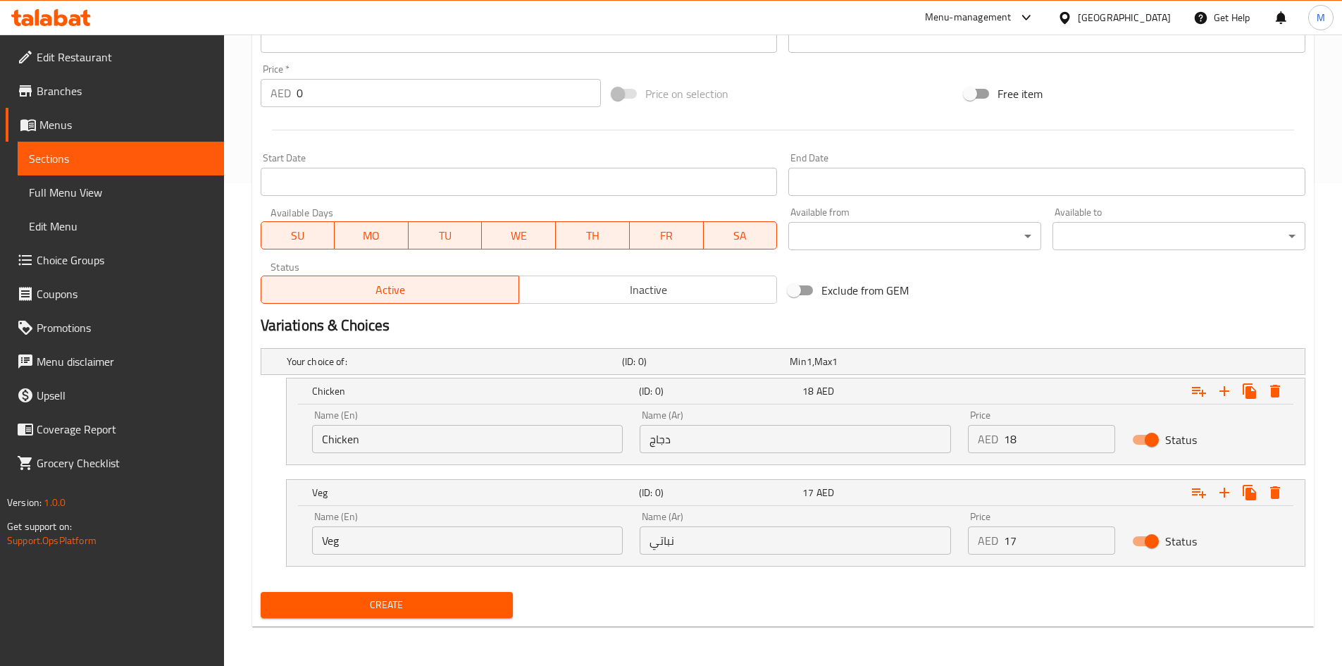
click at [917, 572] on nav at bounding box center [783, 574] width 1045 height 11
click at [466, 599] on span "Create" at bounding box center [387, 605] width 230 height 18
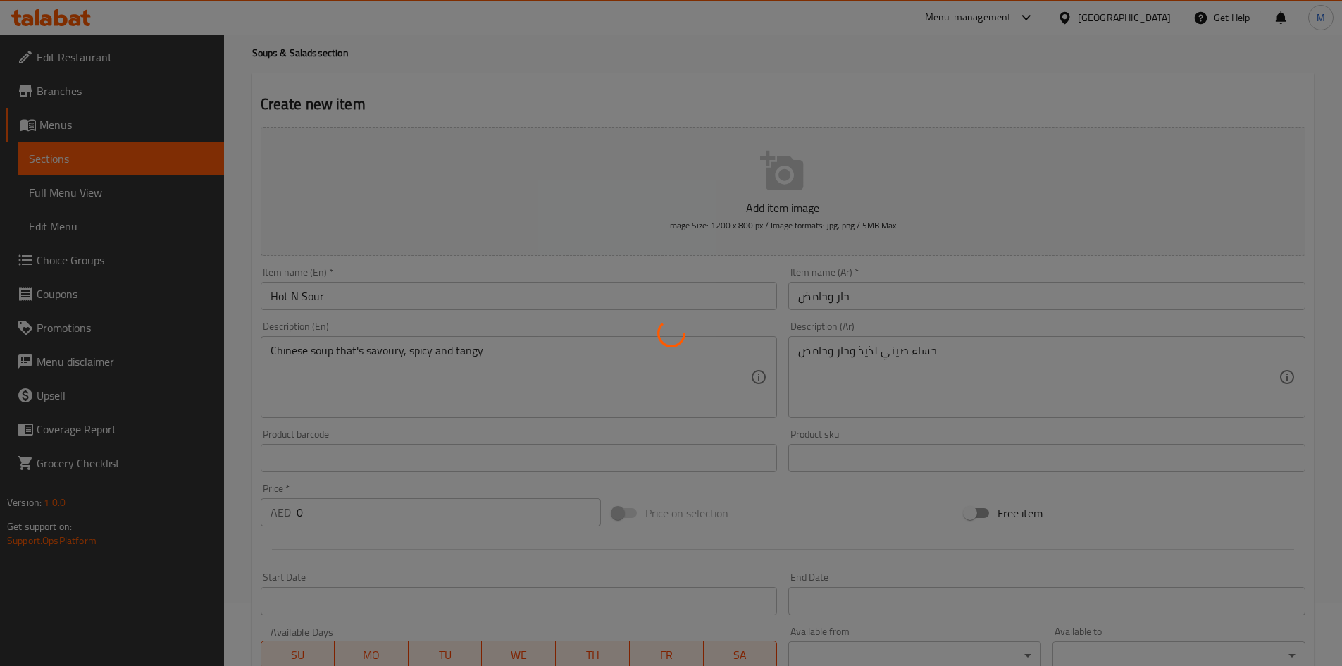
scroll to position [0, 0]
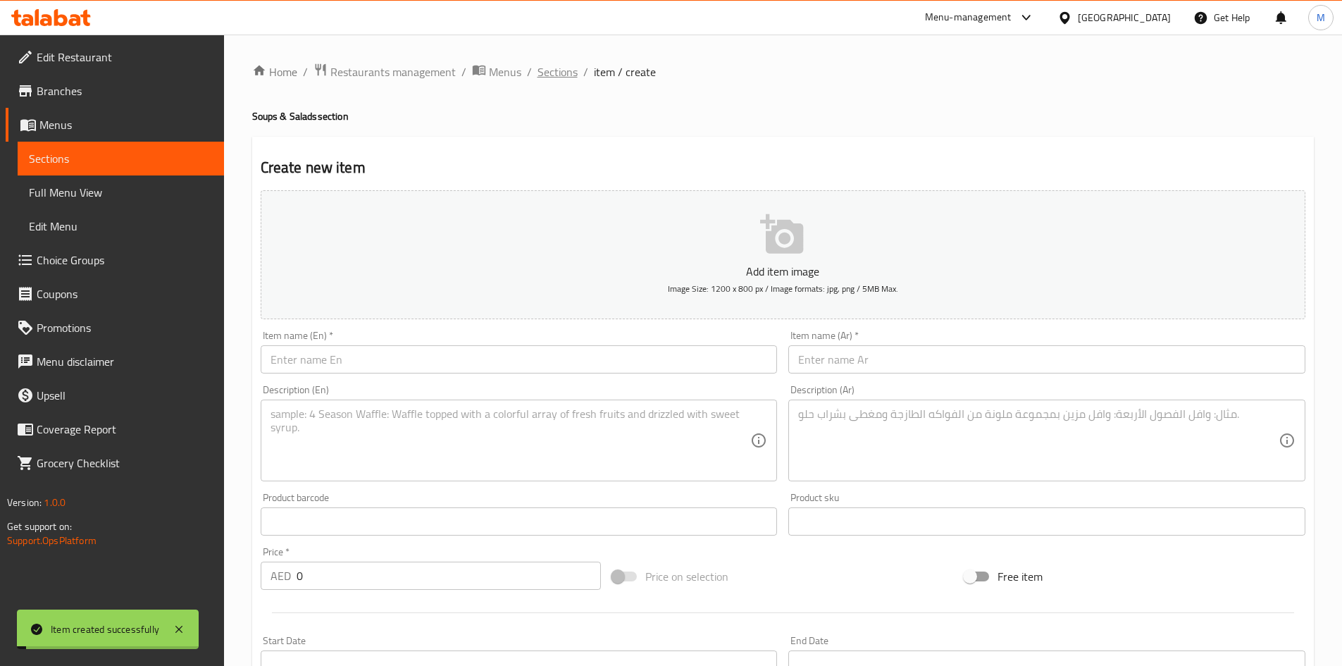
click at [560, 63] on span "Sections" at bounding box center [558, 71] width 40 height 17
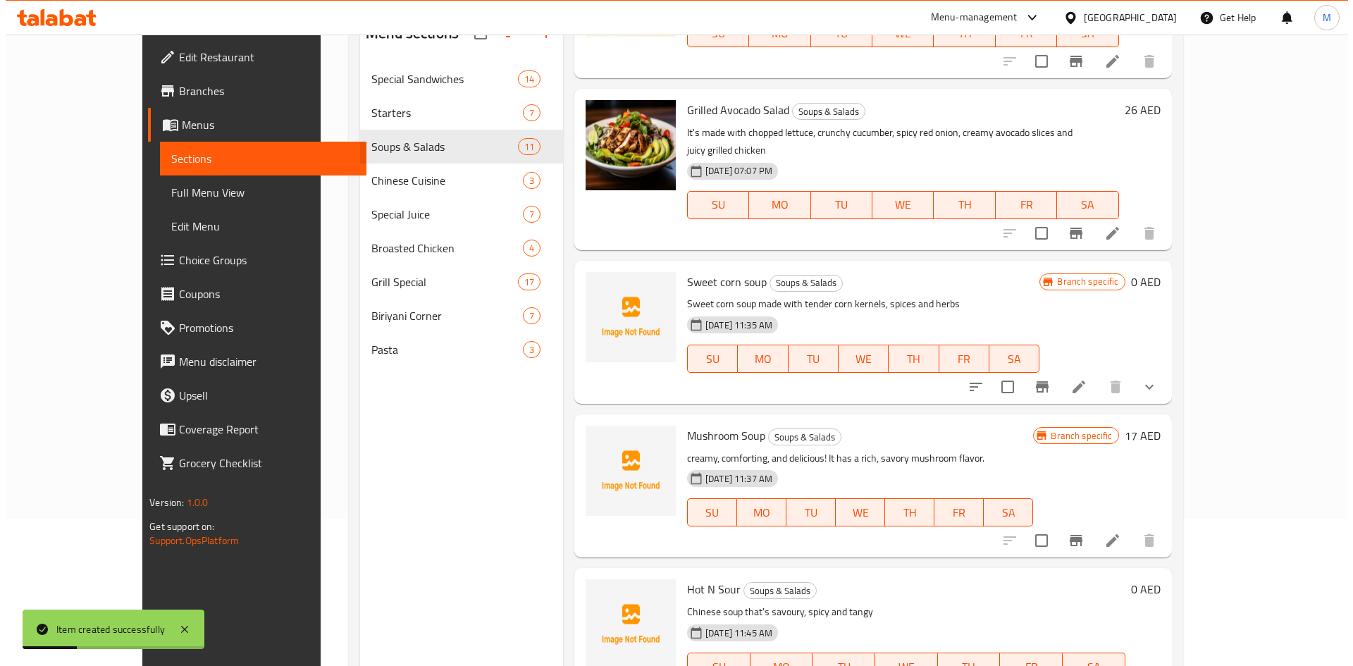
scroll to position [197, 0]
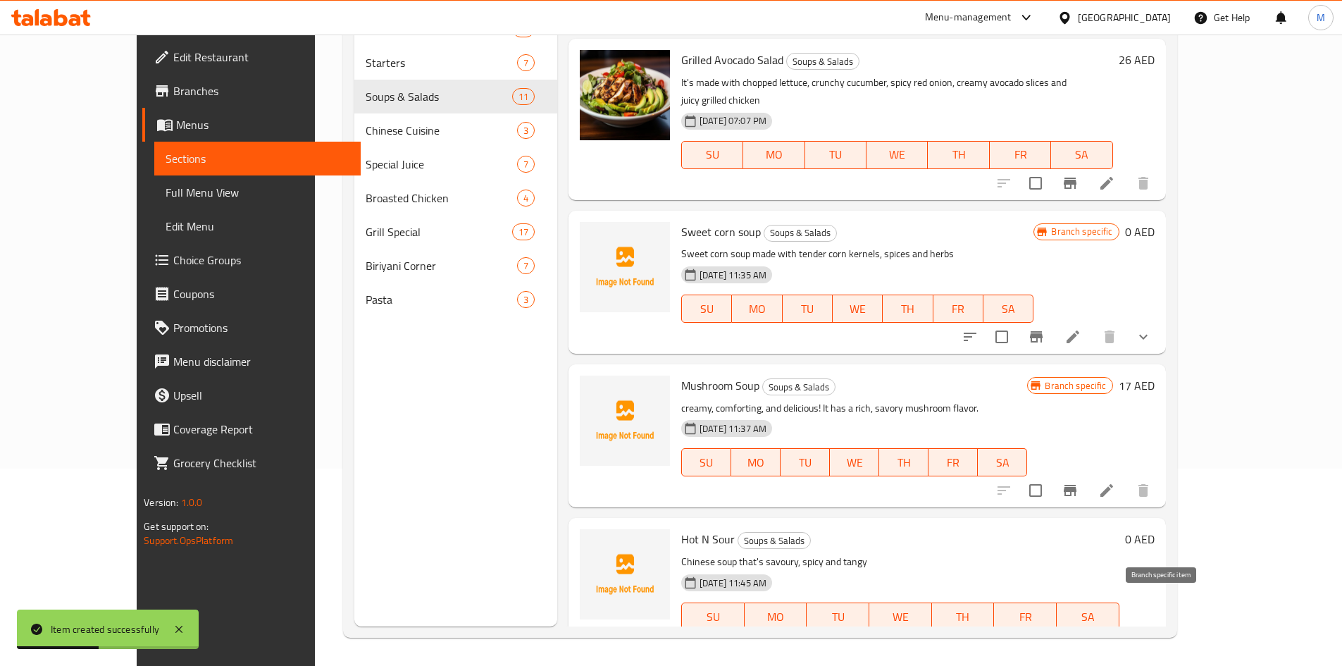
click at [1053, 628] on button "Branch-specific-item" at bounding box center [1037, 645] width 34 height 34
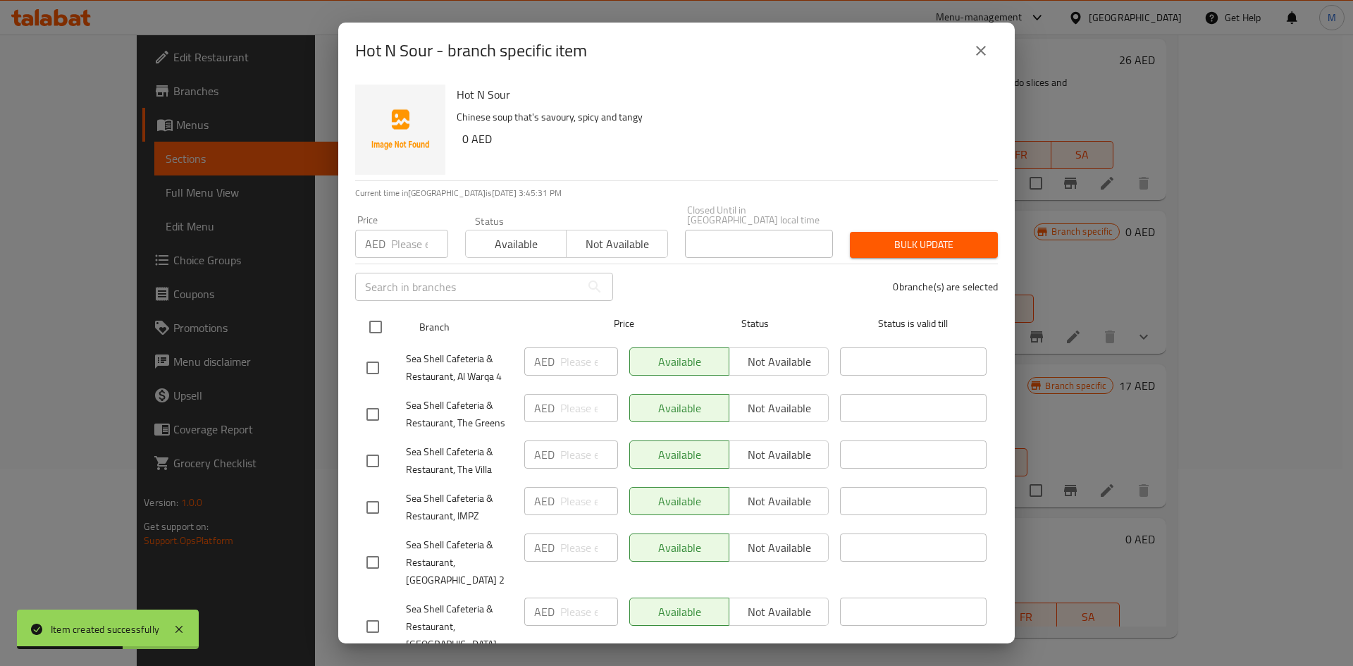
click at [369, 327] on input "checkbox" at bounding box center [376, 327] width 30 height 30
checkbox input "true"
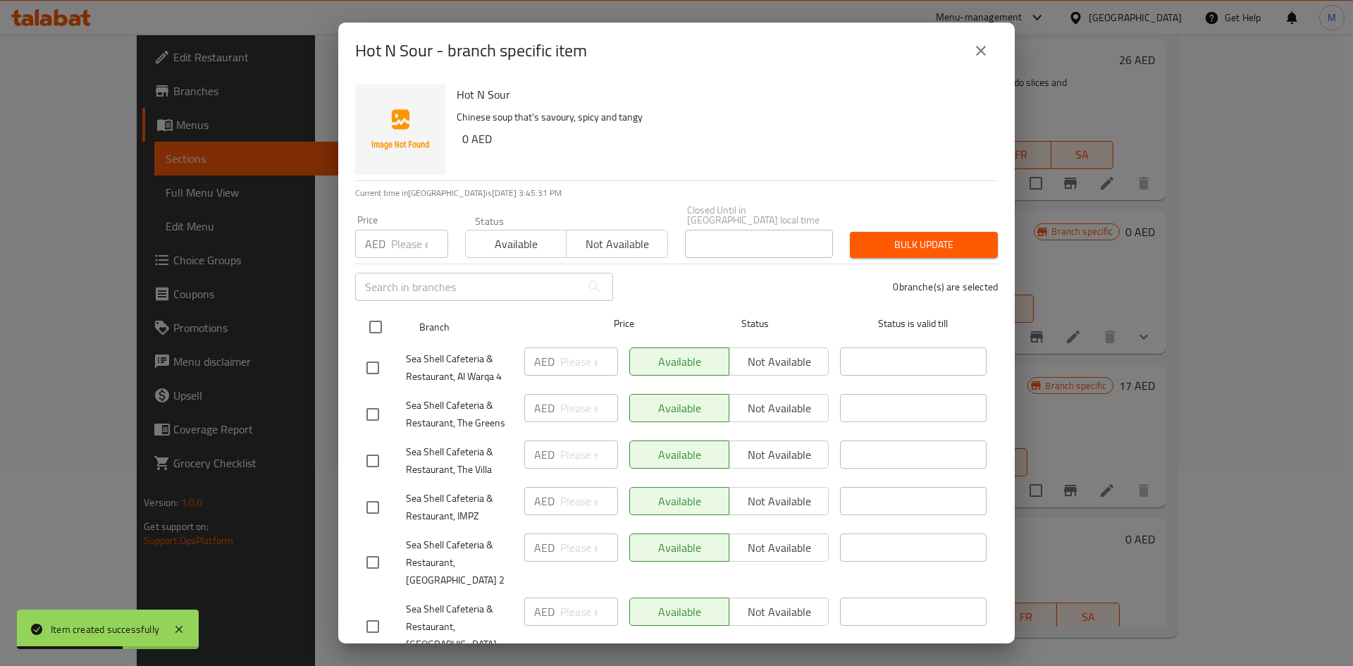
checkbox input "true"
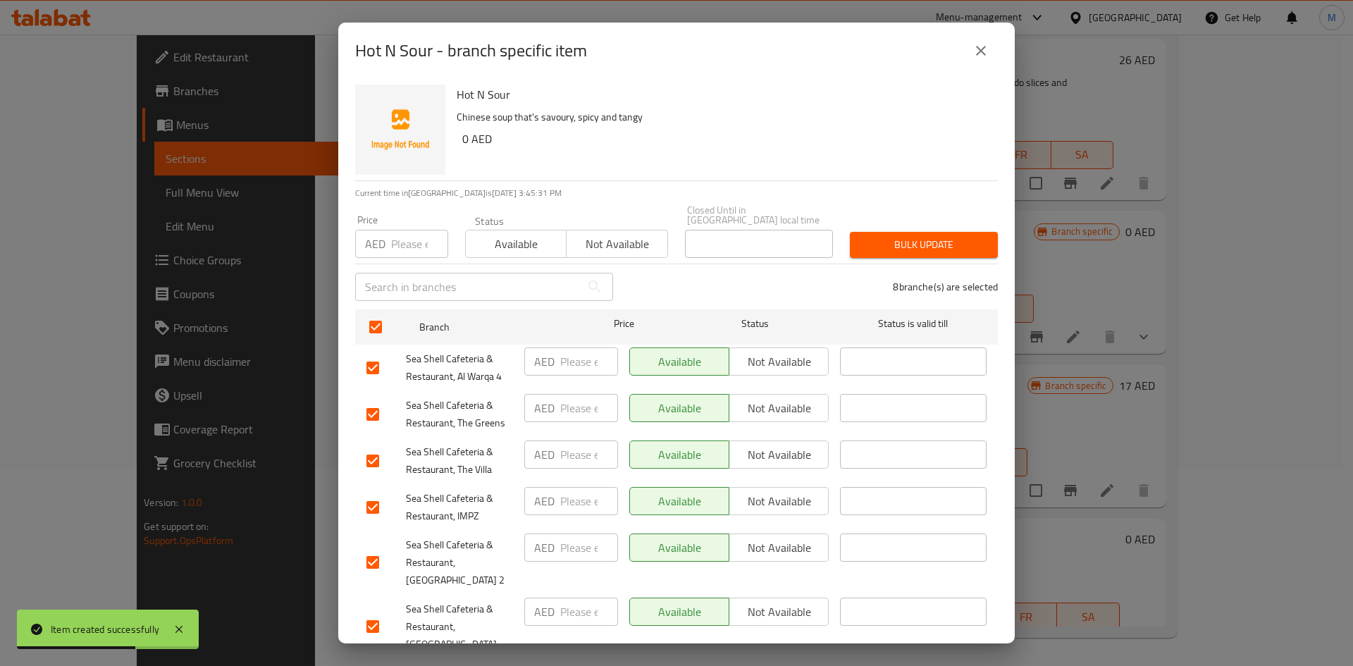
click at [626, 253] on span "Not available" at bounding box center [616, 244] width 89 height 20
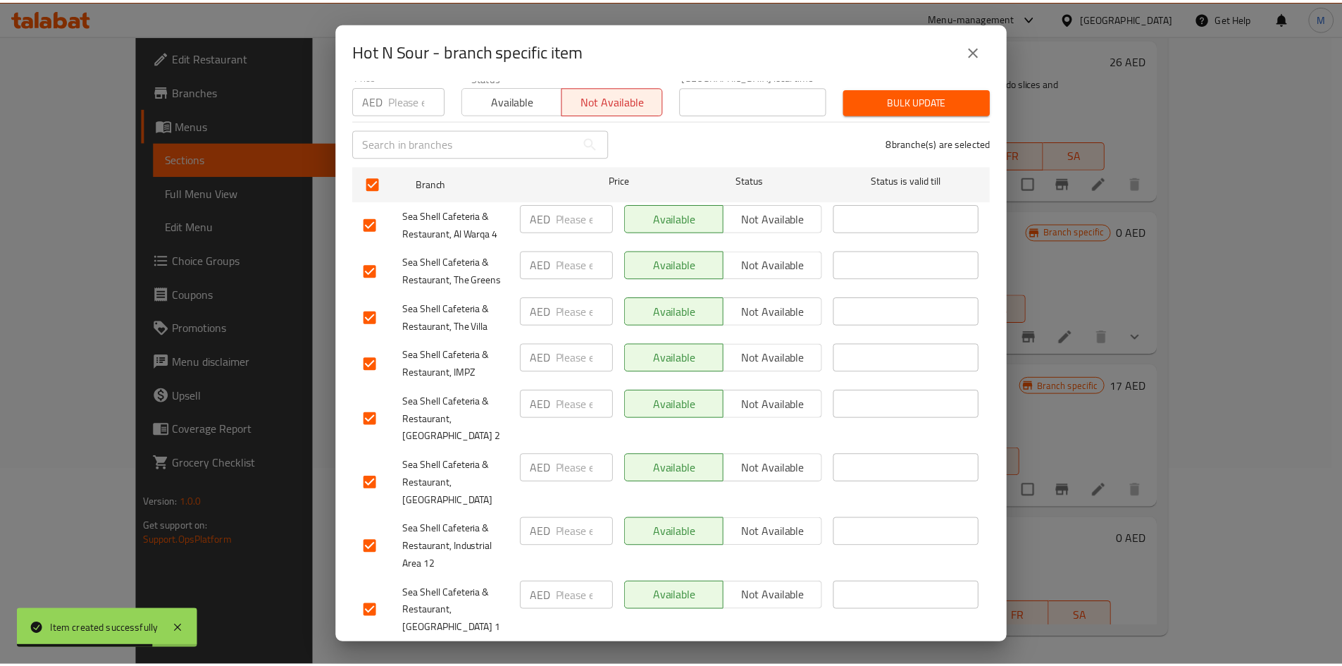
scroll to position [146, 0]
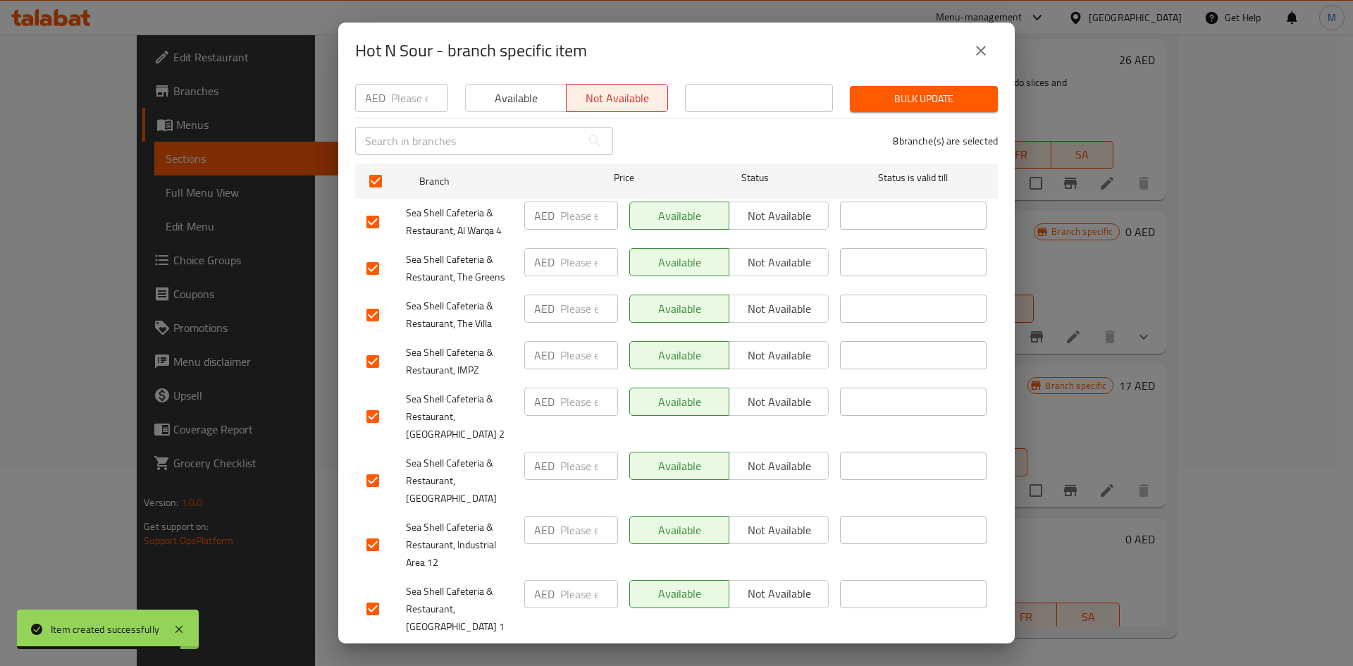
click at [376, 474] on input "checkbox" at bounding box center [373, 481] width 30 height 30
checkbox input "false"
click at [932, 98] on span "Bulk update" at bounding box center [923, 99] width 125 height 18
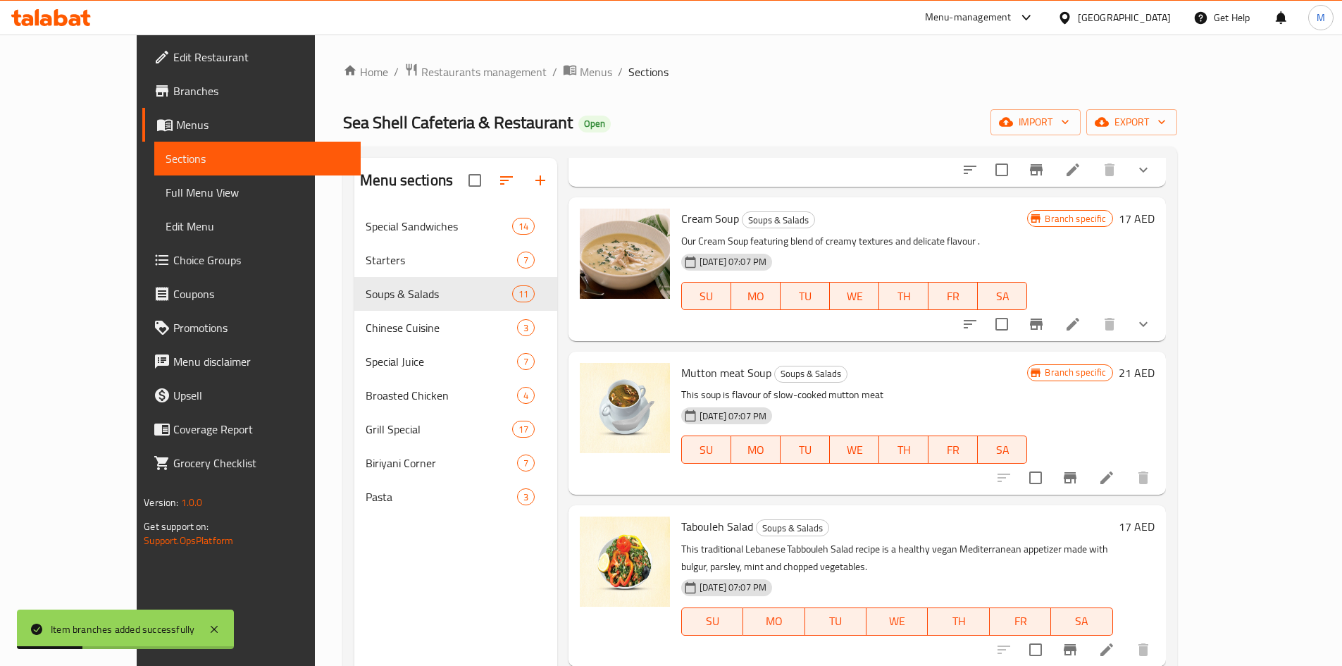
scroll to position [0, 0]
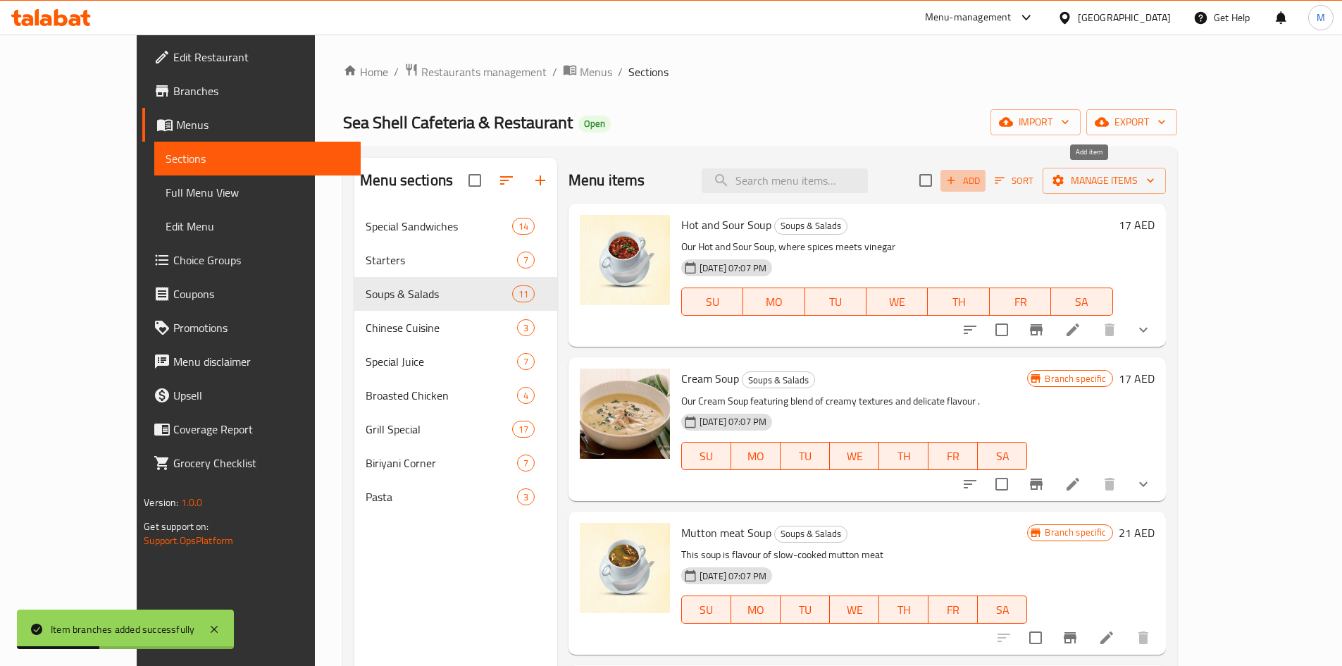
click at [982, 180] on span "Add" at bounding box center [963, 181] width 38 height 16
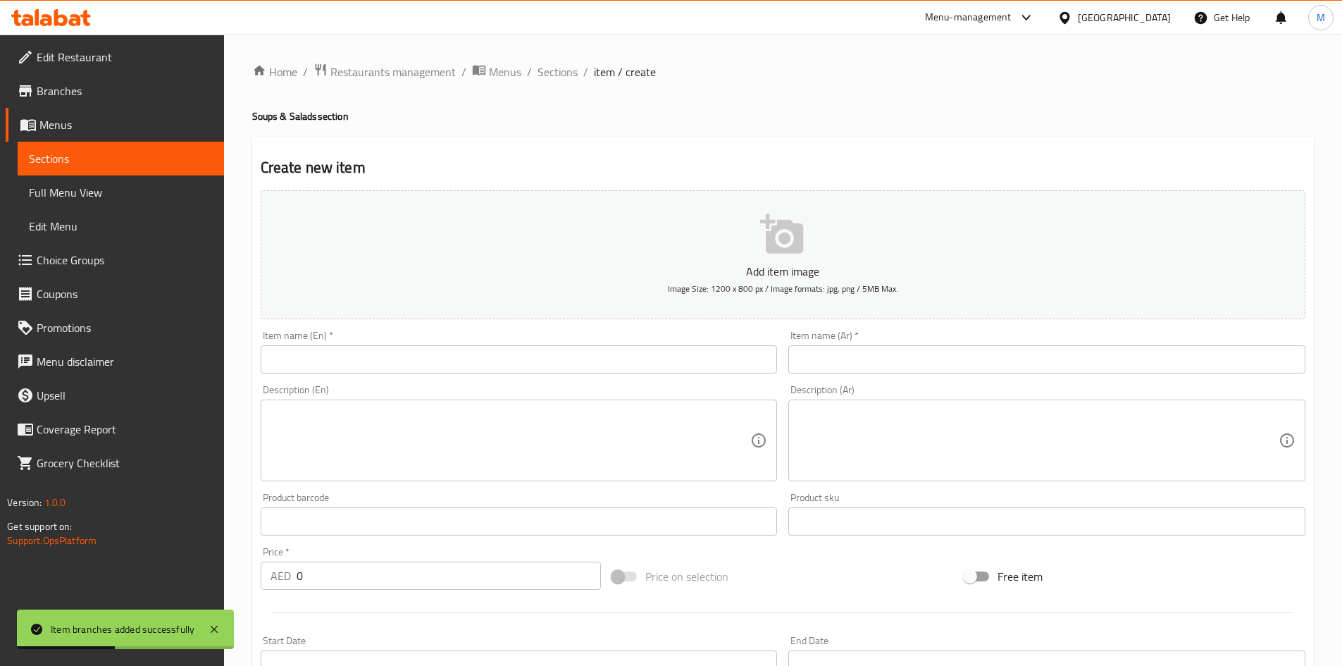
click at [625, 354] on input "text" at bounding box center [519, 359] width 517 height 28
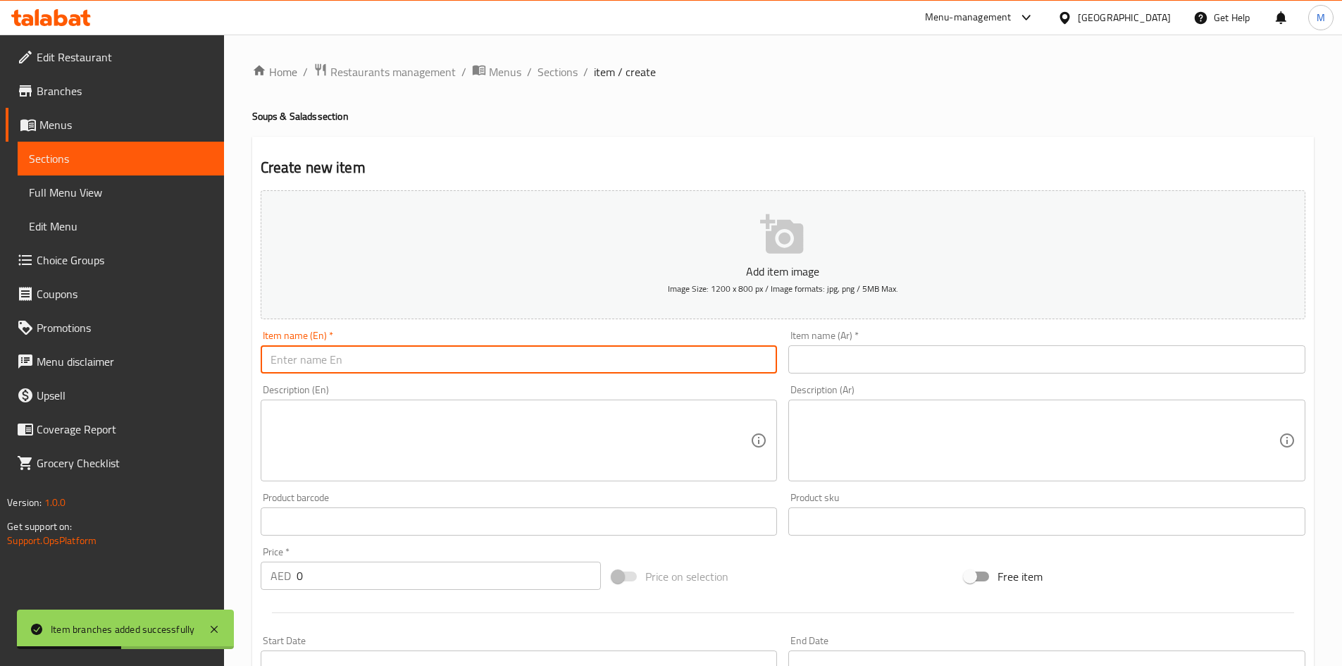
paste input "[PERSON_NAME] soup"
click at [626, 354] on input "[PERSON_NAME] soup" at bounding box center [519, 359] width 517 height 28
type input "[PERSON_NAME] Soup"
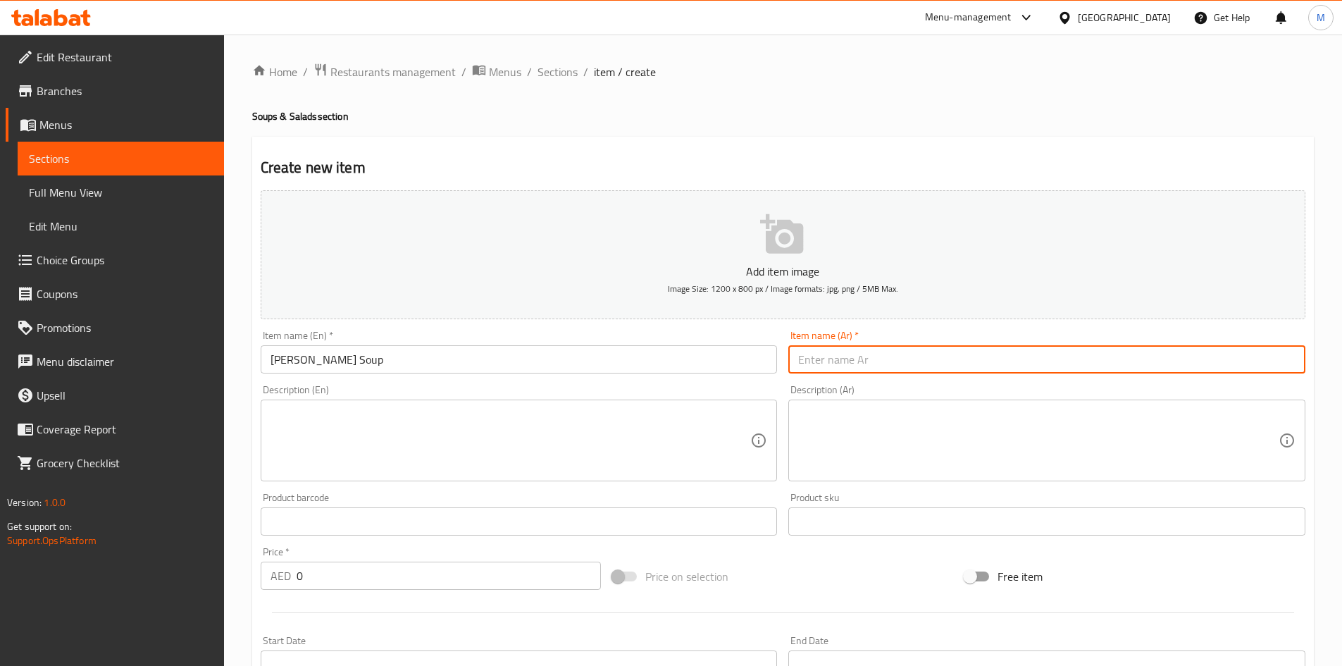
click at [886, 353] on input "text" at bounding box center [1046, 359] width 517 height 28
paste input "حساء توم يم"
type input "حساء توم يم"
click at [338, 359] on input "[PERSON_NAME] Soup" at bounding box center [519, 359] width 517 height 28
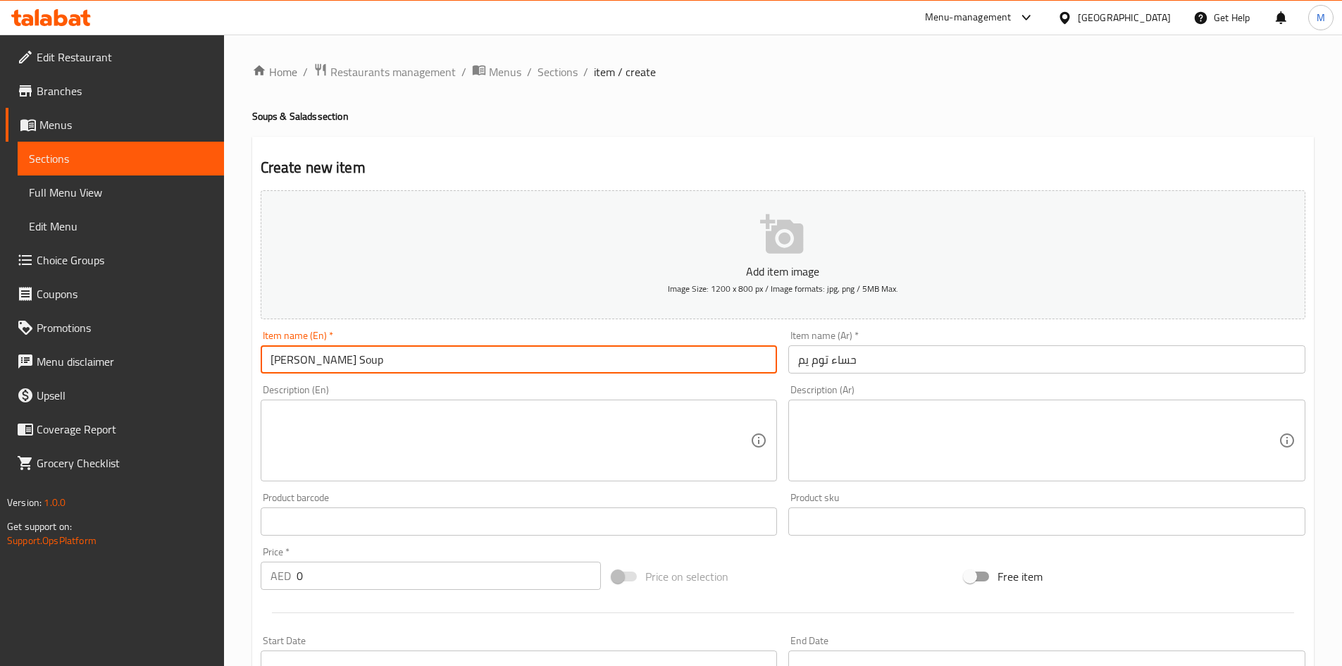
click at [338, 359] on input "[PERSON_NAME] Soup" at bounding box center [519, 359] width 517 height 28
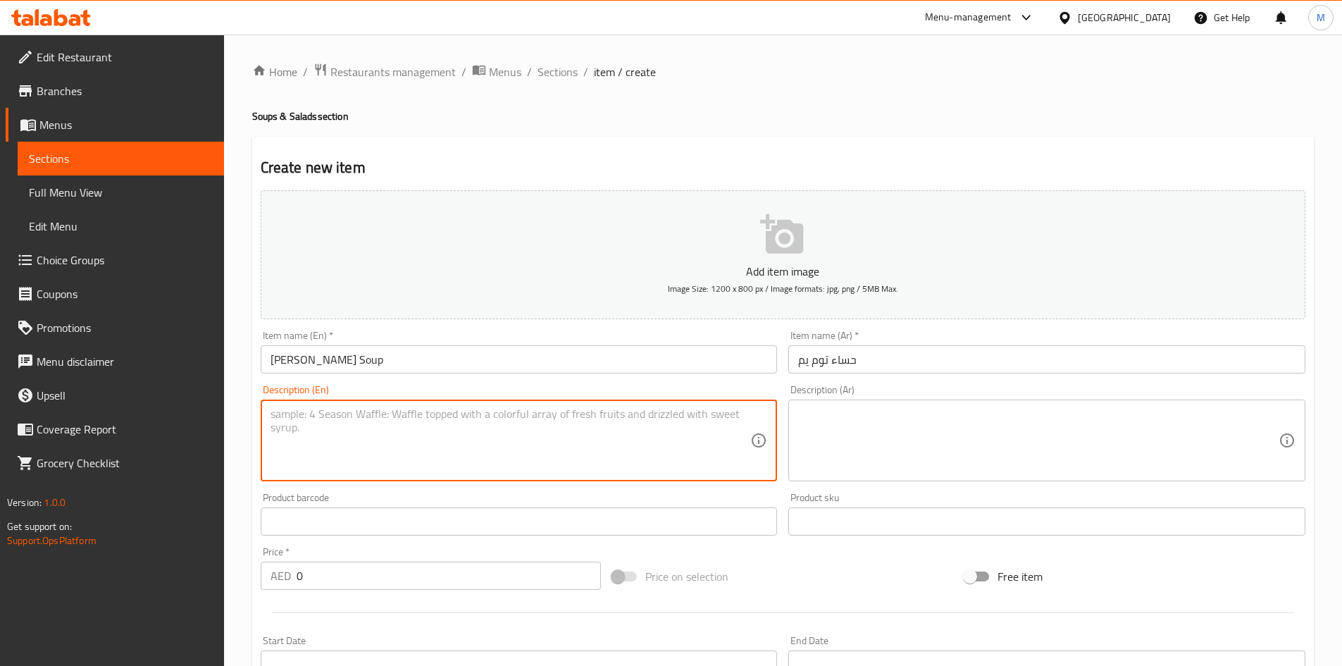
click at [410, 429] on textarea at bounding box center [511, 440] width 481 height 67
paste textarea "An iconic broth soup made with prawns & thai spices"
type textarea "An iconic broth soup made with prawns & thai spices"
click at [885, 435] on textarea at bounding box center [1038, 440] width 481 height 67
paste textarea "شوربة مرق مميزة مصنوعة من الروبيان والتوابل التايلاندية"
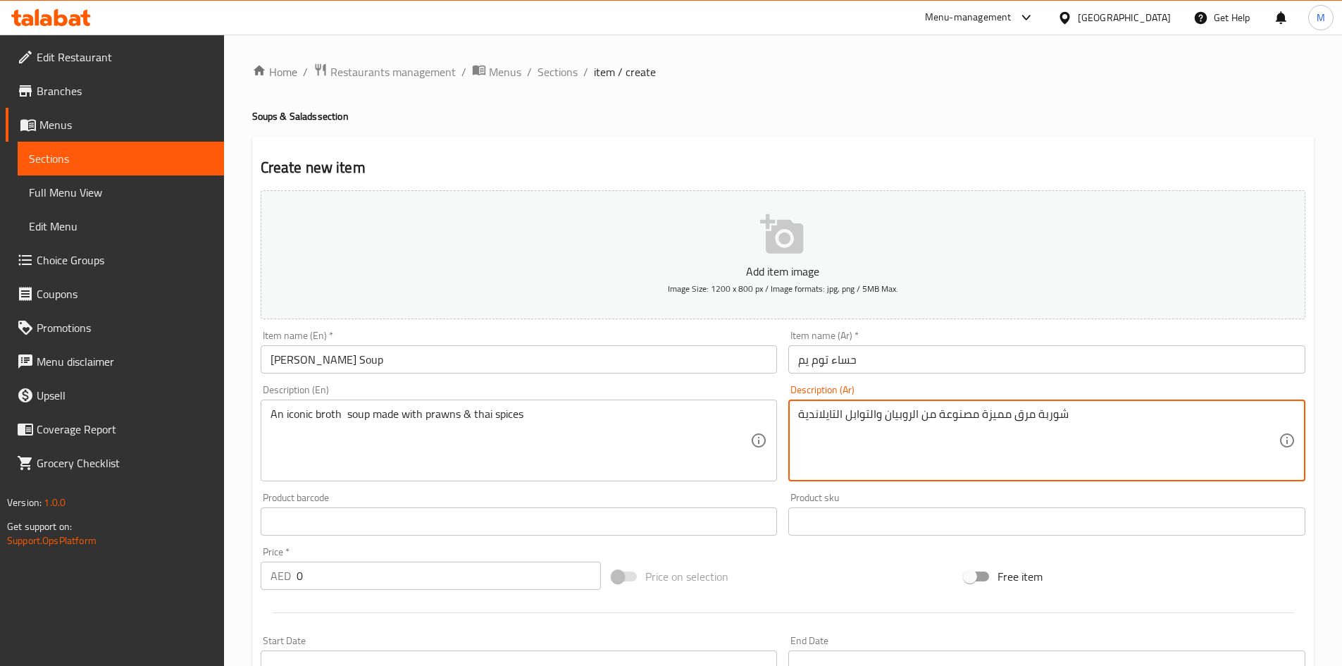
type textarea "شوربة مرق مميزة مصنوعة من الروبيان والتوابل التايلاندية"
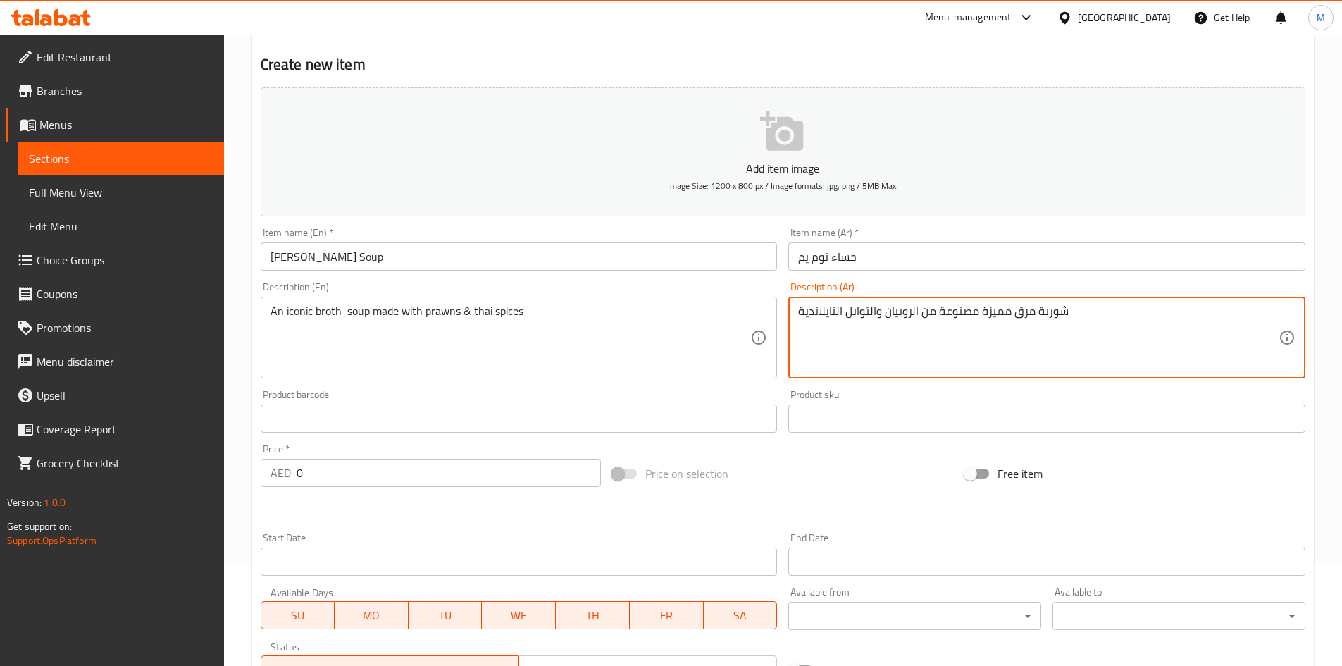
scroll to position [211, 0]
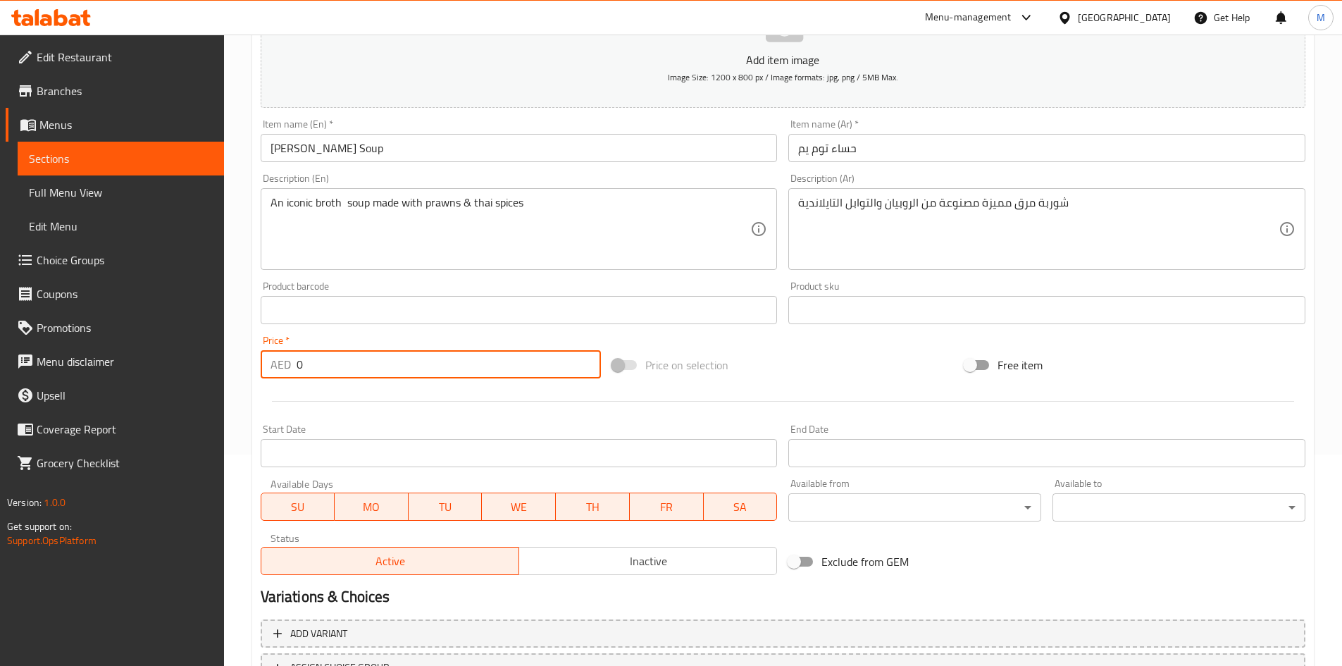
click at [386, 365] on input "0" at bounding box center [449, 364] width 305 height 28
paste input "19"
type input "19"
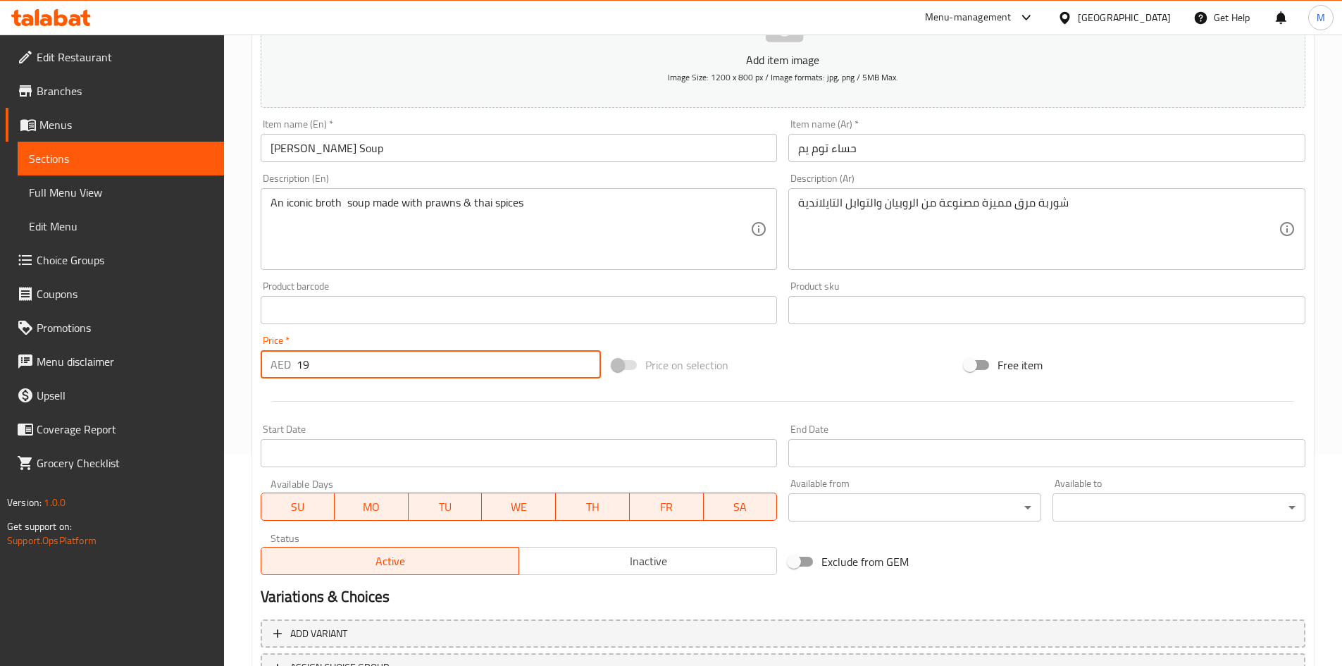
click at [381, 338] on div "Price   * AED 19 Price *" at bounding box center [431, 356] width 341 height 43
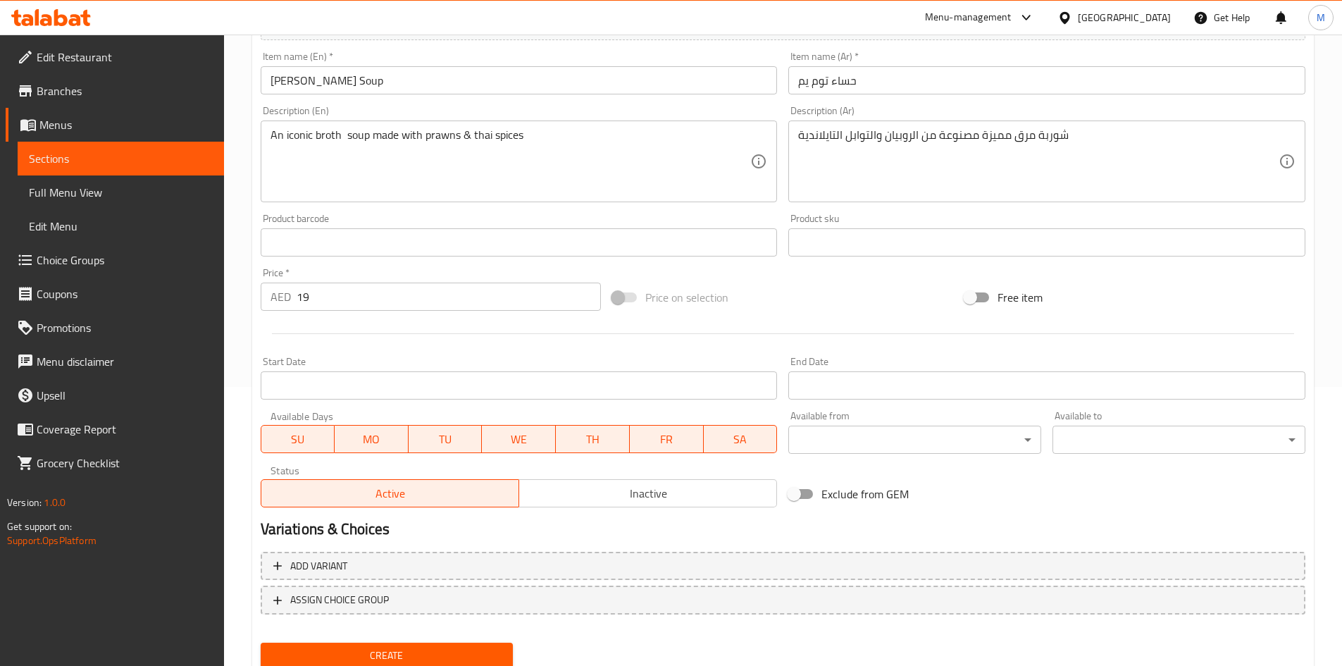
scroll to position [330, 0]
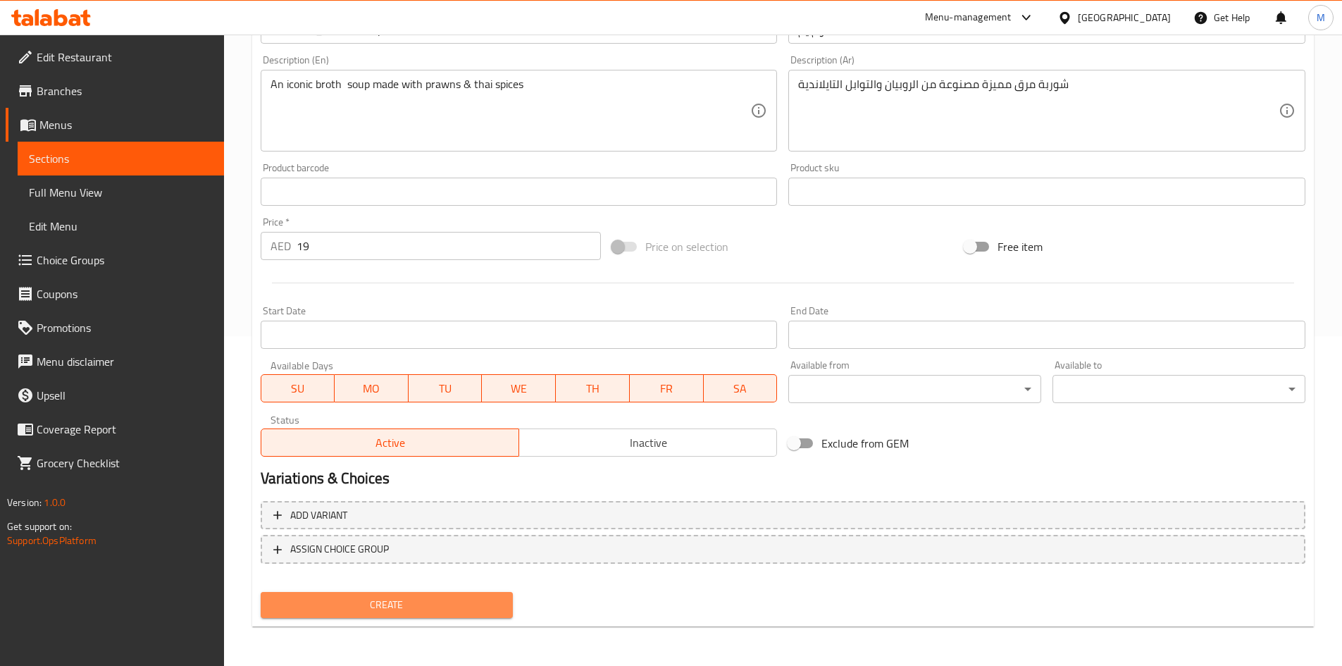
click at [423, 593] on button "Create" at bounding box center [387, 605] width 253 height 26
click at [425, 600] on div at bounding box center [671, 333] width 1342 height 666
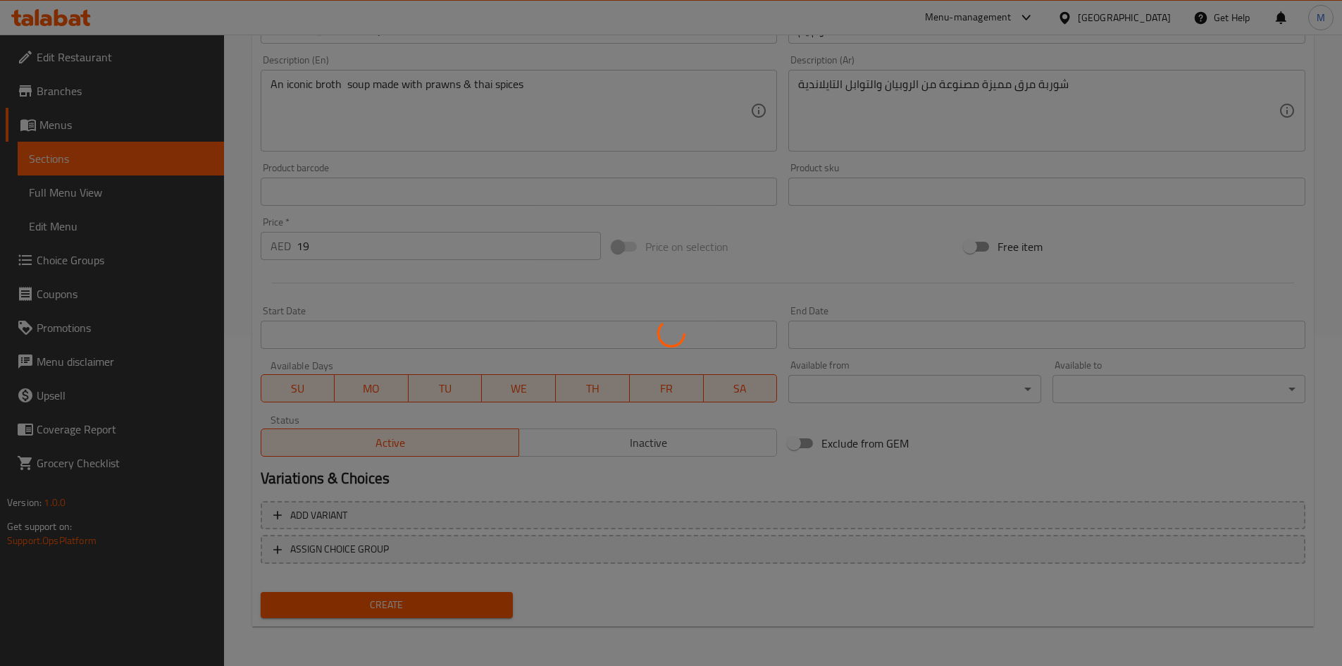
type input "0"
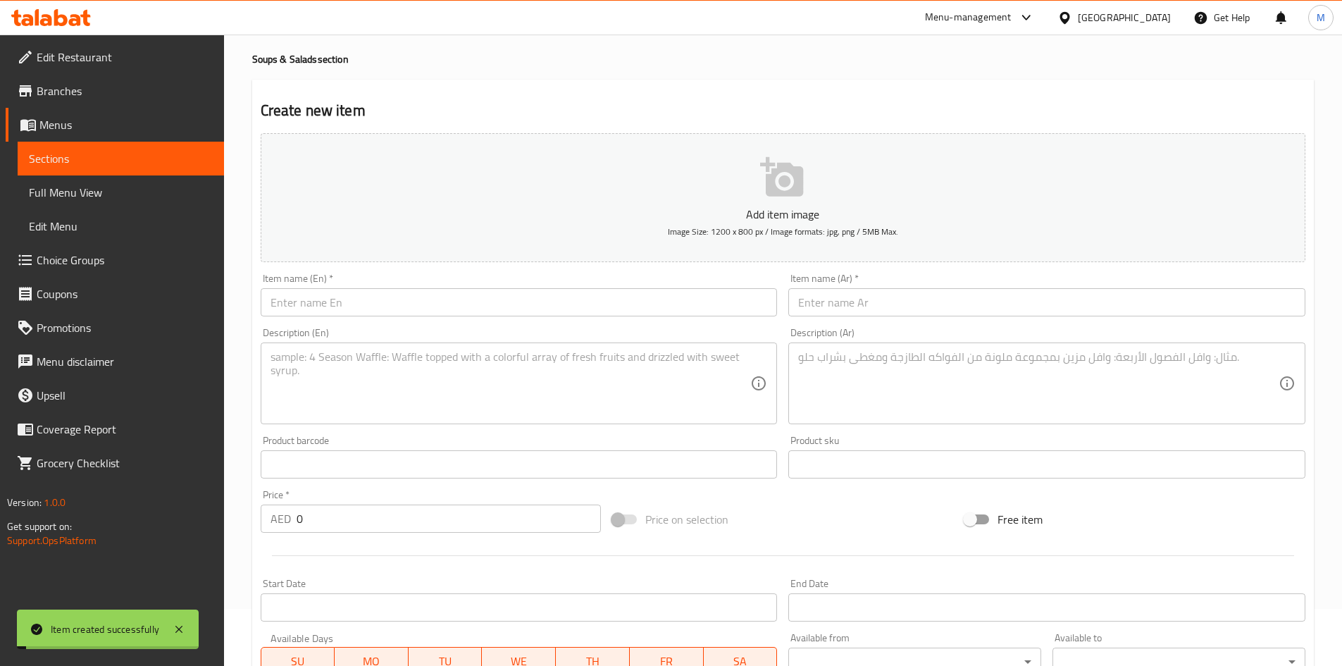
scroll to position [0, 0]
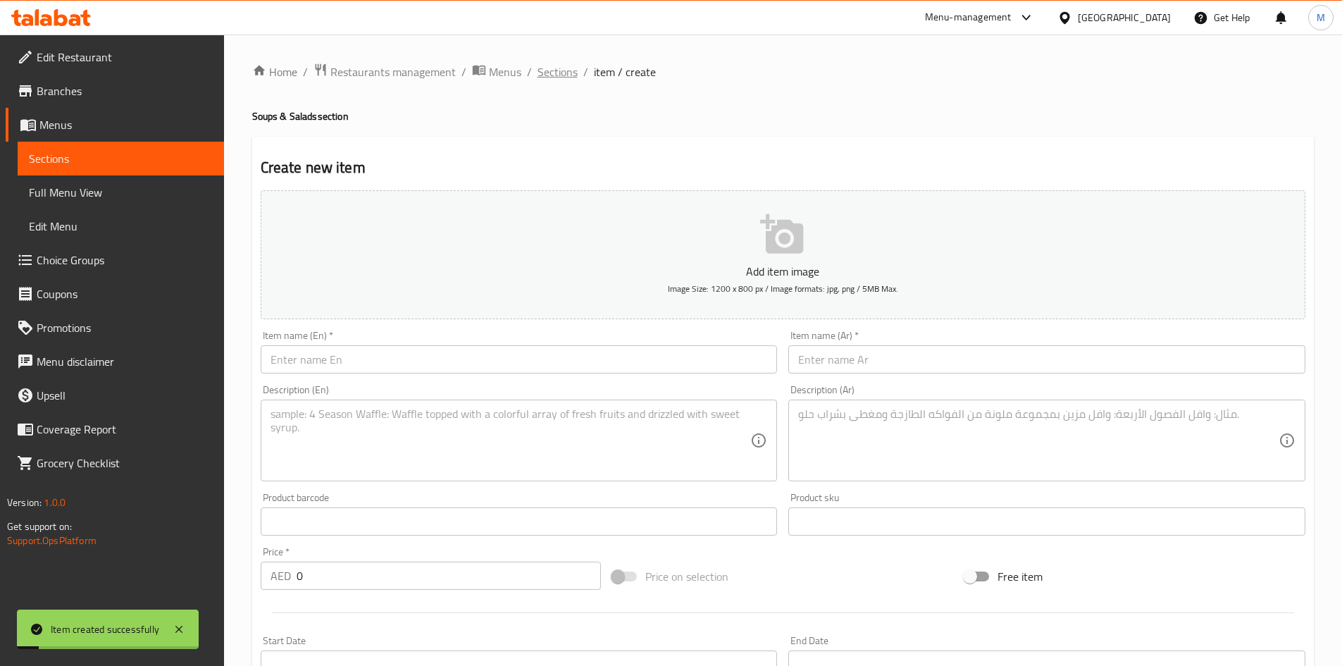
click at [552, 69] on span "Sections" at bounding box center [558, 71] width 40 height 17
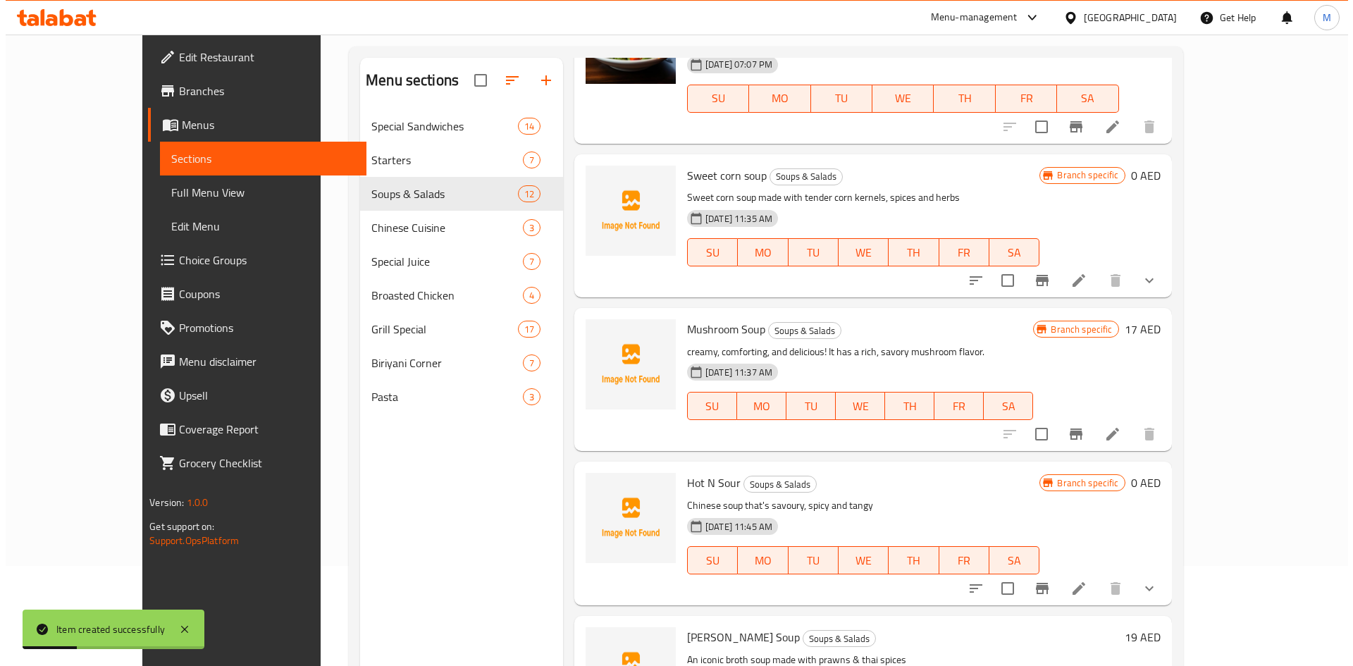
scroll to position [197, 0]
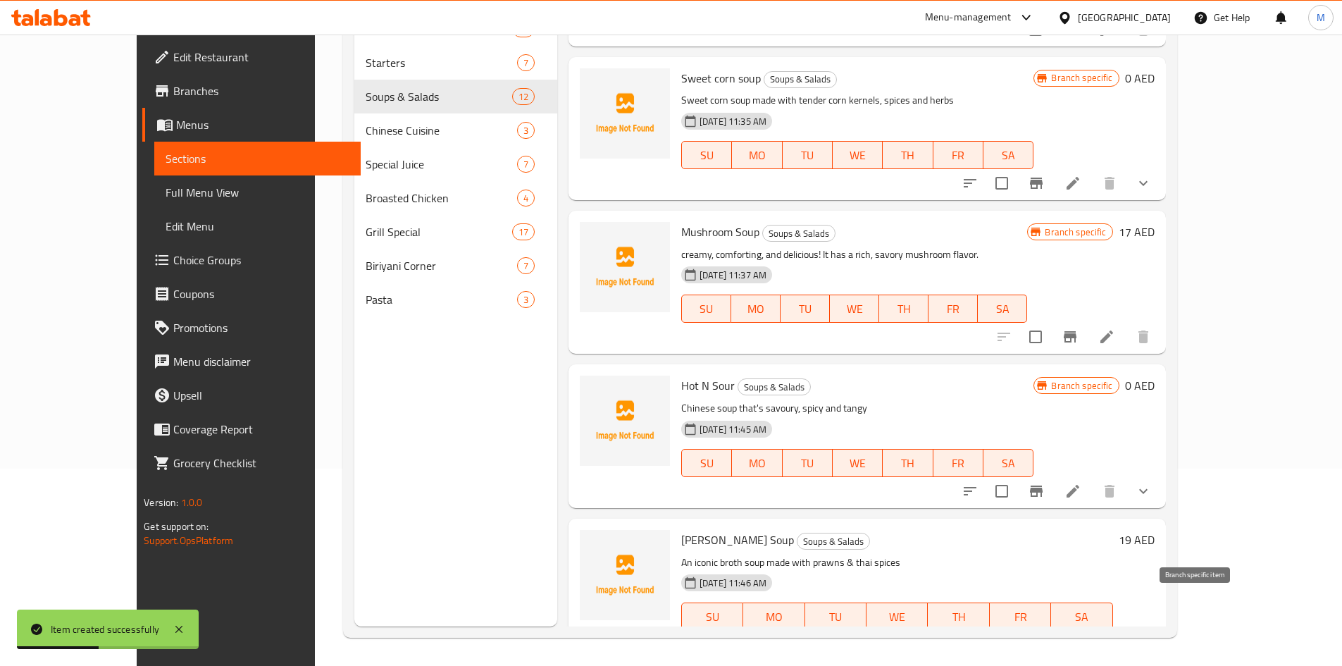
click at [1079, 636] on icon "Branch-specific-item" at bounding box center [1070, 644] width 17 height 17
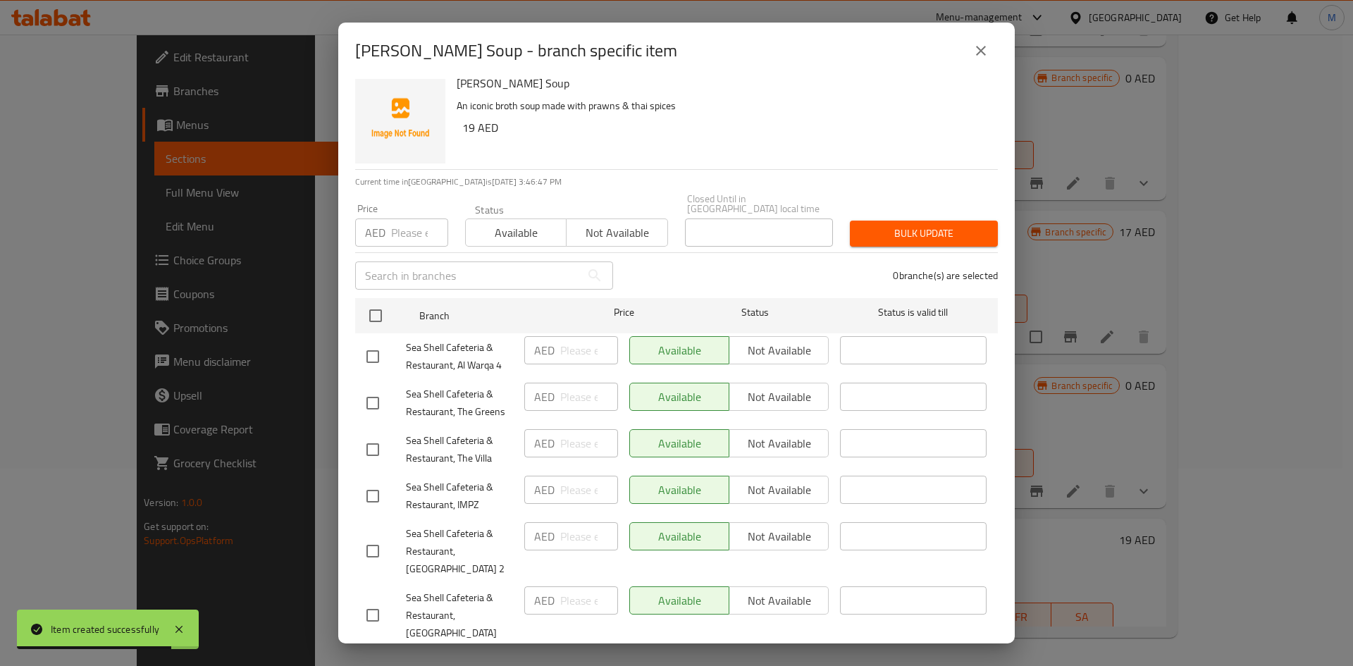
scroll to position [5, 0]
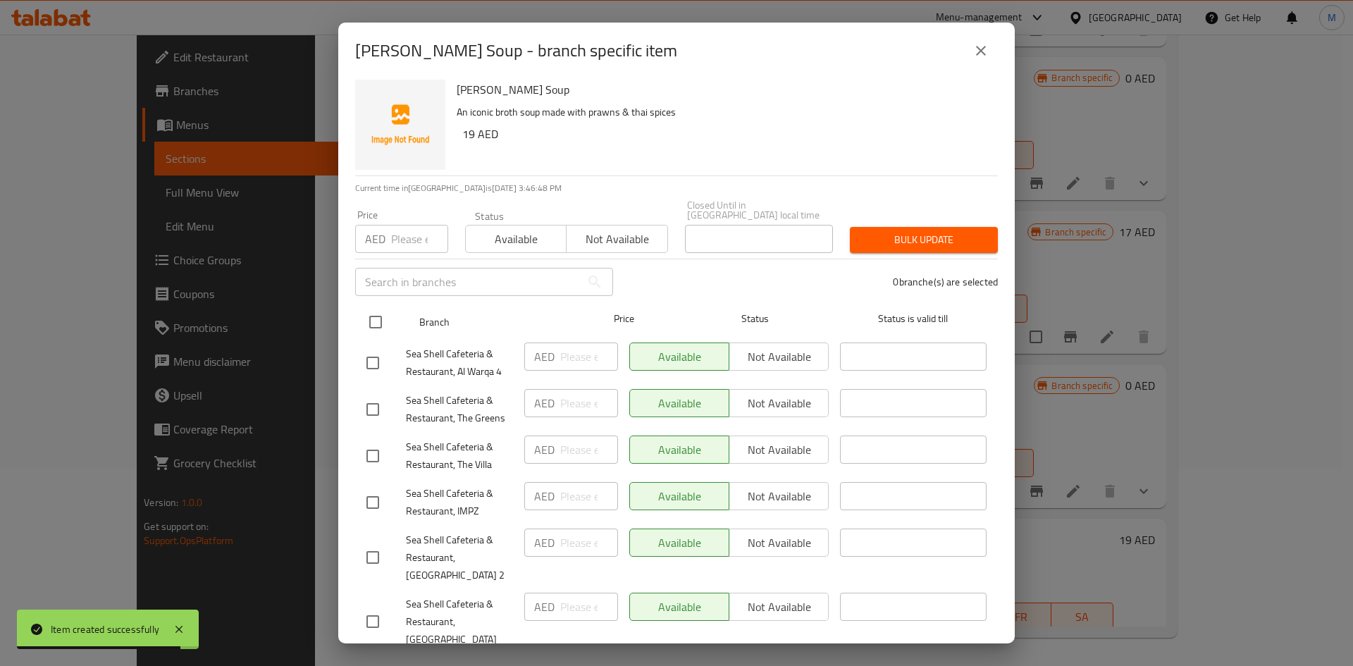
click at [376, 318] on input "checkbox" at bounding box center [376, 322] width 30 height 30
checkbox input "true"
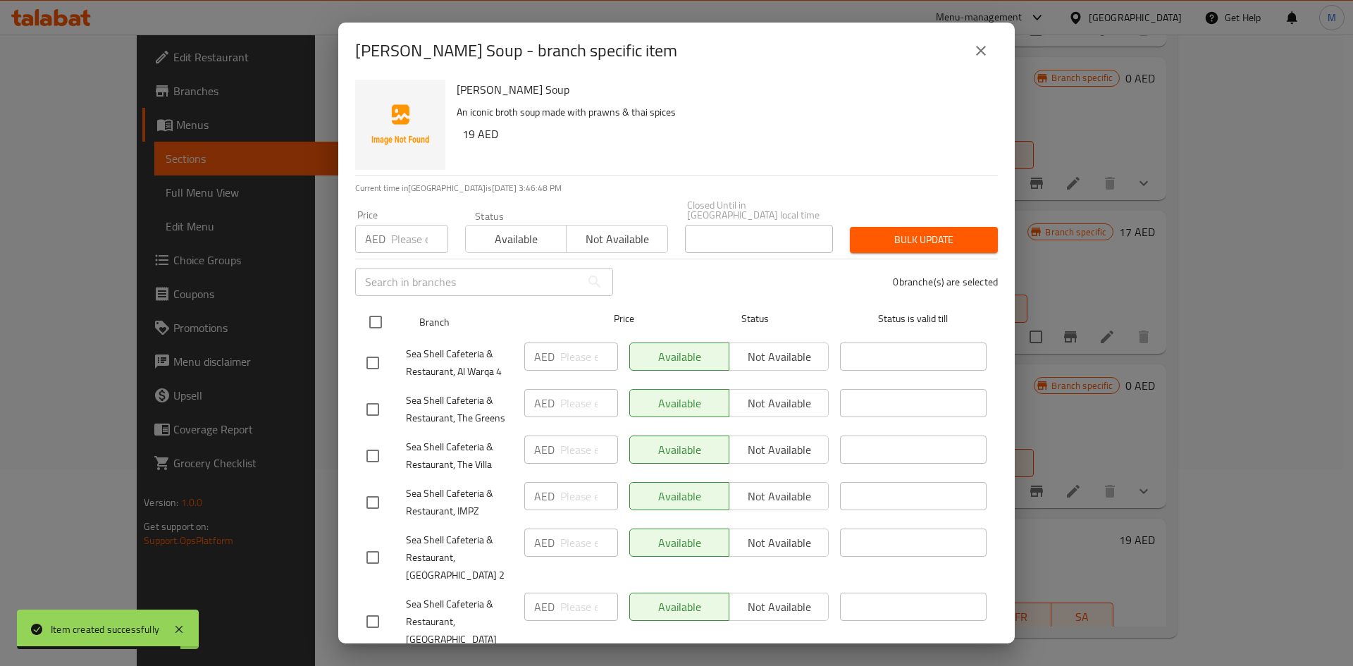
checkbox input "true"
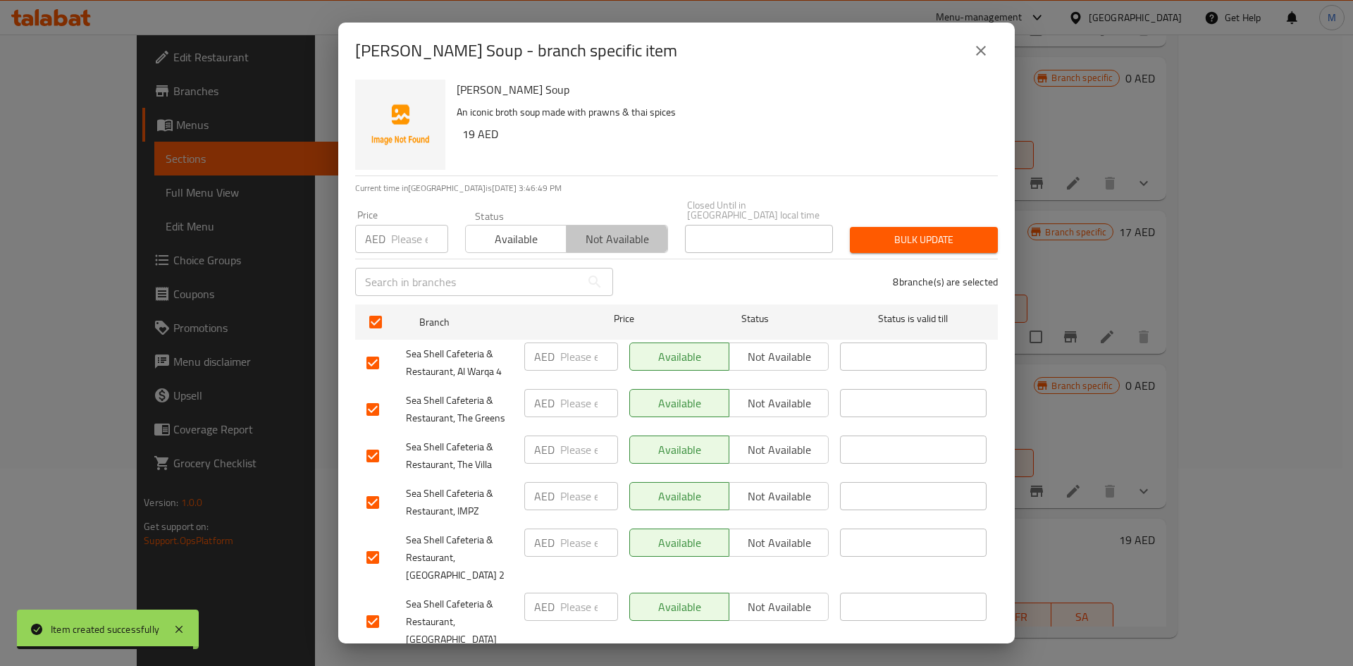
click at [598, 240] on span "Not available" at bounding box center [616, 239] width 89 height 20
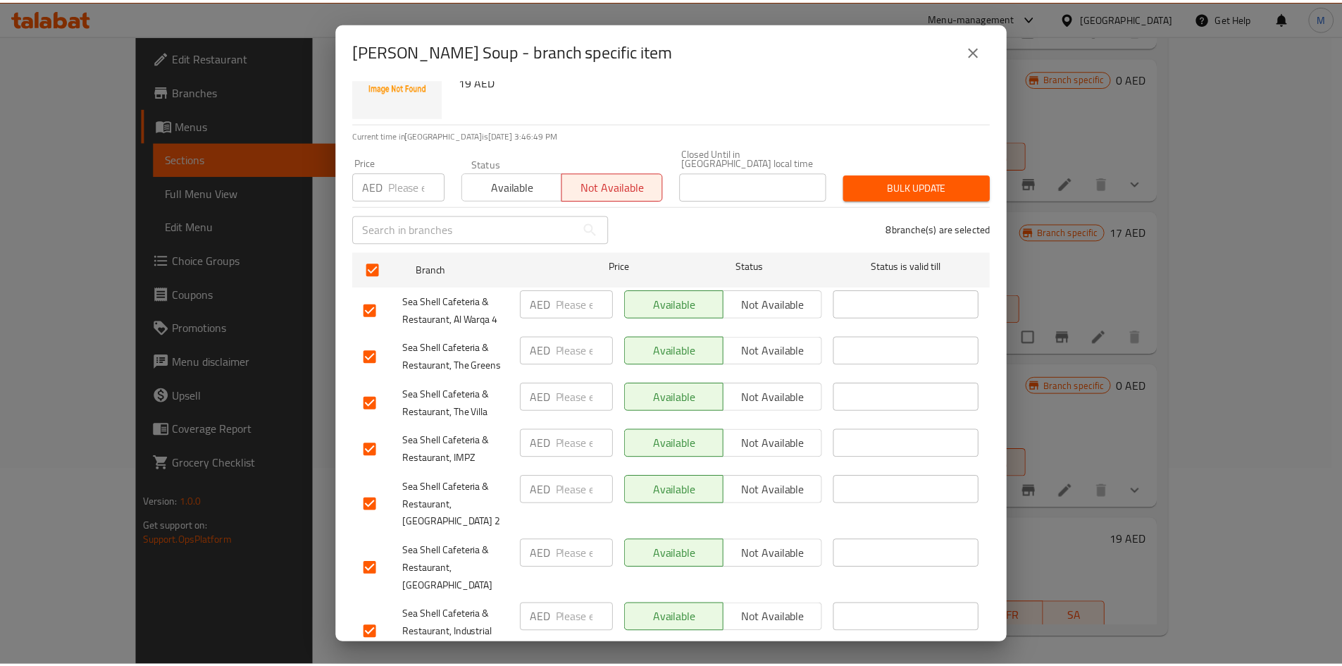
scroll to position [146, 0]
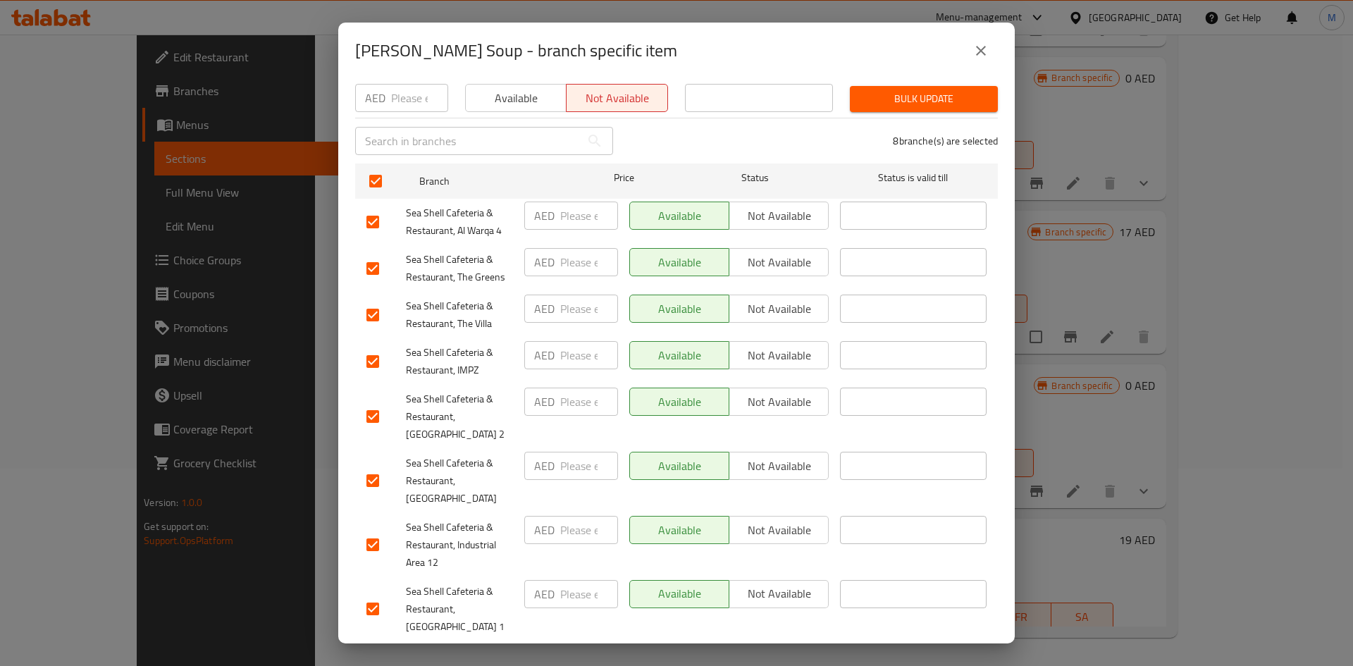
click at [378, 472] on input "checkbox" at bounding box center [373, 481] width 30 height 30
checkbox input "false"
click at [880, 89] on button "Bulk update" at bounding box center [924, 99] width 148 height 26
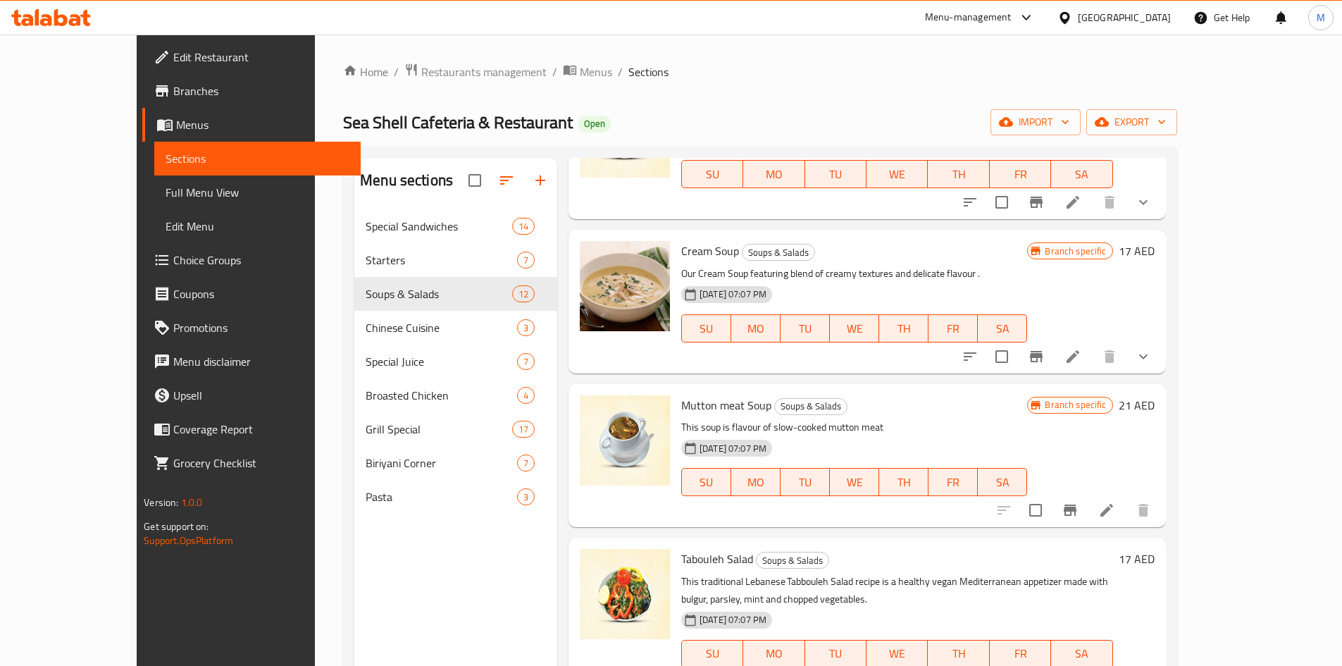
scroll to position [106, 0]
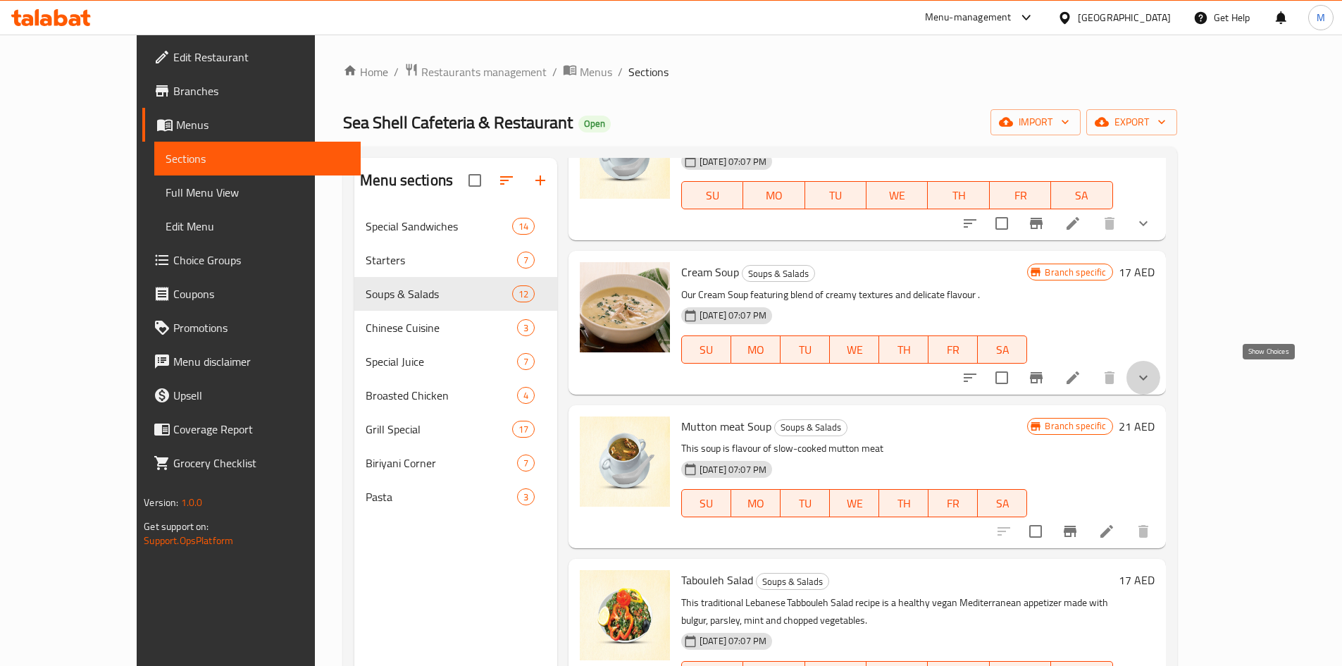
click at [1152, 373] on icon "show more" at bounding box center [1143, 377] width 17 height 17
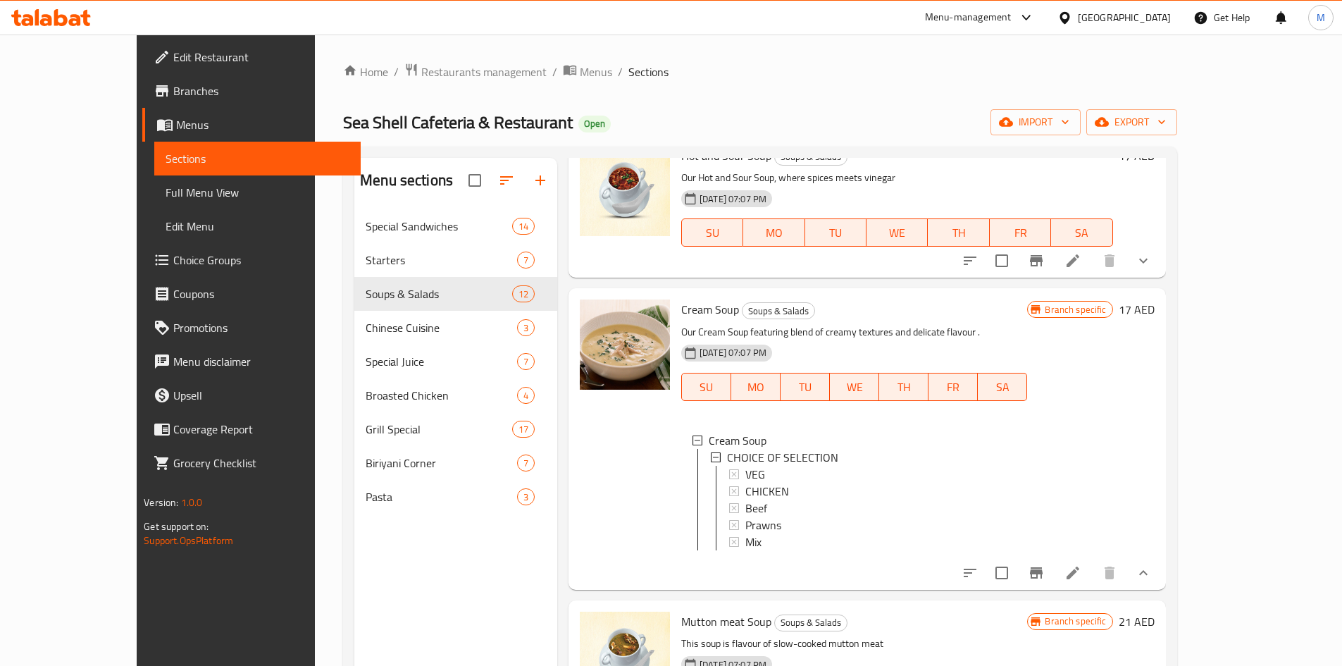
scroll to position [211, 0]
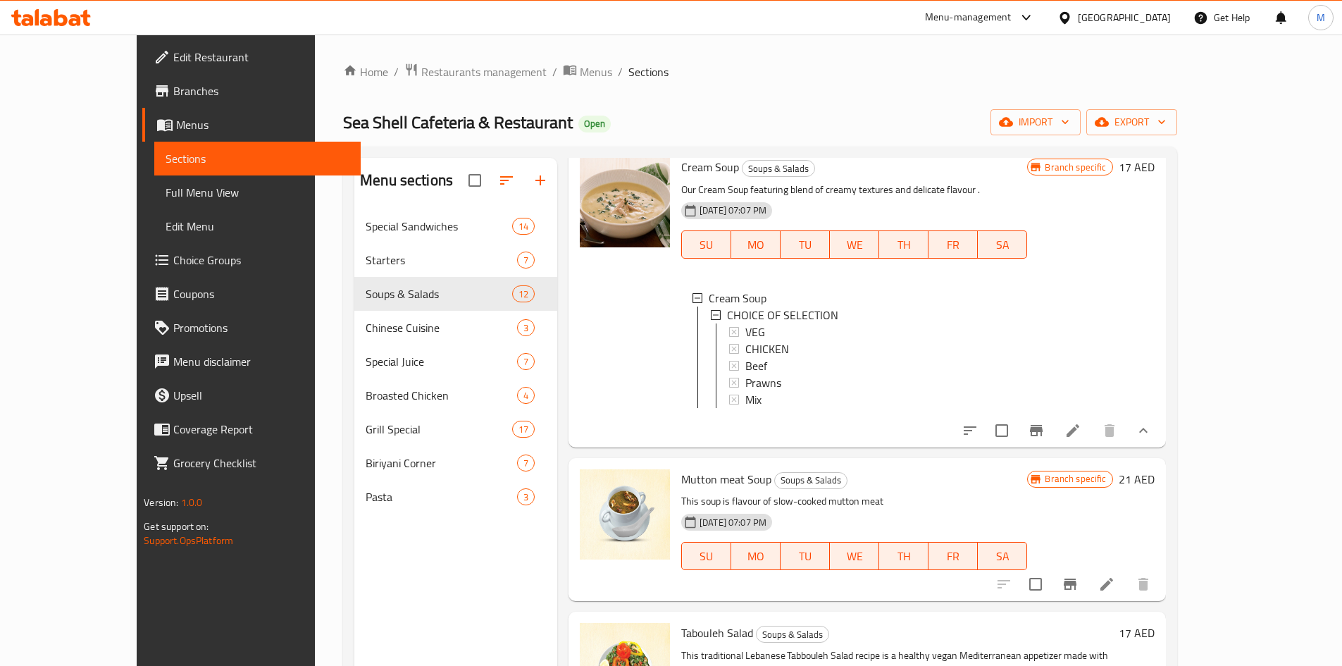
click at [1152, 438] on icon "show more" at bounding box center [1143, 430] width 17 height 17
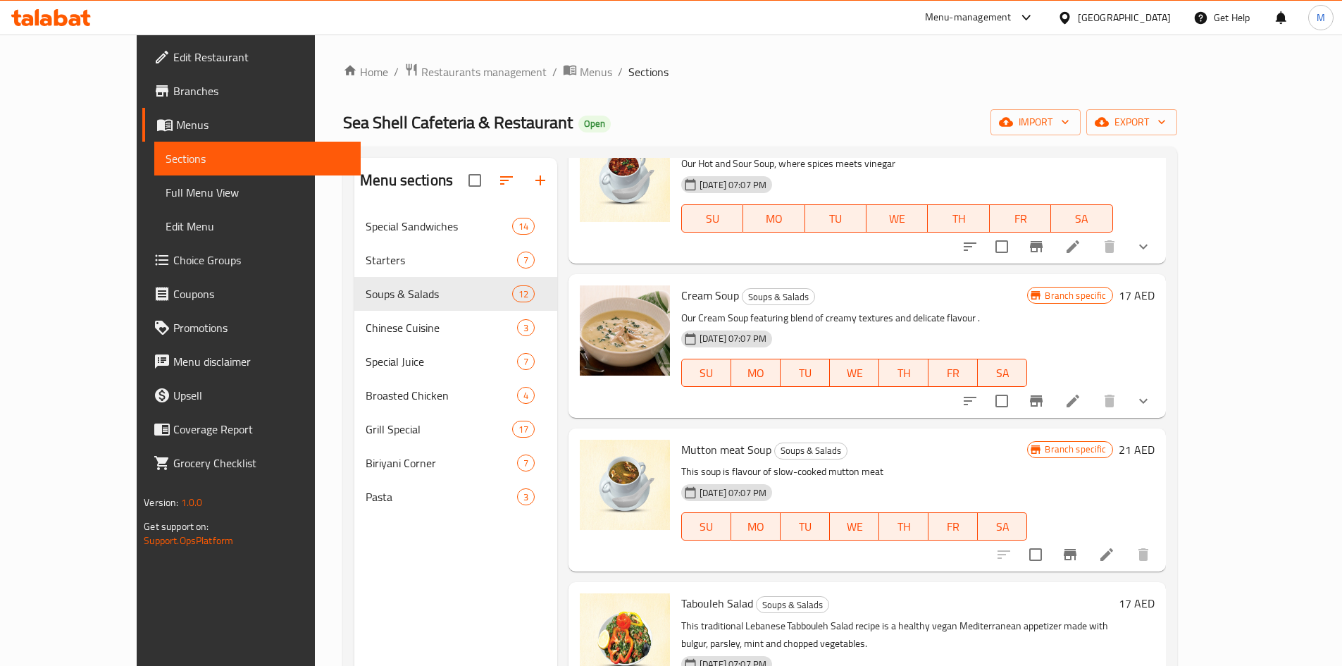
scroll to position [70, 0]
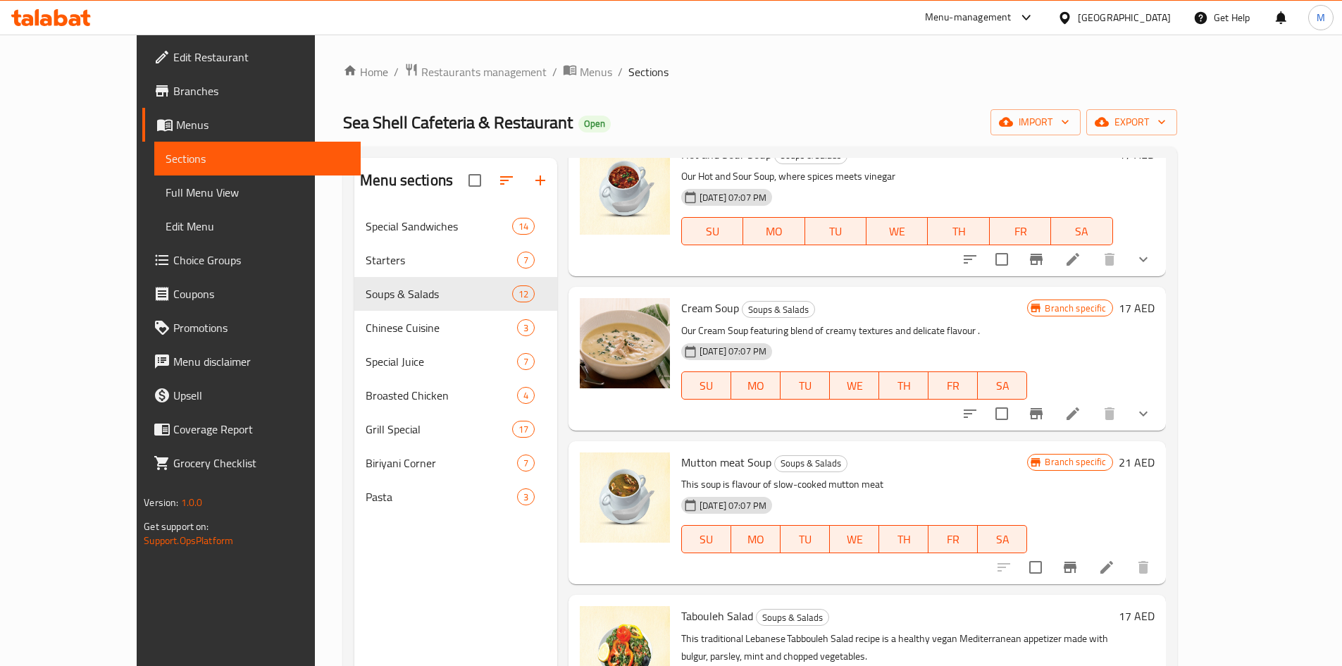
click at [629, 71] on span "Sections" at bounding box center [649, 71] width 40 height 17
click at [614, 66] on ol "Home / Restaurants management / Menus / Sections" at bounding box center [760, 72] width 834 height 18
